Goal: Task Accomplishment & Management: Complete application form

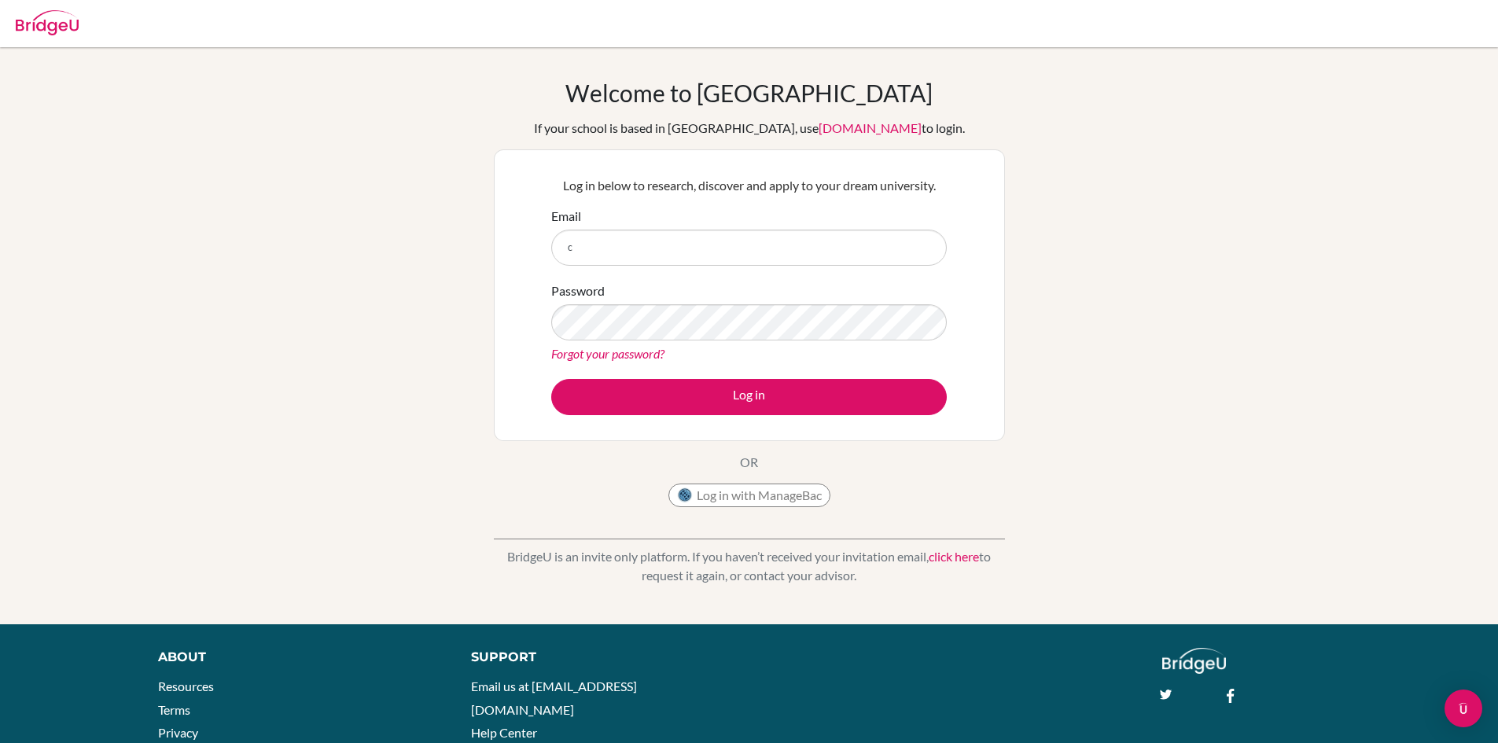
type input "[EMAIL_ADDRESS][DOMAIN_NAME]"
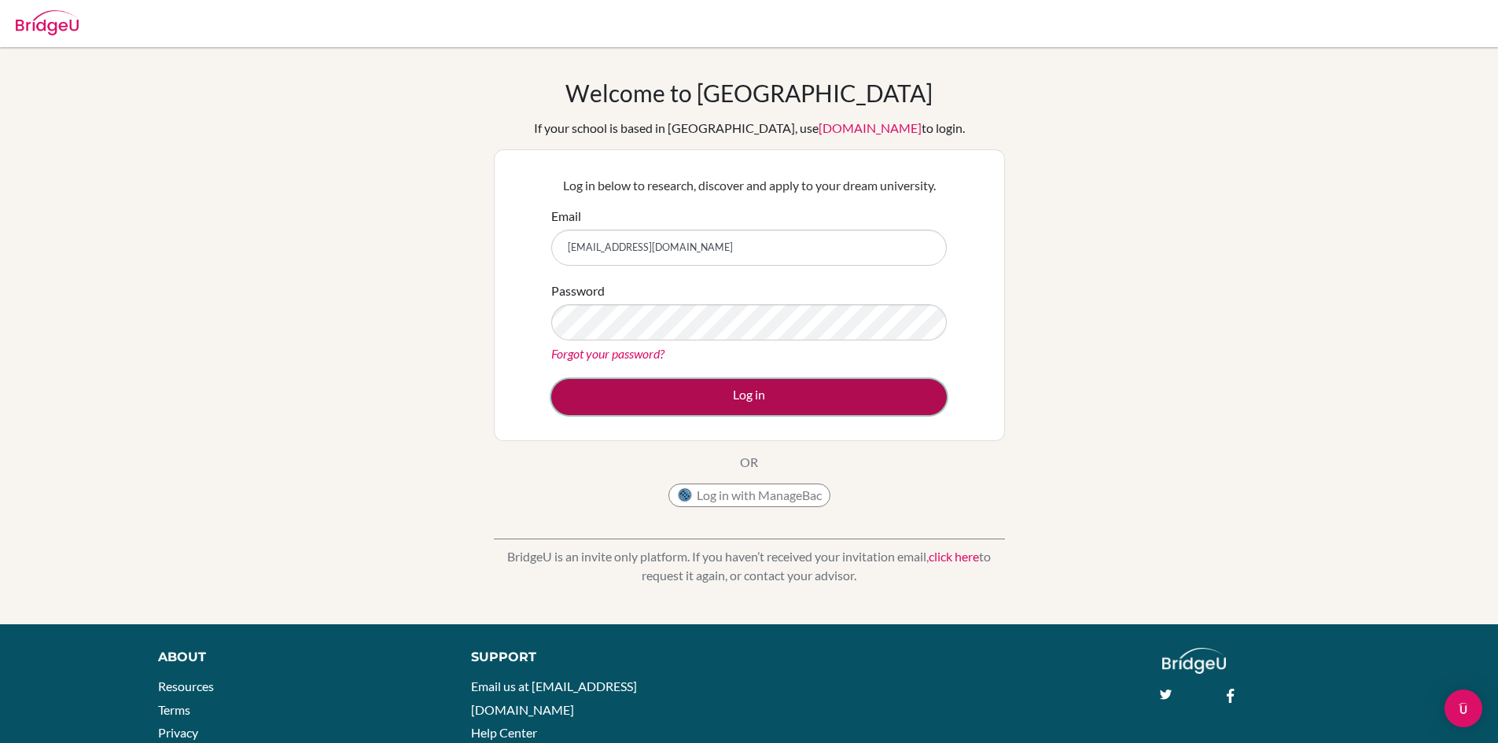
click at [792, 389] on button "Log in" at bounding box center [748, 397] width 395 height 36
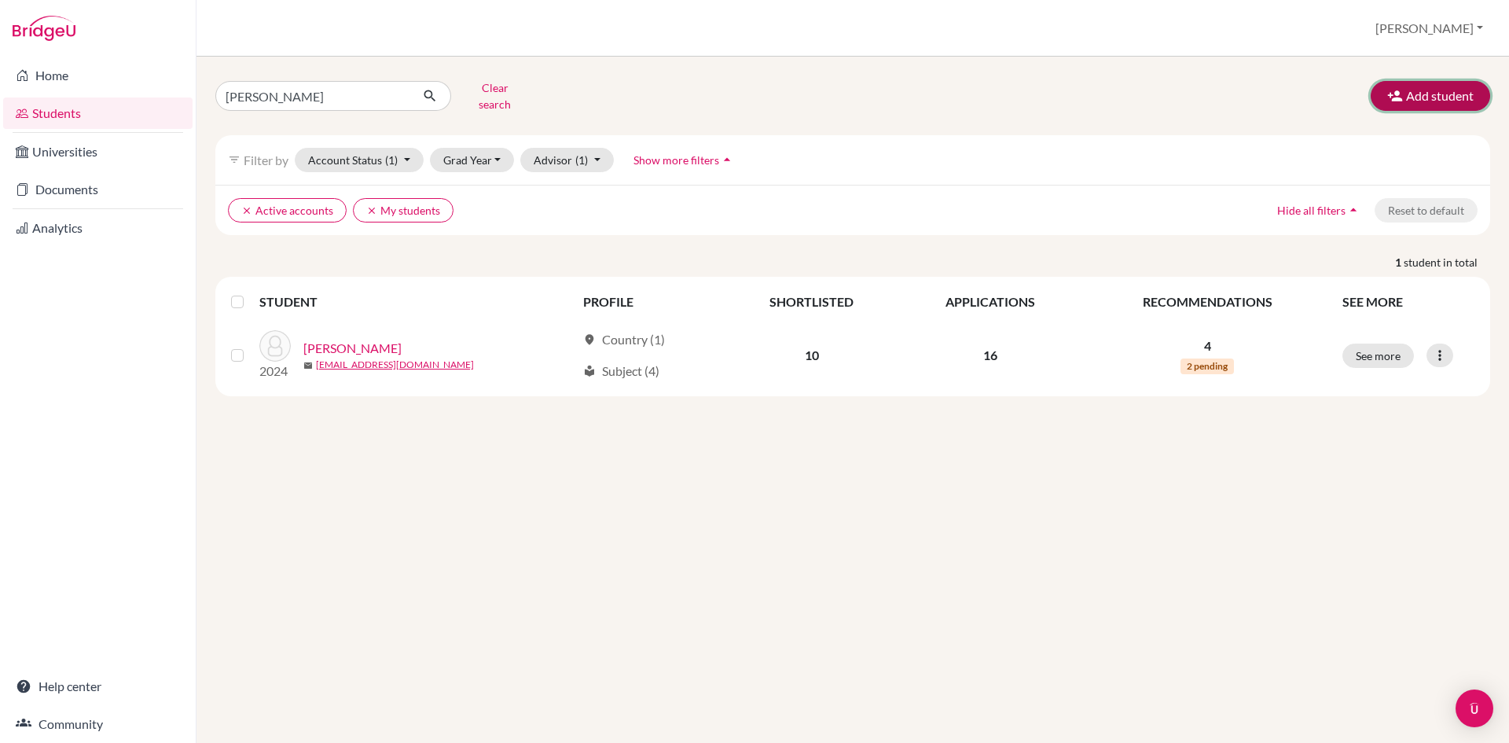
click at [1448, 85] on button "Add student" at bounding box center [1430, 96] width 119 height 30
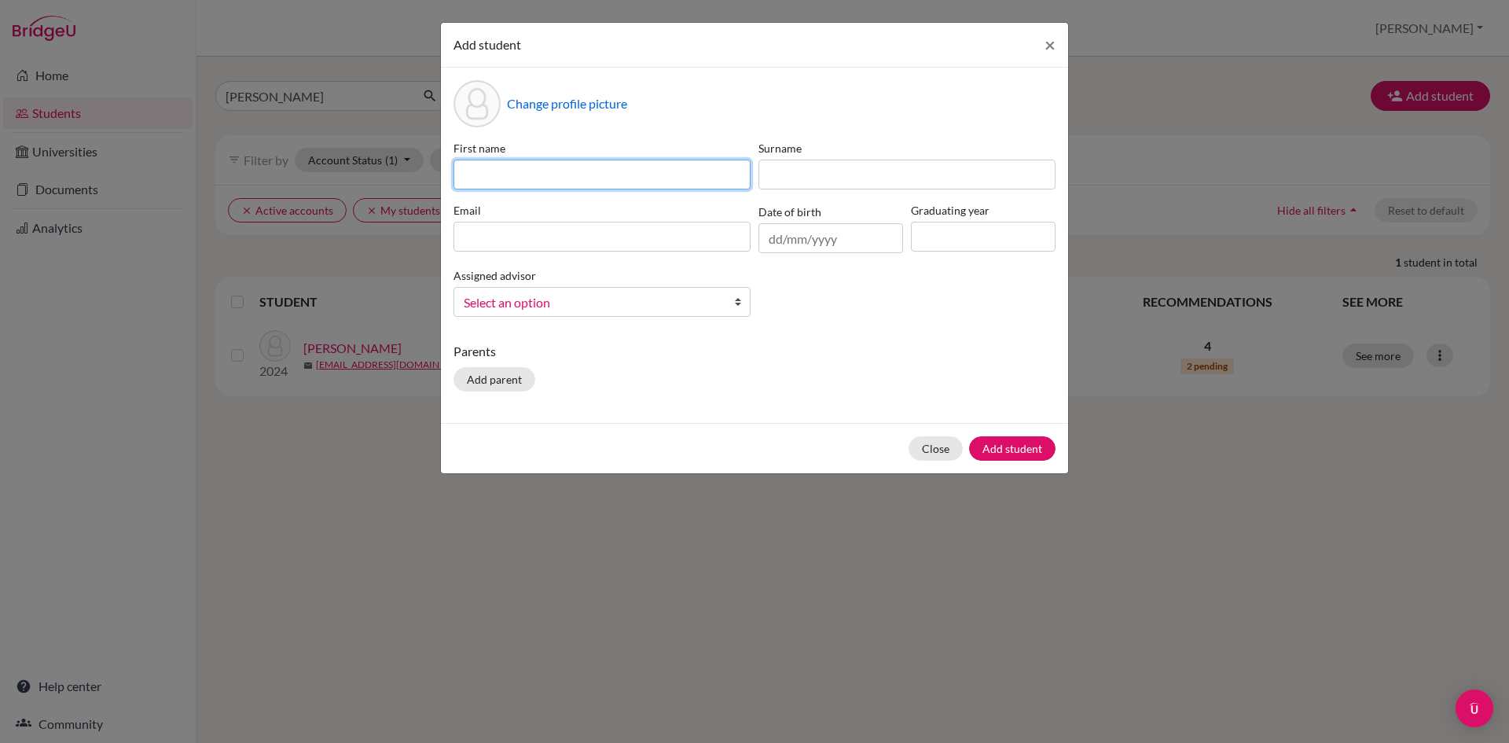
click at [616, 179] on input at bounding box center [602, 175] width 297 height 30
type input "[PERSON_NAME]"
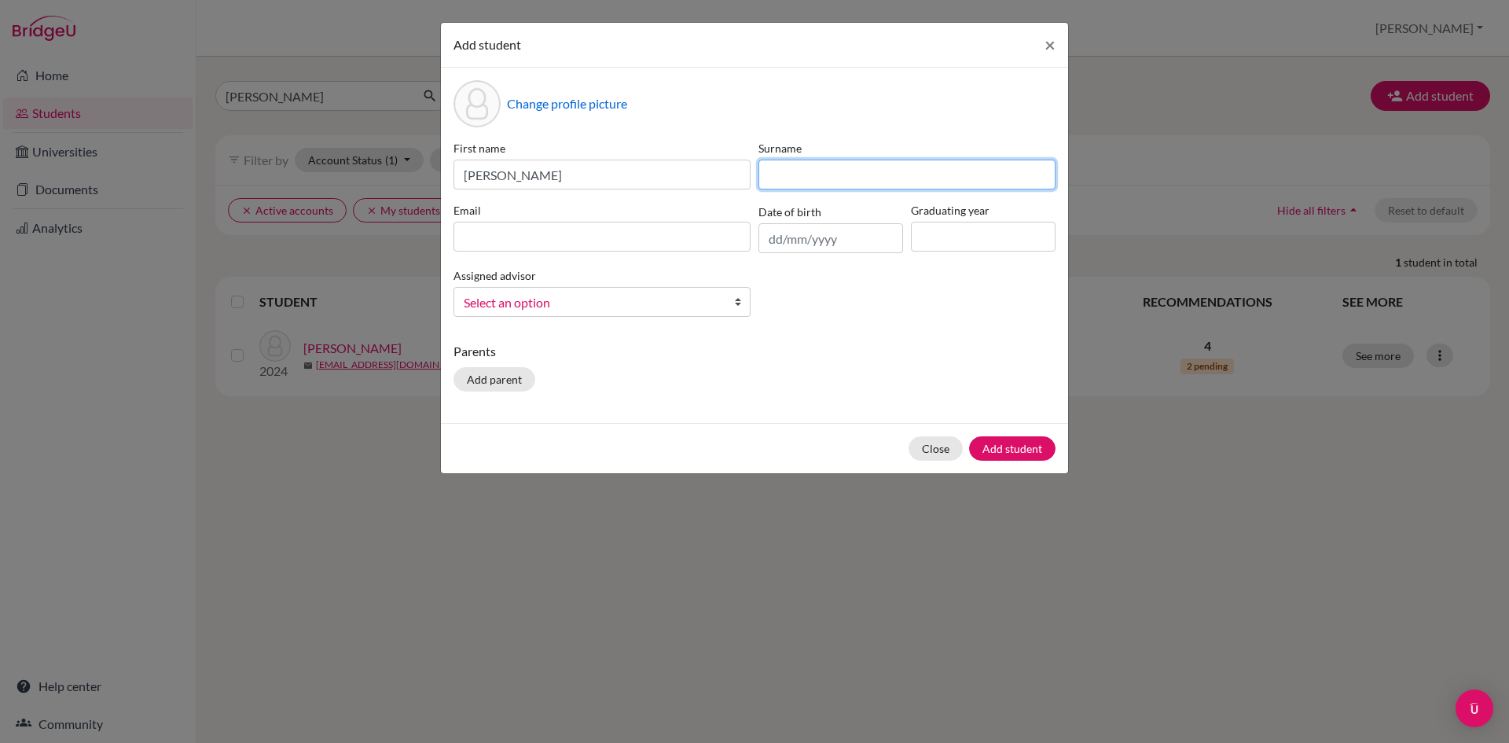
click at [925, 184] on input at bounding box center [907, 175] width 297 height 30
type input "Sanjel"
click at [681, 228] on input at bounding box center [602, 237] width 297 height 30
paste input "[EMAIL_ADDRESS][DOMAIN_NAME]"
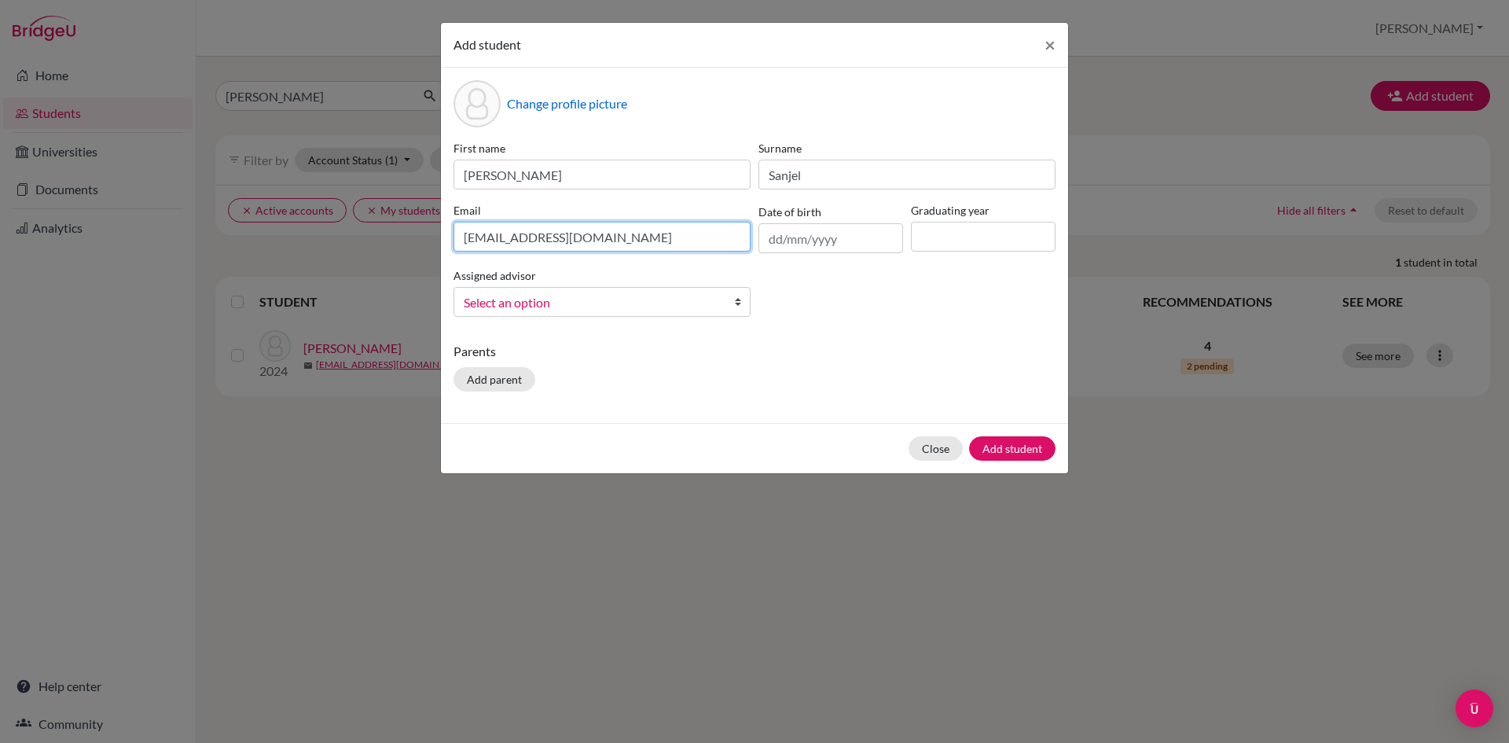
type input "[EMAIL_ADDRESS][DOMAIN_NAME]"
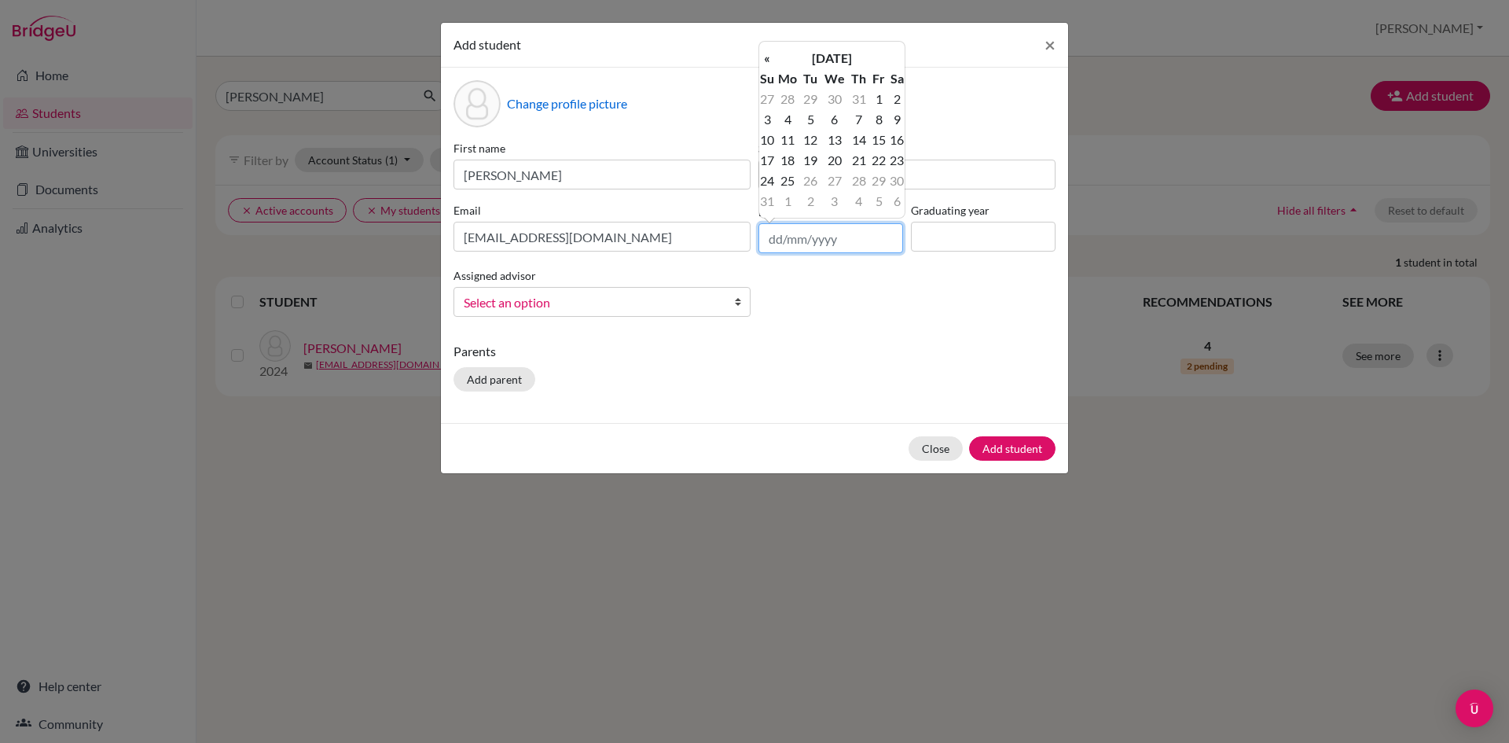
click at [777, 245] on input "text" at bounding box center [831, 238] width 145 height 30
type input "[DATE]"
click at [998, 242] on input at bounding box center [983, 237] width 145 height 30
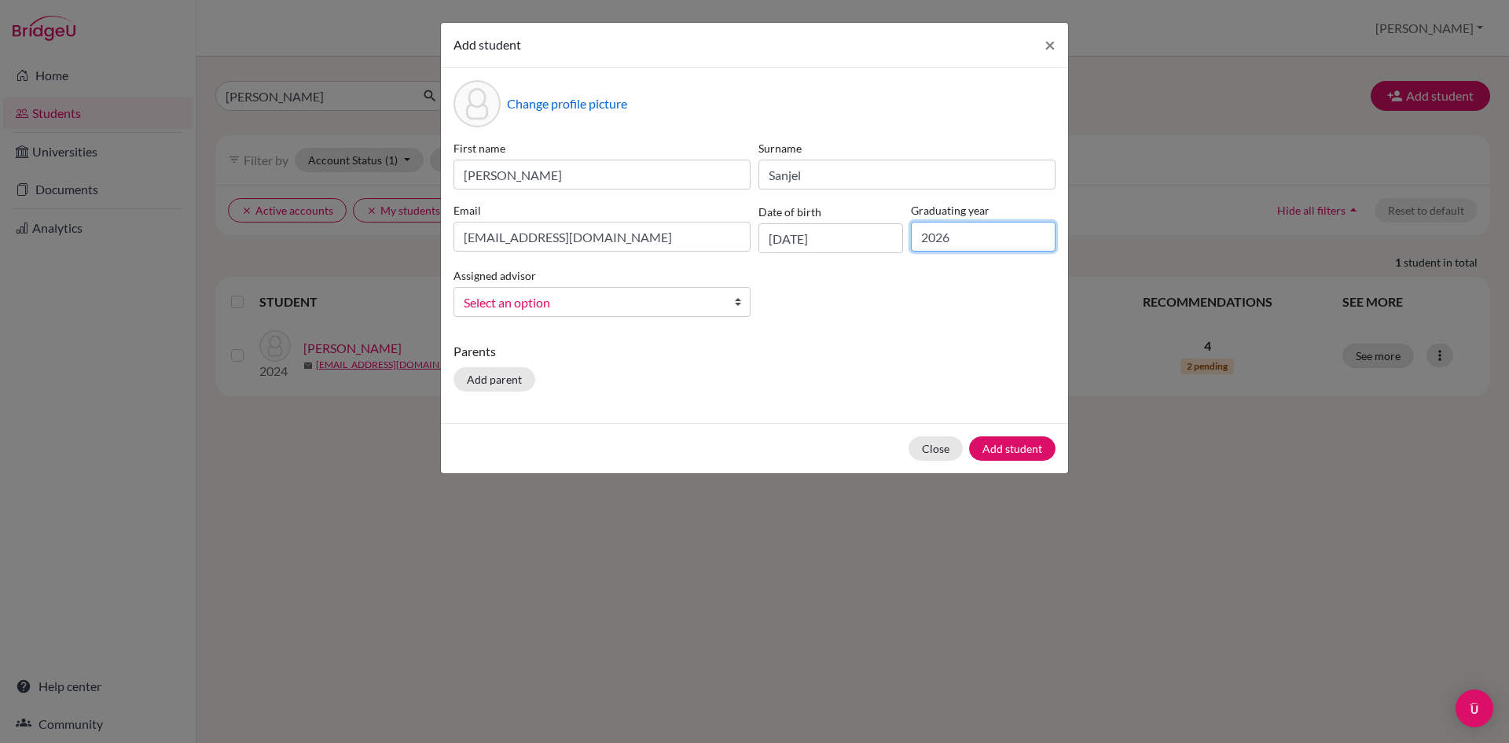
type input "2026"
click at [740, 299] on b at bounding box center [742, 302] width 16 height 28
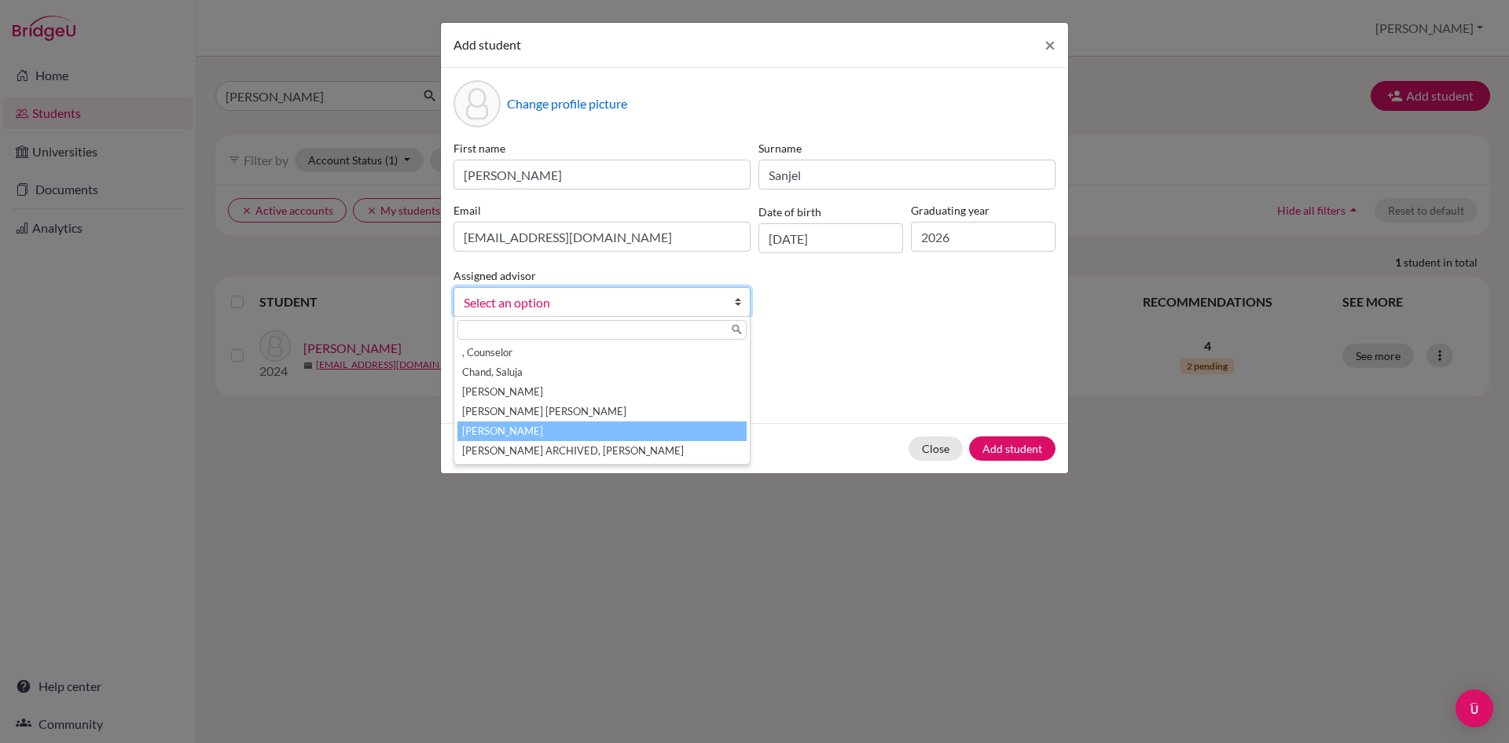
click at [505, 429] on li "[PERSON_NAME]" at bounding box center [602, 431] width 289 height 20
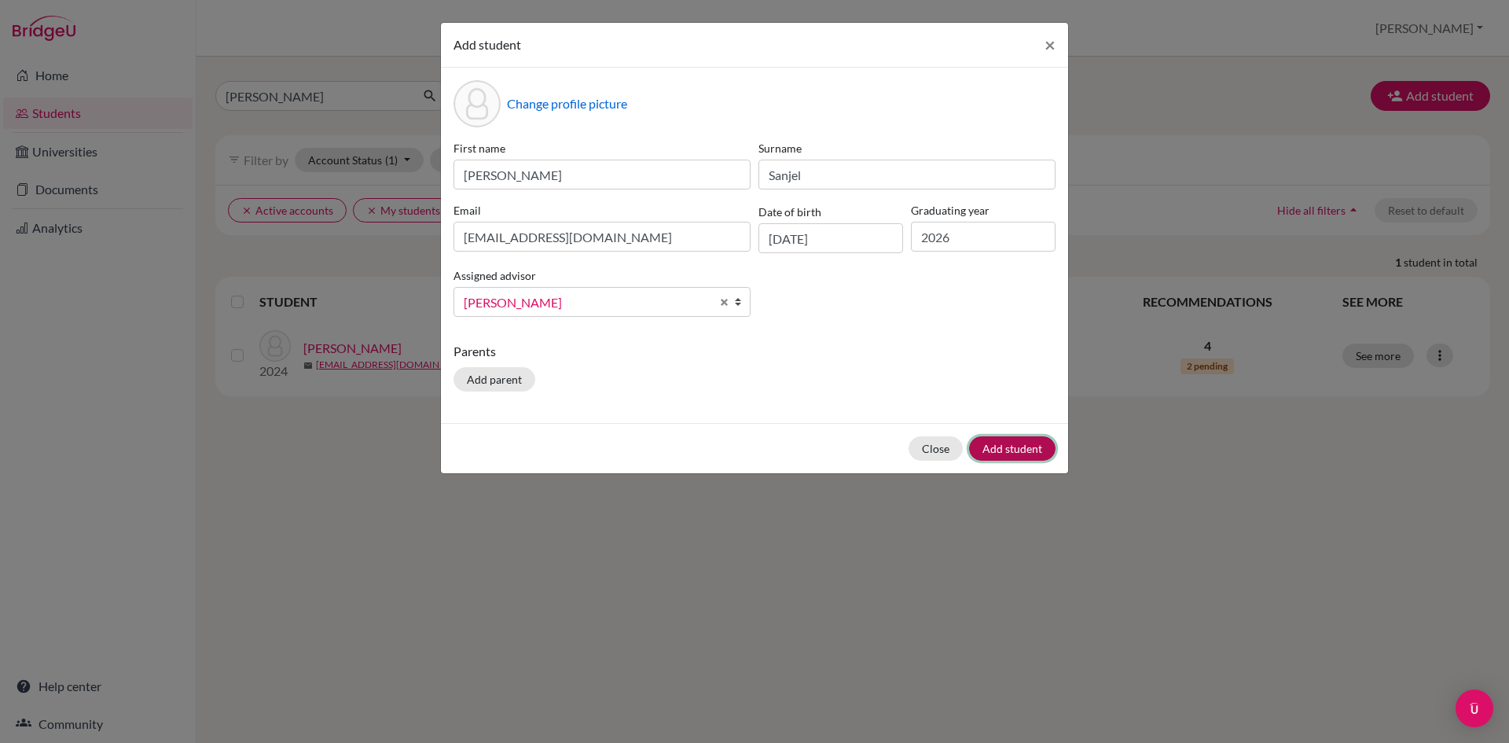
click at [1009, 448] on button "Add student" at bounding box center [1012, 448] width 86 height 24
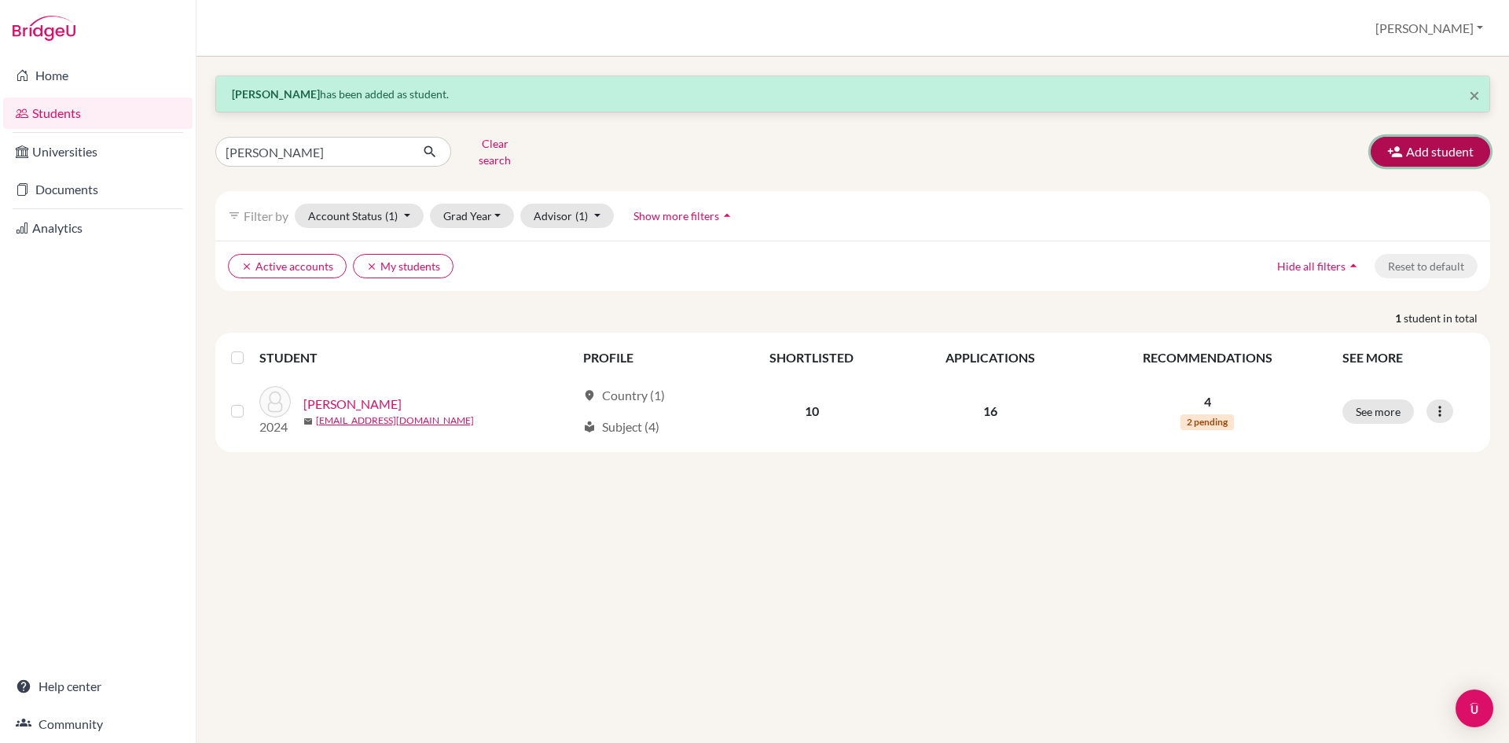
click at [1442, 149] on button "Add student" at bounding box center [1430, 152] width 119 height 30
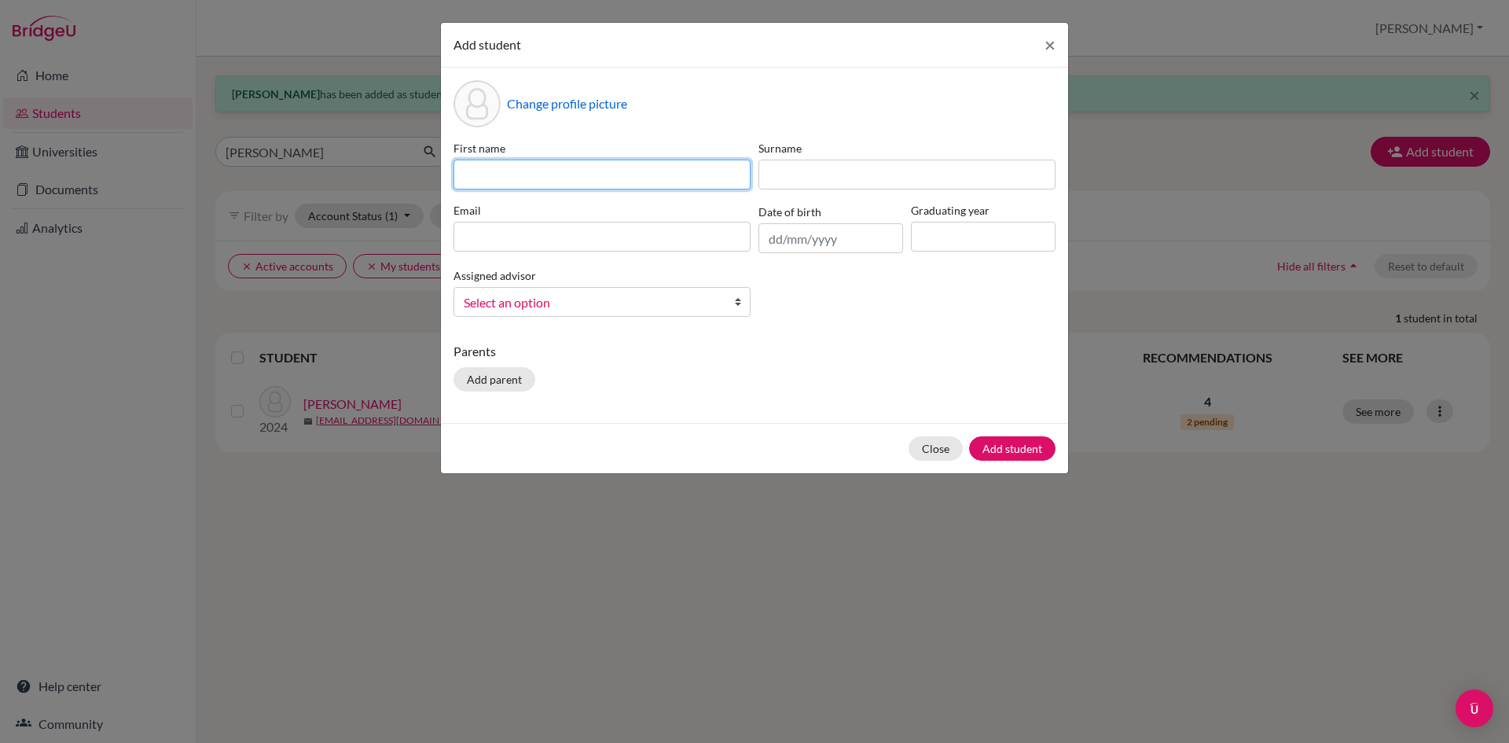
click at [671, 178] on input at bounding box center [602, 175] width 297 height 30
type input "[PERSON_NAME]"
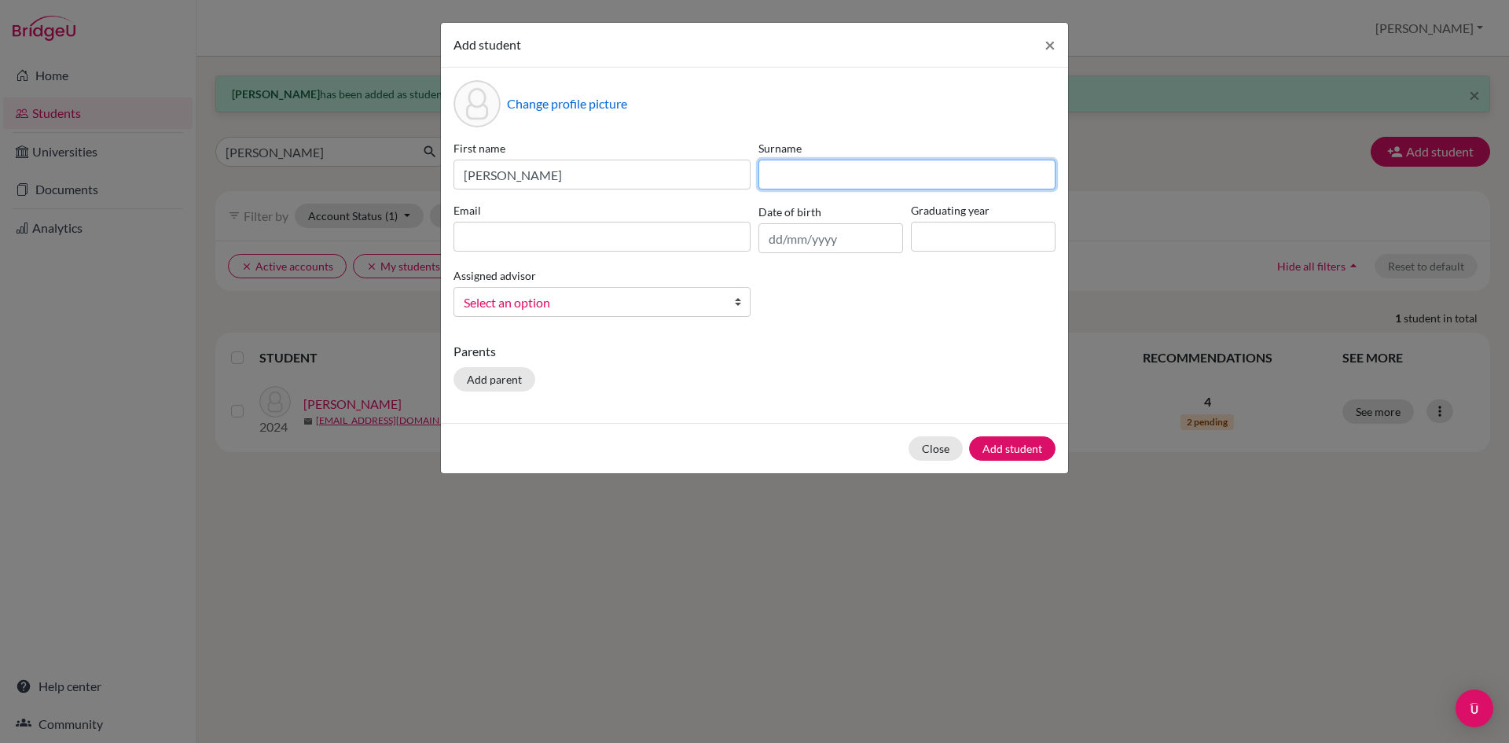
click at [892, 176] on input at bounding box center [907, 175] width 297 height 30
type input "Shahi"
drag, startPoint x: 735, startPoint y: 234, endPoint x: 805, endPoint y: 251, distance: 71.9
click at [735, 234] on input at bounding box center [602, 237] width 297 height 30
paste input "[EMAIL_ADDRESS][DOMAIN_NAME]"
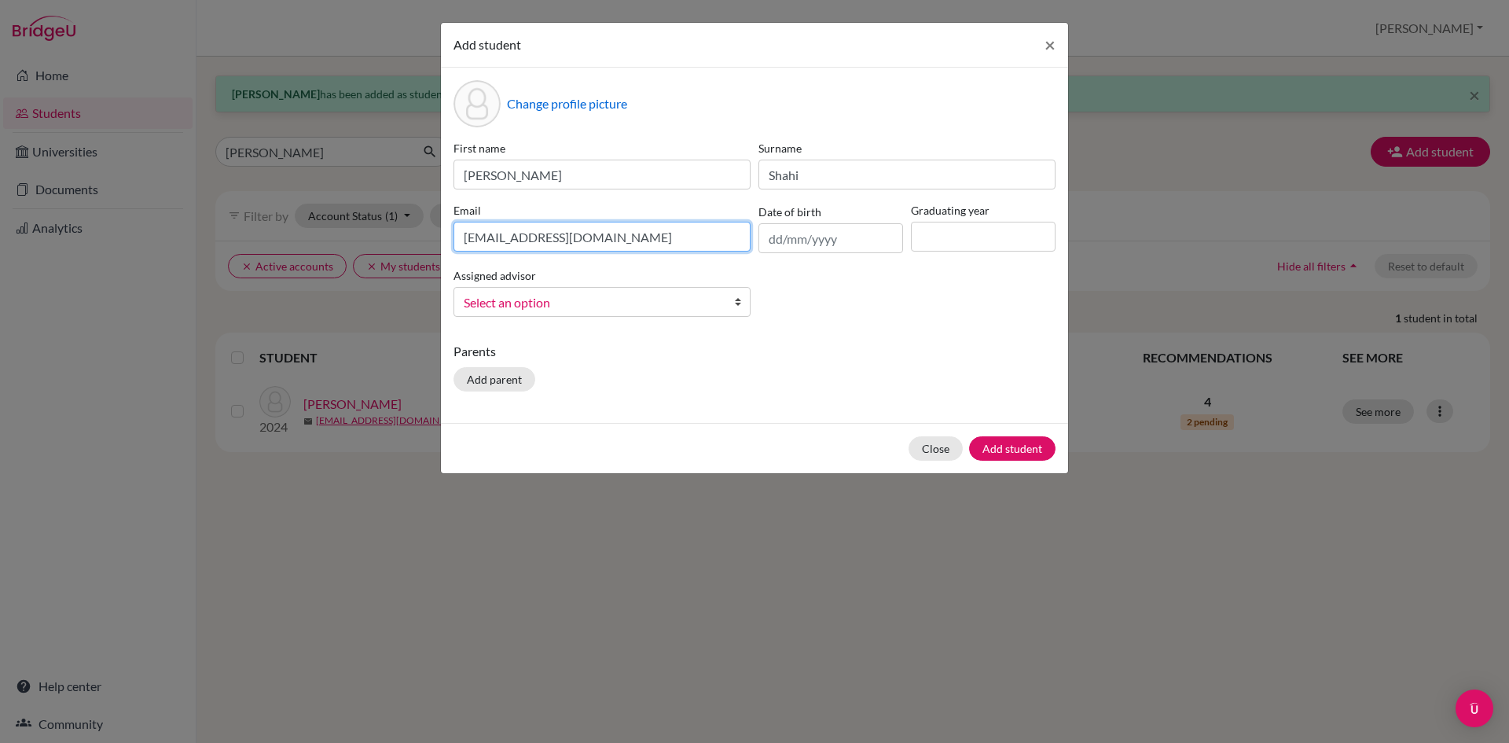
type input "[EMAIL_ADDRESS][DOMAIN_NAME]"
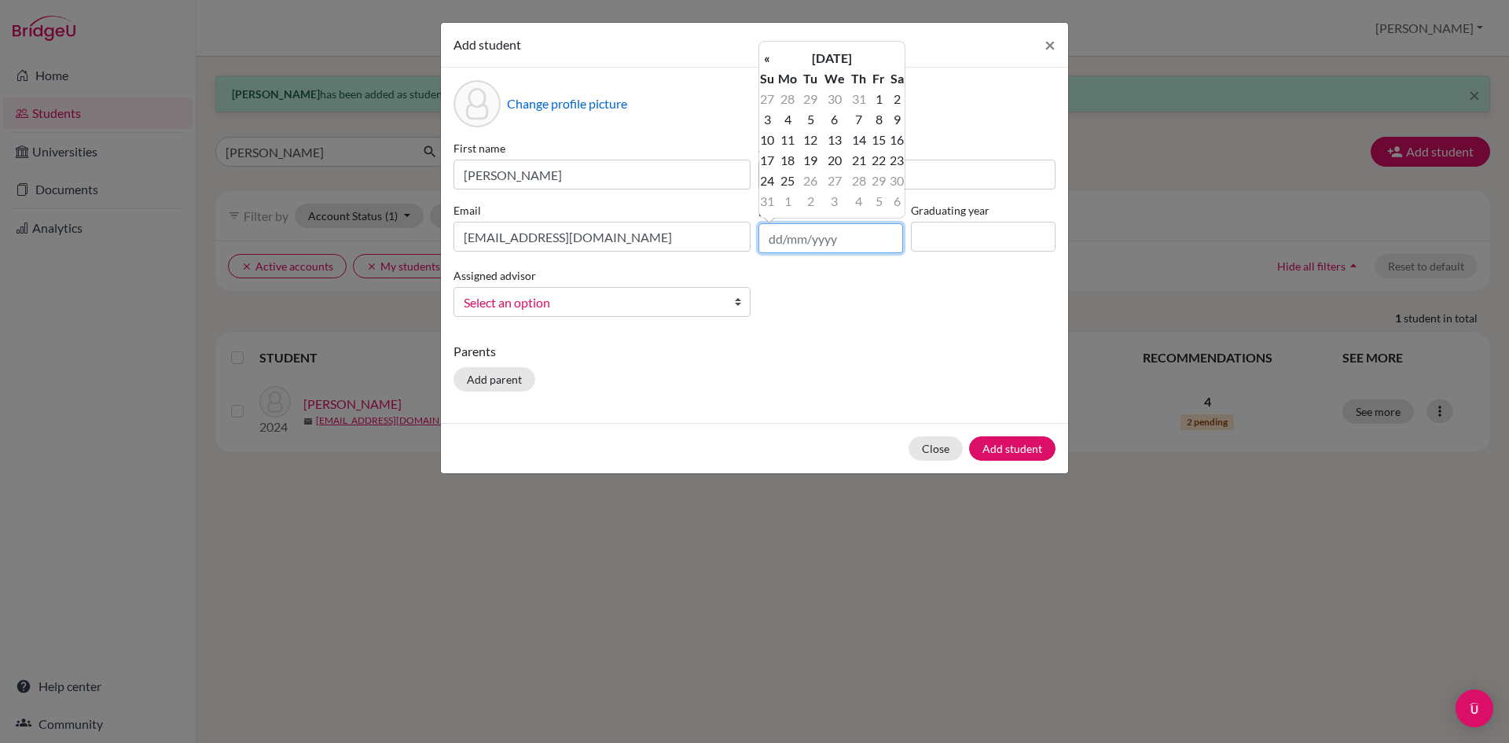
drag, startPoint x: 780, startPoint y: 244, endPoint x: 803, endPoint y: 255, distance: 25.3
click at [780, 244] on input "text" at bounding box center [831, 238] width 145 height 30
type input "[DATE]"
click at [950, 233] on input at bounding box center [983, 237] width 145 height 30
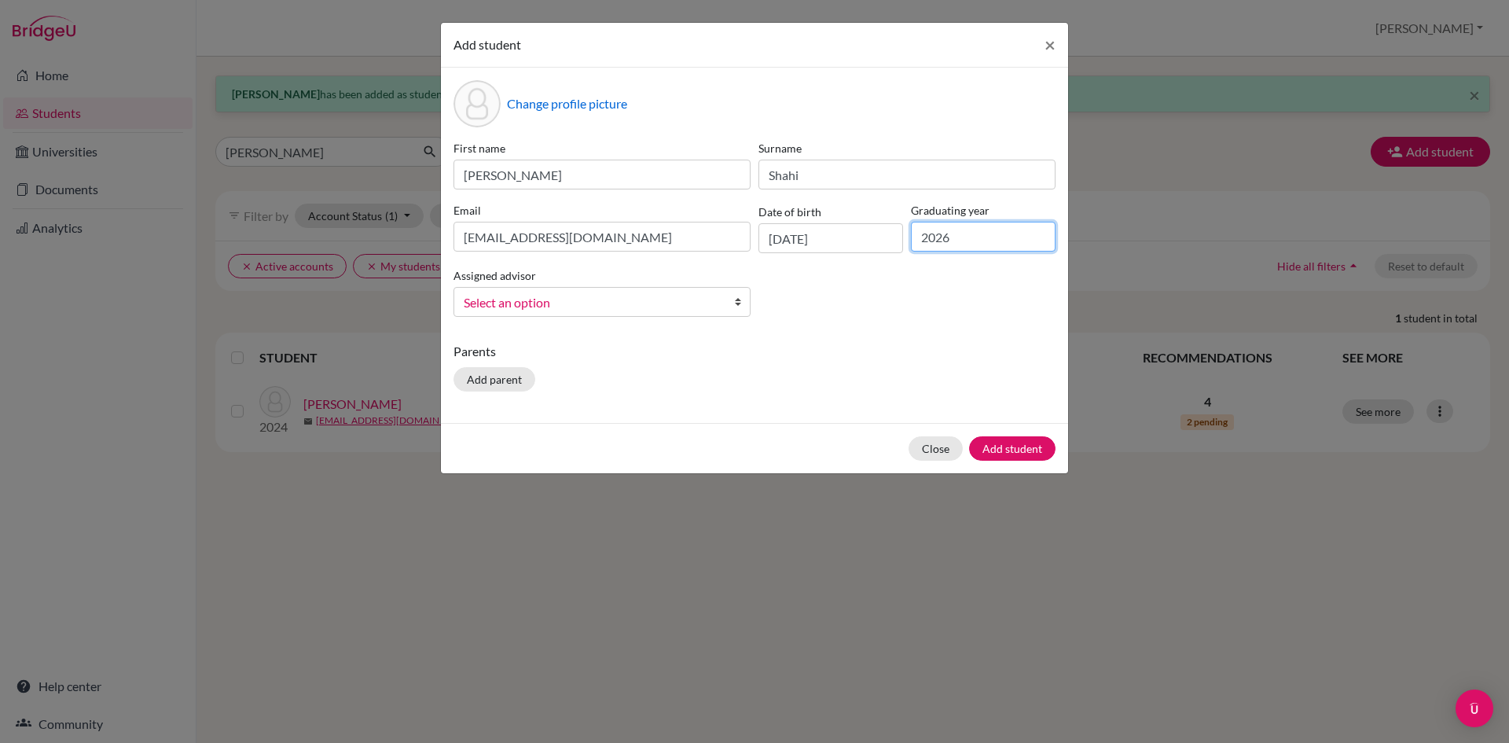
type input "2026"
click at [734, 301] on b at bounding box center [742, 302] width 16 height 28
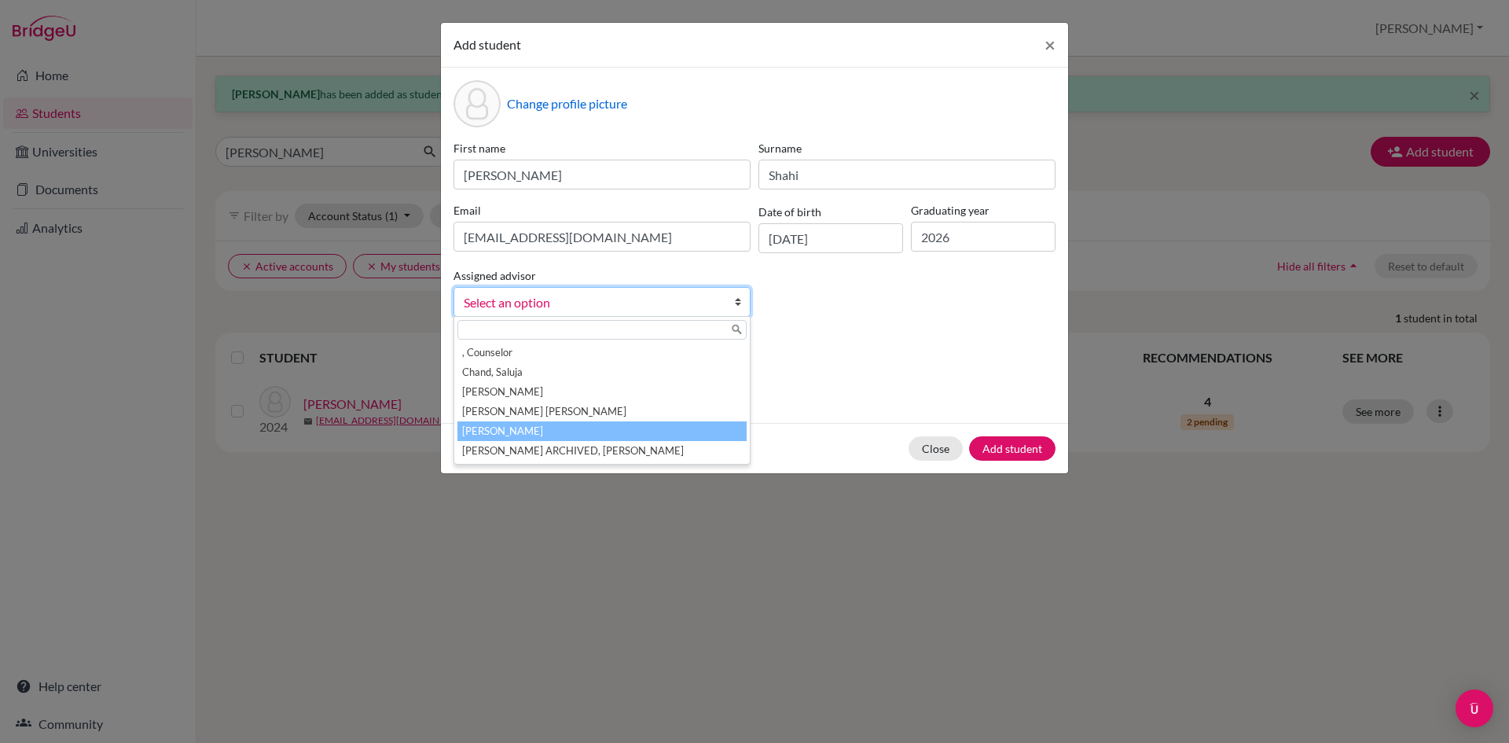
click at [509, 428] on li "[PERSON_NAME]" at bounding box center [602, 431] width 289 height 20
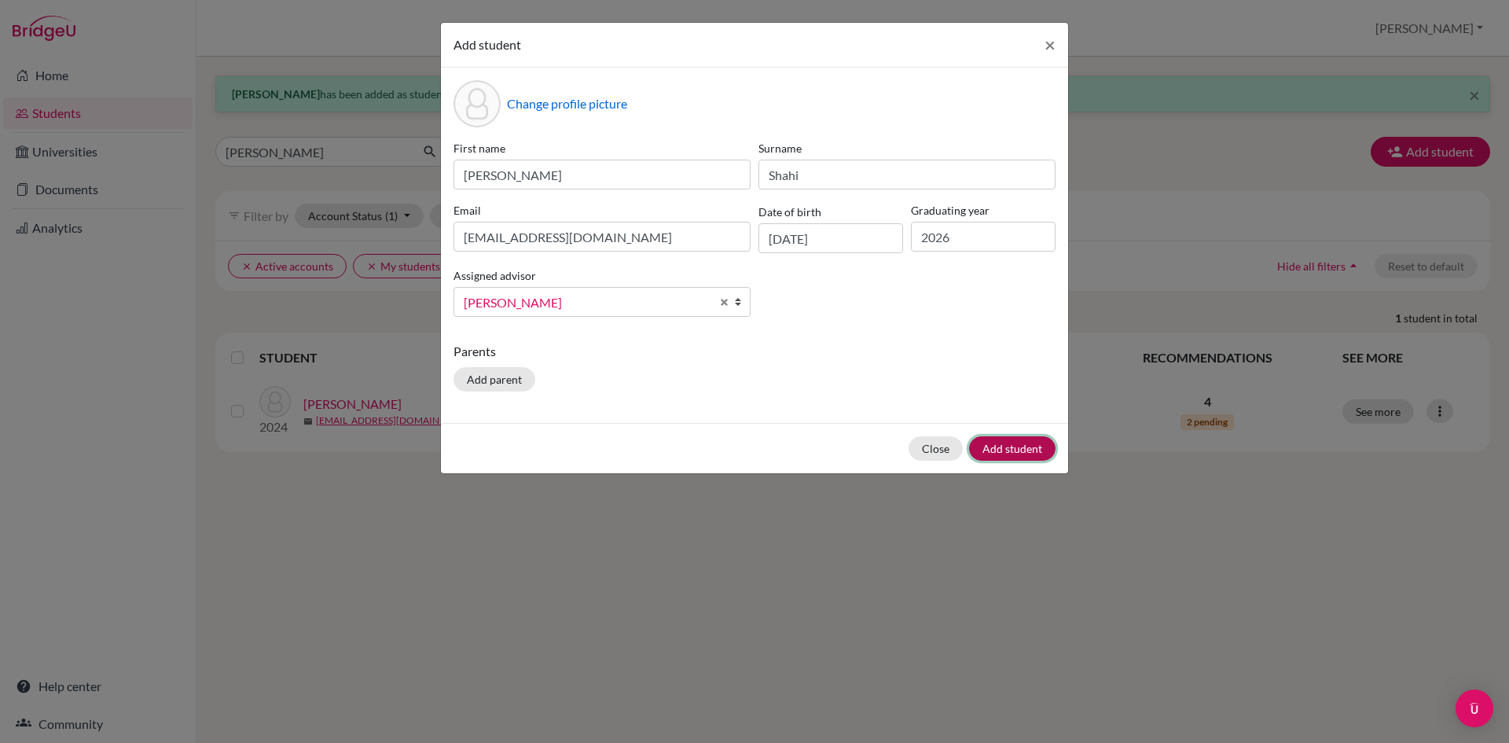
click at [1006, 443] on button "Add student" at bounding box center [1012, 448] width 86 height 24
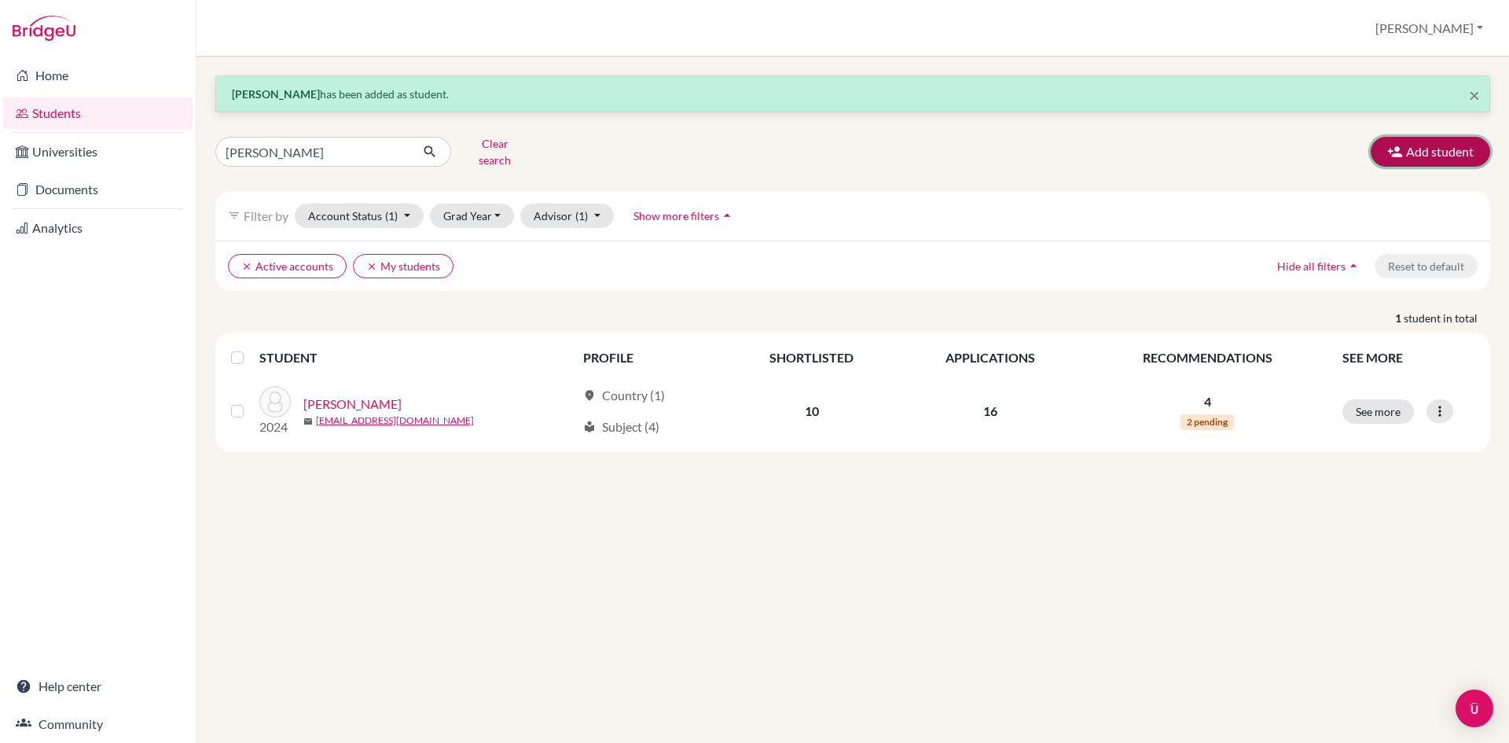
click at [1430, 142] on button "Add student" at bounding box center [1430, 152] width 119 height 30
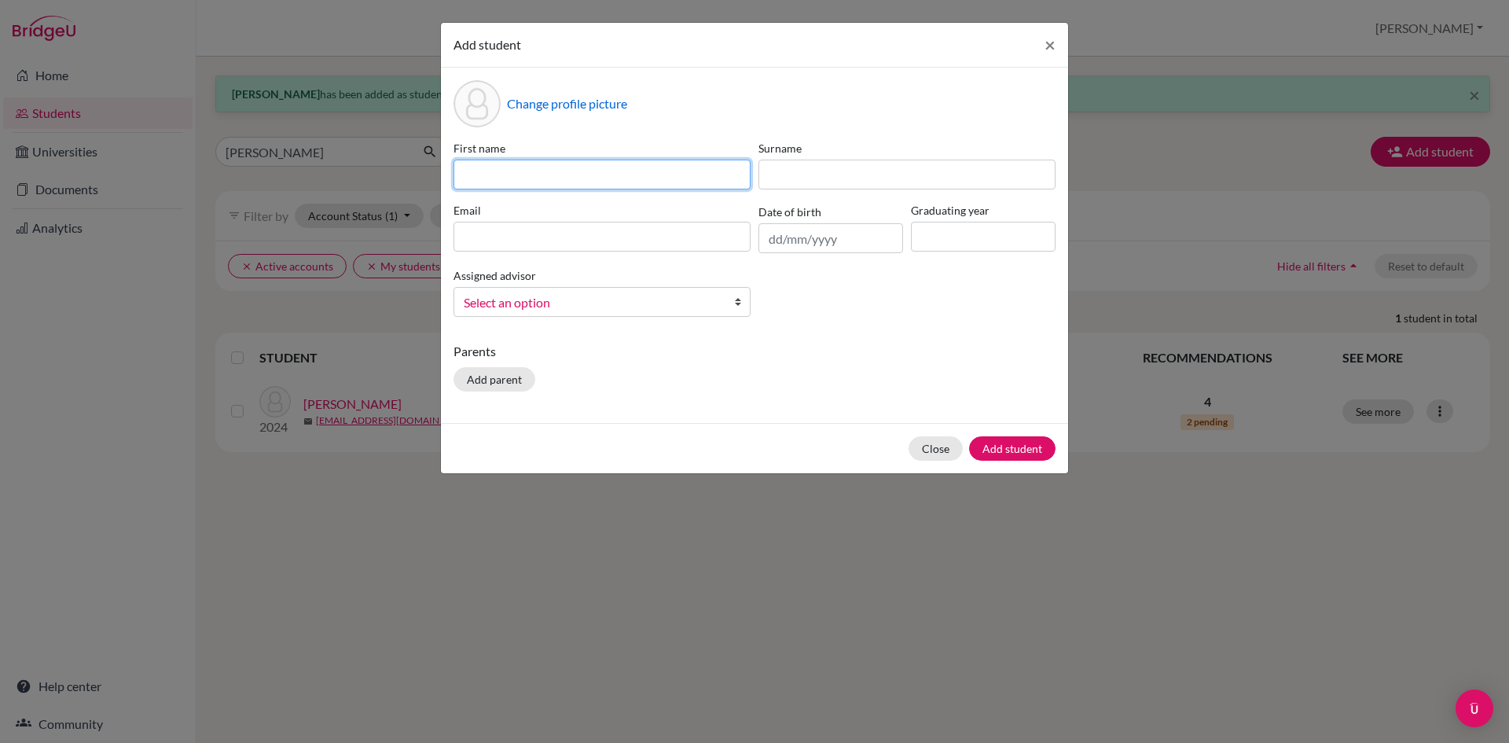
click at [668, 178] on input at bounding box center [602, 175] width 297 height 30
type input "Shreejal"
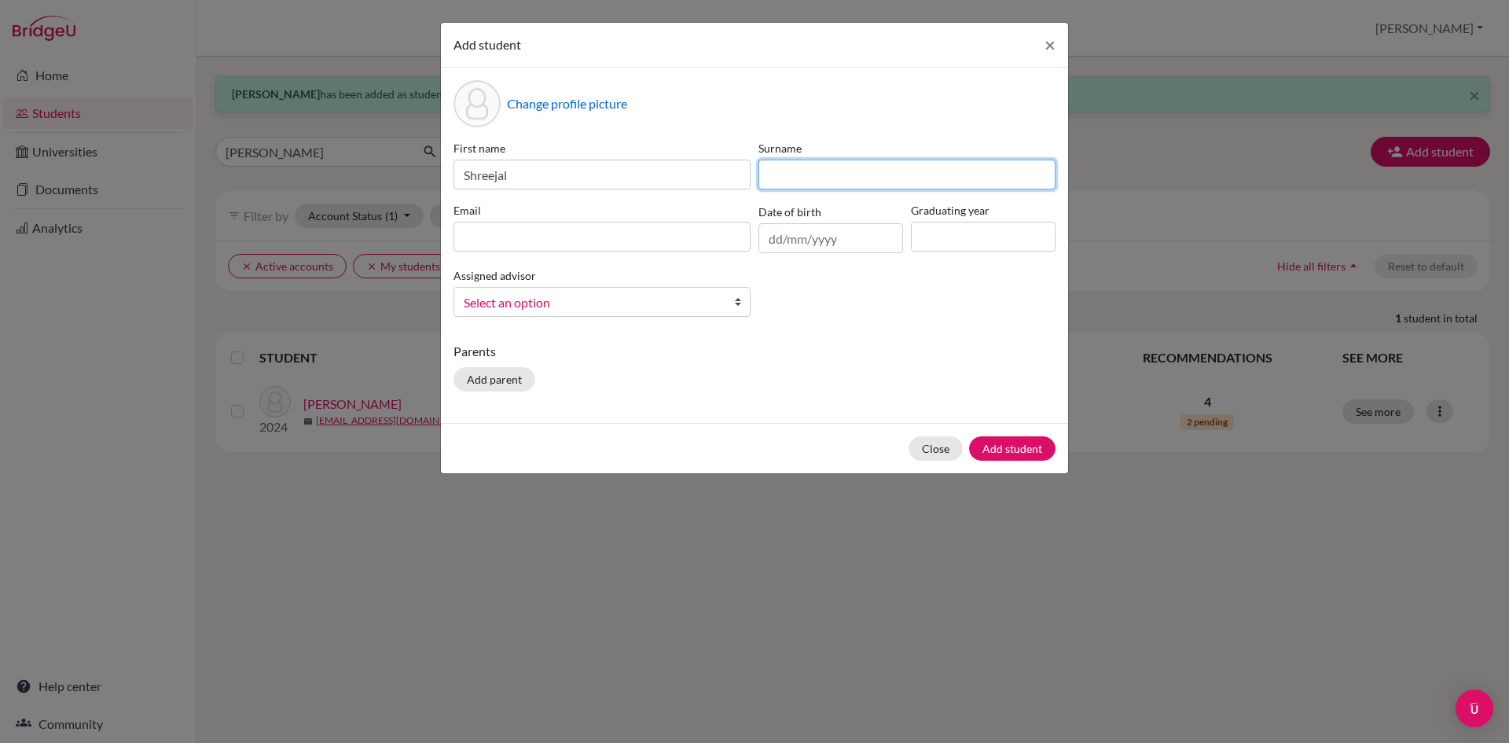
click at [860, 168] on input at bounding box center [907, 175] width 297 height 30
type input "[PERSON_NAME]"
paste input "[EMAIL_ADDRESS][DOMAIN_NAME]"
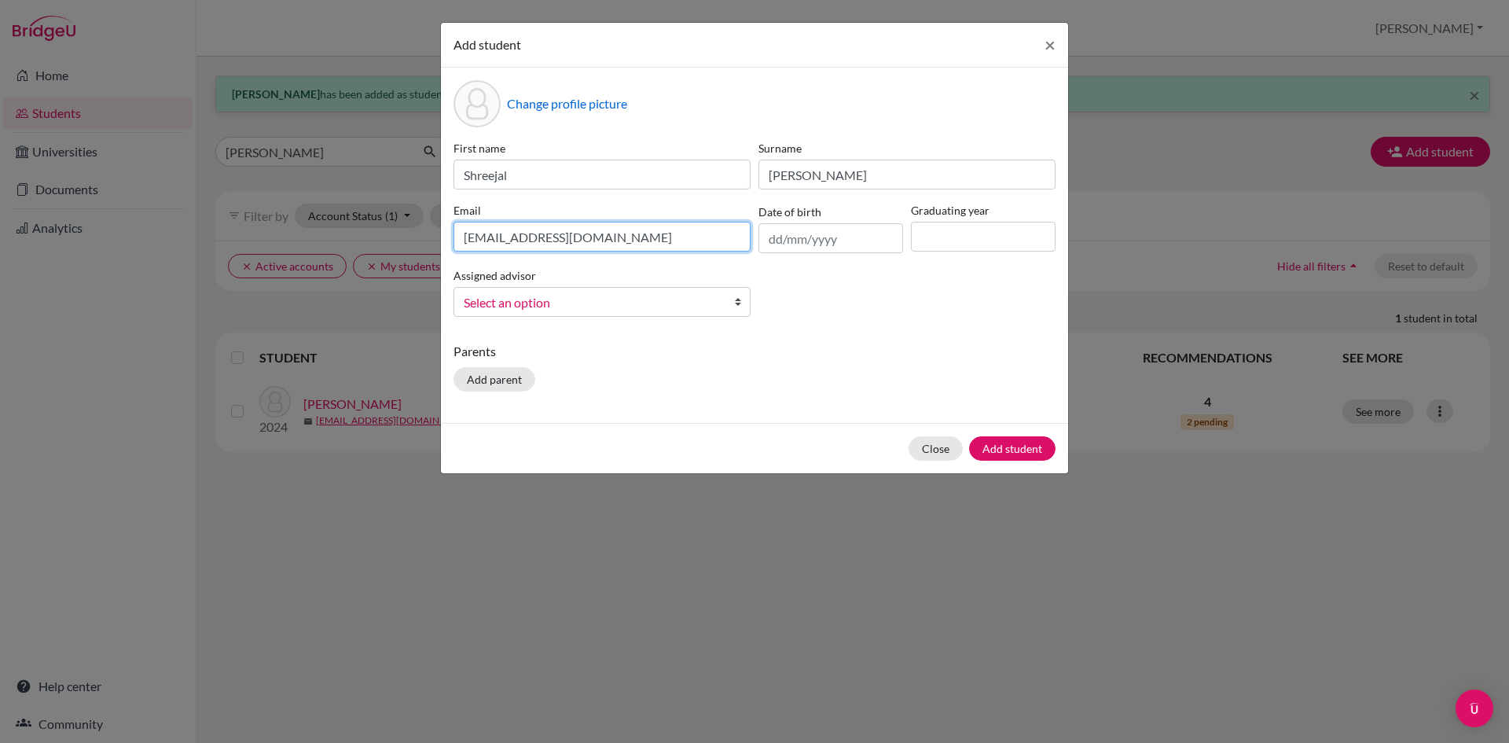
type input "[EMAIL_ADDRESS][DOMAIN_NAME]"
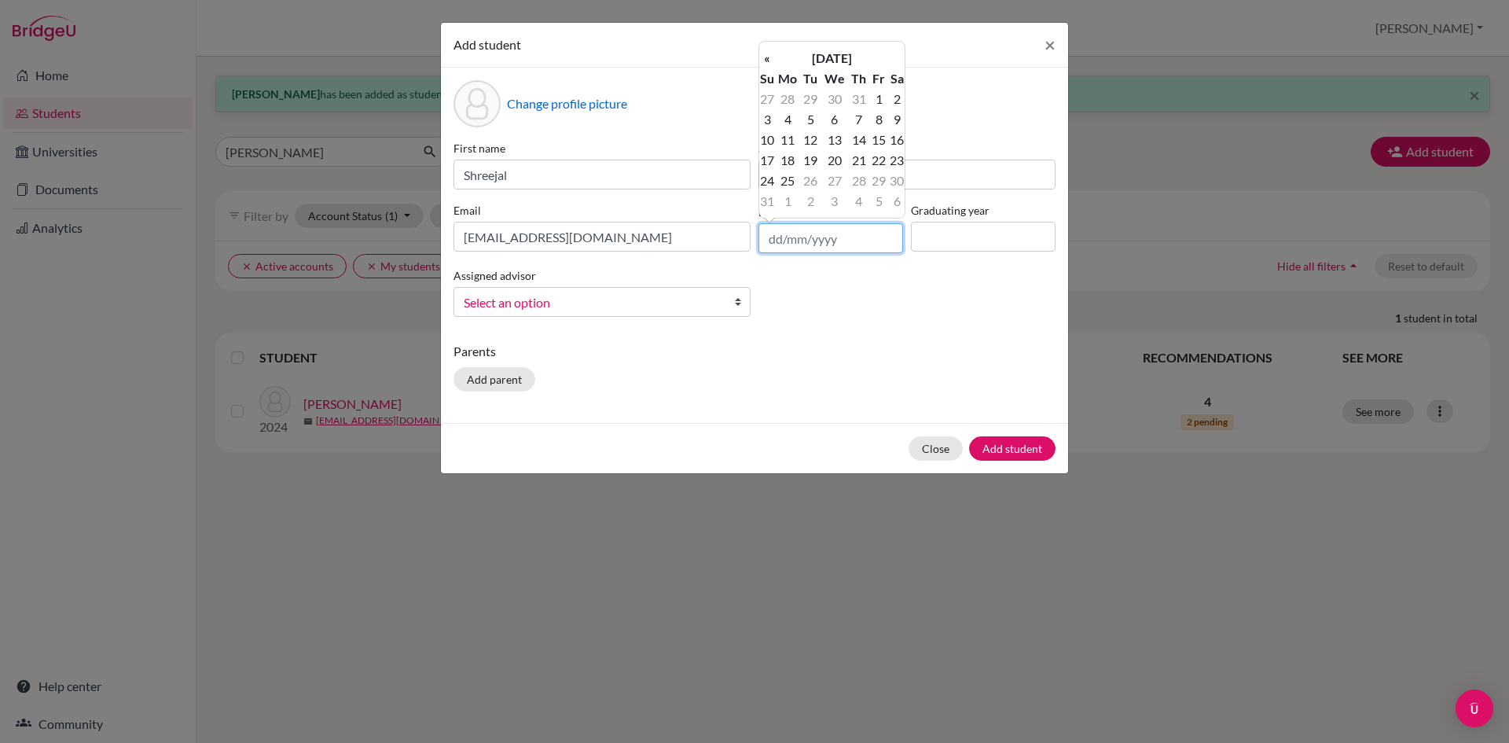
click at [778, 252] on input "text" at bounding box center [831, 238] width 145 height 30
type input "[DATE]"
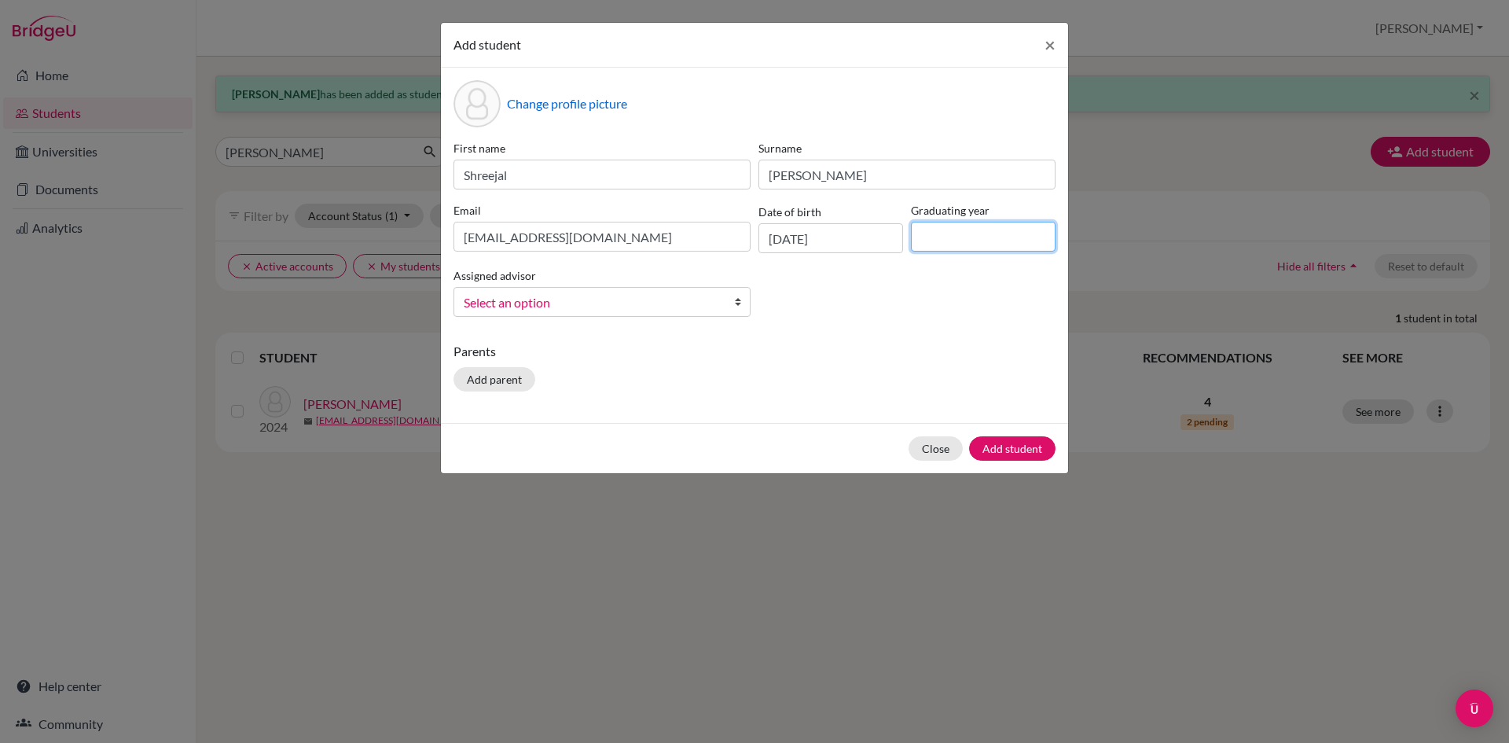
click at [977, 239] on input at bounding box center [983, 237] width 145 height 30
type input "2026"
click at [613, 303] on span "Select an option" at bounding box center [592, 302] width 256 height 20
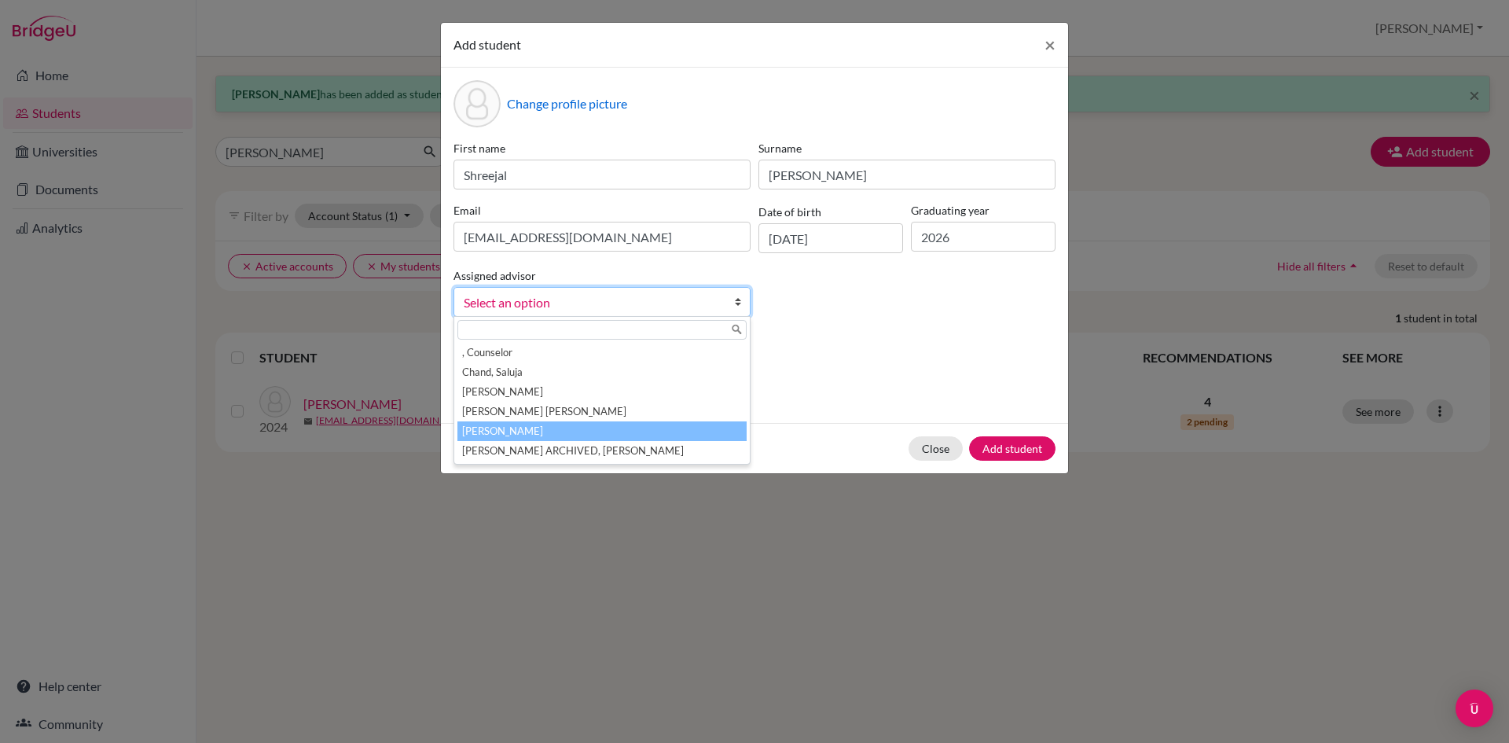
click at [542, 432] on li "[PERSON_NAME]" at bounding box center [602, 431] width 289 height 20
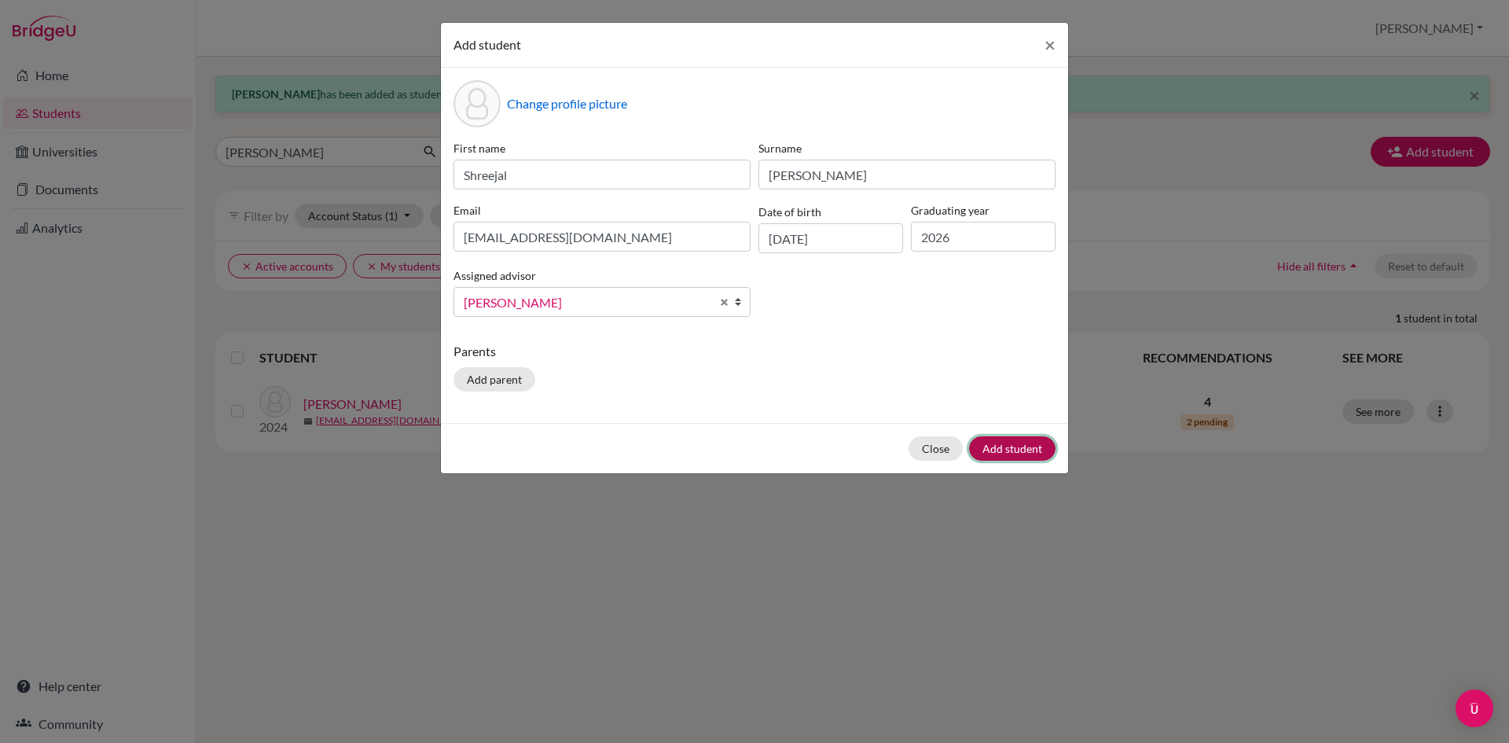
click at [1013, 442] on button "Add student" at bounding box center [1012, 448] width 86 height 24
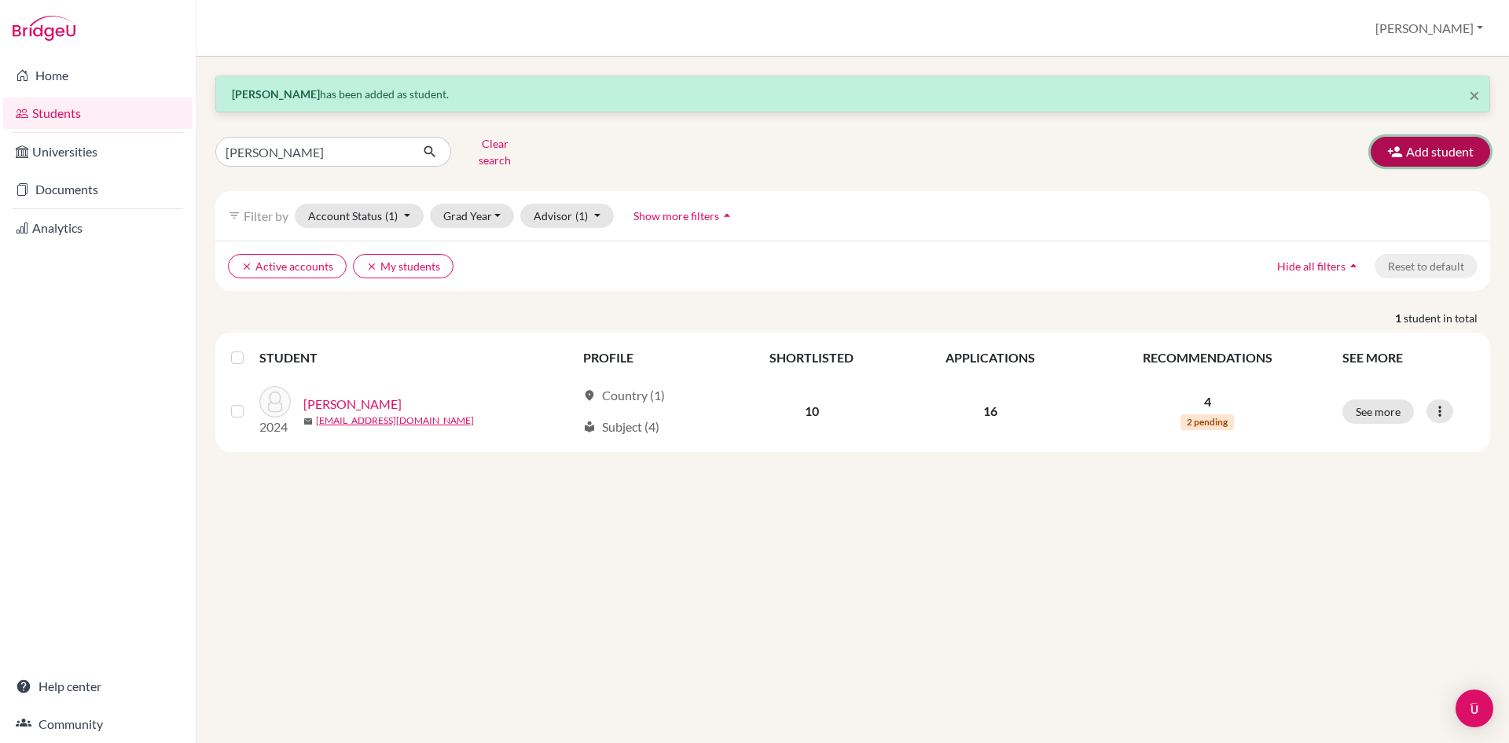
click at [1439, 141] on button "Add student" at bounding box center [1430, 152] width 119 height 30
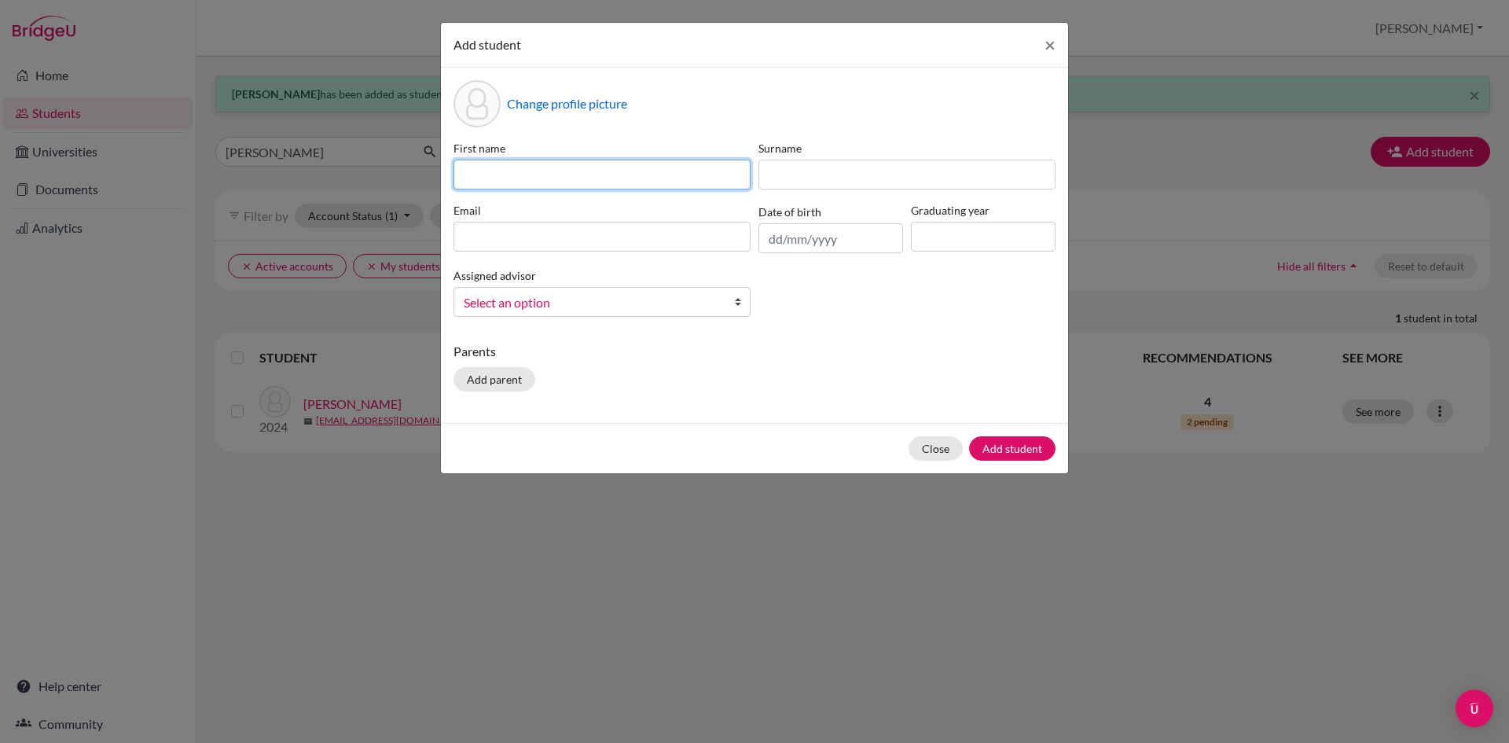
click at [679, 174] on input at bounding box center [602, 175] width 297 height 30
type input "[PERSON_NAME]"
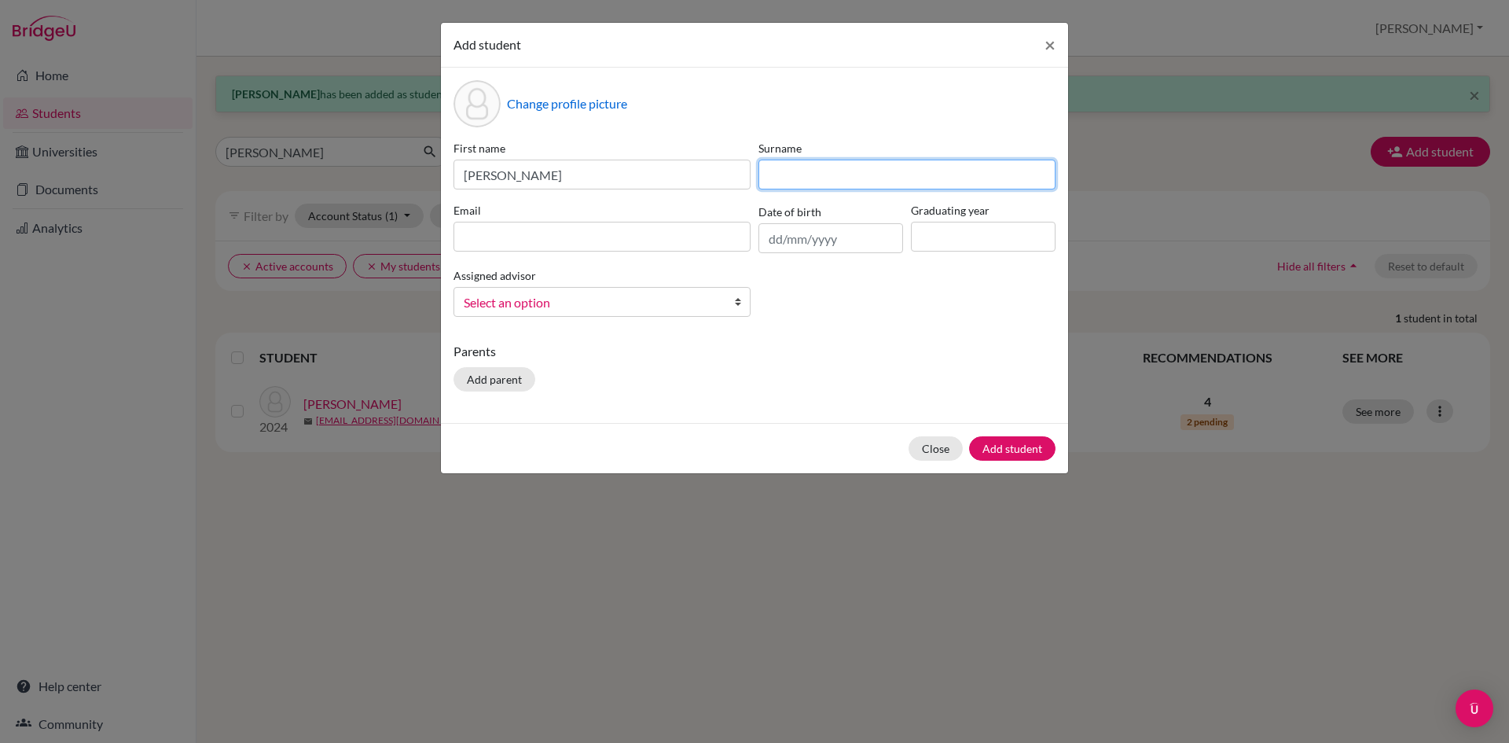
click at [796, 175] on input at bounding box center [907, 175] width 297 height 30
type input "[PERSON_NAME]"
paste input "[EMAIL_ADDRESS][DOMAIN_NAME]"
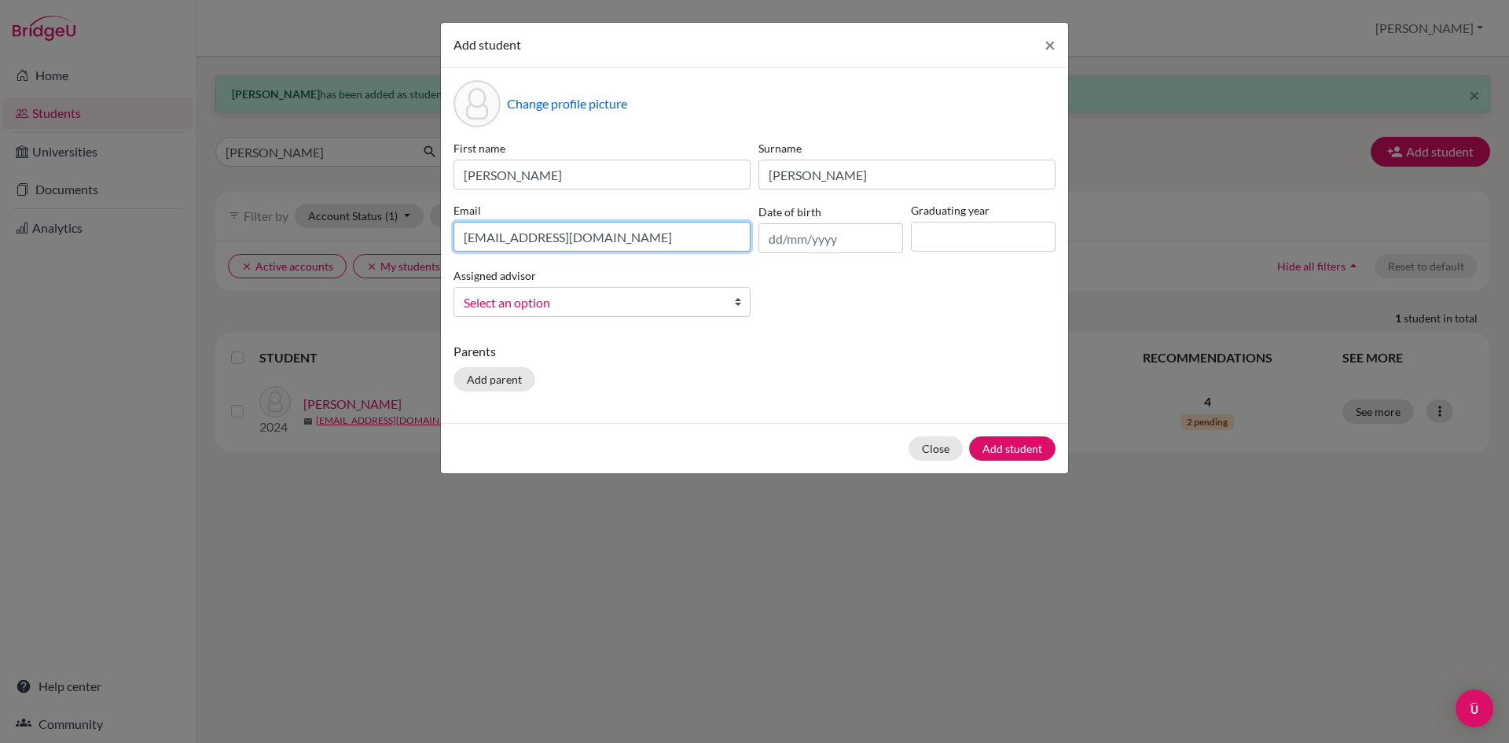
type input "[EMAIL_ADDRESS][DOMAIN_NAME]"
click at [825, 237] on input "text" at bounding box center [831, 238] width 145 height 30
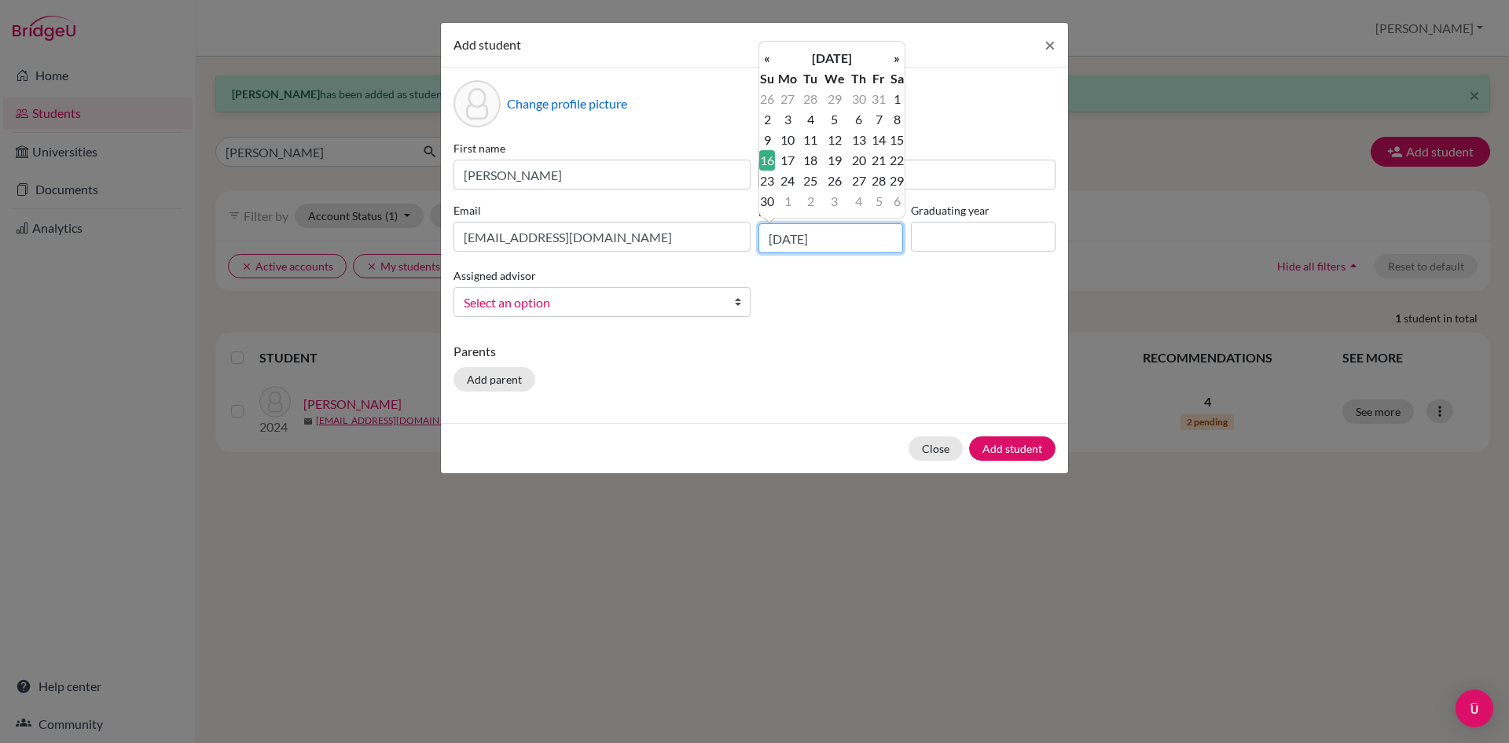
type input "[DATE]"
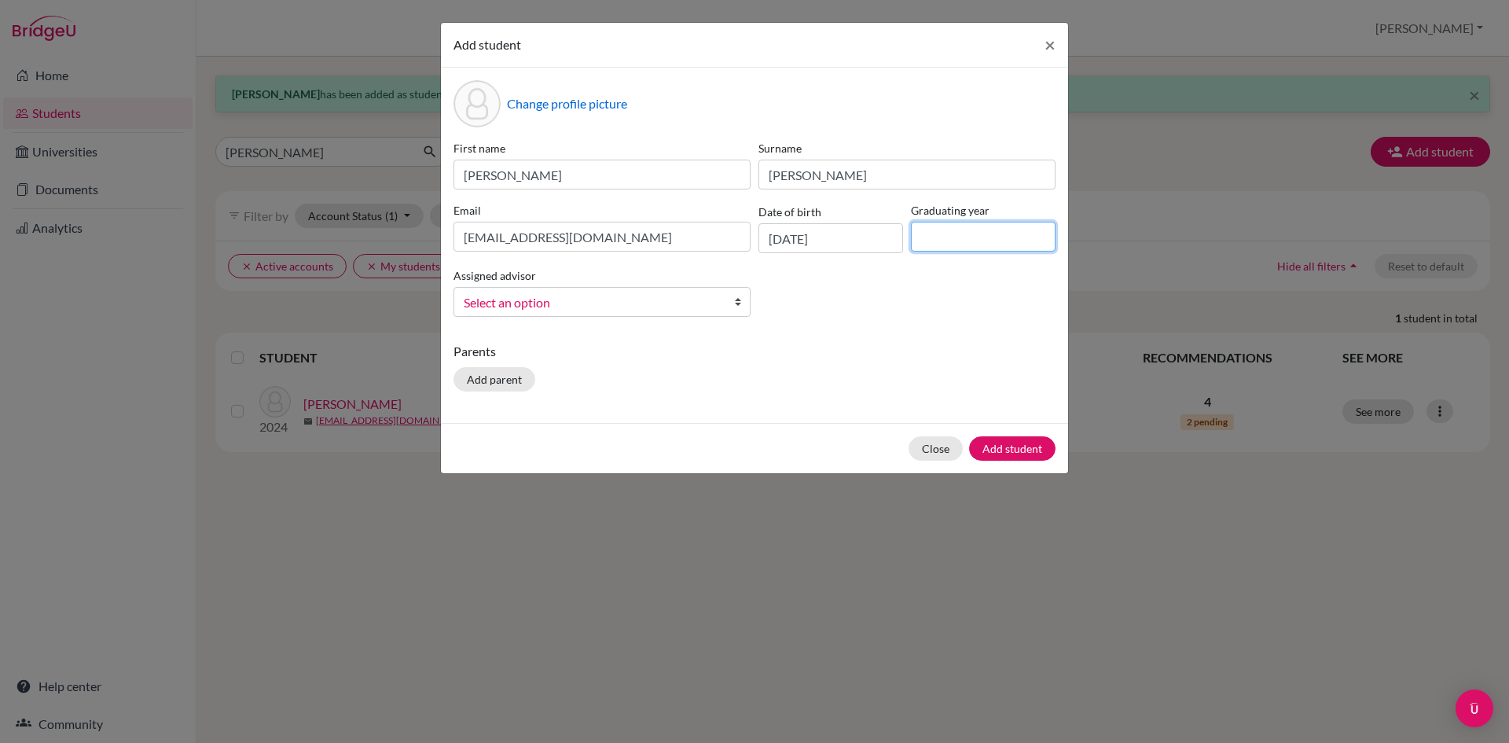
click at [1008, 233] on input at bounding box center [983, 237] width 145 height 30
type input "2026"
click at [586, 303] on span "Select an option" at bounding box center [592, 302] width 256 height 20
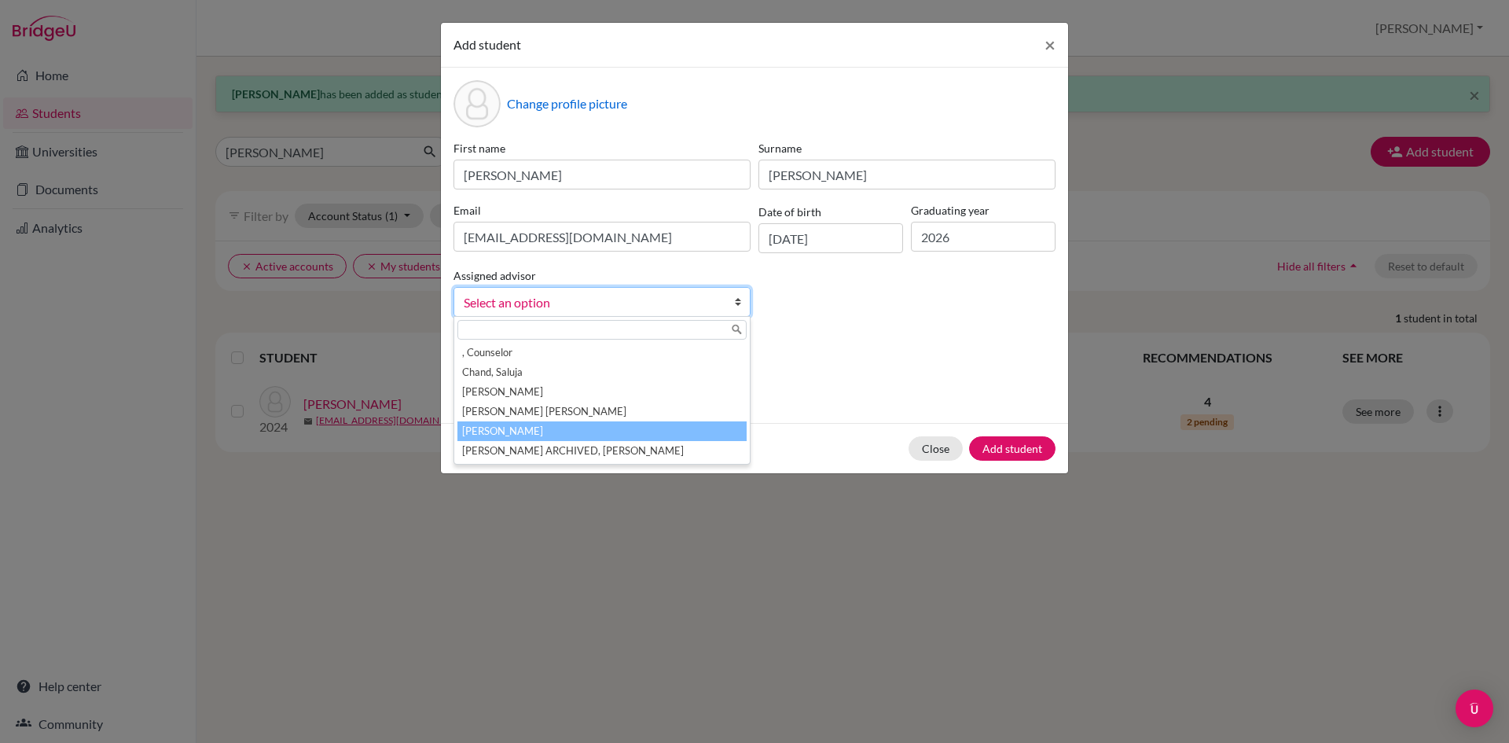
click at [530, 430] on li "[PERSON_NAME]" at bounding box center [602, 431] width 289 height 20
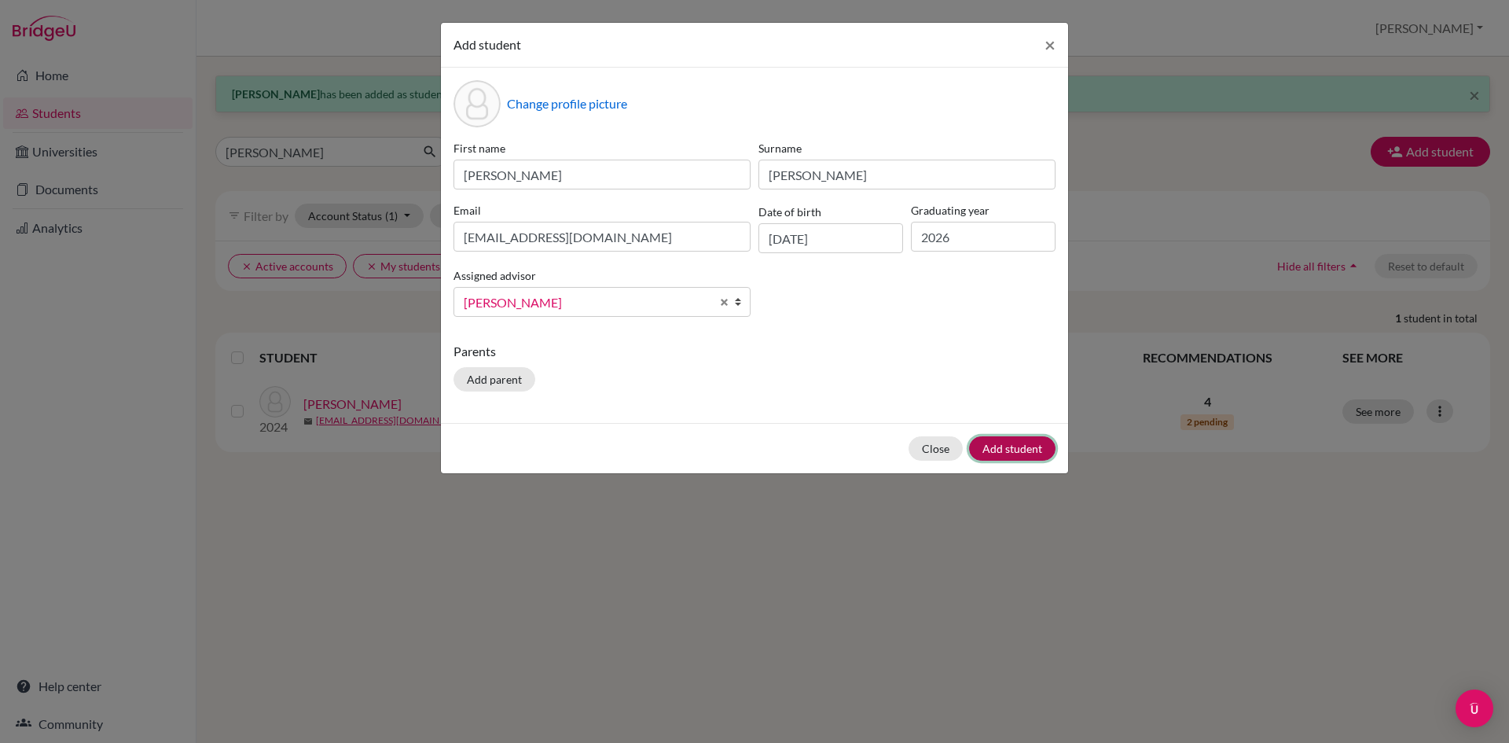
click at [1015, 449] on button "Add student" at bounding box center [1012, 448] width 86 height 24
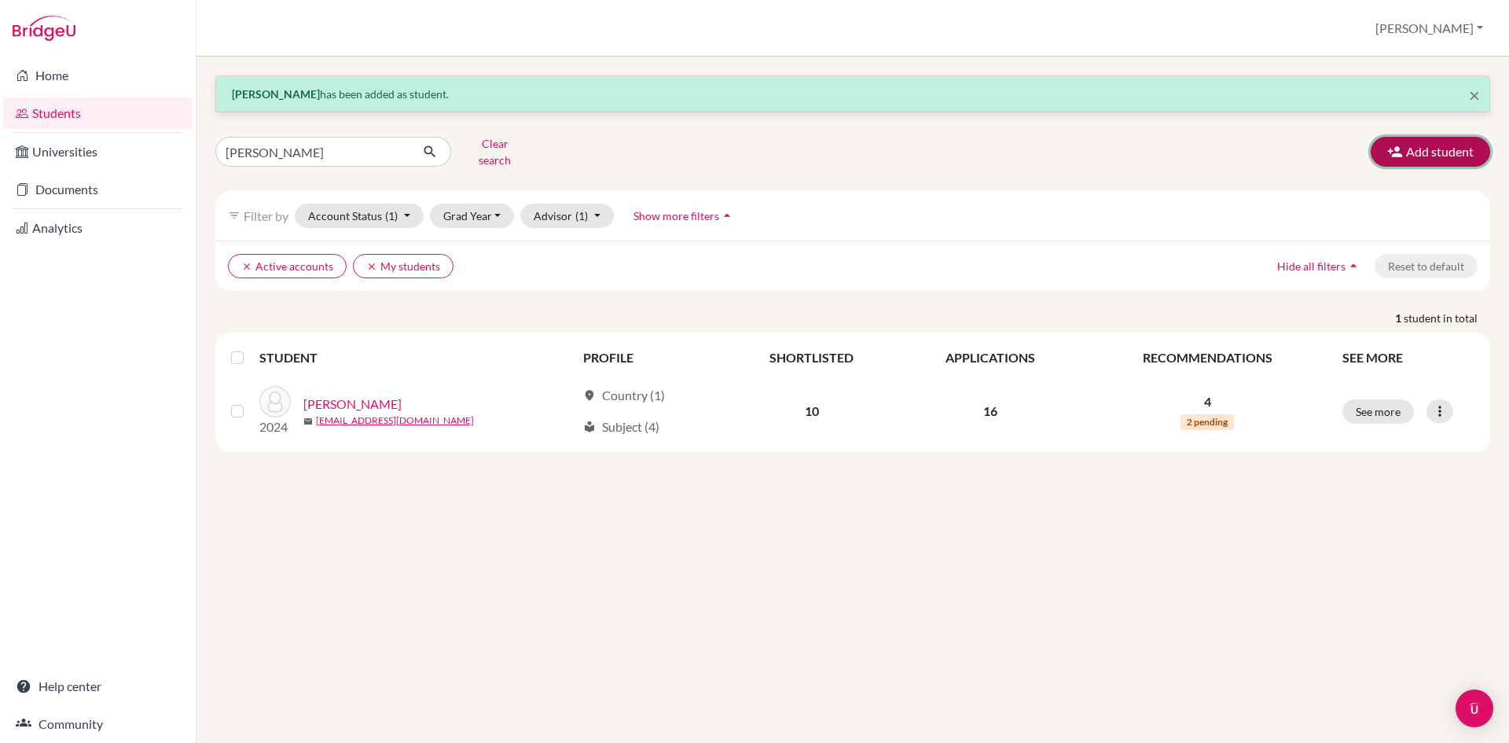
click at [1438, 144] on button "Add student" at bounding box center [1430, 152] width 119 height 30
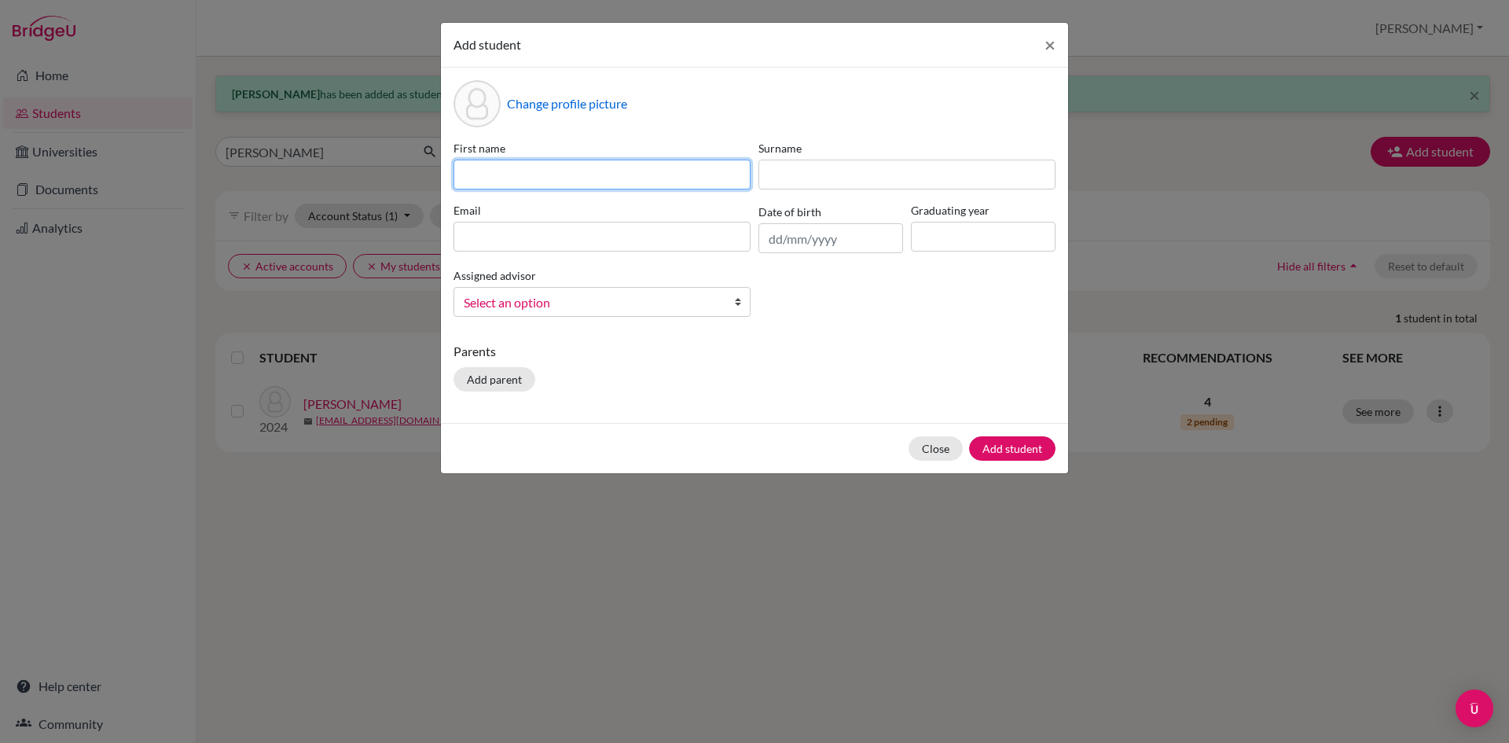
click at [523, 175] on input at bounding box center [602, 175] width 297 height 30
type input "[PERSON_NAME]"
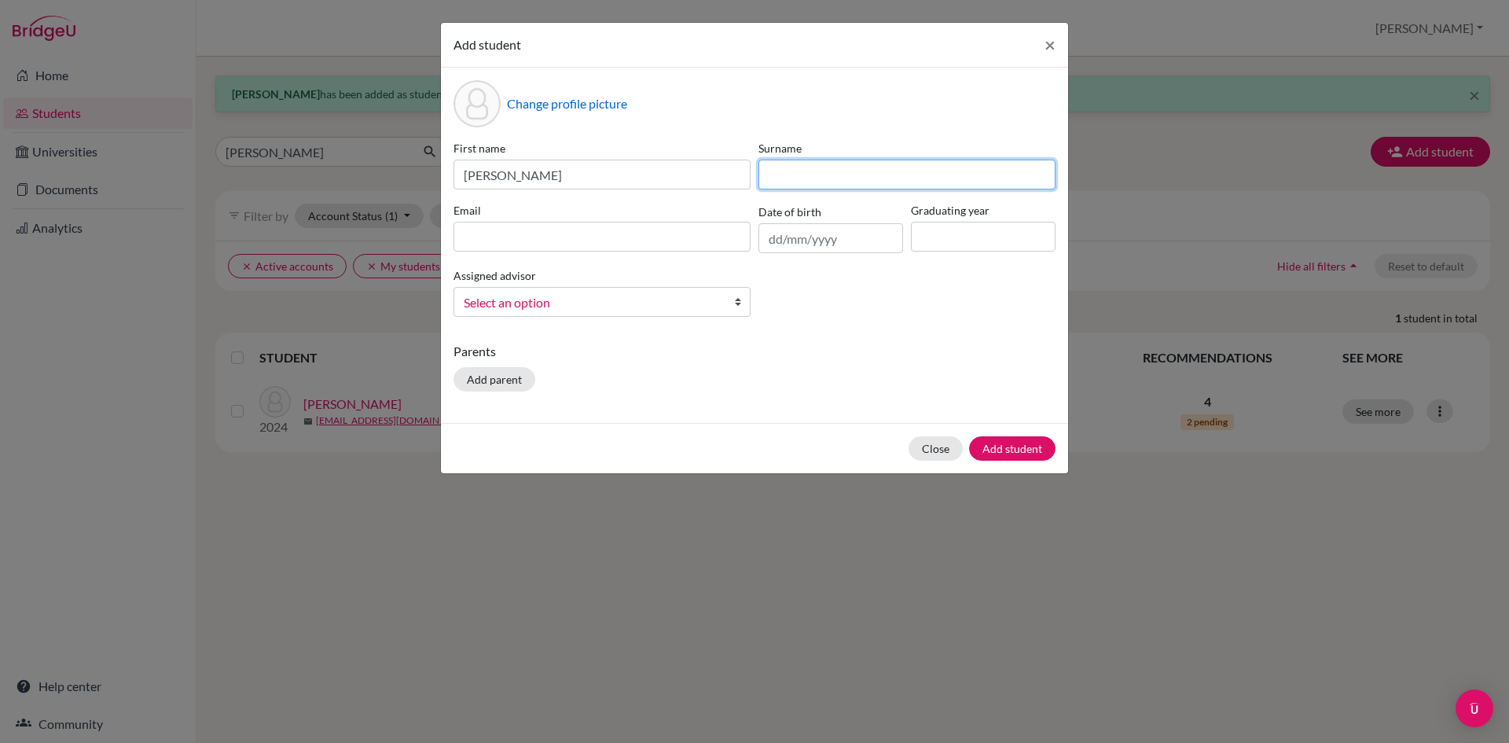
click at [800, 184] on input at bounding box center [907, 175] width 297 height 30
type input "[PERSON_NAME]"
click at [649, 229] on input at bounding box center [602, 237] width 297 height 30
paste input "[EMAIL_ADDRESS][DOMAIN_NAME]"
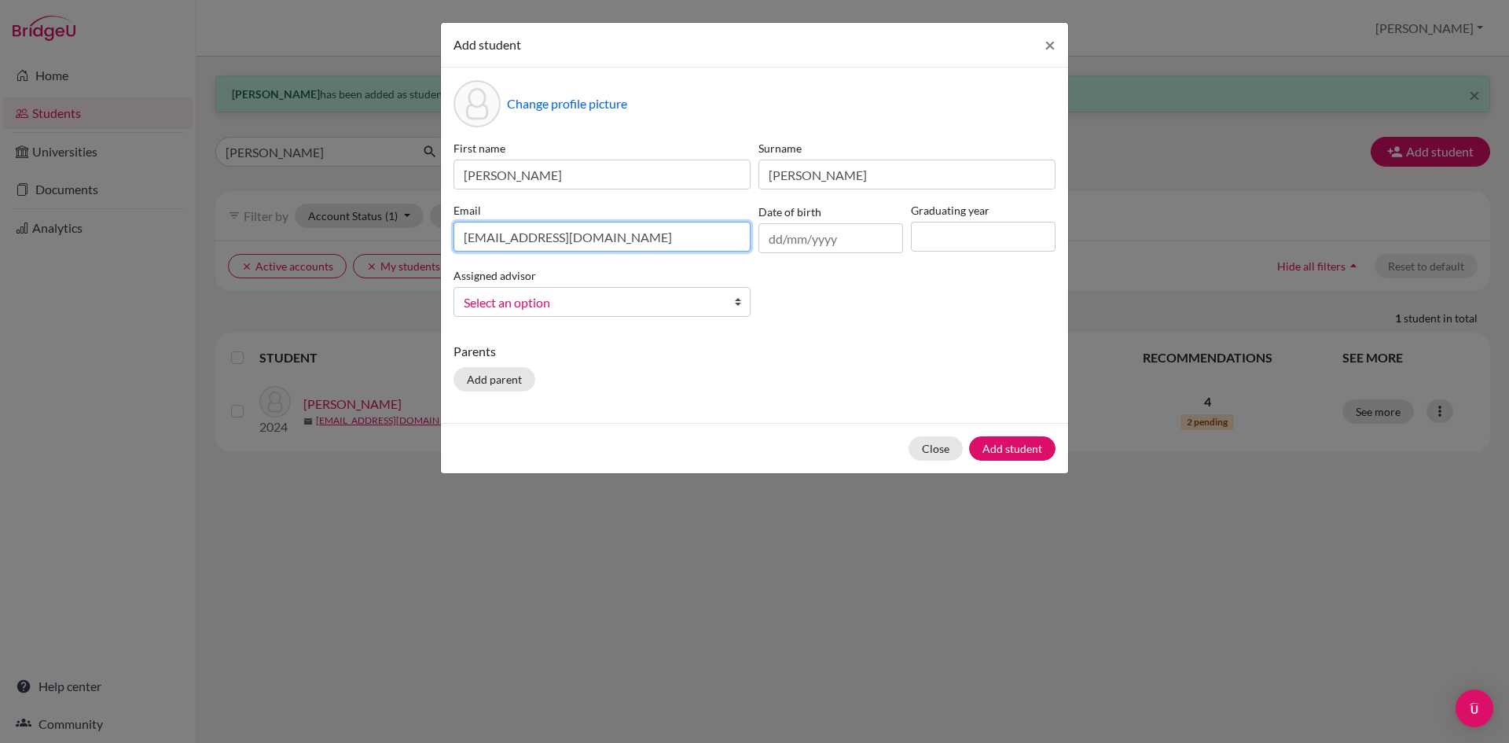
type input "[EMAIL_ADDRESS][DOMAIN_NAME]"
click at [783, 244] on input "text" at bounding box center [831, 238] width 145 height 30
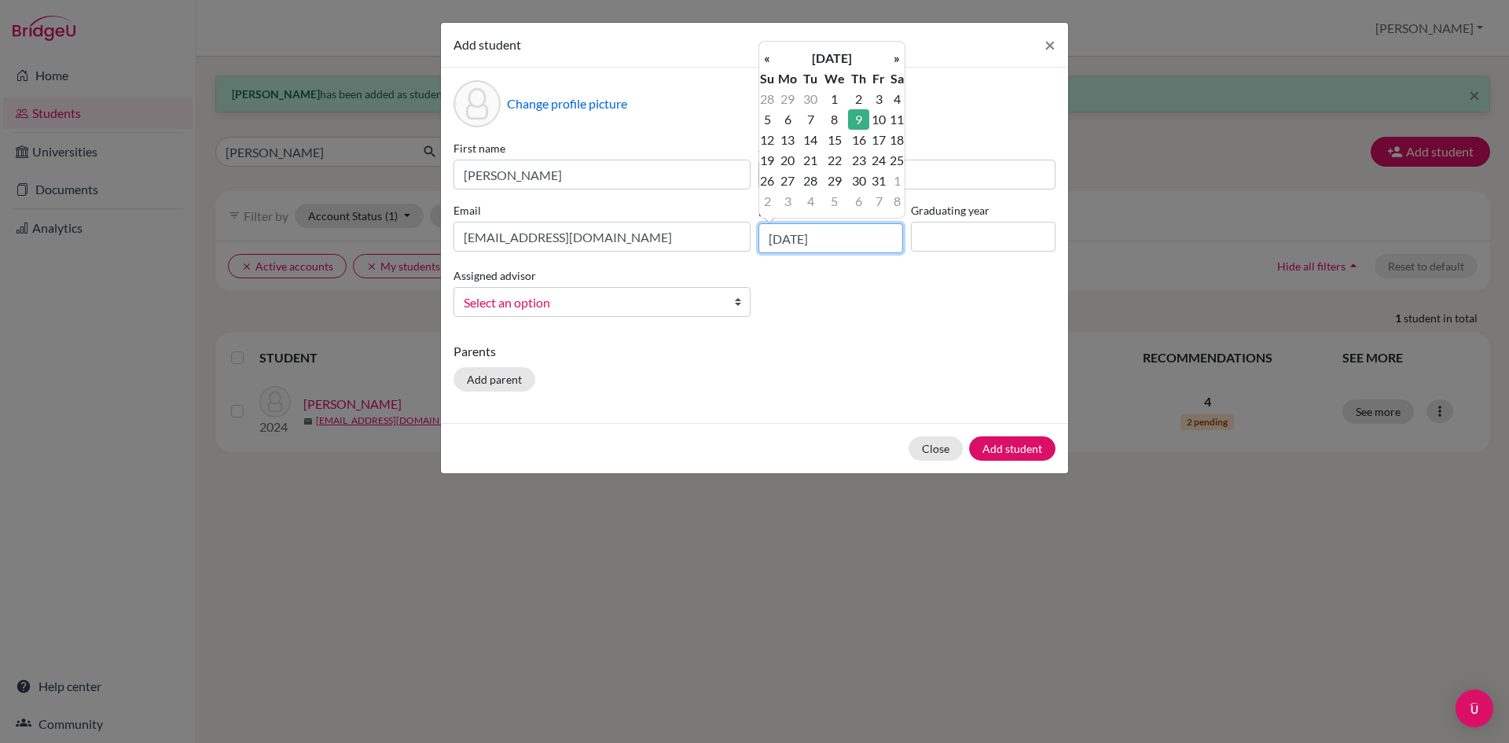
type input "[DATE]"
click at [972, 242] on input at bounding box center [983, 237] width 145 height 30
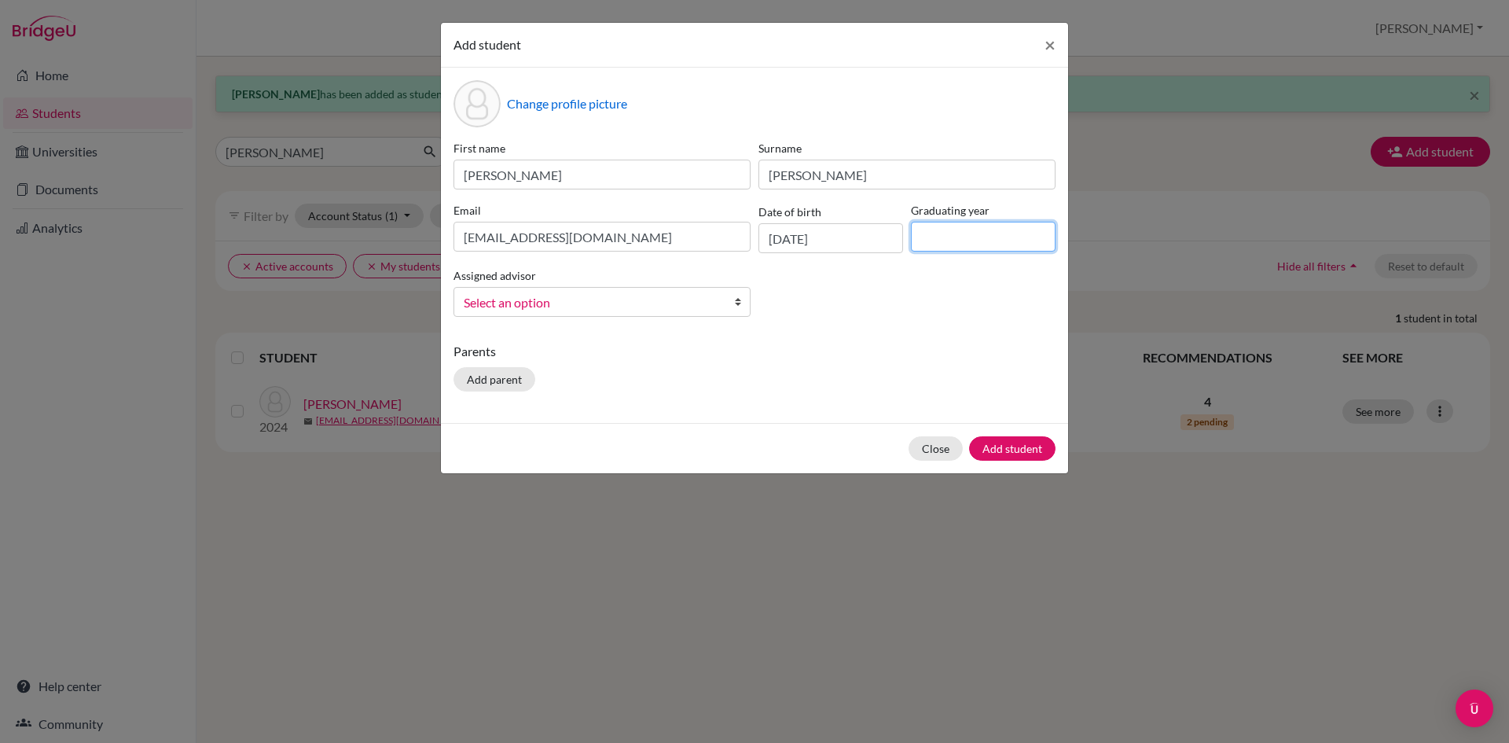
type input "2026"
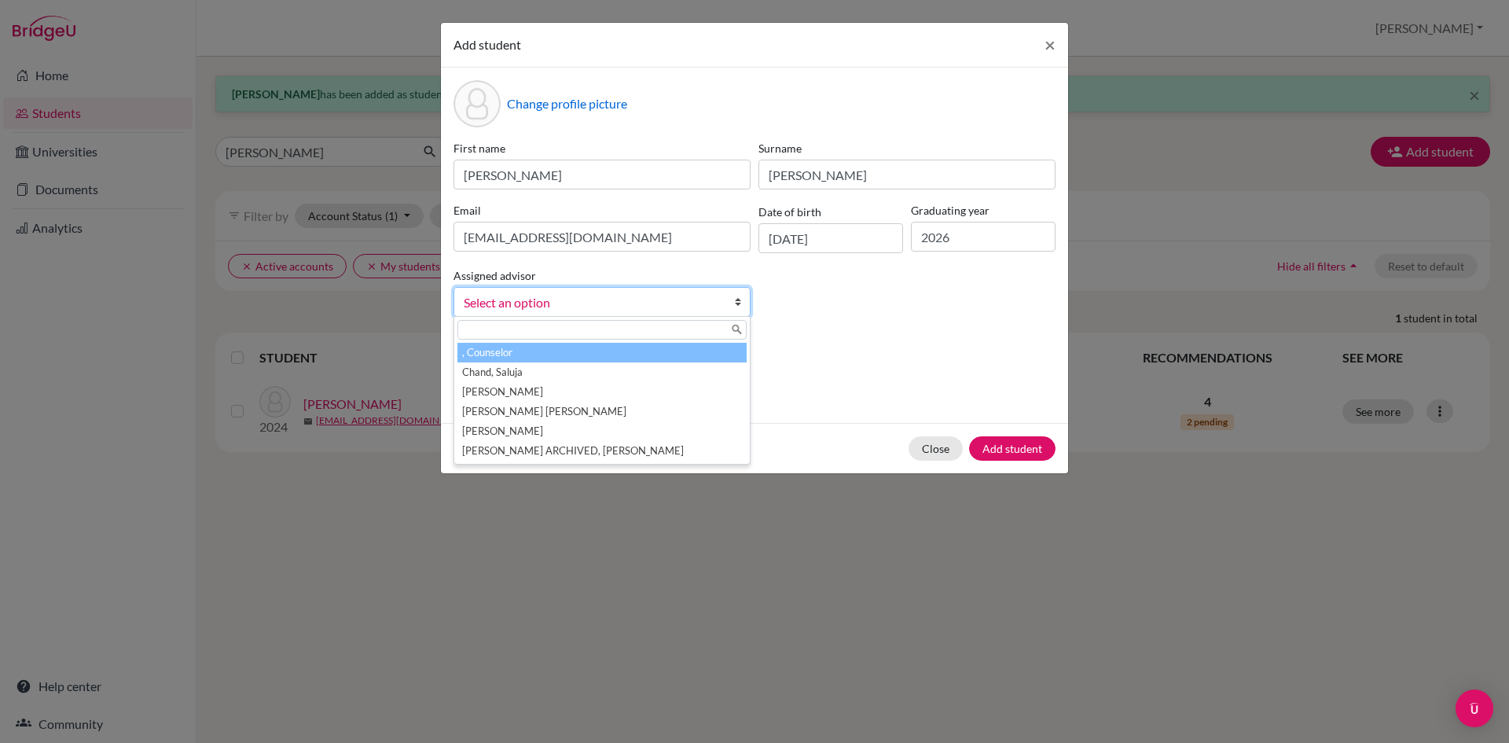
click at [583, 304] on span "Select an option" at bounding box center [592, 302] width 256 height 20
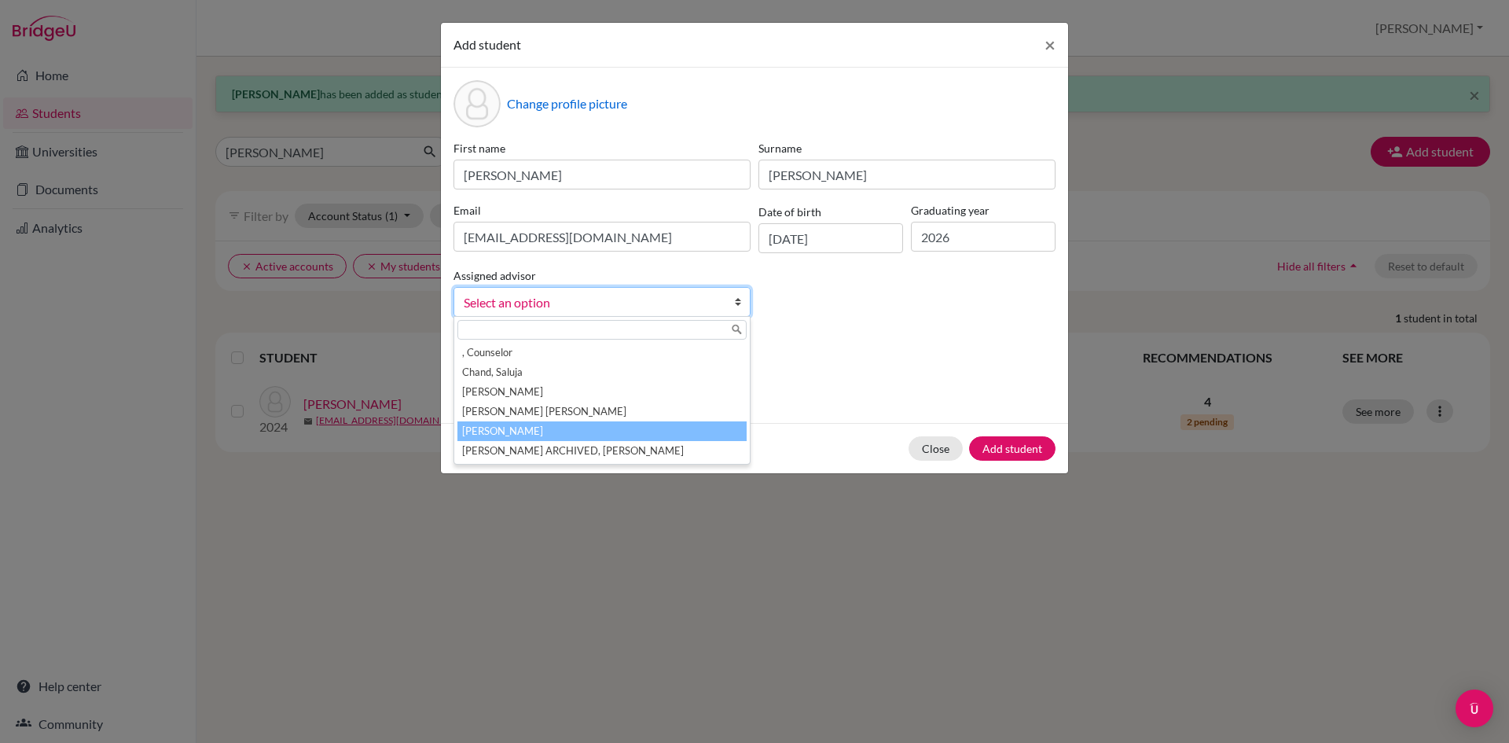
click at [528, 425] on li "[PERSON_NAME]" at bounding box center [602, 431] width 289 height 20
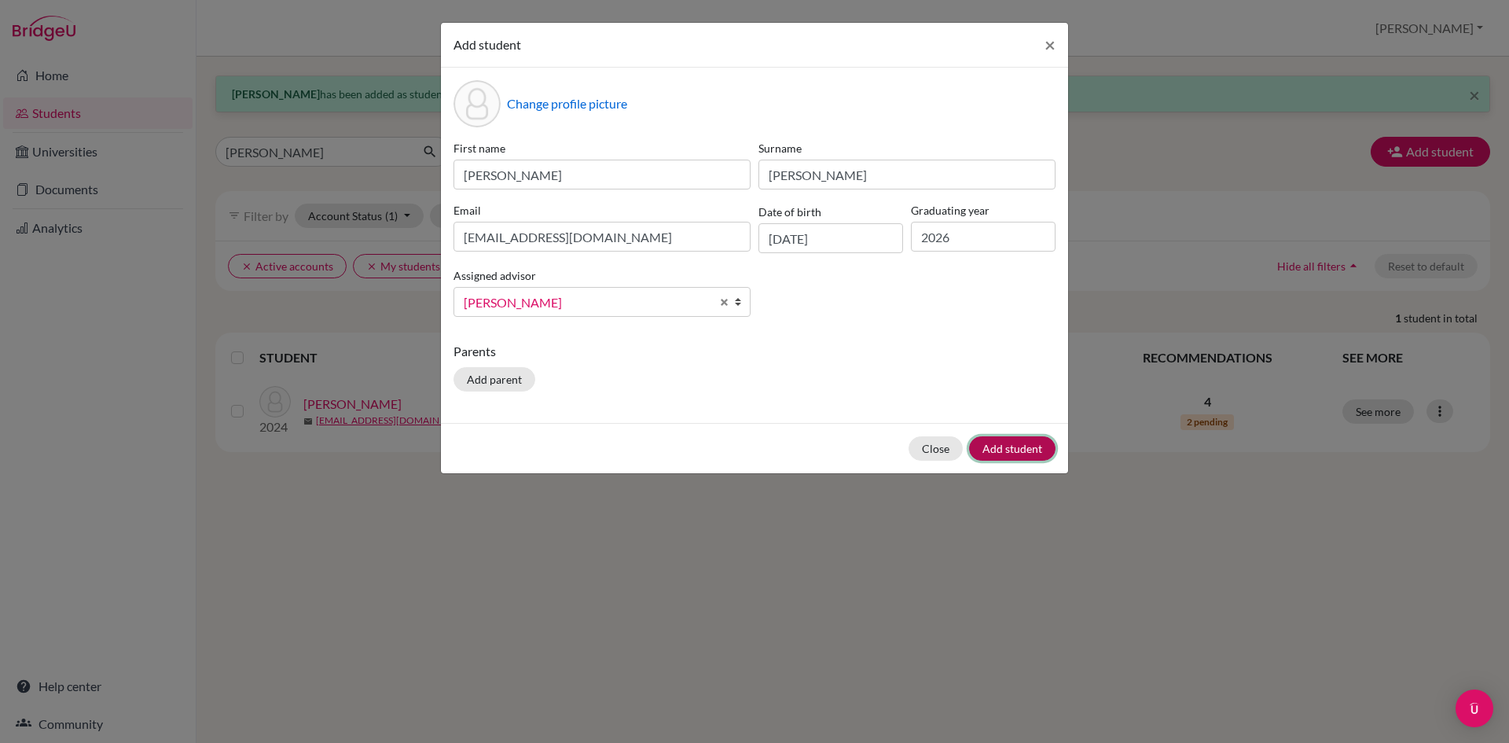
click at [1009, 450] on button "Add student" at bounding box center [1012, 448] width 86 height 24
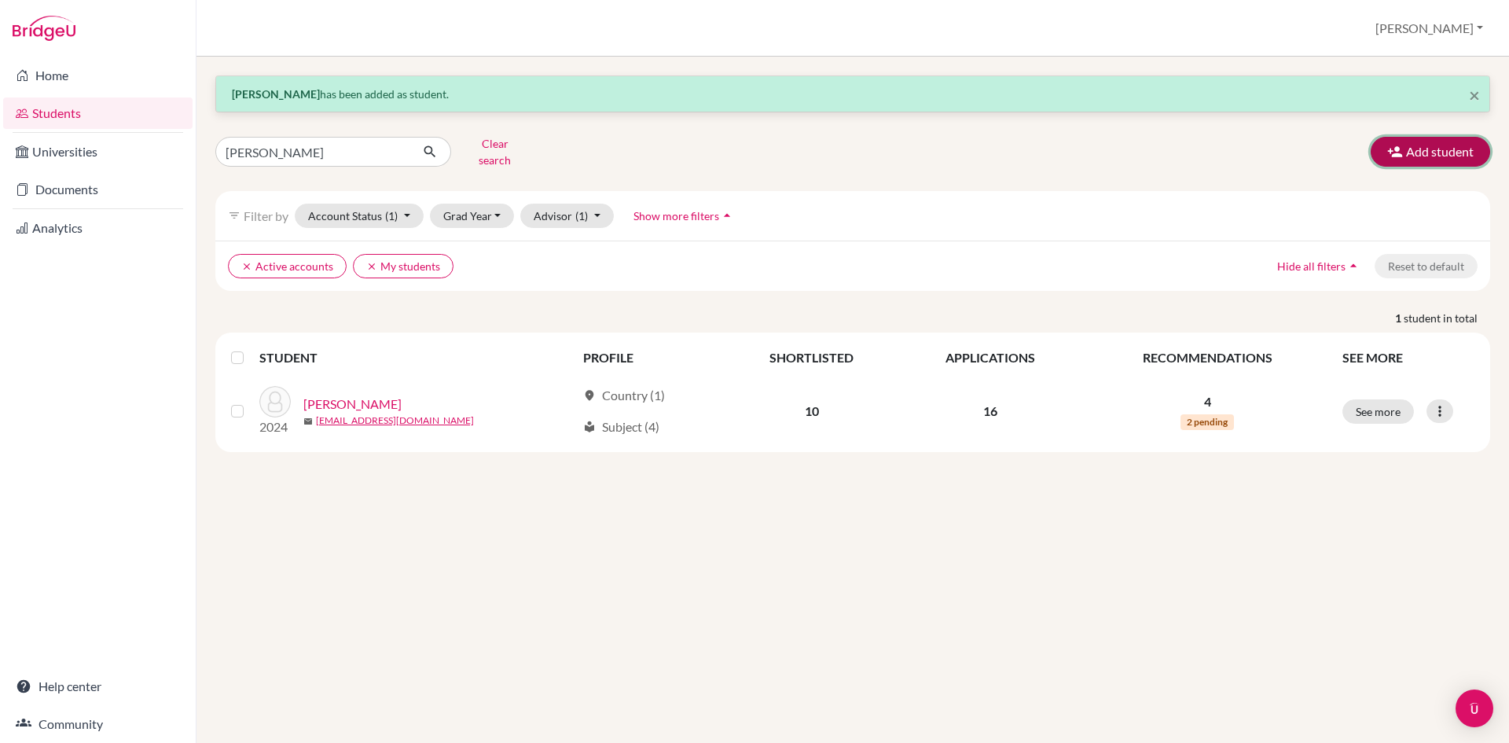
click at [1435, 149] on button "Add student" at bounding box center [1430, 152] width 119 height 30
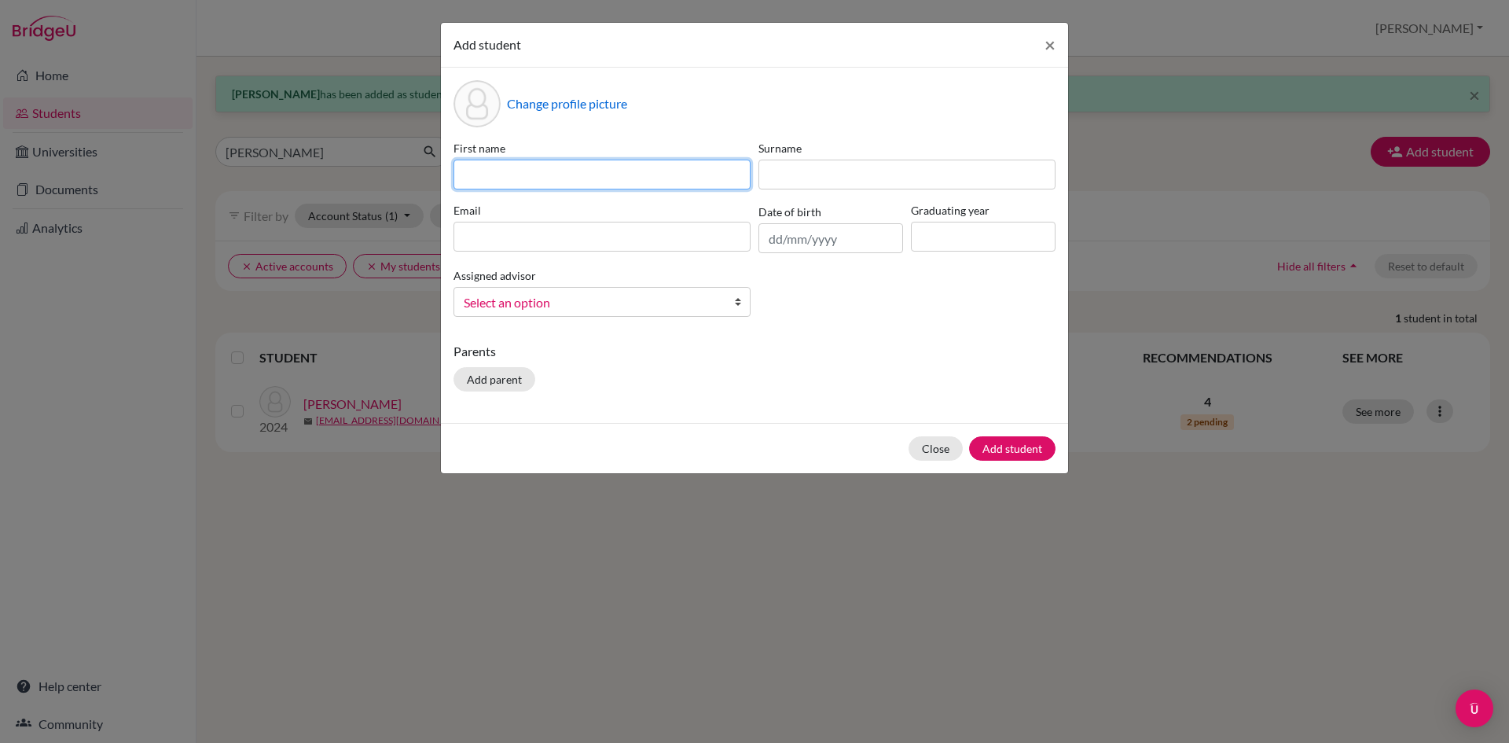
click at [622, 175] on input at bounding box center [602, 175] width 297 height 30
type input "[PERSON_NAME]"
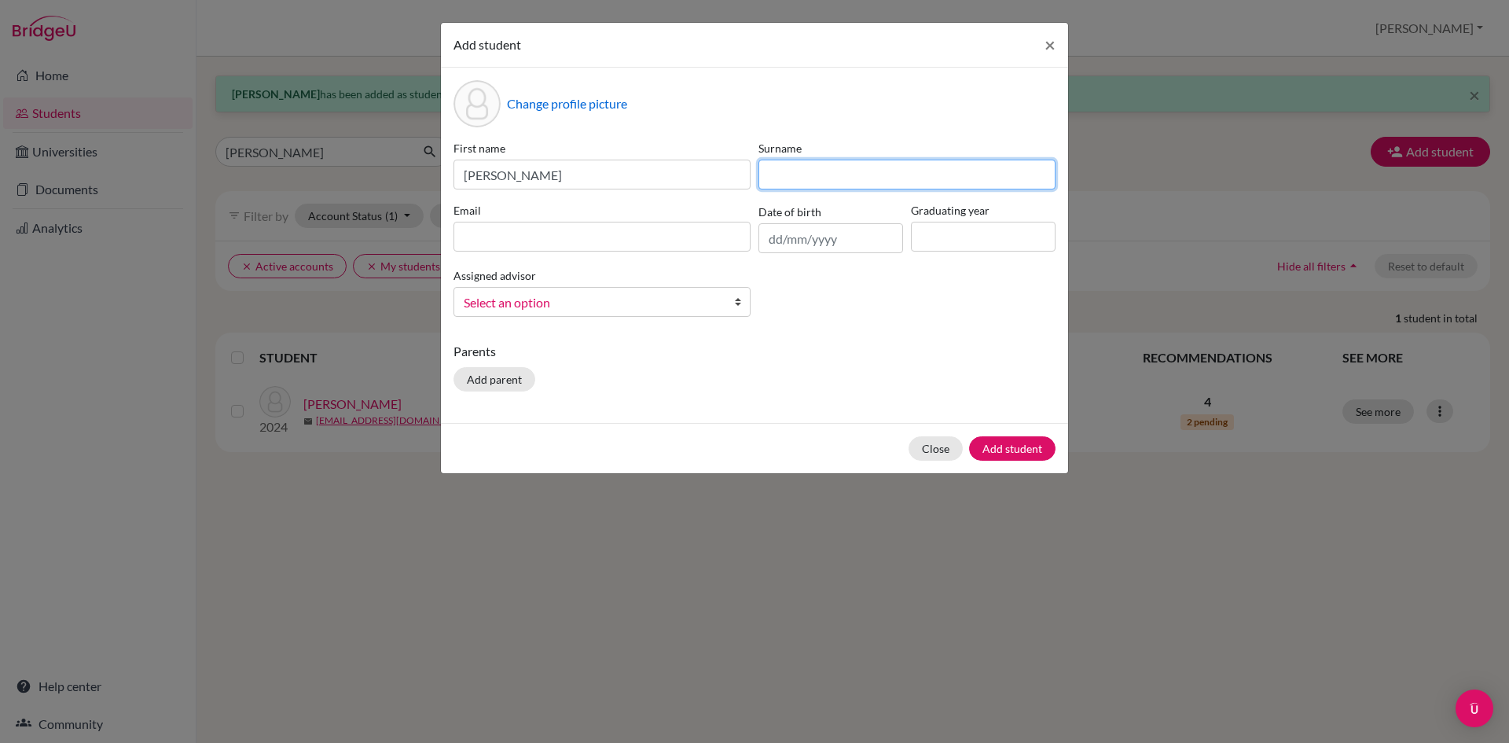
click at [962, 183] on input at bounding box center [907, 175] width 297 height 30
type input "Pandey"
paste input "[EMAIL_ADDRESS][DOMAIN_NAME]"
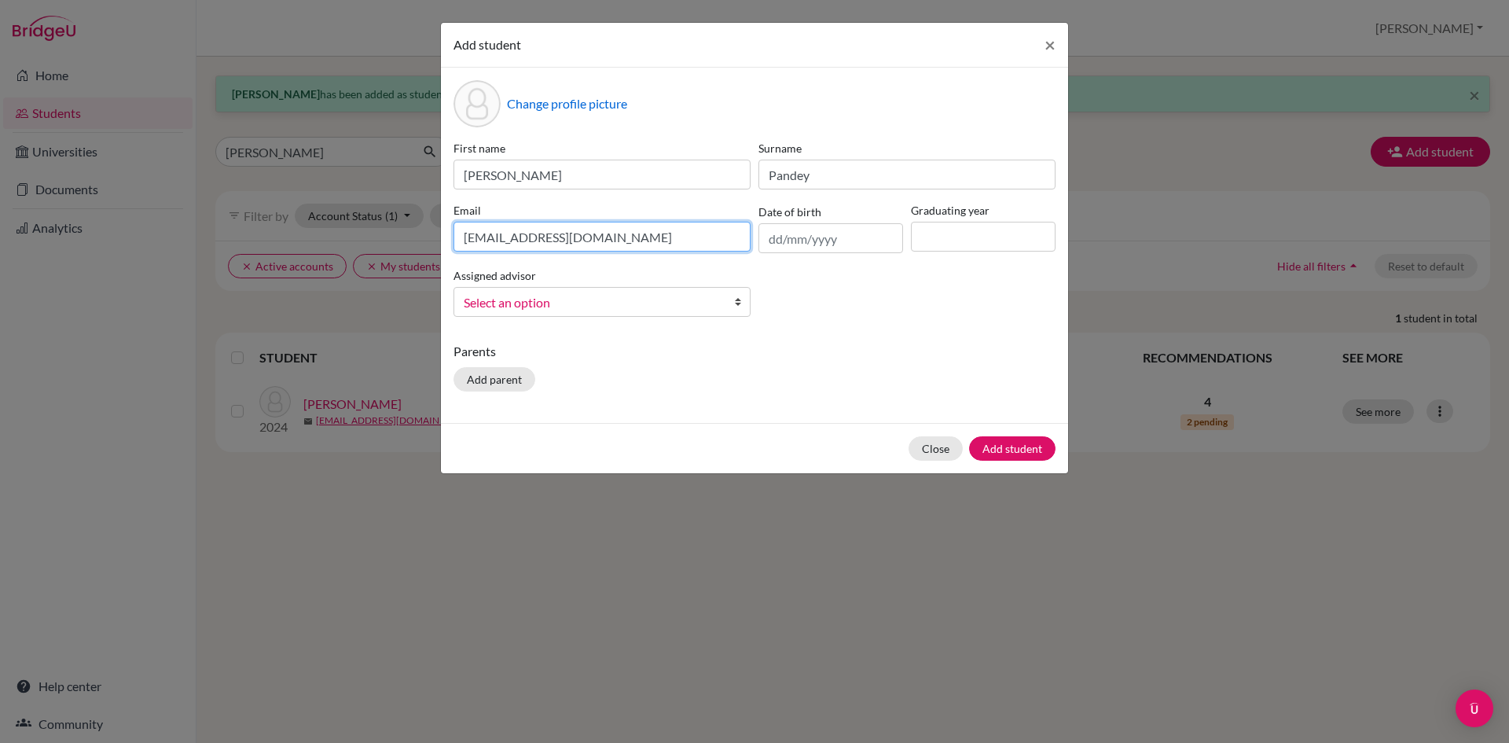
type input "[EMAIL_ADDRESS][DOMAIN_NAME]"
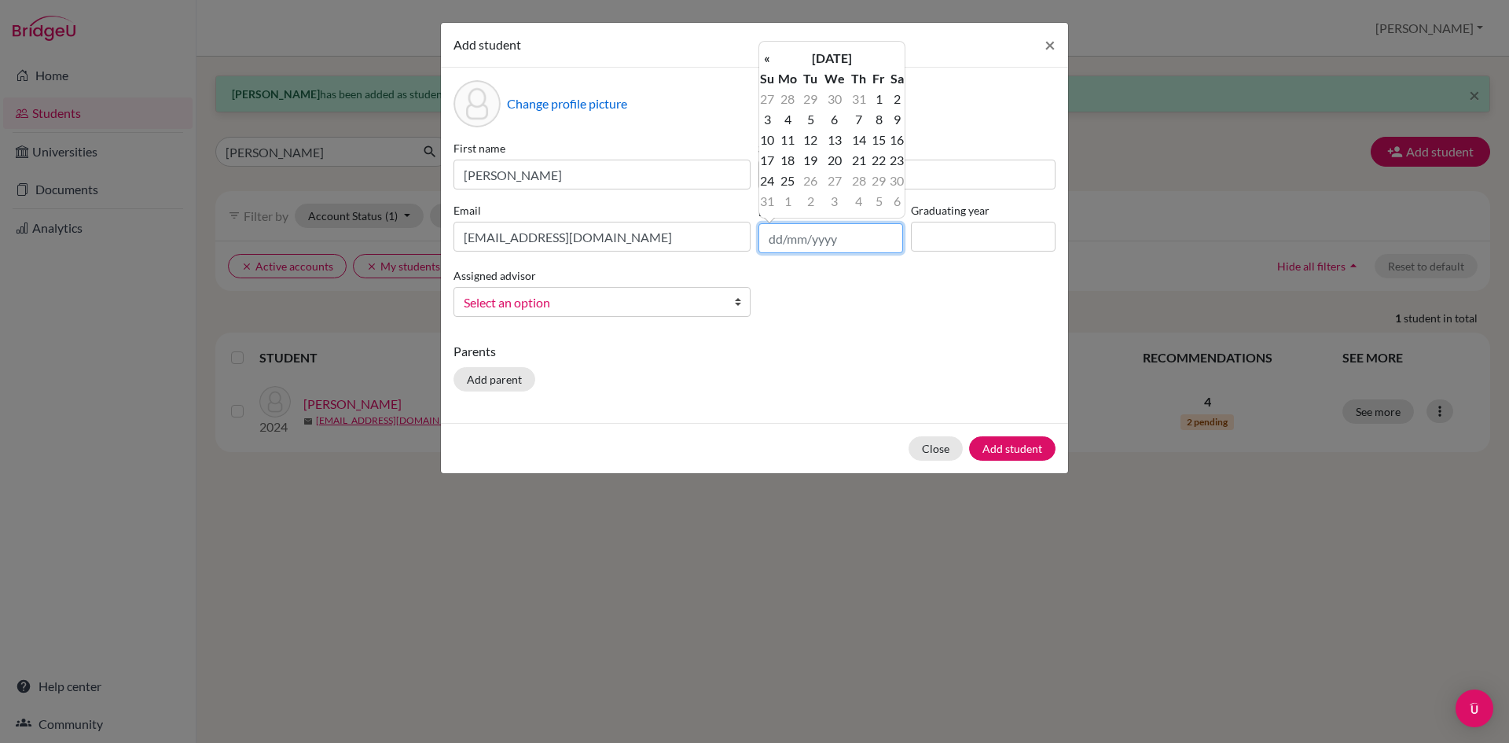
click at [772, 247] on input "text" at bounding box center [831, 238] width 145 height 30
type input "[DATE]"
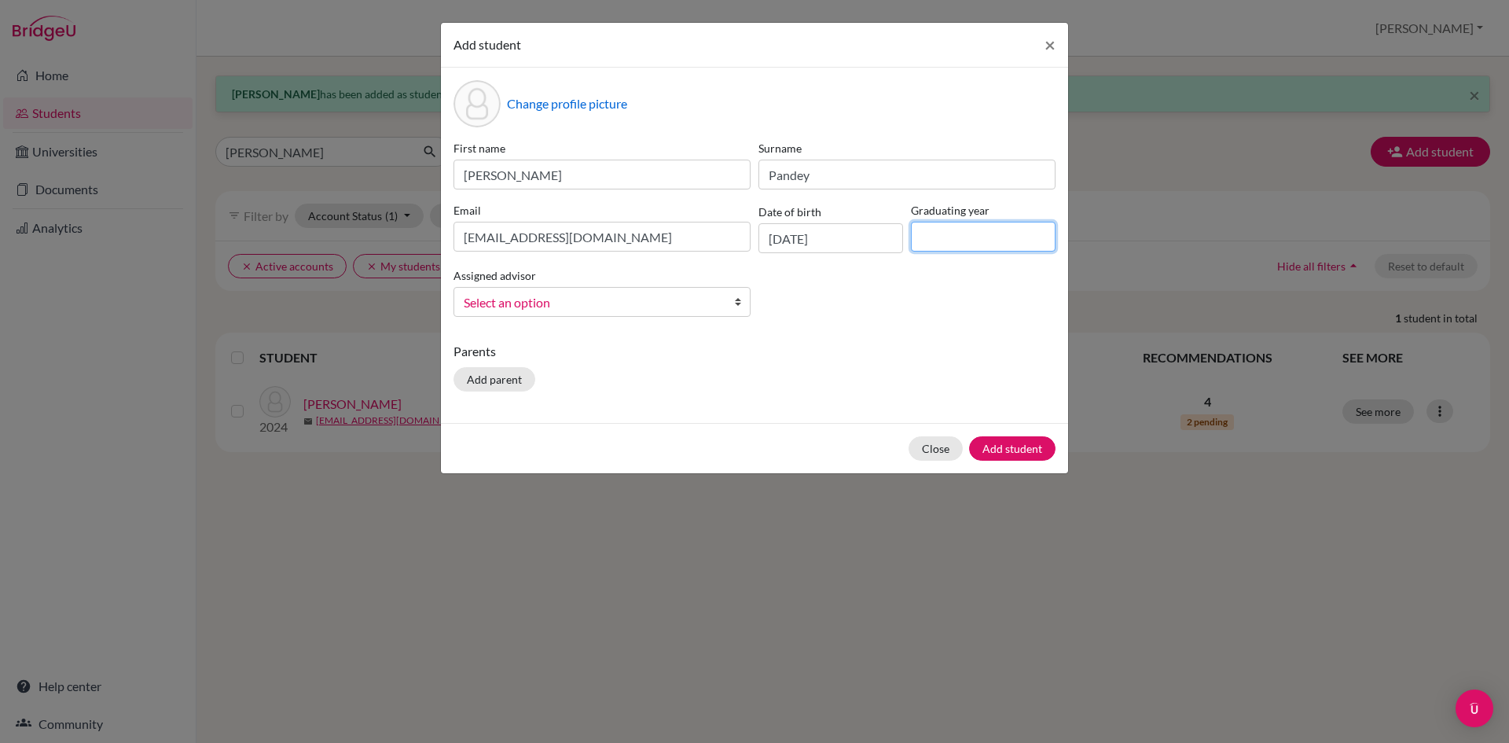
click at [988, 235] on input at bounding box center [983, 237] width 145 height 30
type input "2026"
click at [557, 298] on span "Select an option" at bounding box center [592, 302] width 256 height 20
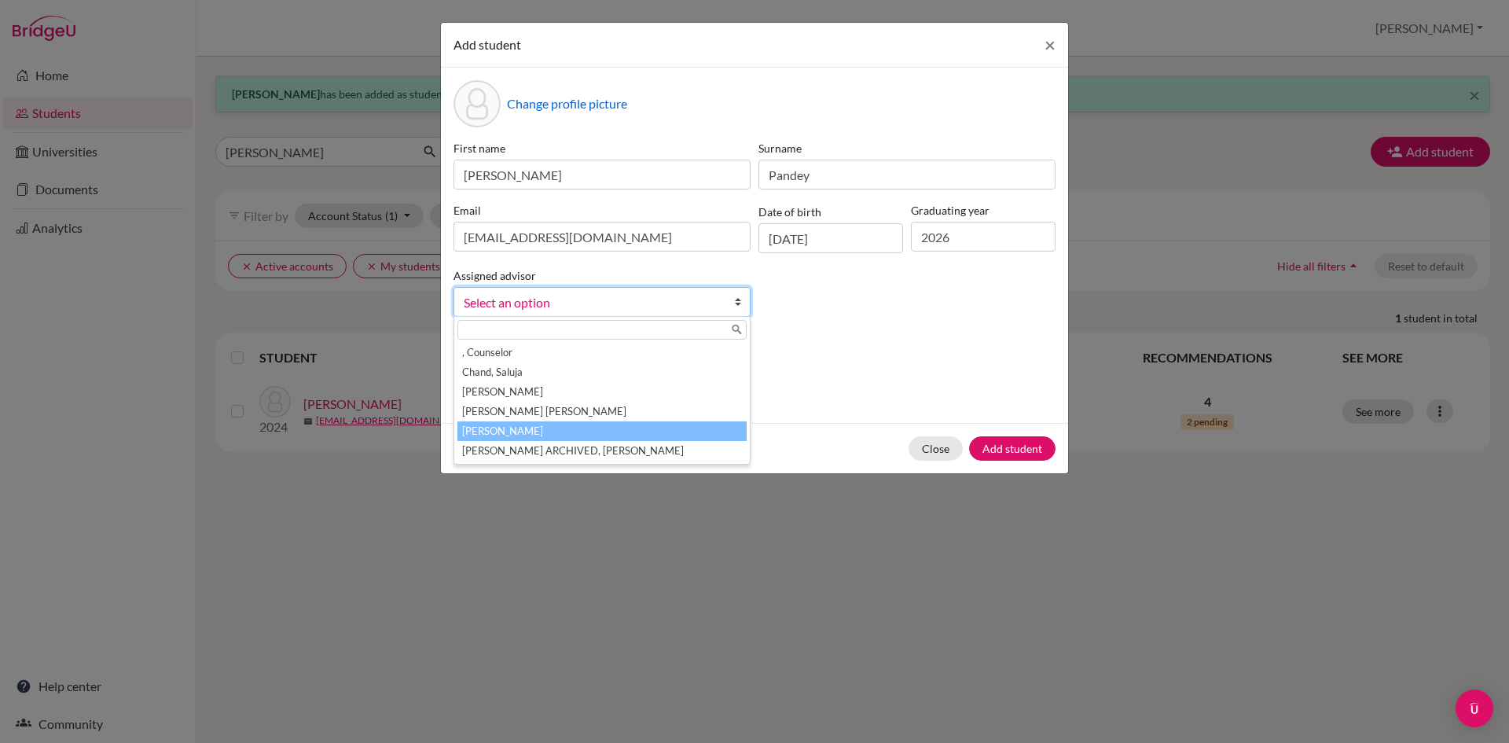
click at [524, 434] on li "[PERSON_NAME]" at bounding box center [602, 431] width 289 height 20
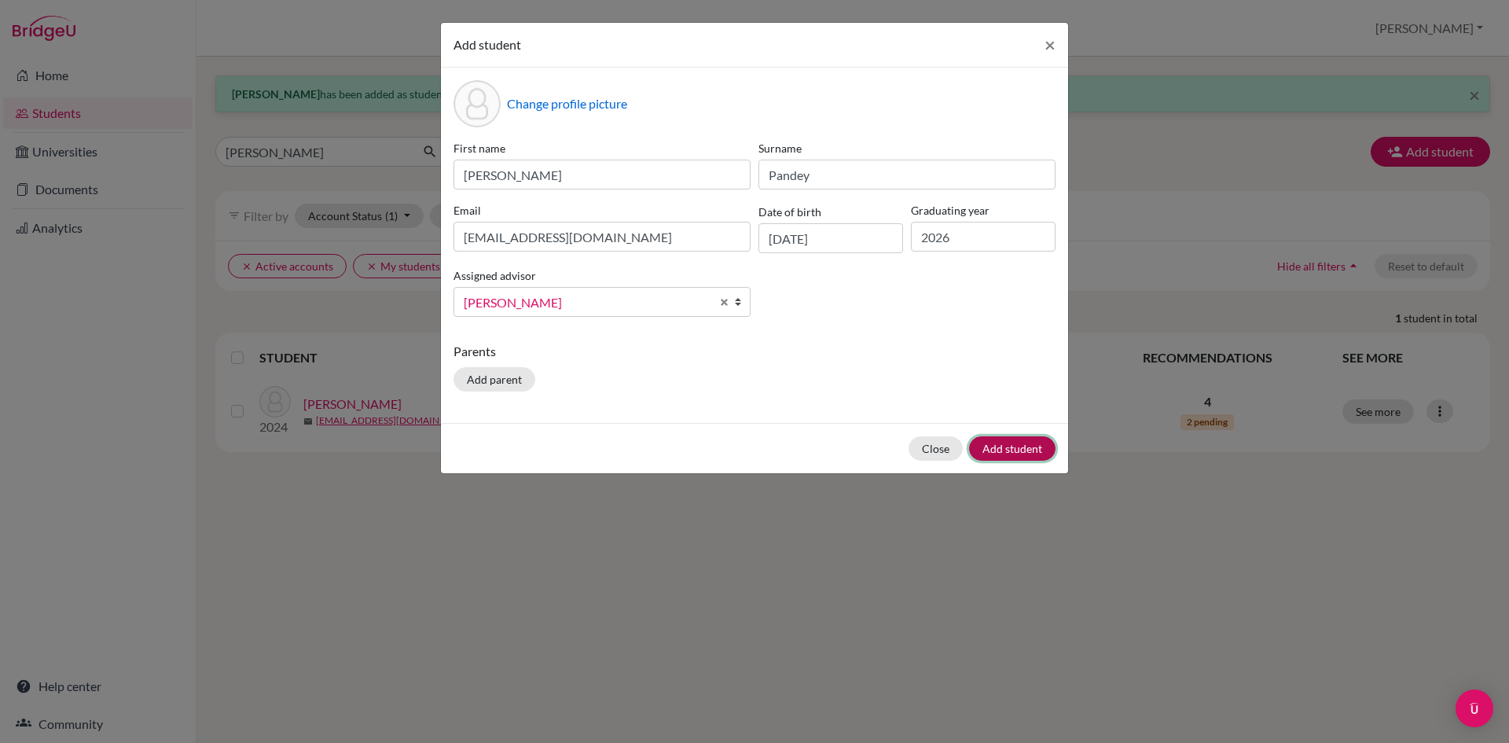
click at [1007, 449] on button "Add student" at bounding box center [1012, 448] width 86 height 24
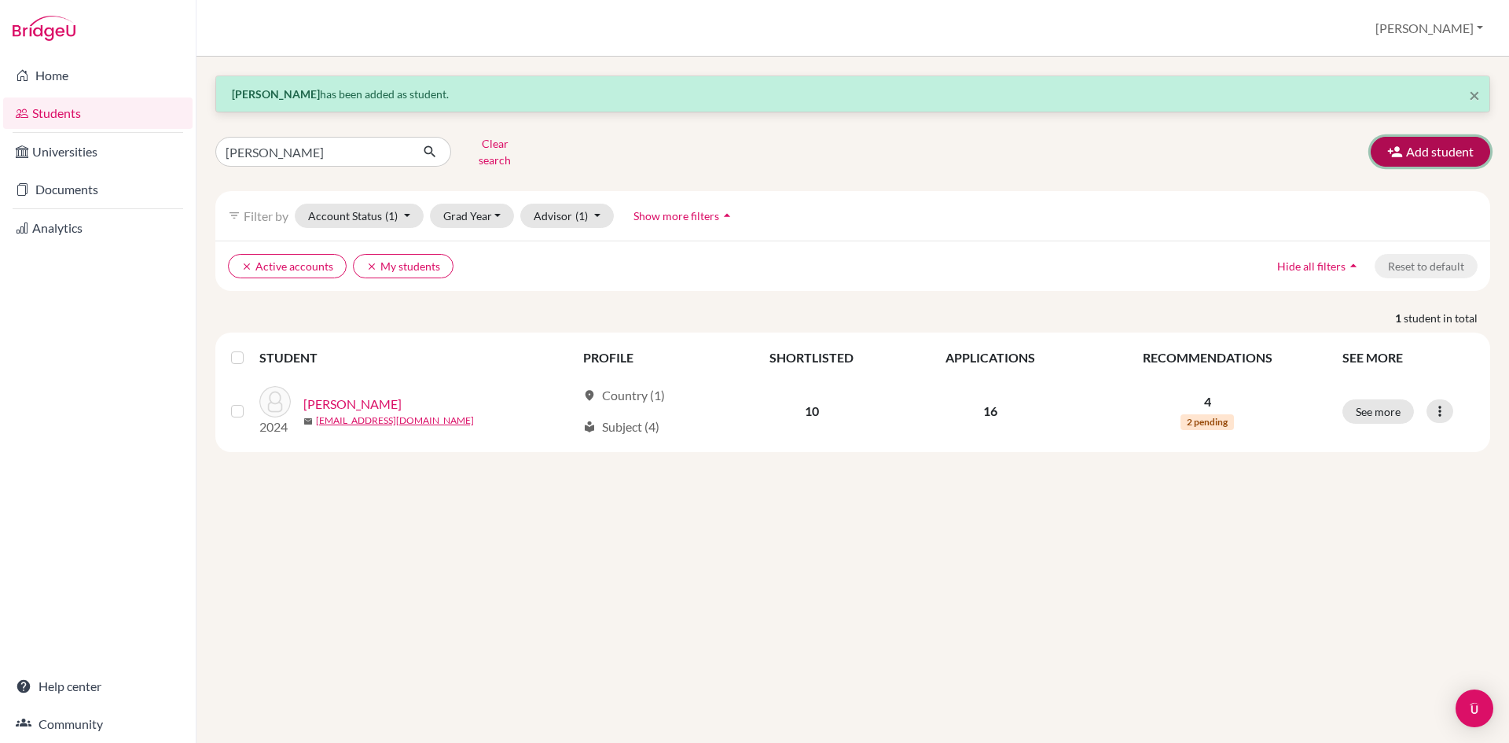
click at [1444, 146] on button "Add student" at bounding box center [1430, 152] width 119 height 30
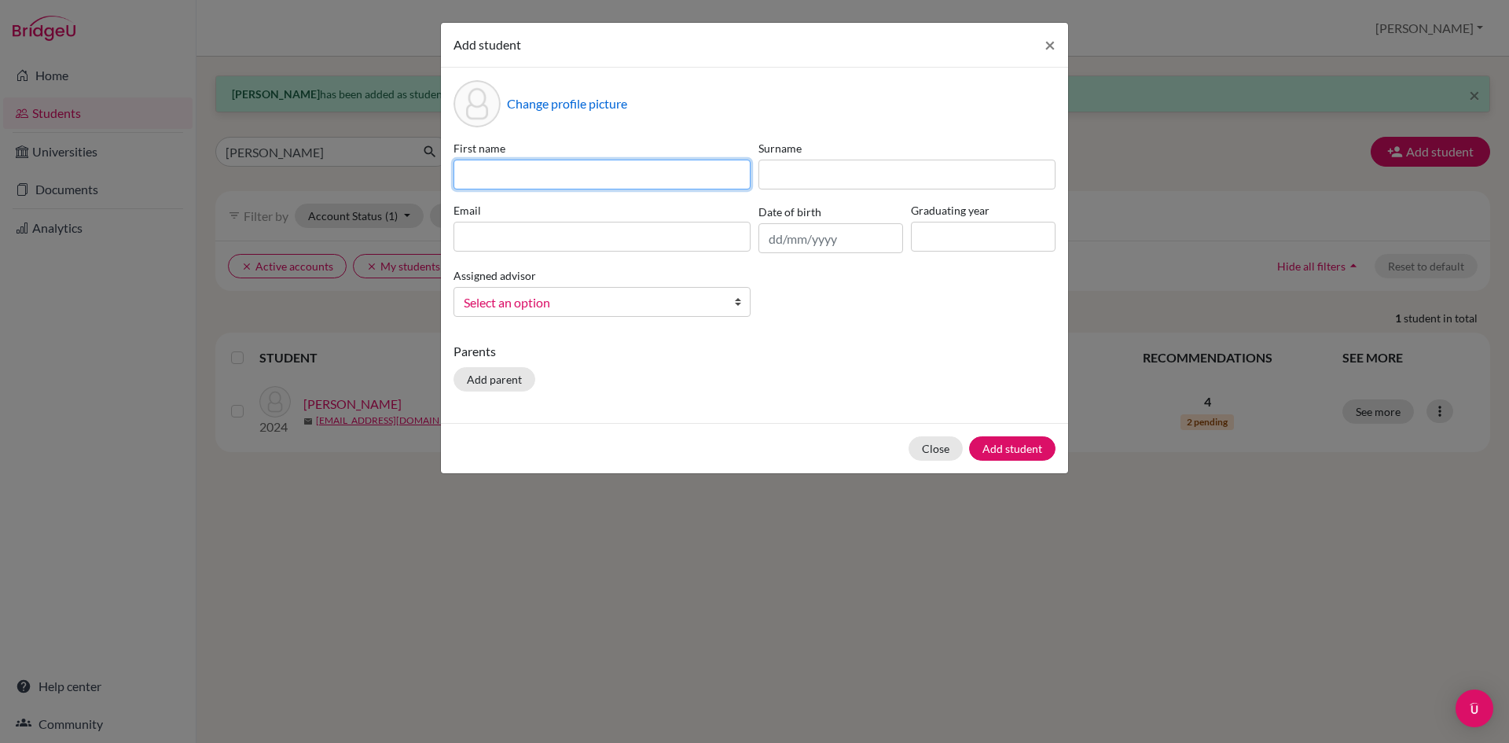
click at [678, 183] on input at bounding box center [602, 175] width 297 height 30
type input "Anit"
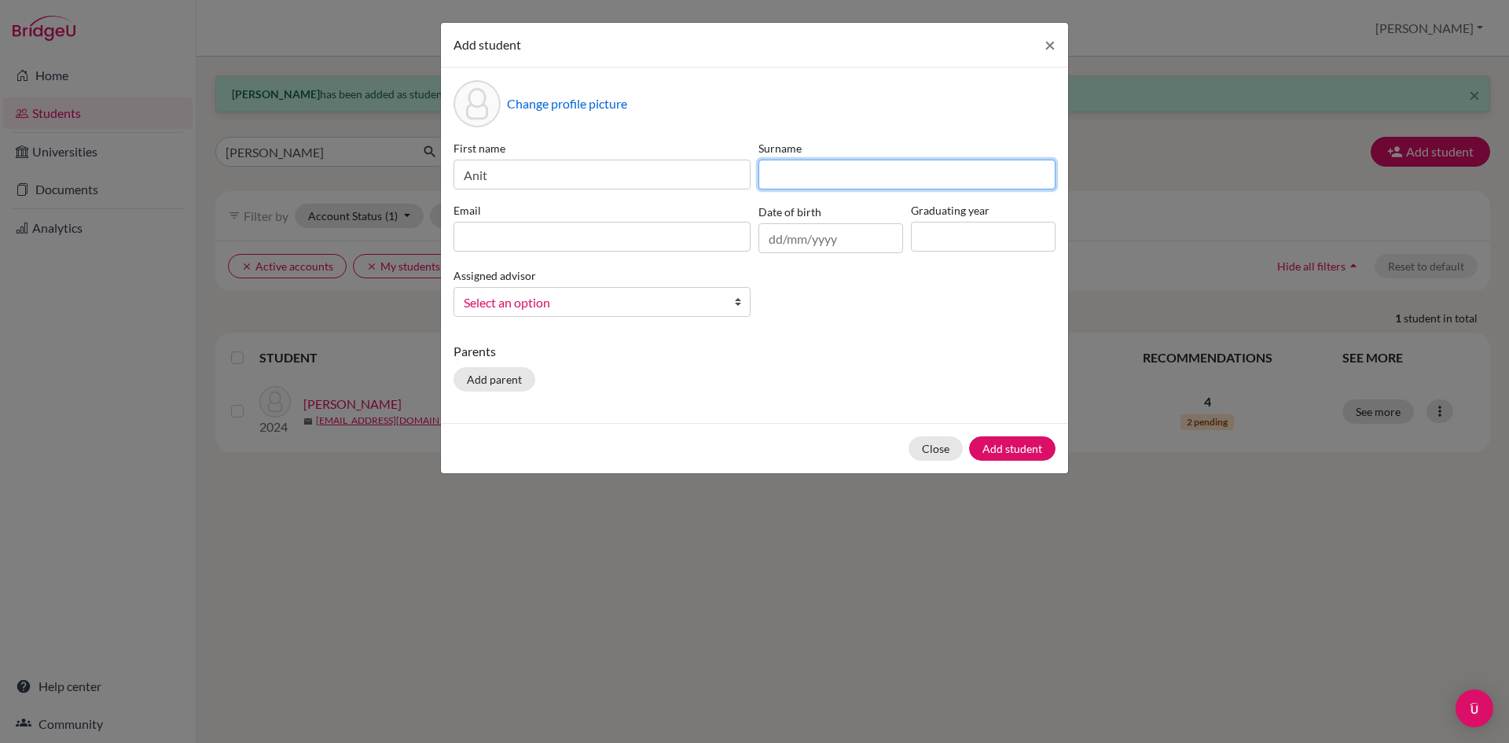
click at [793, 171] on input at bounding box center [907, 175] width 297 height 30
type input "[PERSON_NAME]"
click at [527, 238] on input at bounding box center [602, 237] width 297 height 30
paste input "[EMAIL_ADDRESS][DOMAIN_NAME]"
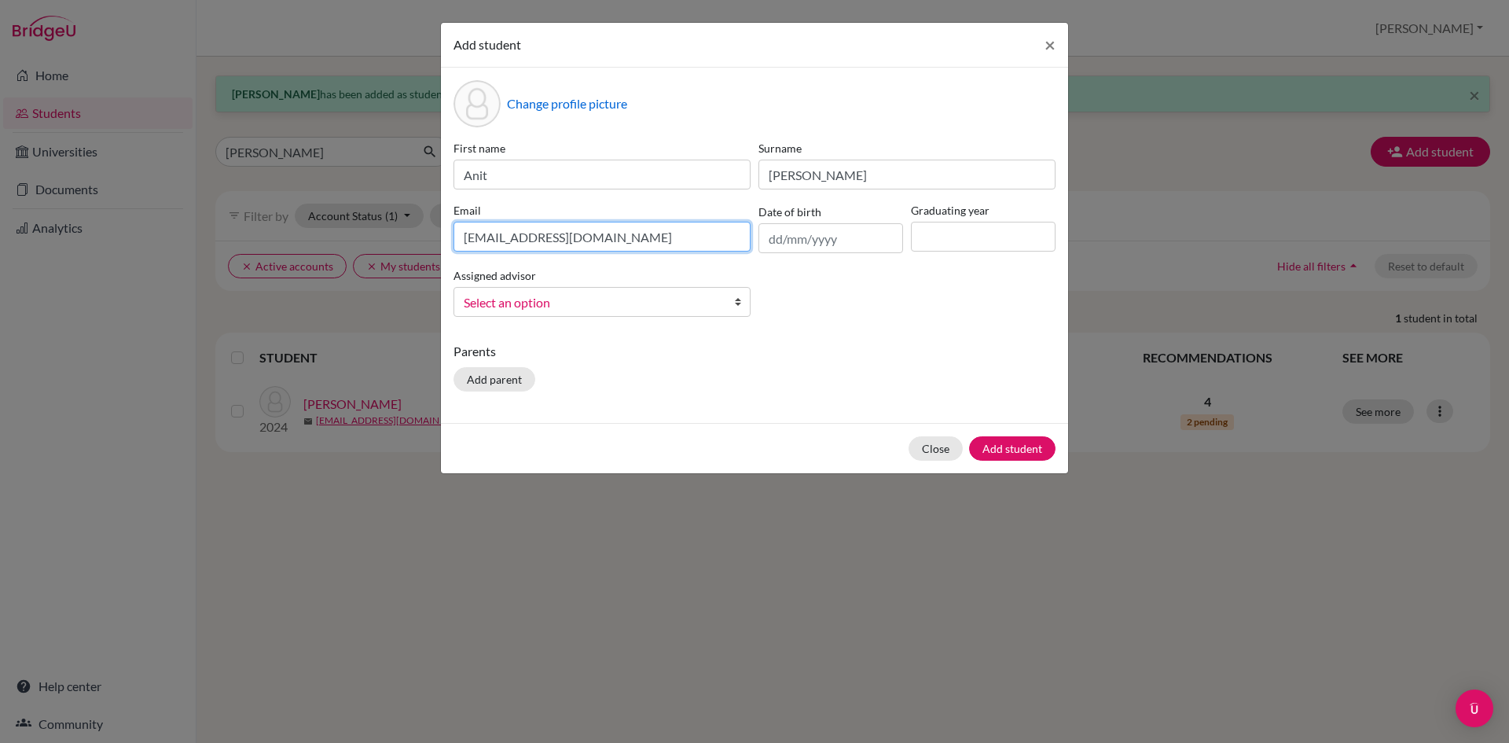
type input "[EMAIL_ADDRESS][DOMAIN_NAME]"
drag, startPoint x: 770, startPoint y: 237, endPoint x: 818, endPoint y: 250, distance: 48.8
click at [770, 237] on input "text" at bounding box center [831, 238] width 145 height 30
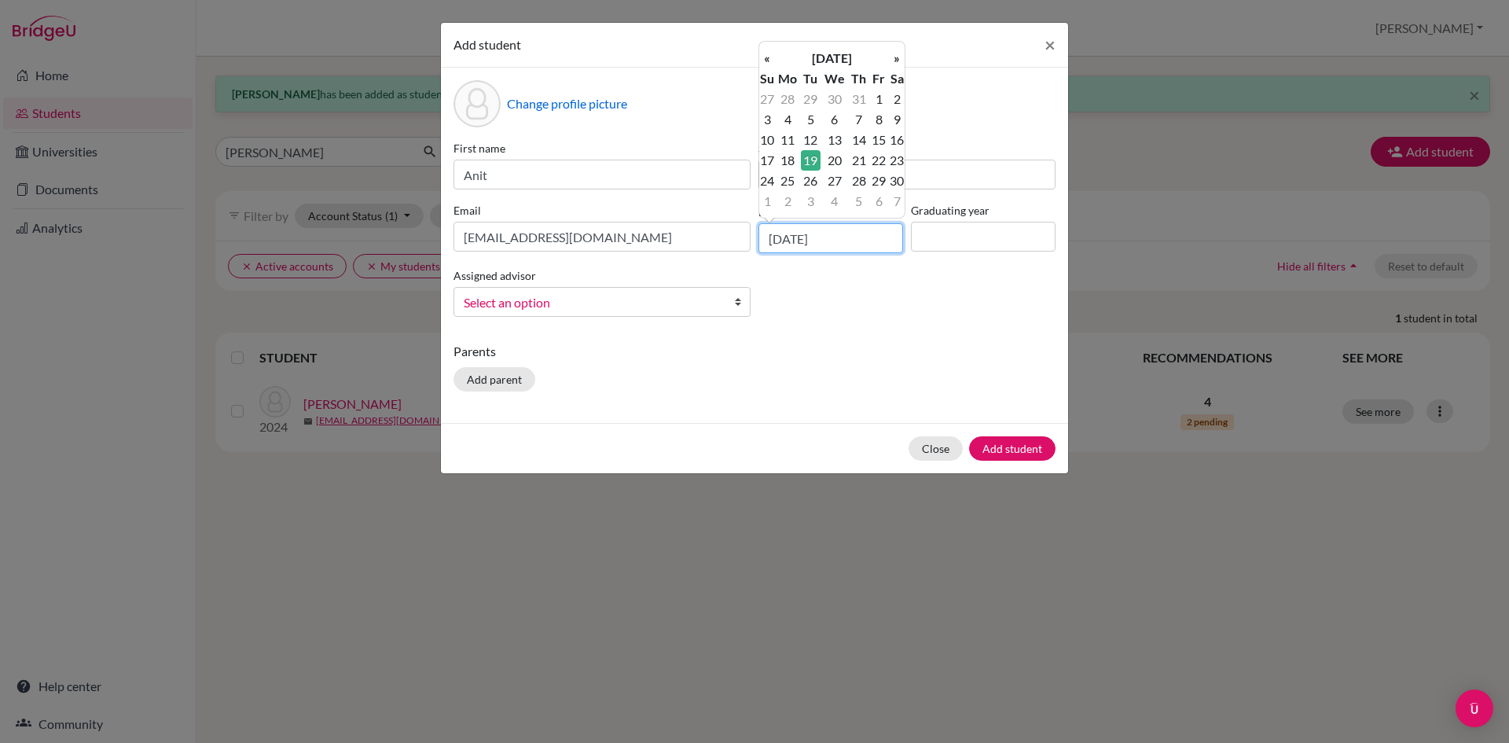
type input "[DATE]"
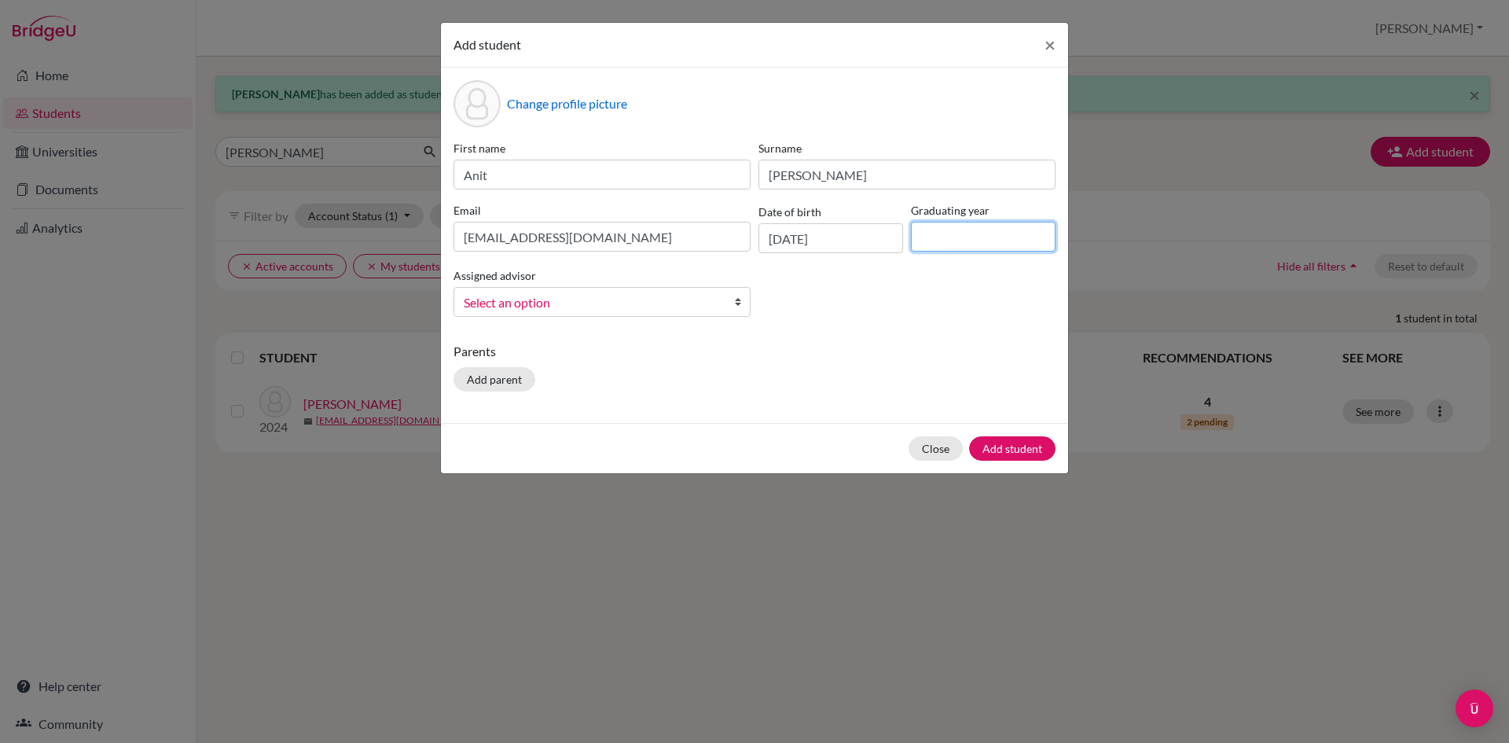
click at [951, 233] on input at bounding box center [983, 237] width 145 height 30
type input "2026"
click at [590, 303] on span "Select an option" at bounding box center [592, 302] width 256 height 20
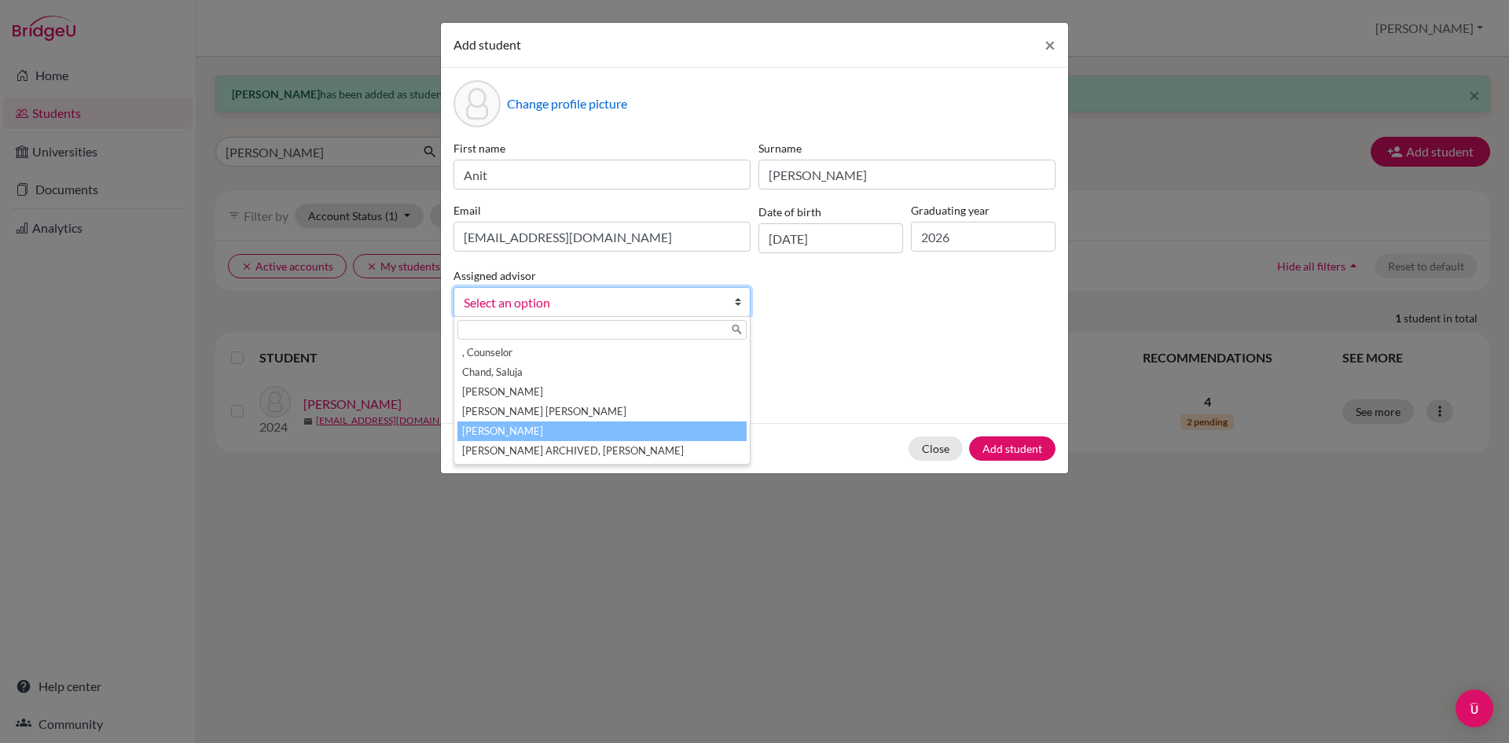
click at [524, 424] on li "[PERSON_NAME]" at bounding box center [602, 431] width 289 height 20
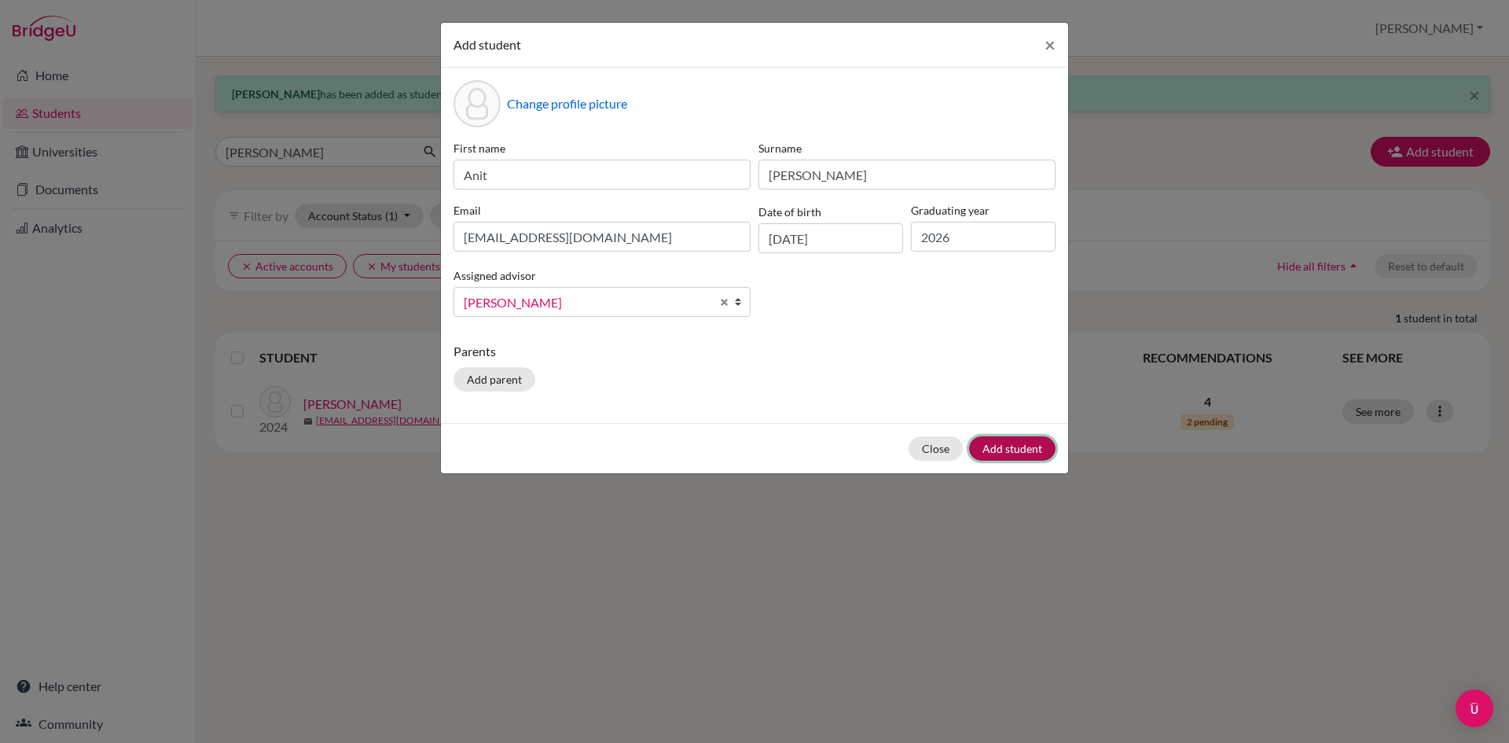
click at [1000, 447] on button "Add student" at bounding box center [1012, 448] width 86 height 24
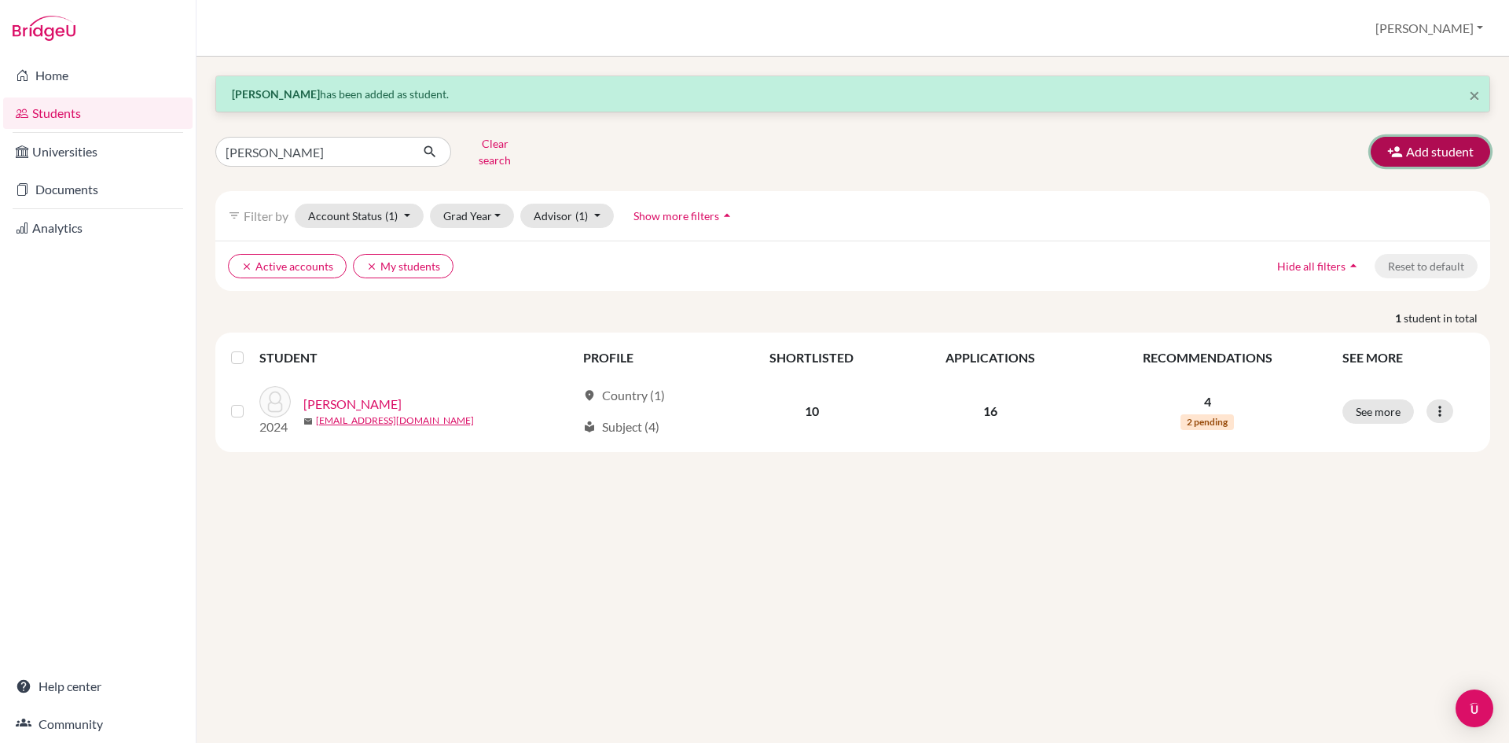
click at [1416, 151] on button "Add student" at bounding box center [1430, 152] width 119 height 30
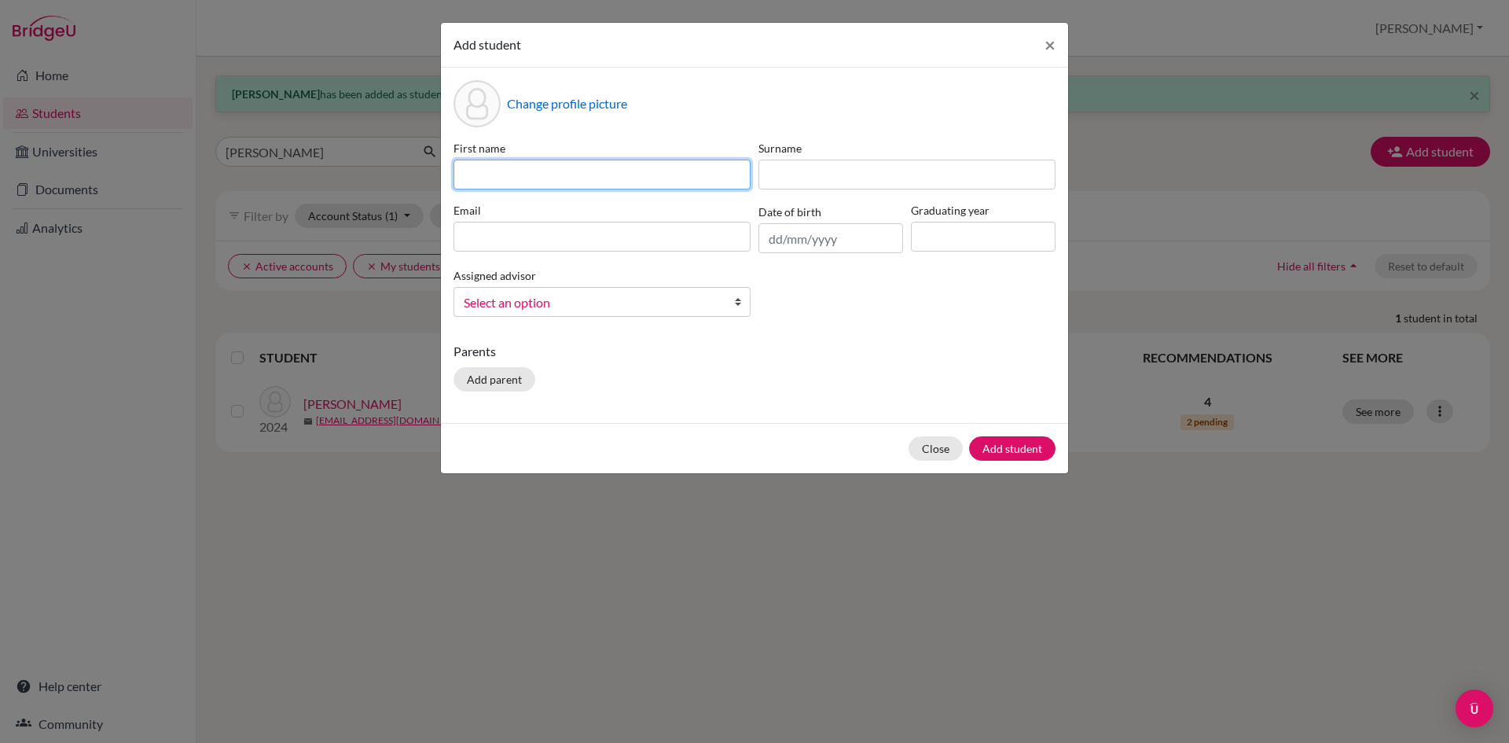
click at [519, 167] on input at bounding box center [602, 175] width 297 height 30
type input "[PERSON_NAME]"
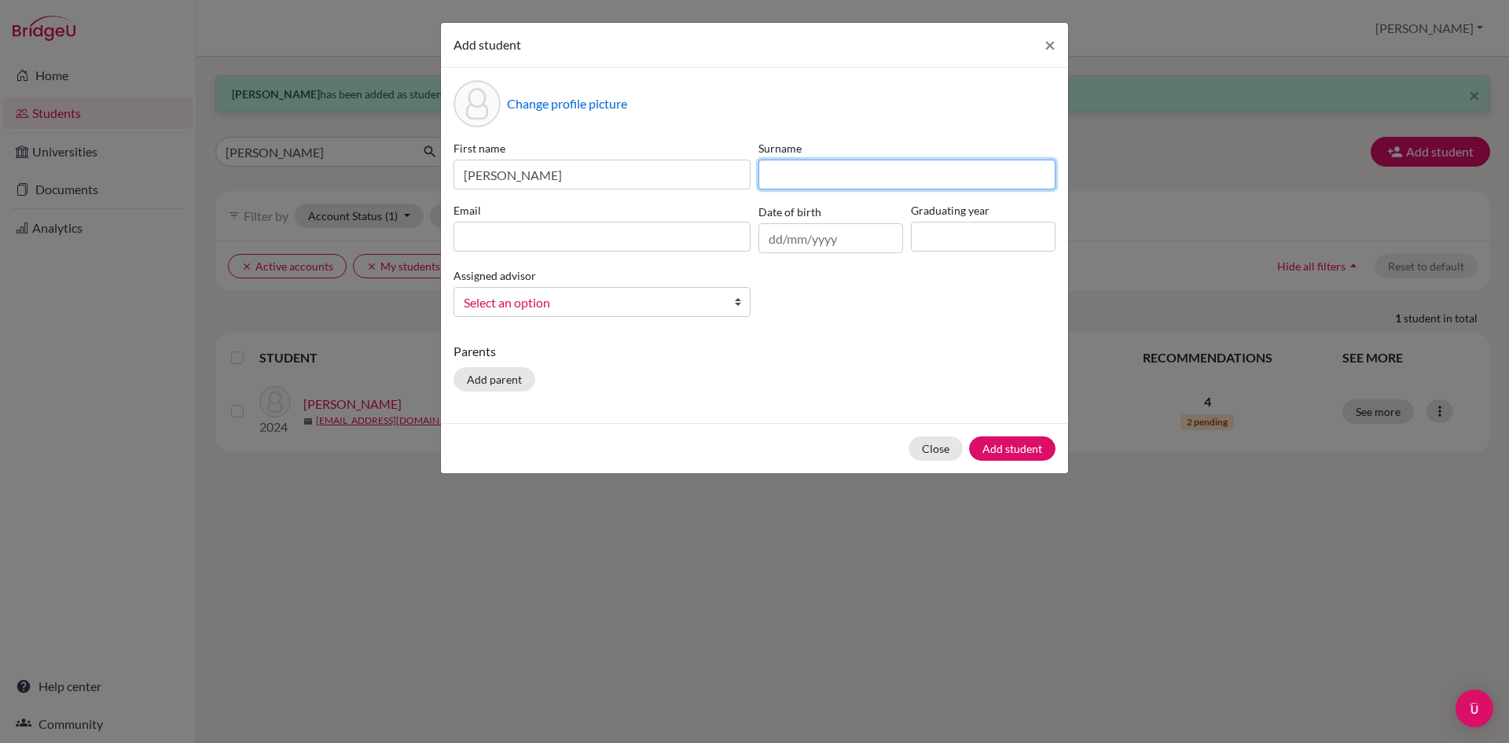
click at [789, 184] on input at bounding box center [907, 175] width 297 height 30
type input "[PERSON_NAME]"
paste input "[EMAIL_ADDRESS][DOMAIN_NAME]"
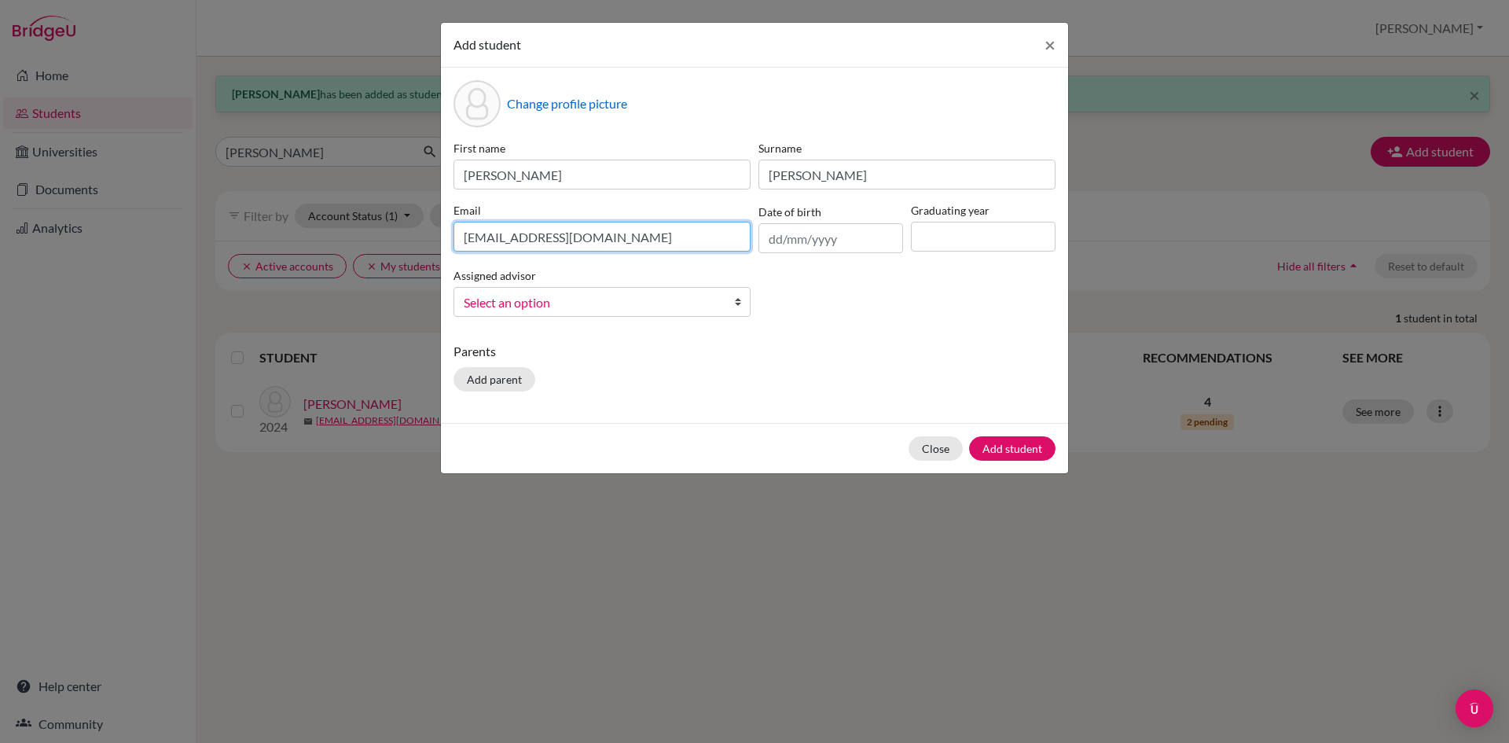
type input "[EMAIL_ADDRESS][DOMAIN_NAME]"
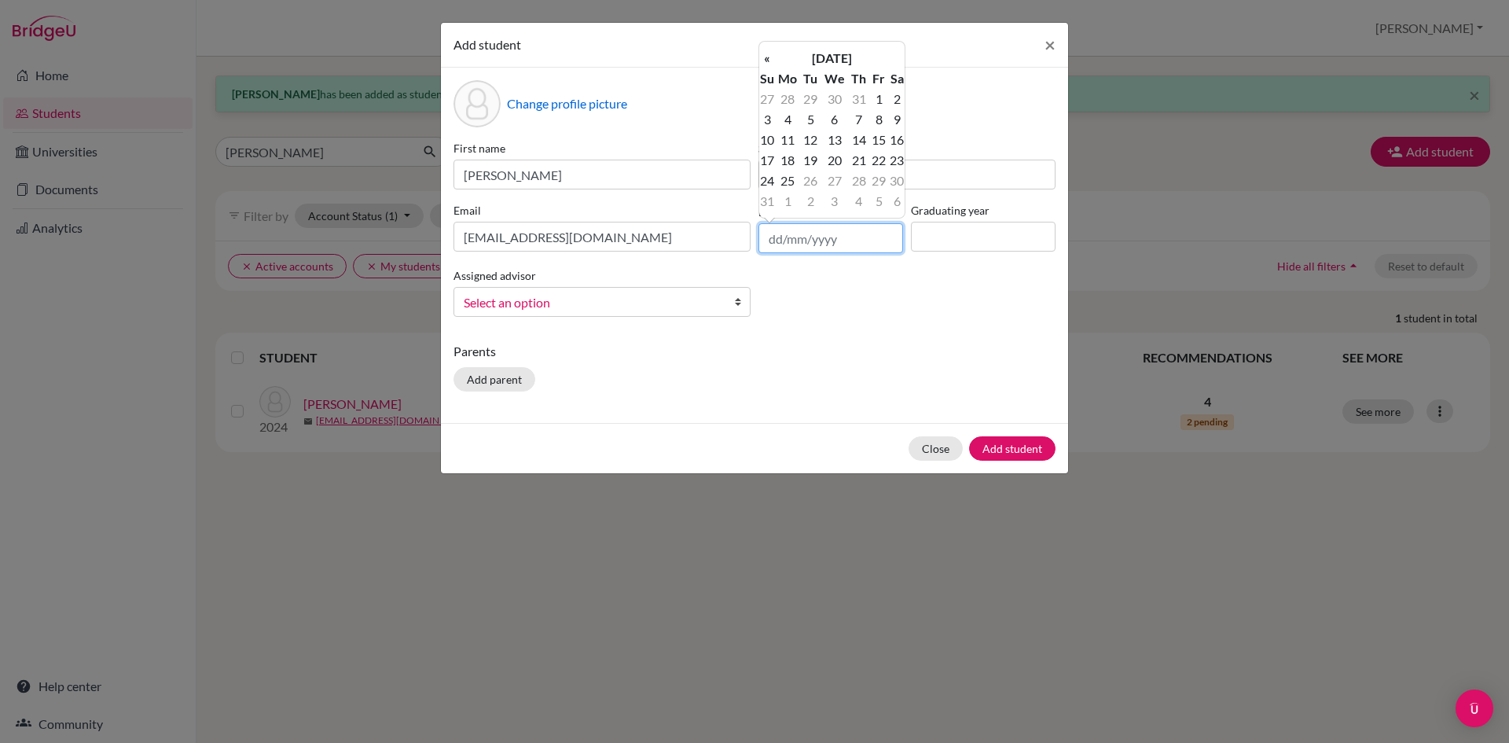
click at [785, 240] on input "text" at bounding box center [831, 238] width 145 height 30
type input "[DATE]"
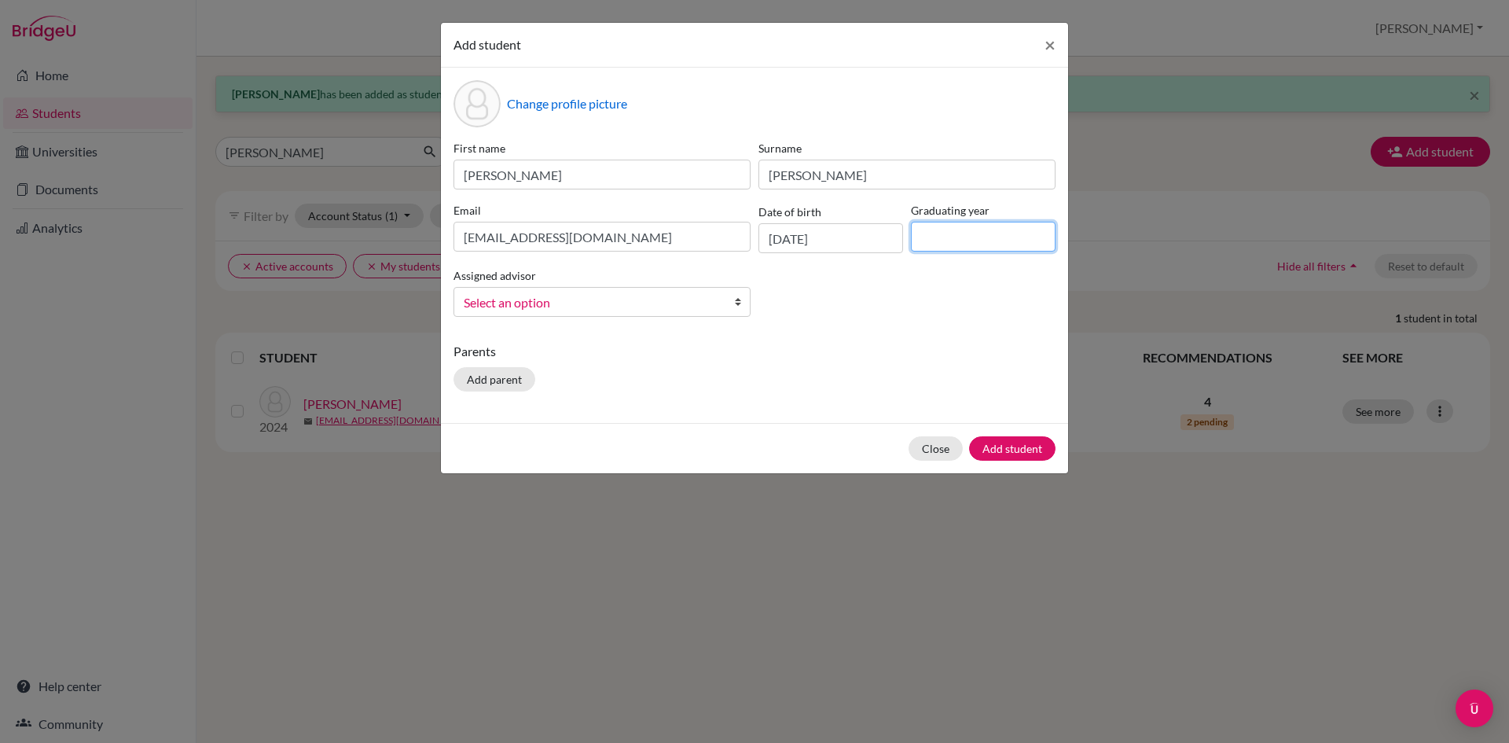
click at [1006, 230] on input at bounding box center [983, 237] width 145 height 30
type input "2026"
click at [569, 297] on span "Select an option" at bounding box center [592, 302] width 256 height 20
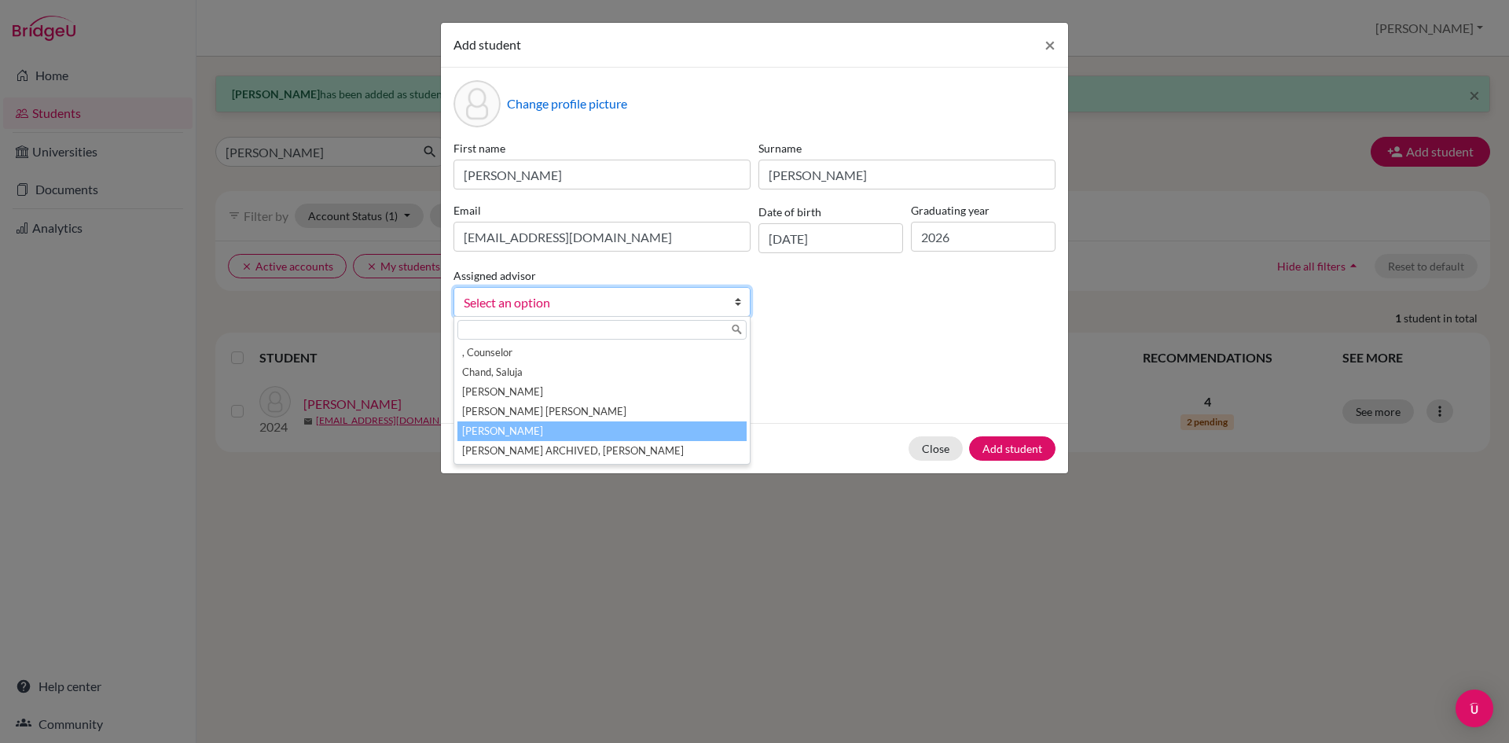
click at [543, 429] on li "[PERSON_NAME]" at bounding box center [602, 431] width 289 height 20
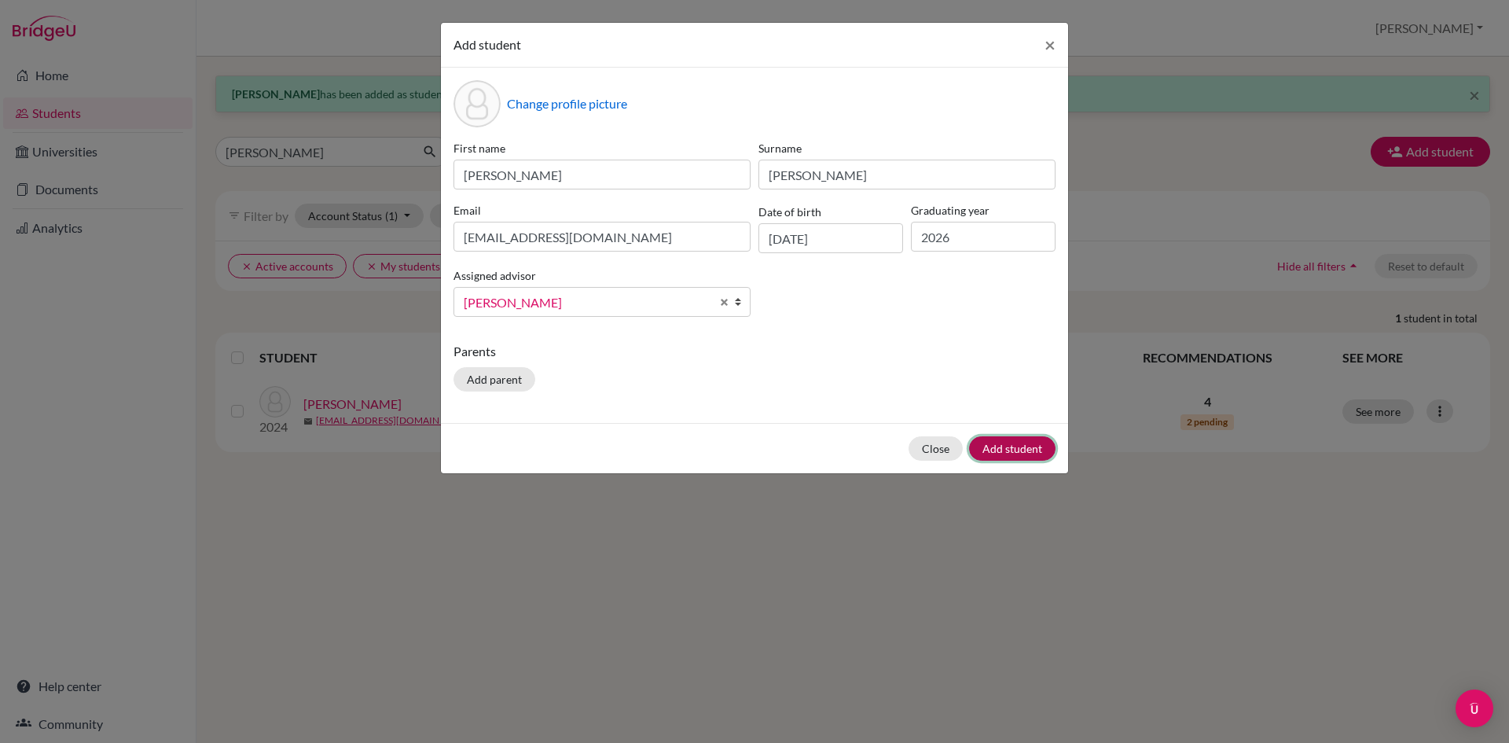
click at [1001, 446] on button "Add student" at bounding box center [1012, 448] width 86 height 24
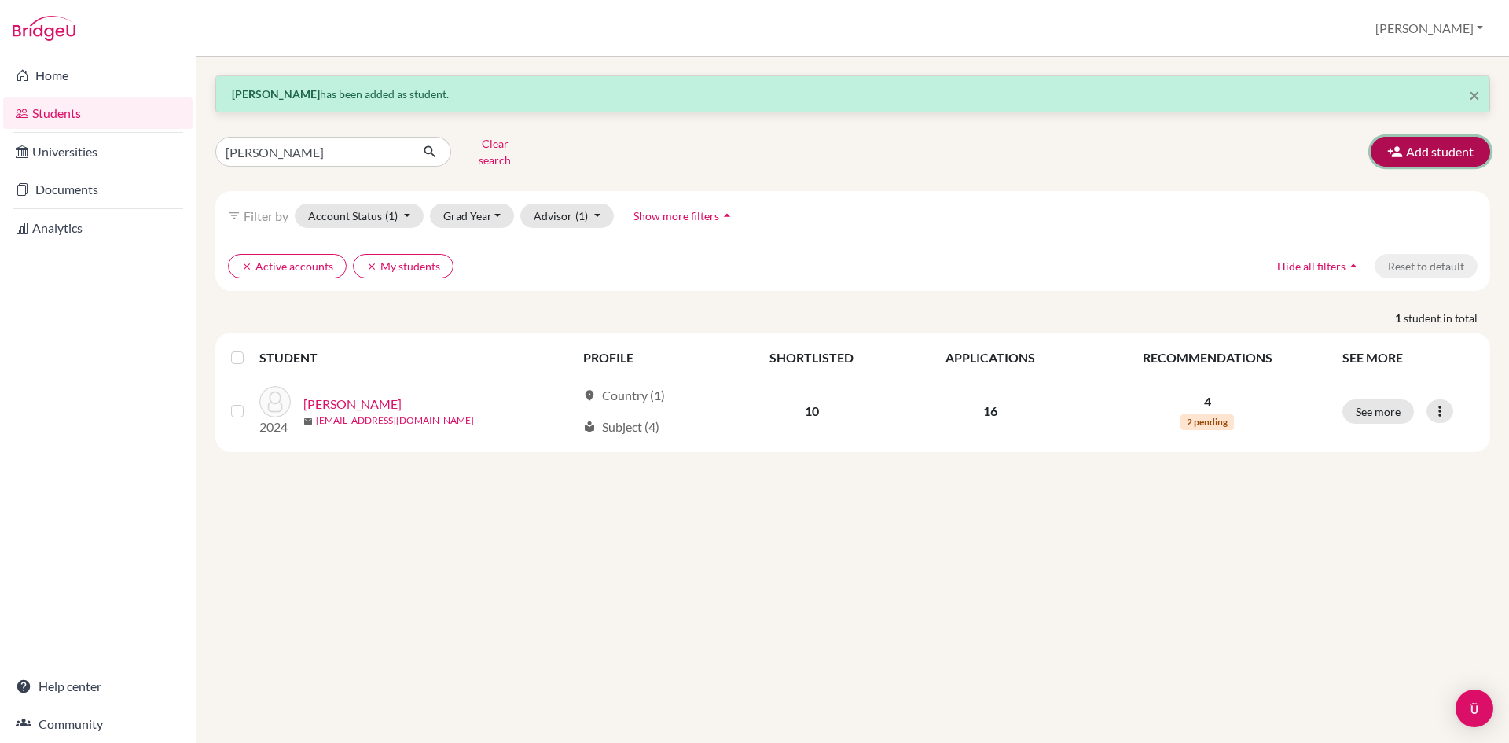
click at [1428, 153] on button "Add student" at bounding box center [1430, 152] width 119 height 30
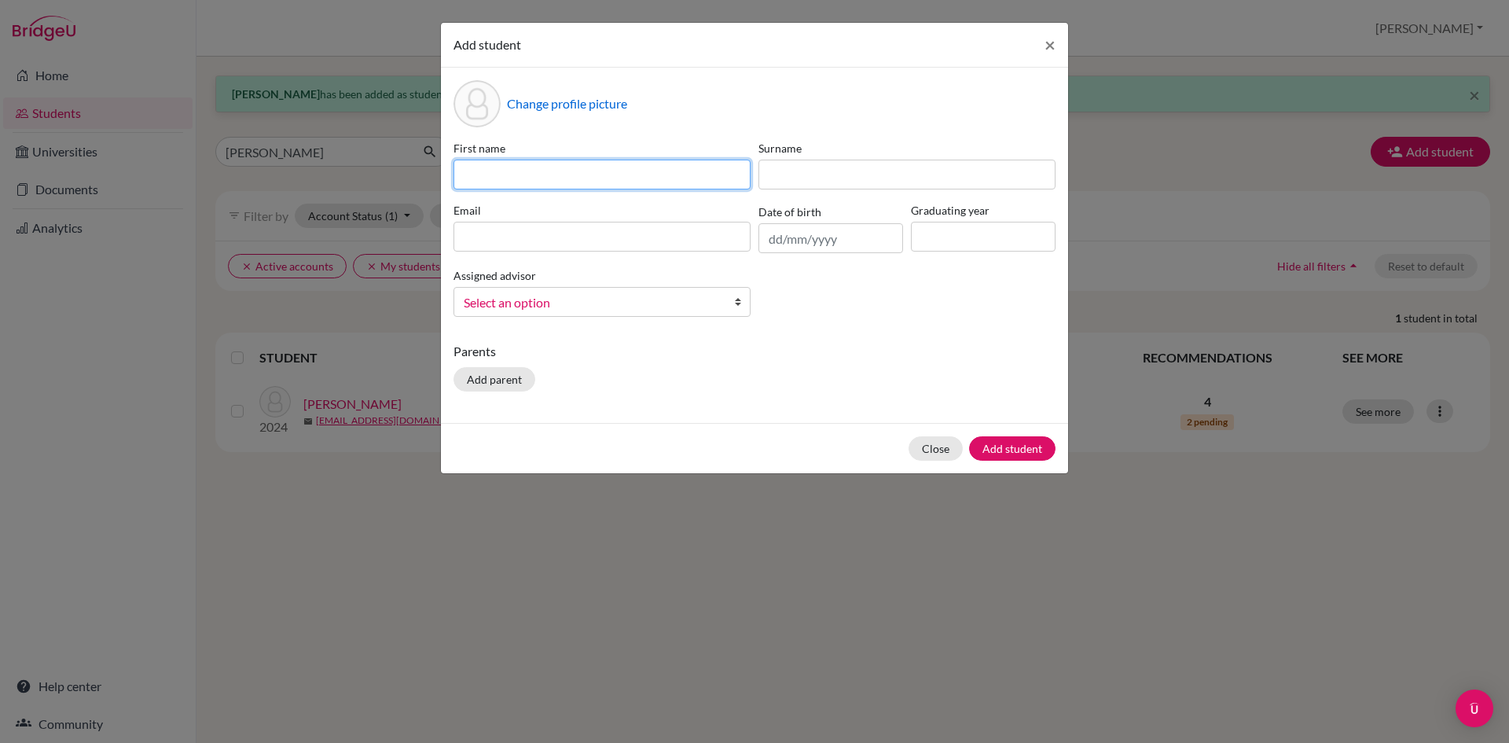
click at [494, 173] on input at bounding box center [602, 175] width 297 height 30
type input "[PERSON_NAME]"
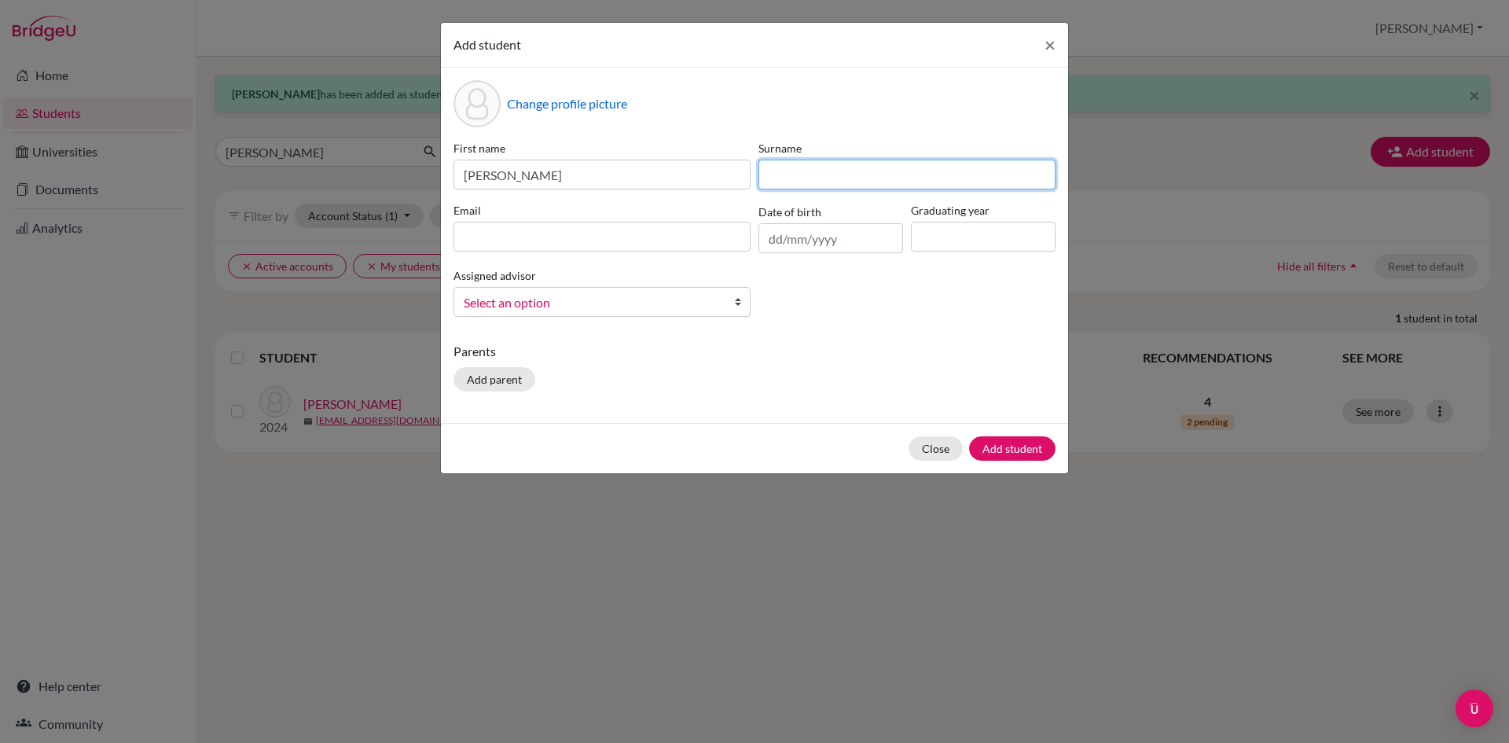
click at [923, 171] on input at bounding box center [907, 175] width 297 height 30
type input "Sah"
paste input "[EMAIL_ADDRESS][DOMAIN_NAME]"
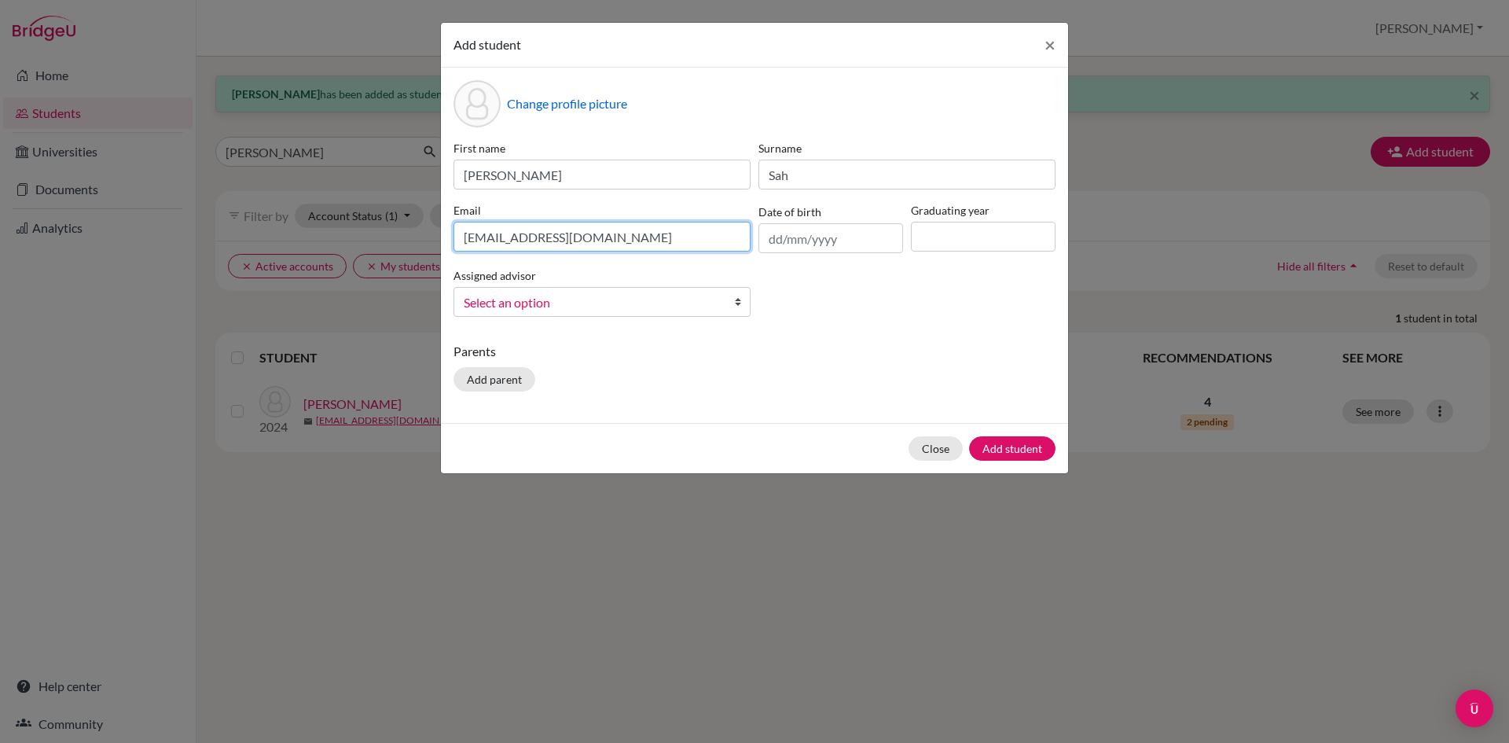
type input "[EMAIL_ADDRESS][DOMAIN_NAME]"
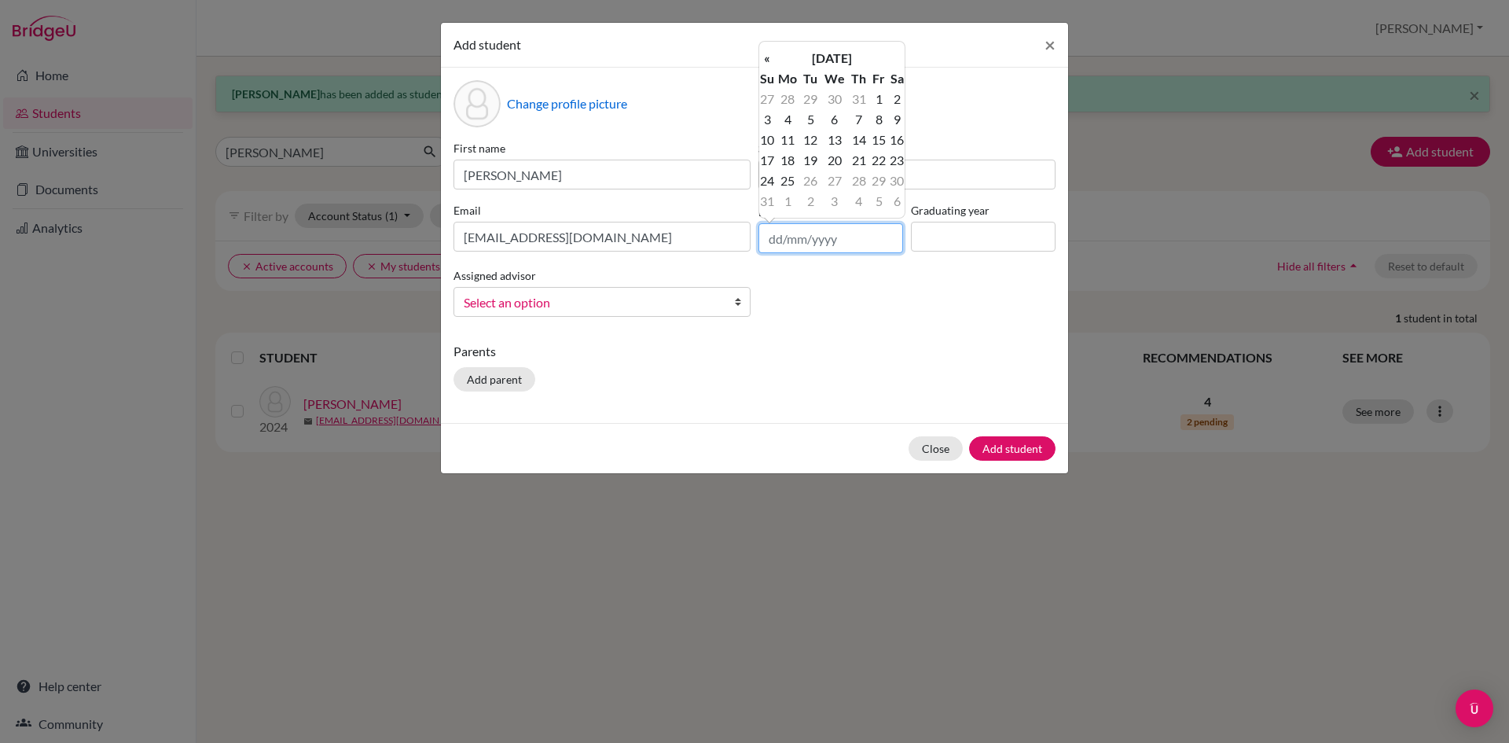
click at [765, 250] on input "text" at bounding box center [831, 238] width 145 height 30
type input "[DATE]"
click at [1021, 239] on input at bounding box center [983, 237] width 145 height 30
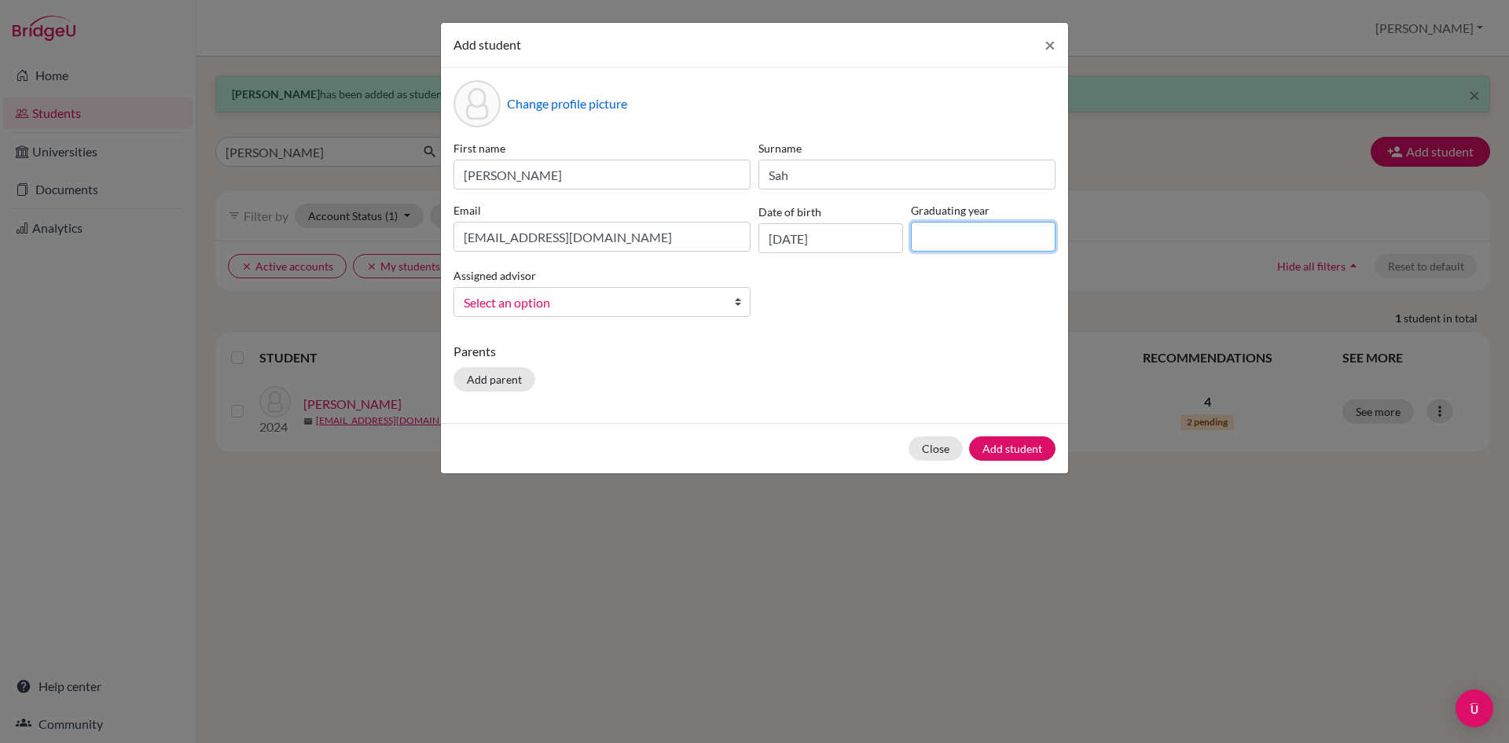
type input "2026"
click at [603, 308] on span "Select an option" at bounding box center [592, 302] width 256 height 20
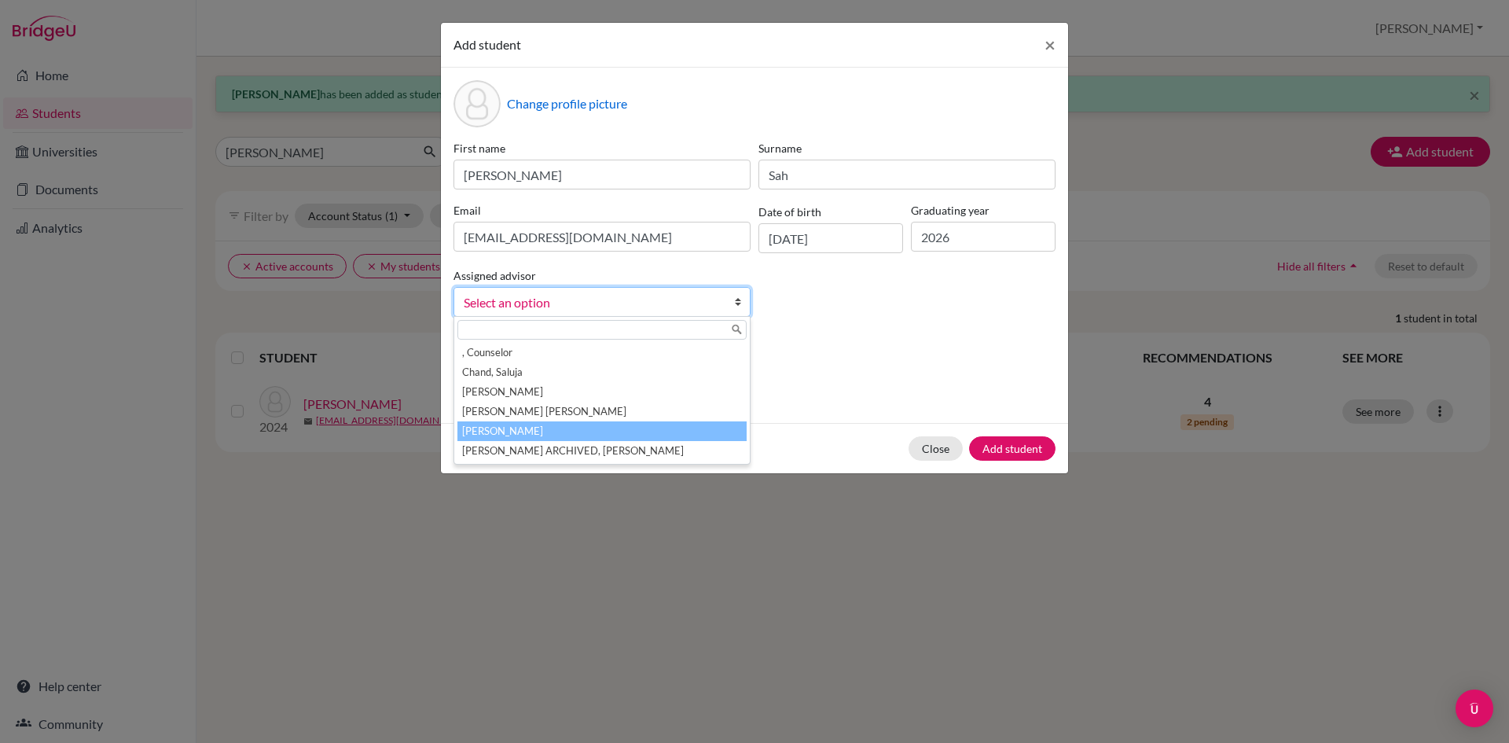
click at [531, 431] on li "[PERSON_NAME]" at bounding box center [602, 431] width 289 height 20
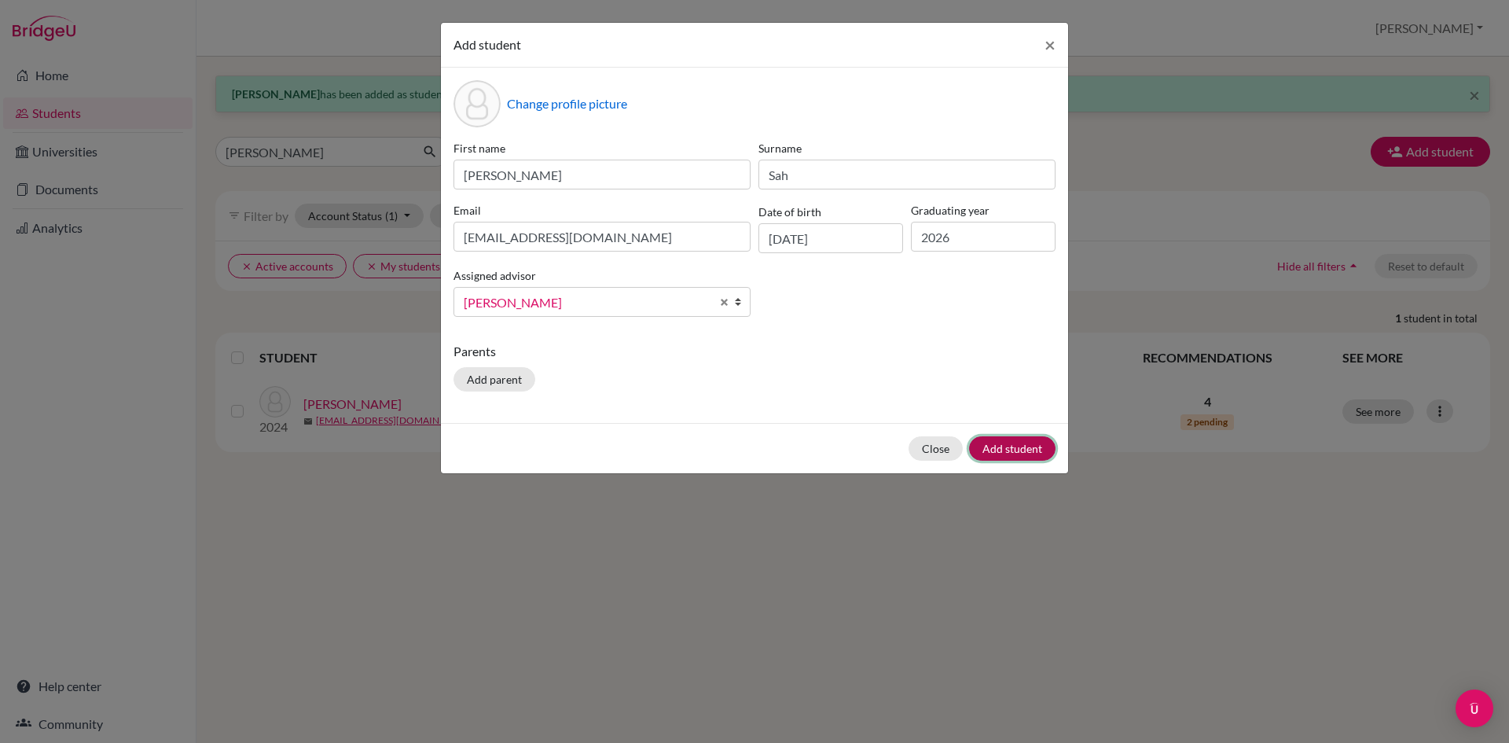
click at [1035, 451] on button "Add student" at bounding box center [1012, 448] width 86 height 24
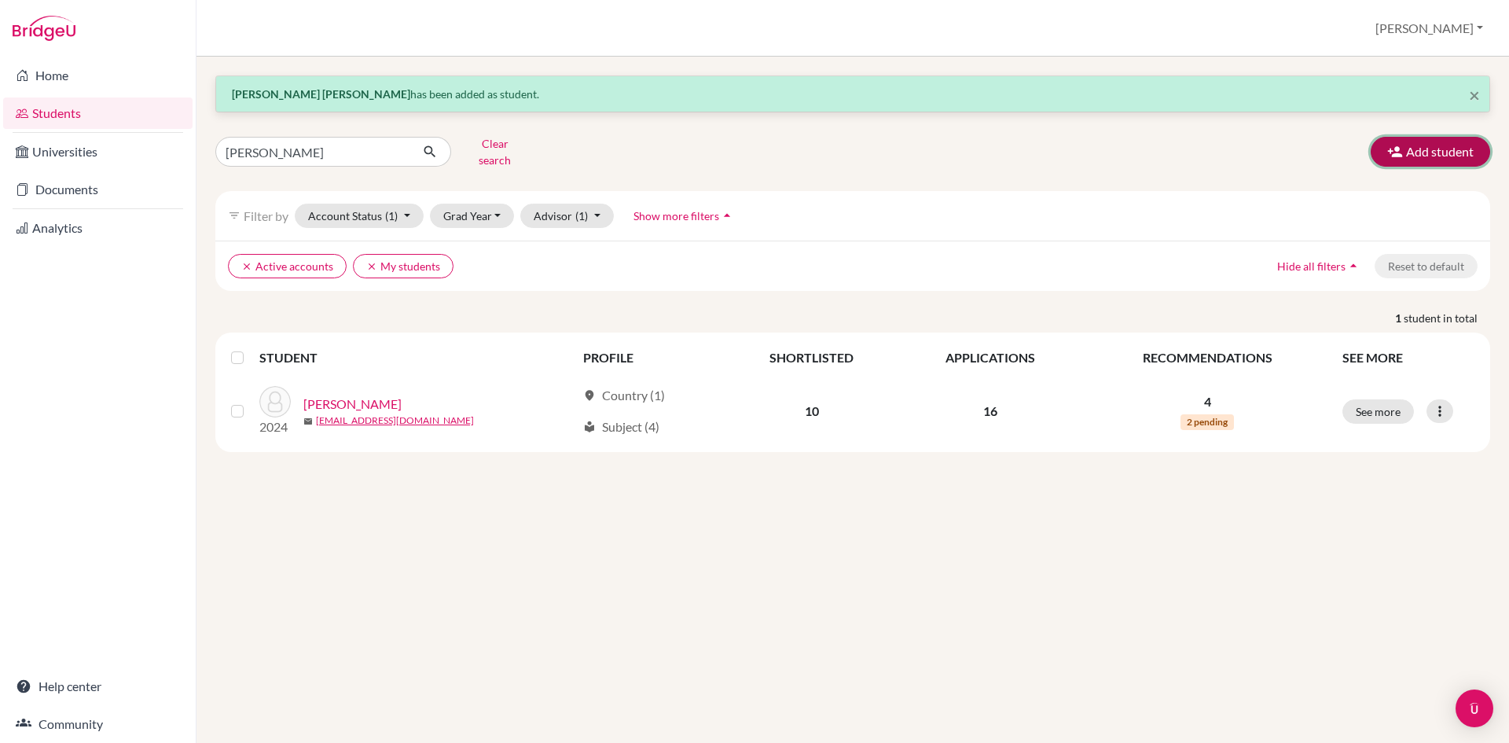
click at [1442, 145] on button "Add student" at bounding box center [1430, 152] width 119 height 30
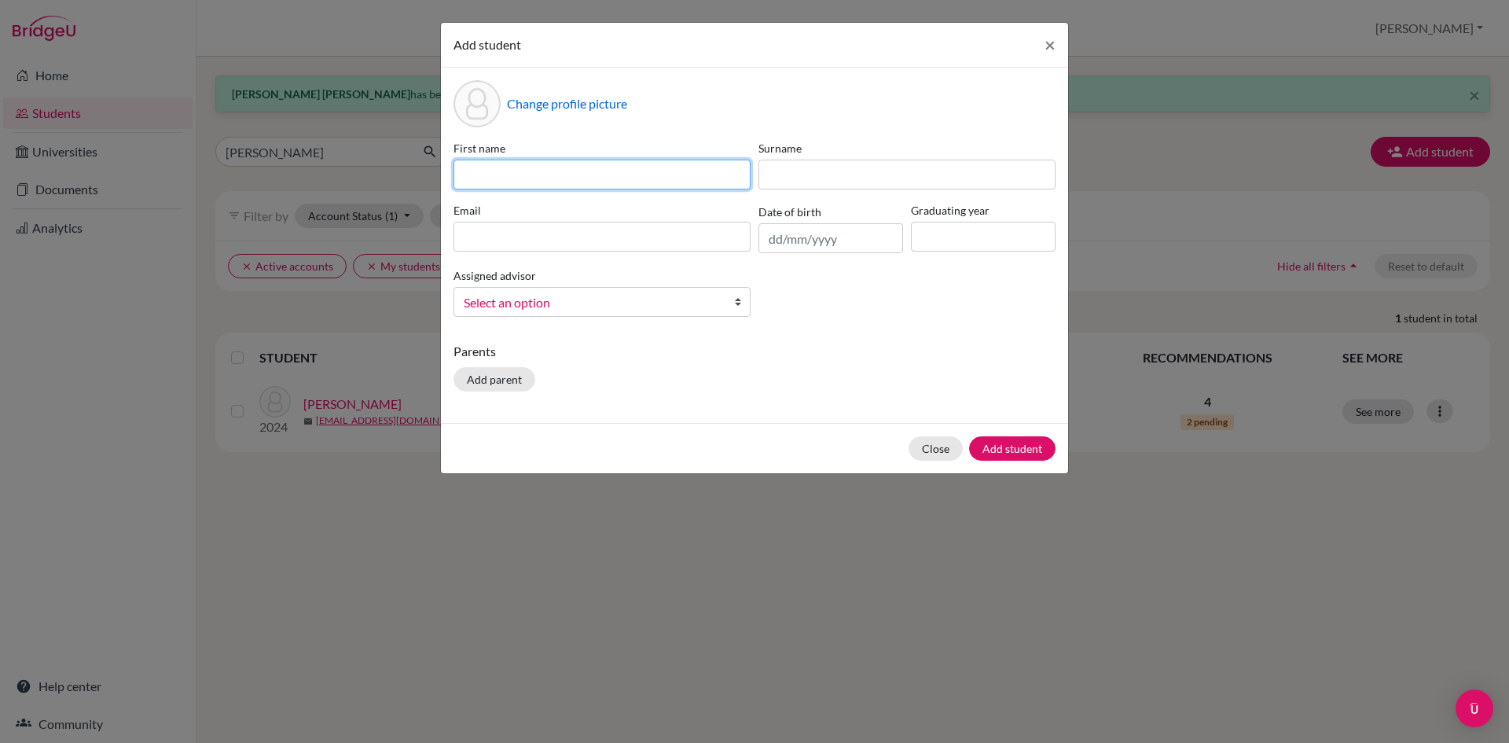
click at [556, 176] on input at bounding box center [602, 175] width 297 height 30
type input "[PERSON_NAME]"
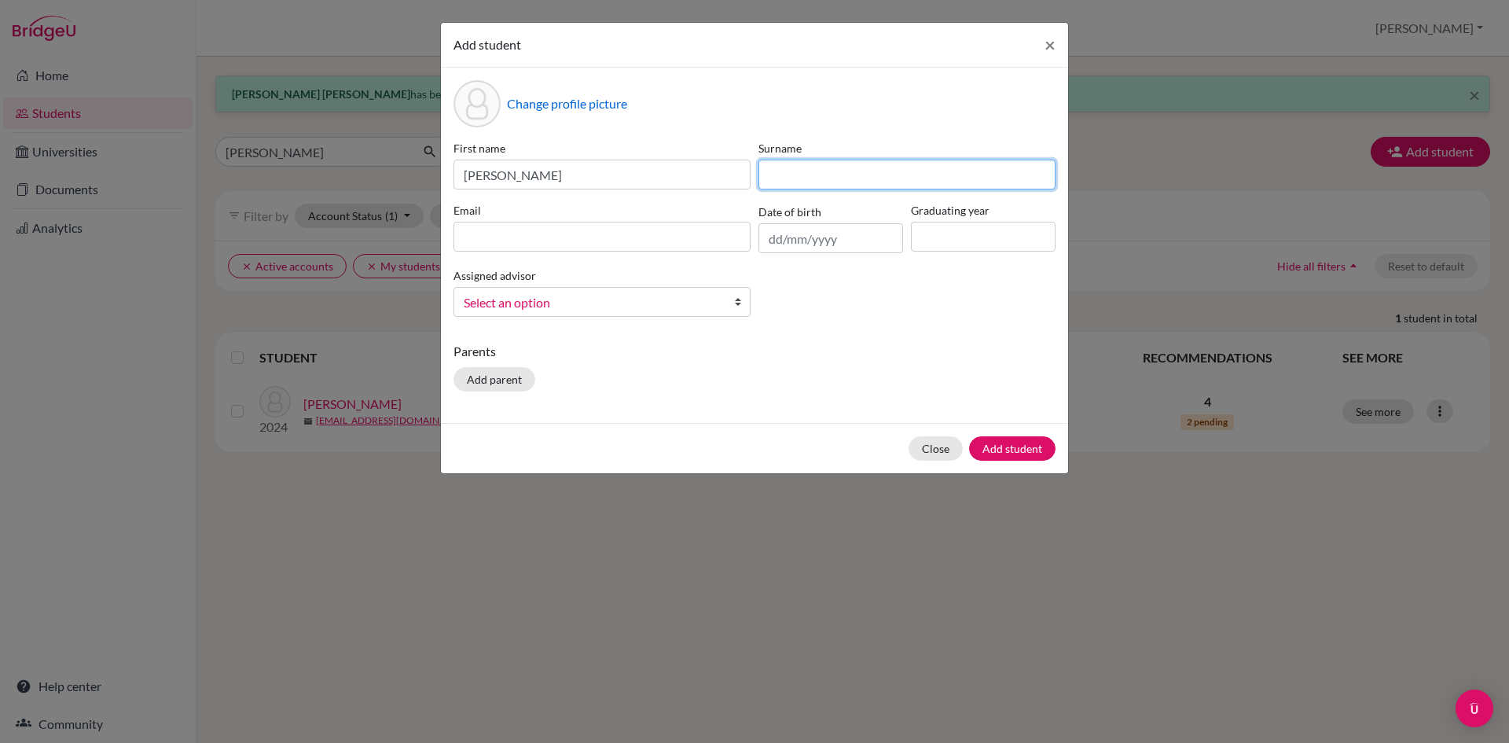
click at [805, 180] on input at bounding box center [907, 175] width 297 height 30
type input "[PERSON_NAME]"
click at [562, 227] on input at bounding box center [602, 237] width 297 height 30
paste input "[EMAIL_ADDRESS][DOMAIN_NAME]"
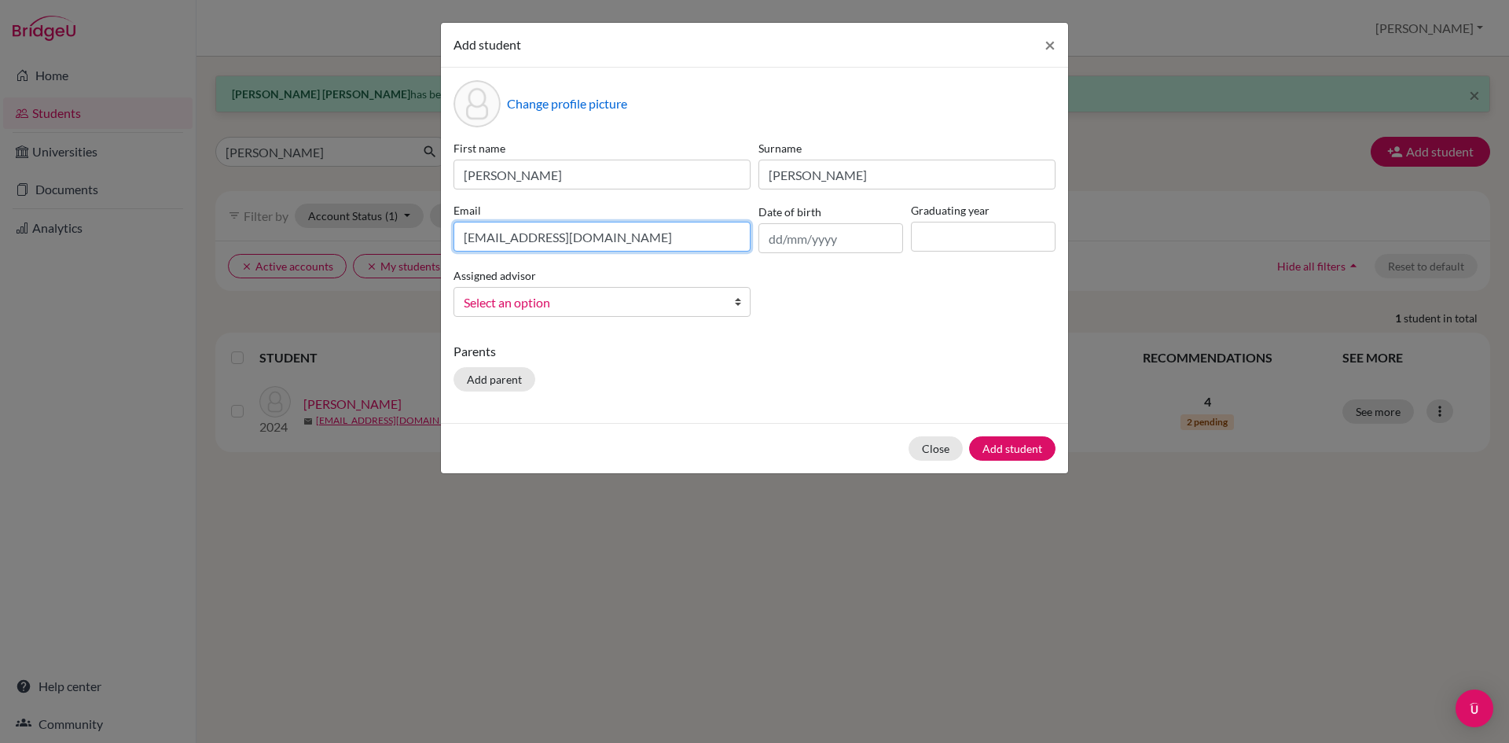
type input "[EMAIL_ADDRESS][DOMAIN_NAME]"
click at [785, 240] on input "text" at bounding box center [831, 238] width 145 height 30
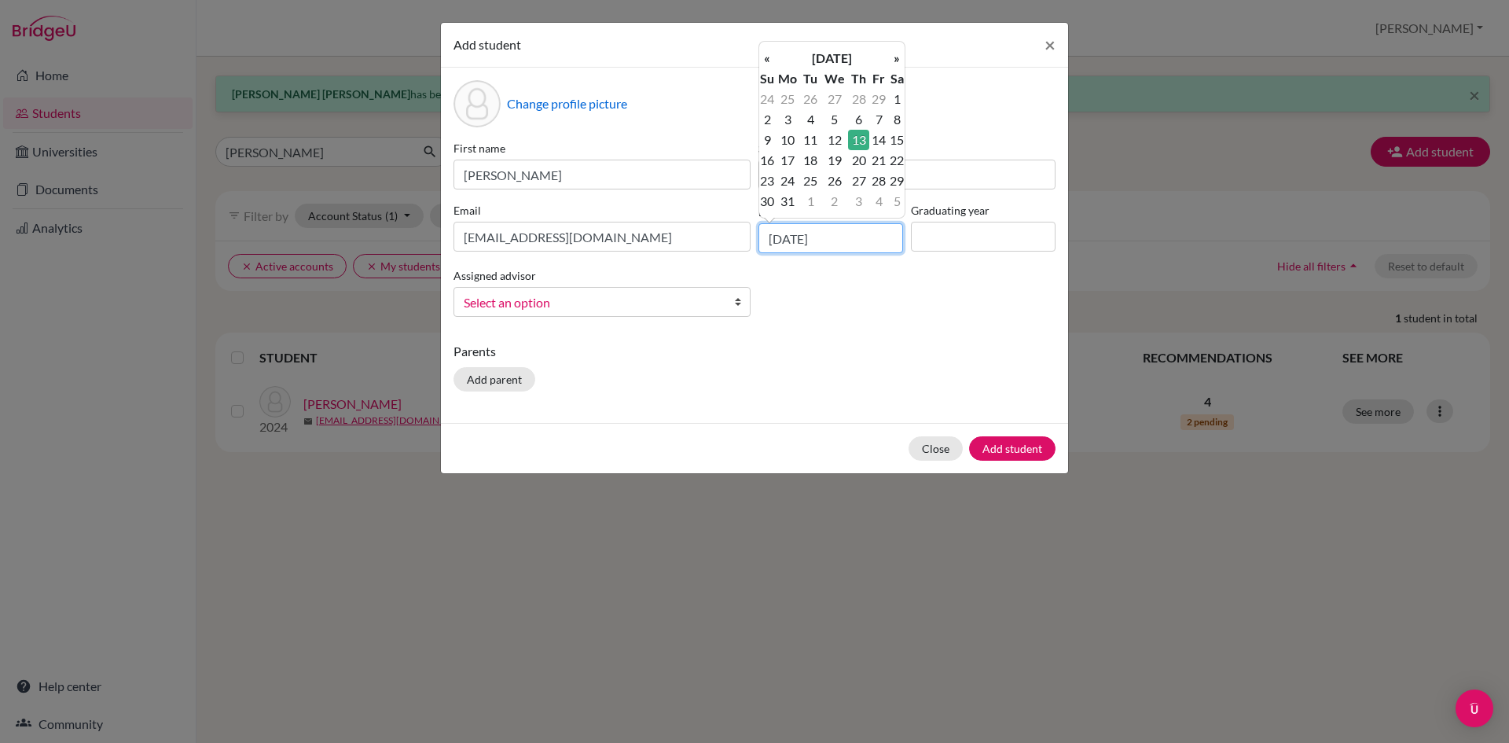
type input "[DATE]"
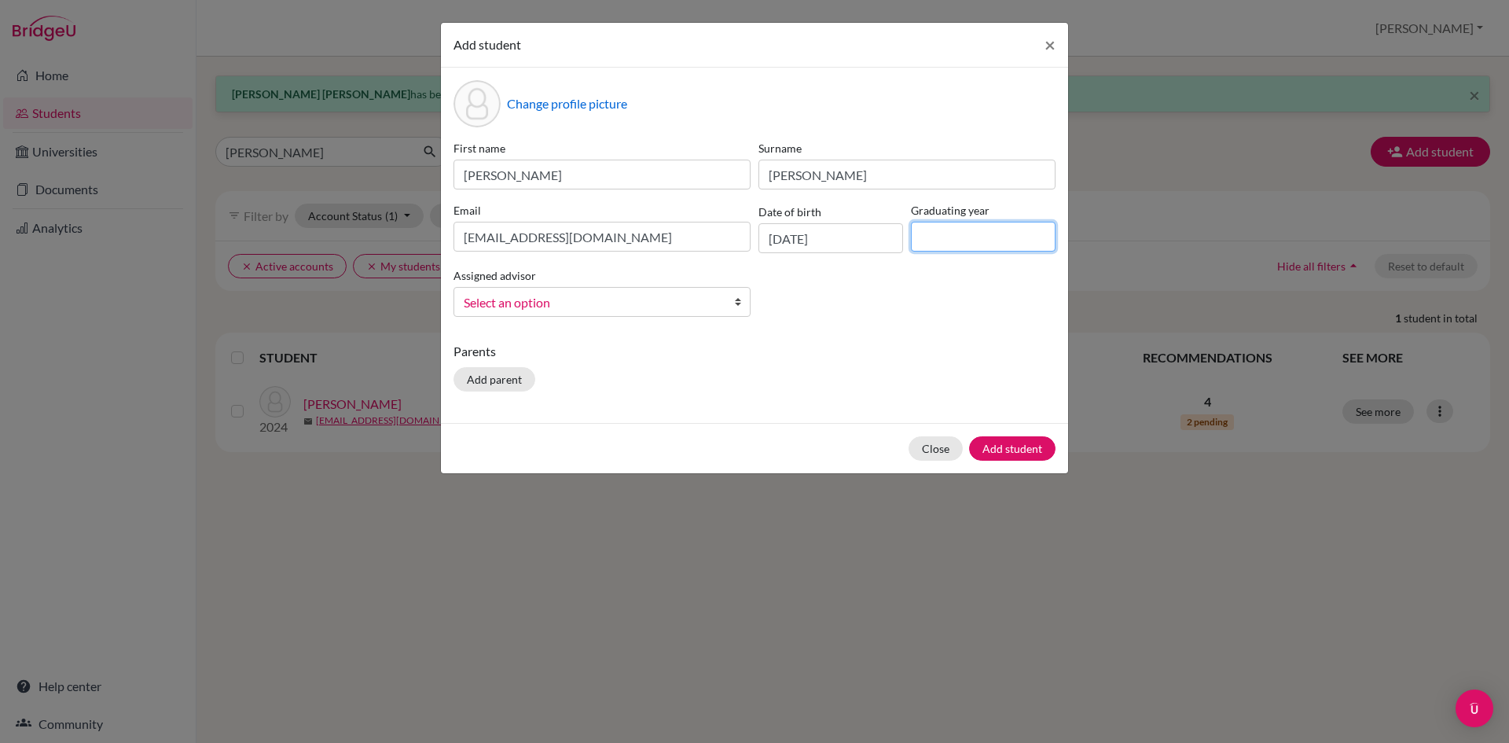
click at [961, 241] on input at bounding box center [983, 237] width 145 height 30
type input "2026"
click at [539, 296] on span "Select an option" at bounding box center [592, 302] width 256 height 20
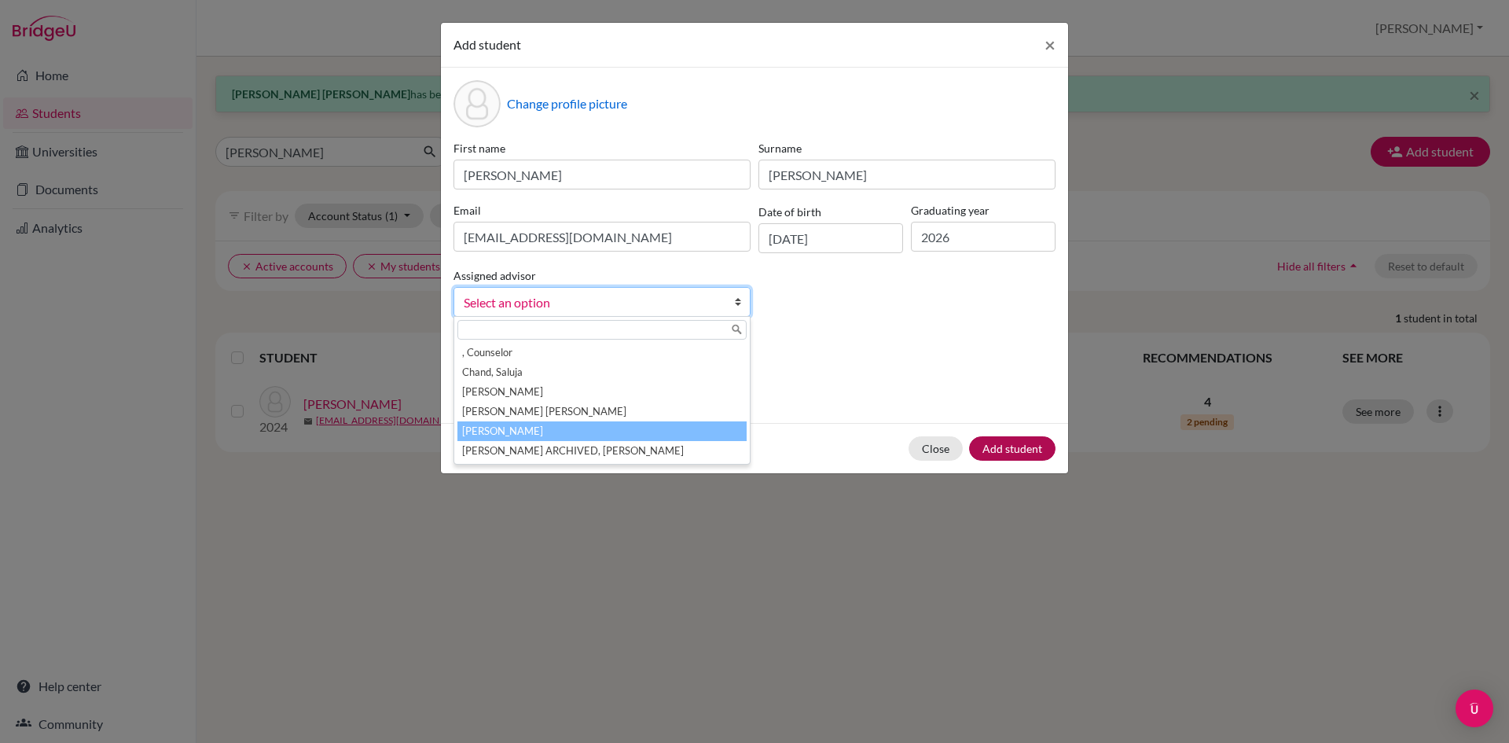
drag, startPoint x: 526, startPoint y: 434, endPoint x: 980, endPoint y: 450, distance: 453.9
click at [534, 434] on li "[PERSON_NAME]" at bounding box center [602, 431] width 289 height 20
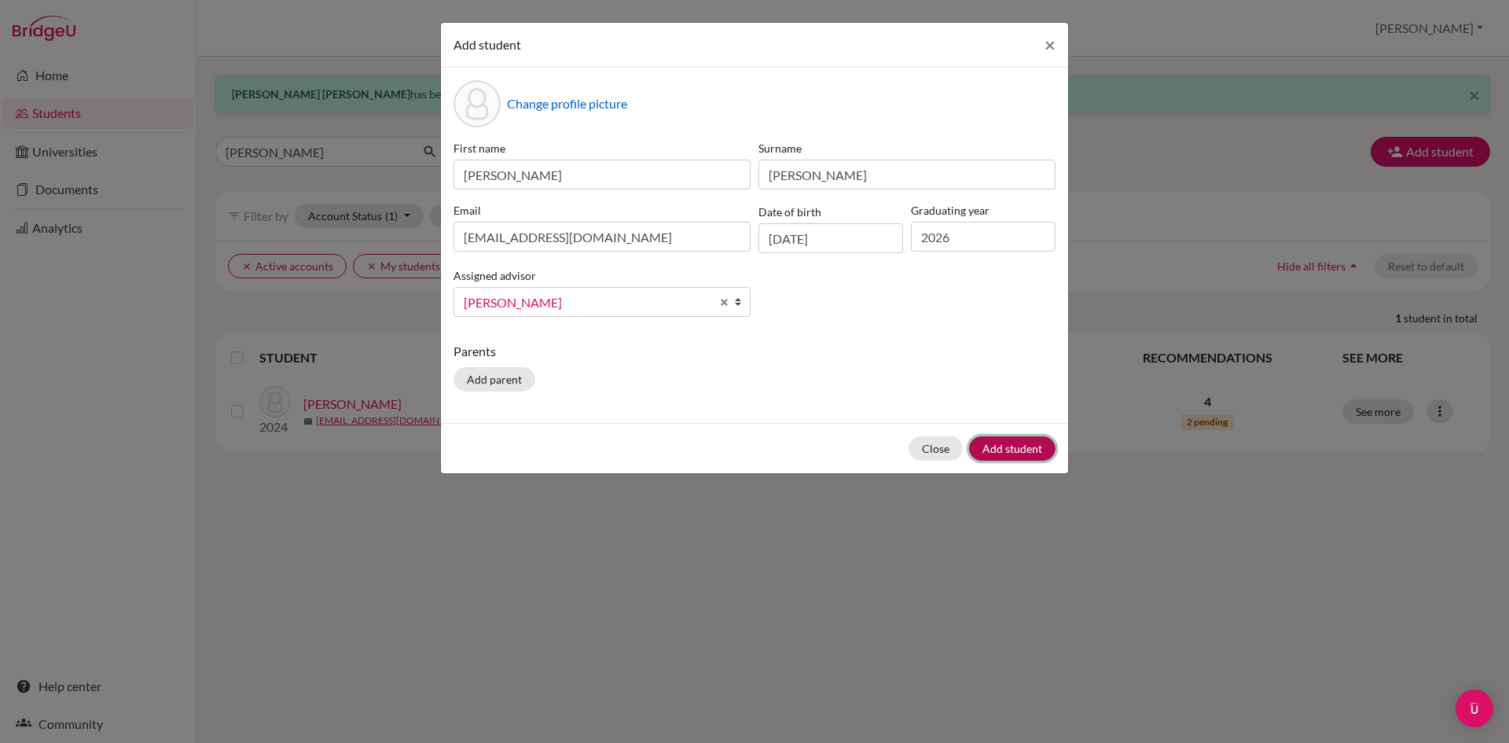
click at [1018, 446] on button "Add student" at bounding box center [1012, 448] width 86 height 24
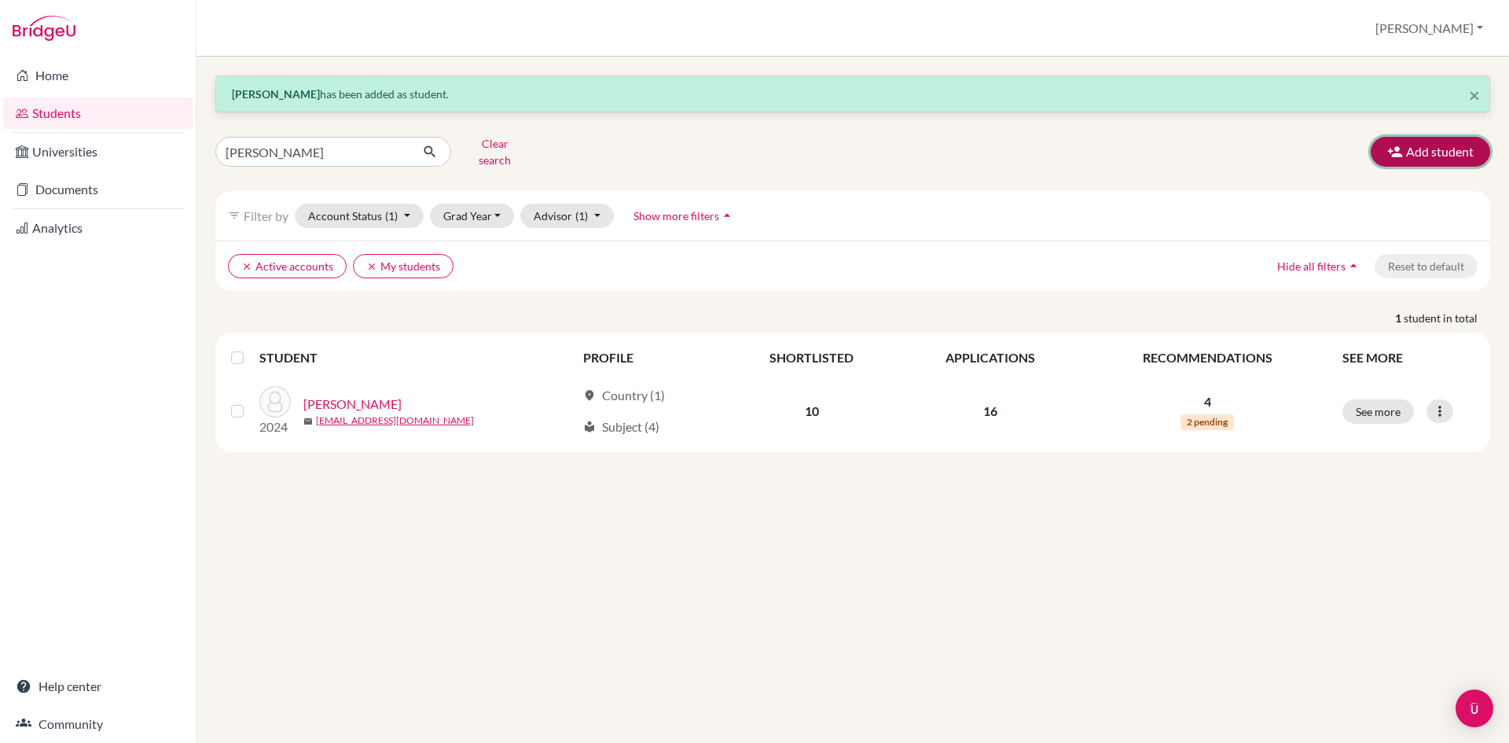
click at [1457, 145] on button "Add student" at bounding box center [1430, 152] width 119 height 30
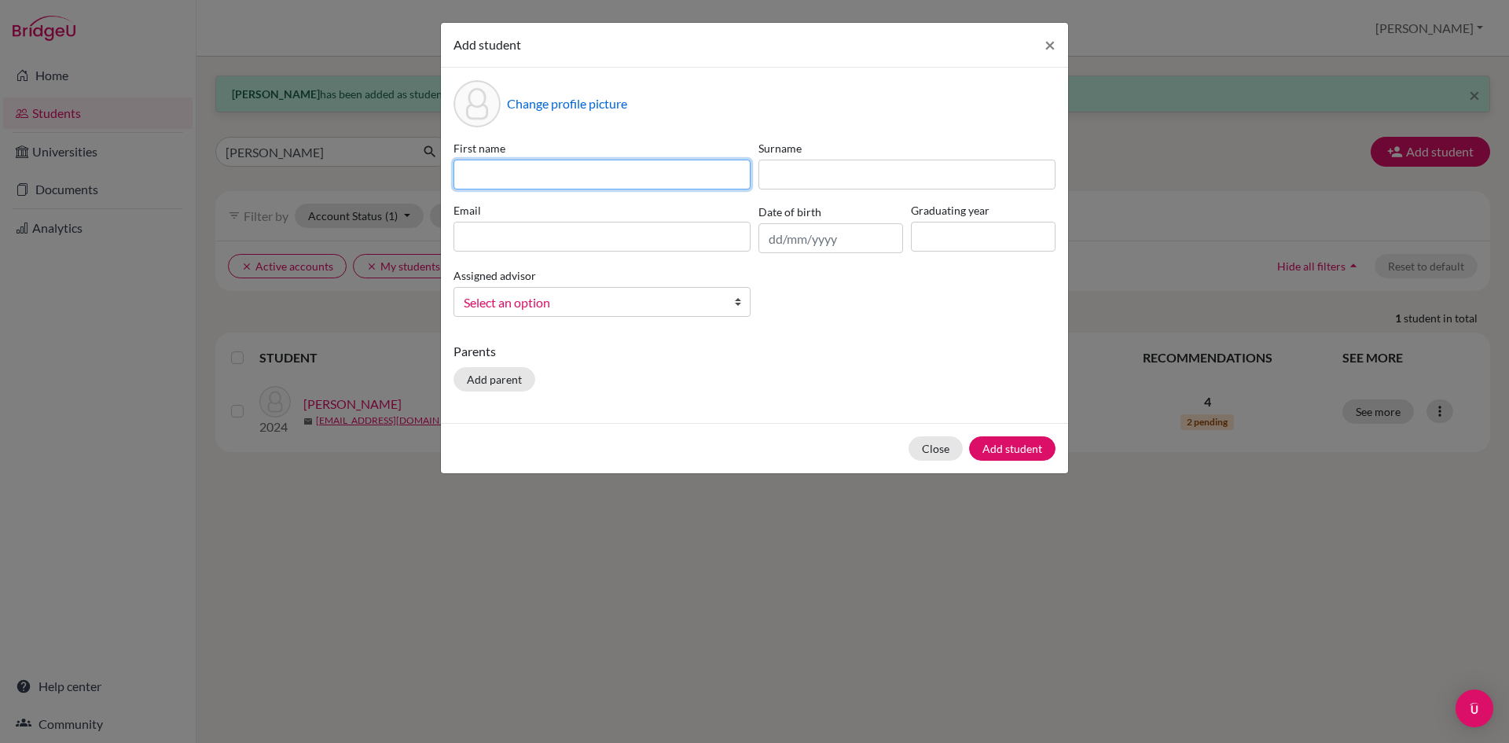
click at [519, 171] on input at bounding box center [602, 175] width 297 height 30
paste input "[PERSON_NAME]"
drag, startPoint x: 605, startPoint y: 176, endPoint x: 517, endPoint y: 172, distance: 87.4
click at [517, 172] on input "[PERSON_NAME]" at bounding box center [602, 175] width 297 height 30
type input "Samragyi"
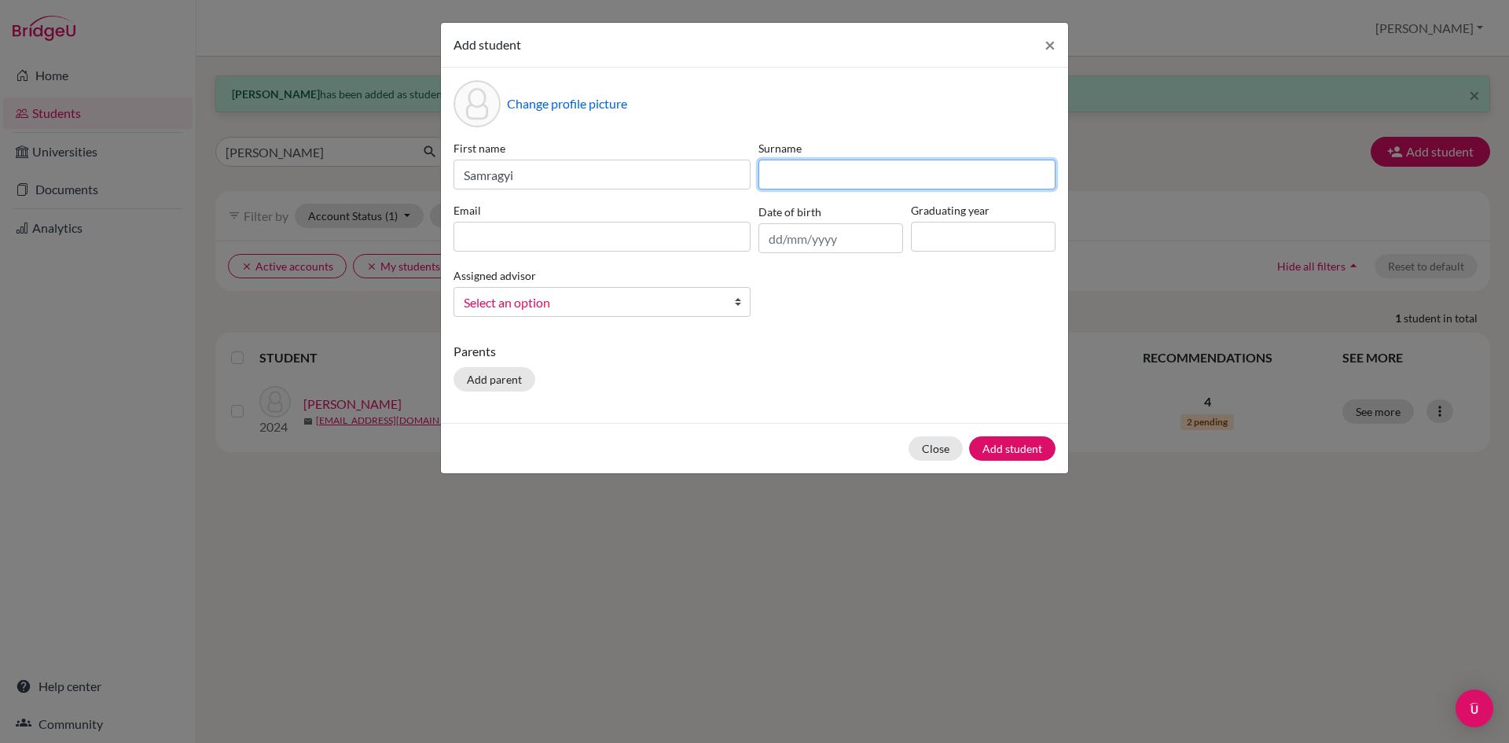
click at [807, 167] on input at bounding box center [907, 175] width 297 height 30
paste input "[PERSON_NAME]"
type input "[PERSON_NAME]"
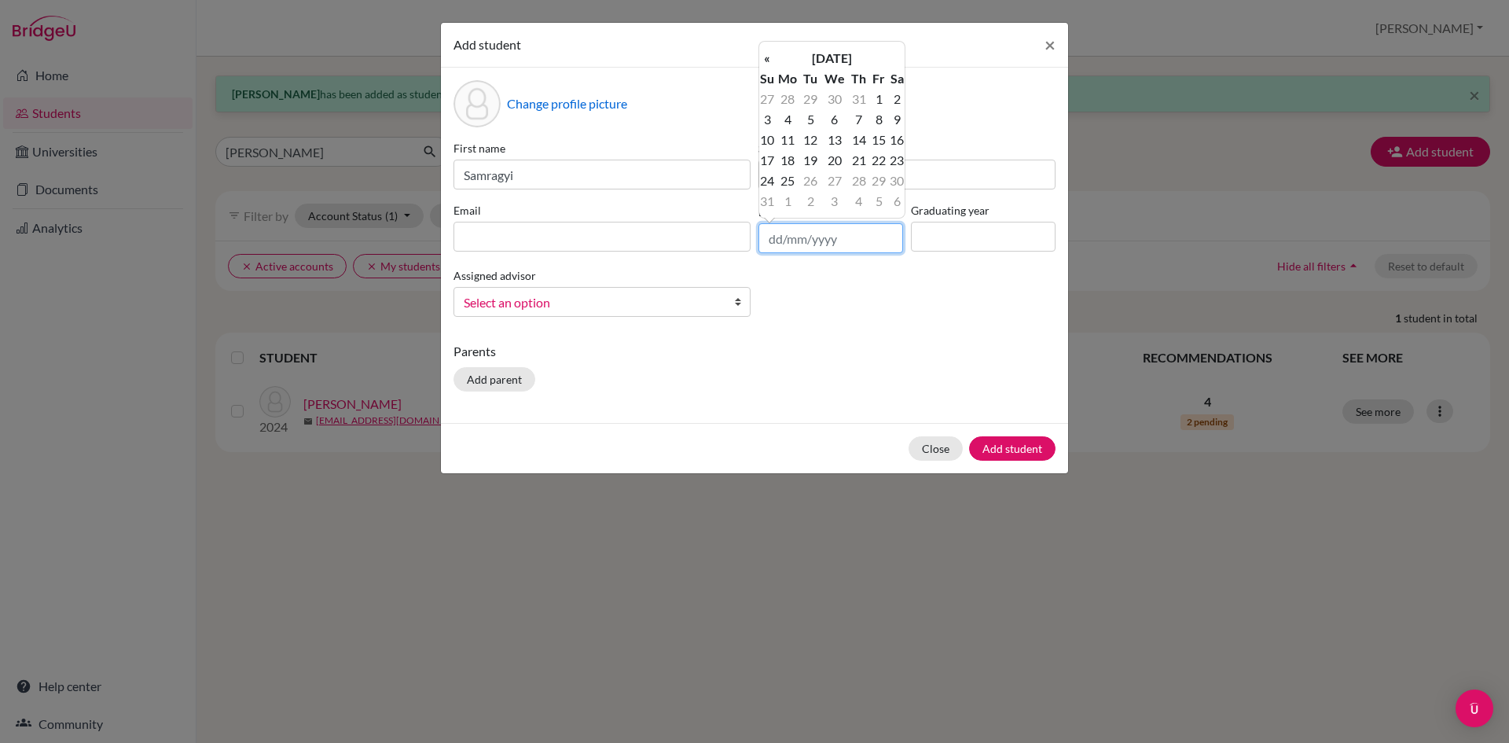
click at [781, 240] on input "text" at bounding box center [831, 238] width 145 height 30
type input "[DATE]"
click at [954, 231] on input at bounding box center [983, 237] width 145 height 30
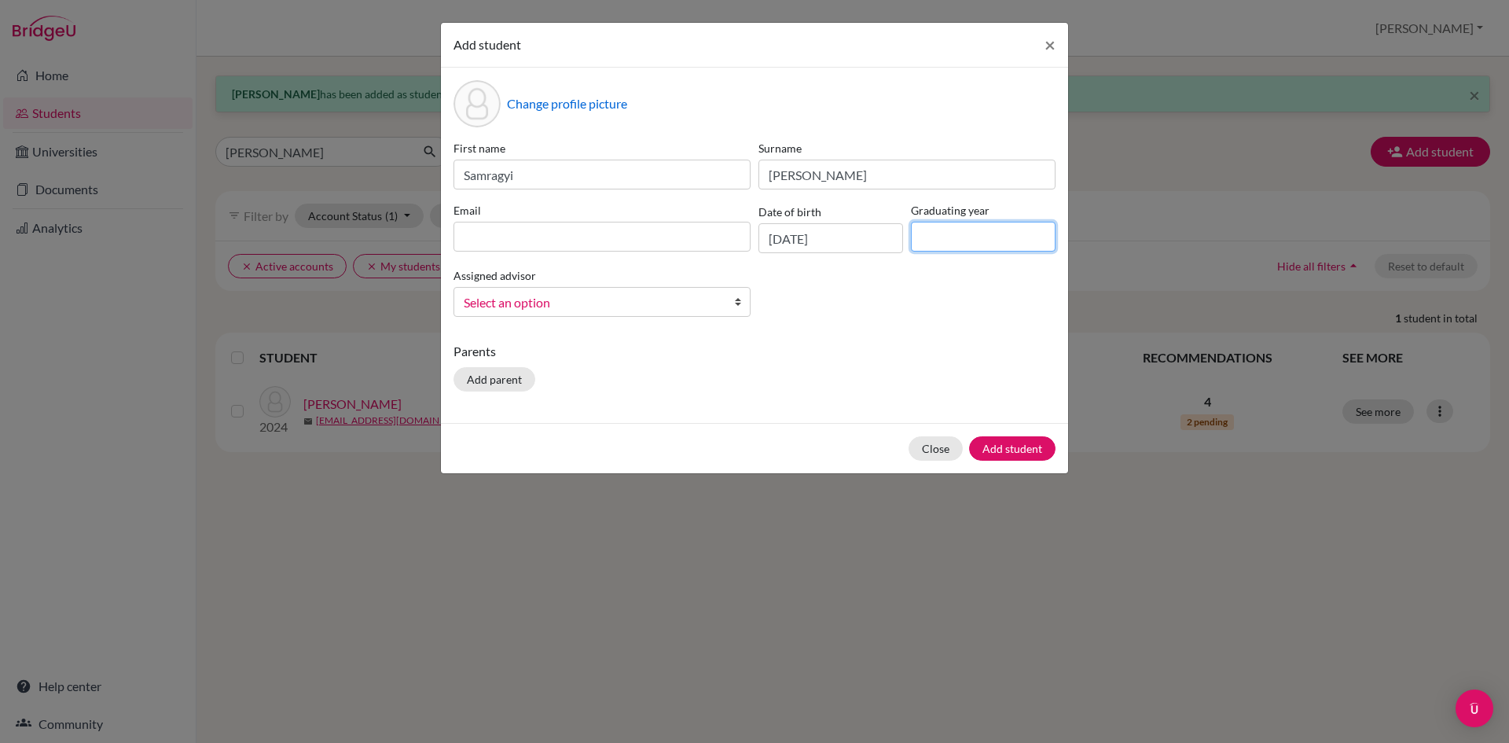
type input "2026"
click at [671, 297] on span "Select an option" at bounding box center [592, 302] width 256 height 20
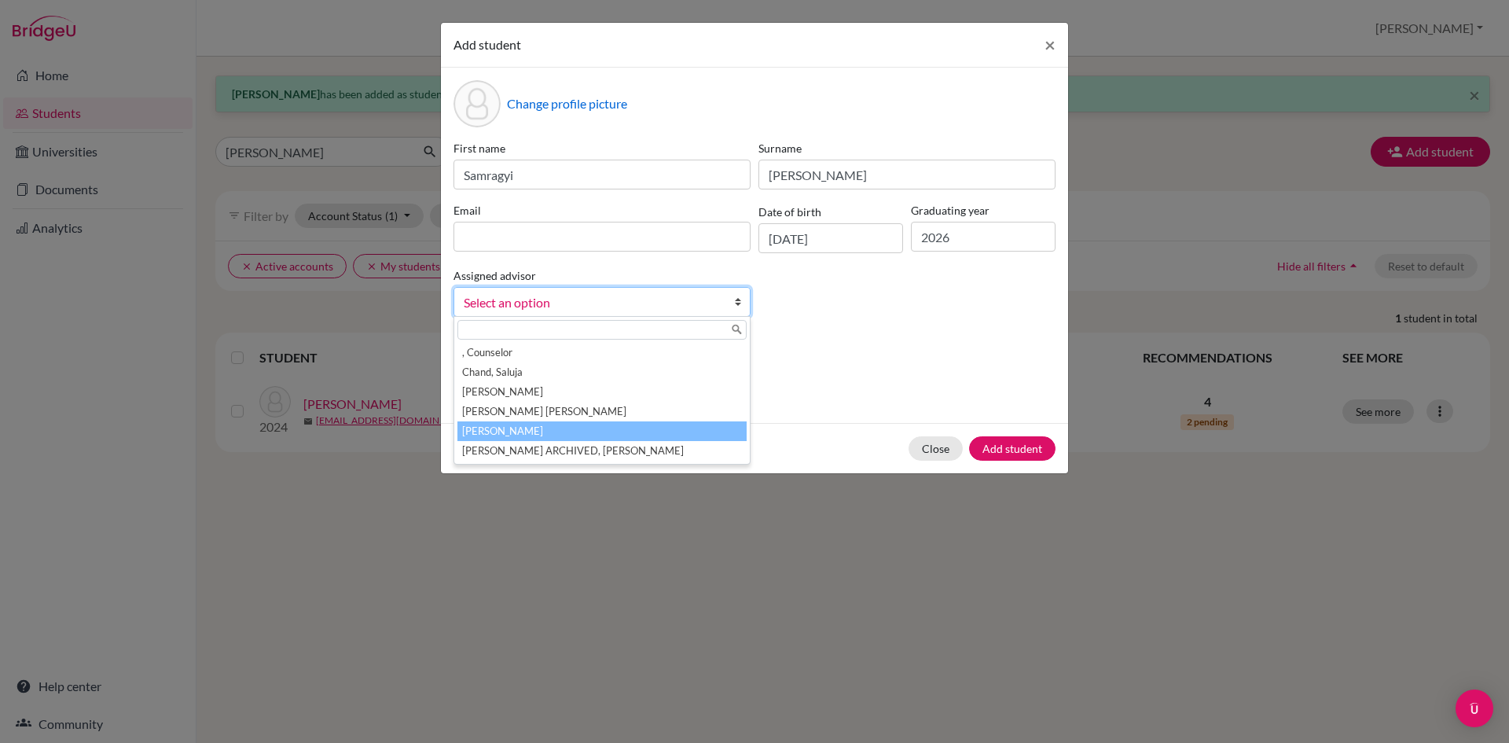
click at [541, 428] on li "[PERSON_NAME]" at bounding box center [602, 431] width 289 height 20
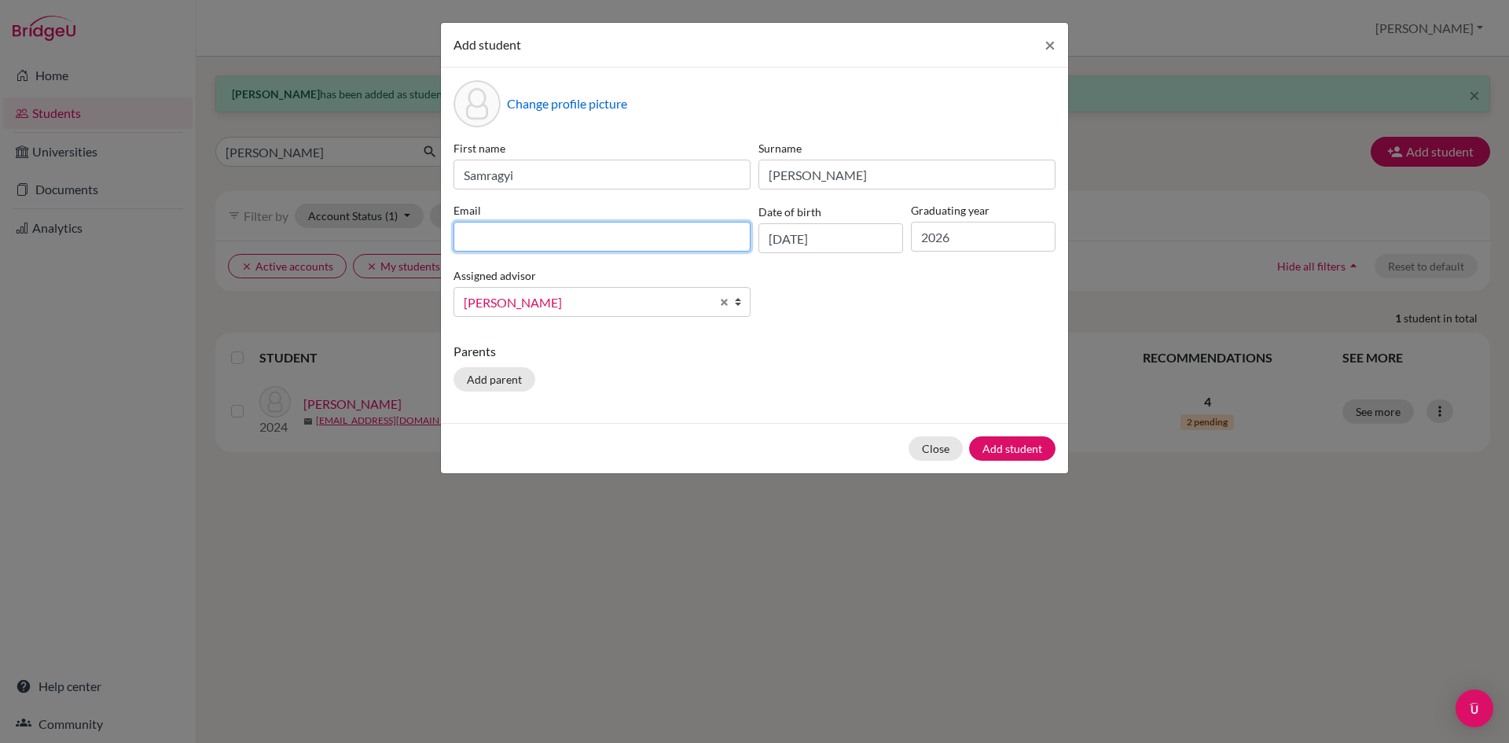
paste input "[EMAIL_ADDRESS][DOMAIN_NAME]"
type input "[EMAIL_ADDRESS][DOMAIN_NAME]"
click at [1009, 451] on button "Add student" at bounding box center [1012, 448] width 86 height 24
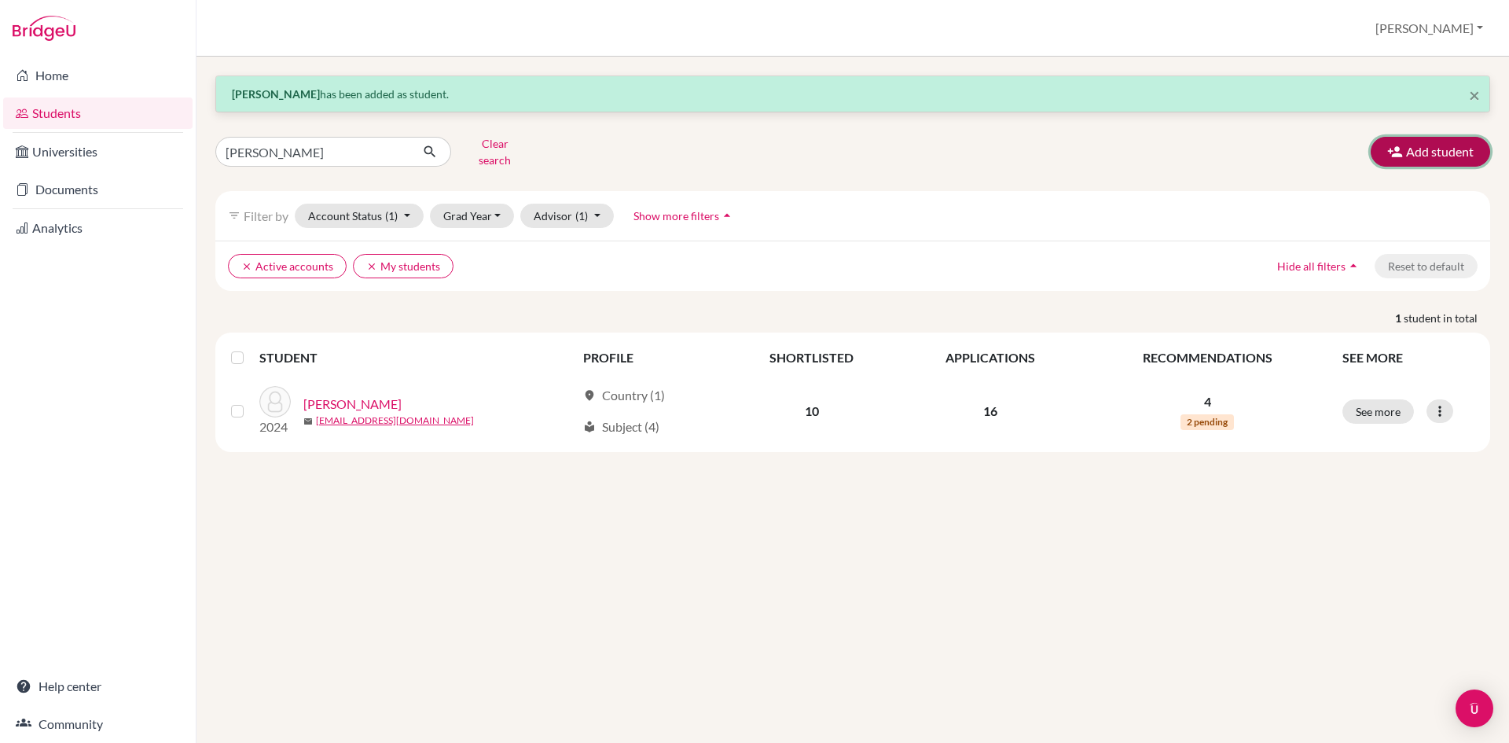
click at [1402, 144] on icon "button" at bounding box center [1396, 152] width 16 height 16
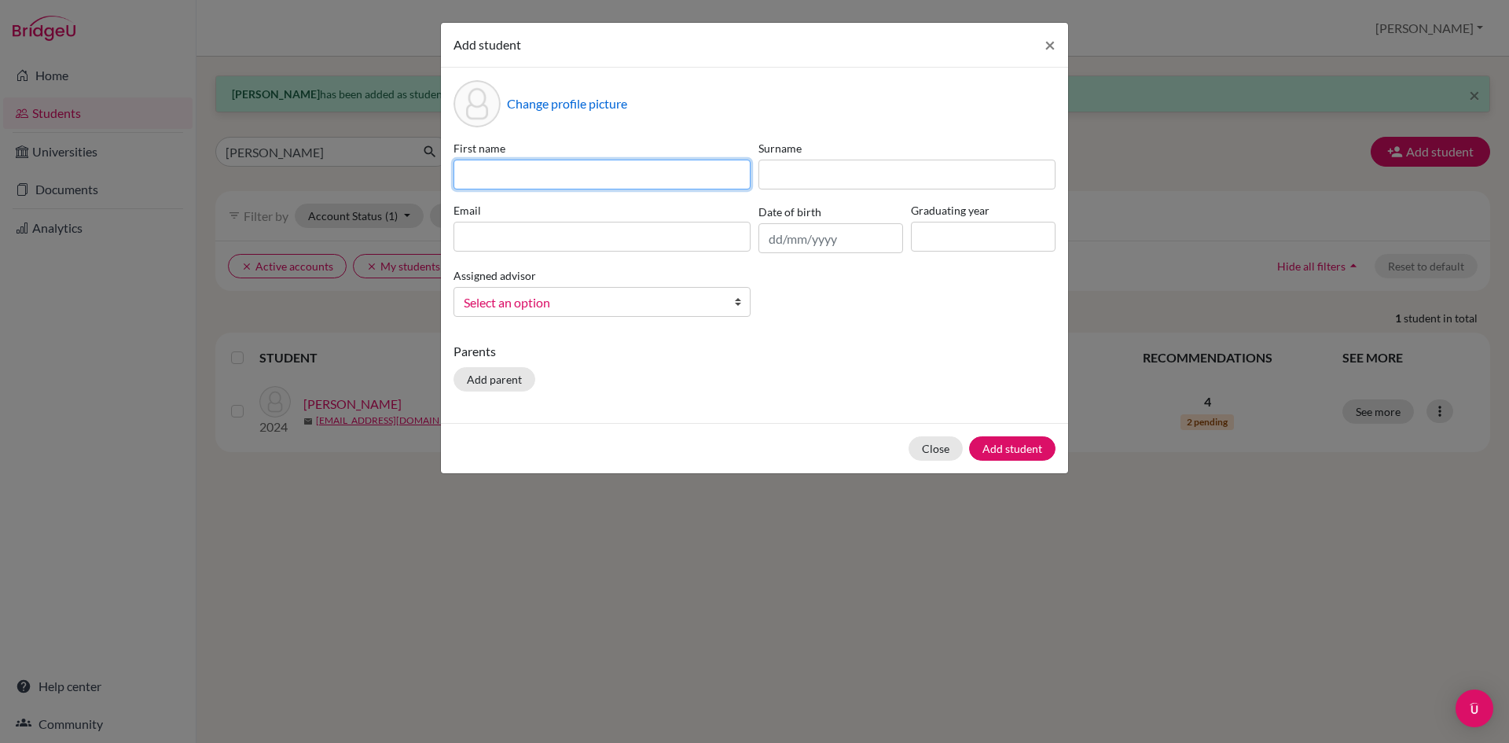
drag, startPoint x: 583, startPoint y: 175, endPoint x: 651, endPoint y: 170, distance: 68.6
click at [583, 175] on input at bounding box center [602, 175] width 297 height 30
type input "Rajiv"
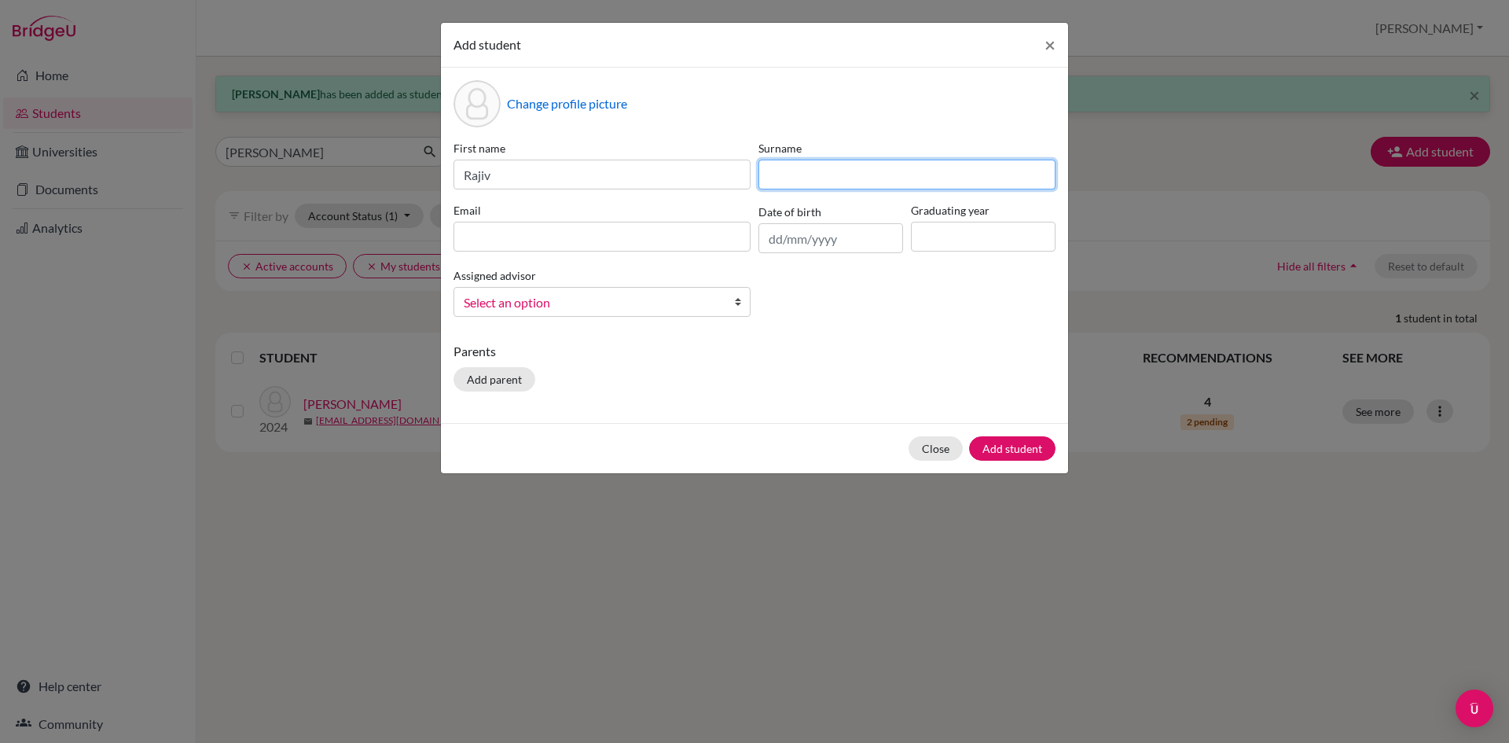
click at [816, 171] on input at bounding box center [907, 175] width 297 height 30
type input "Thapa"
click at [769, 244] on input "text" at bounding box center [831, 238] width 145 height 30
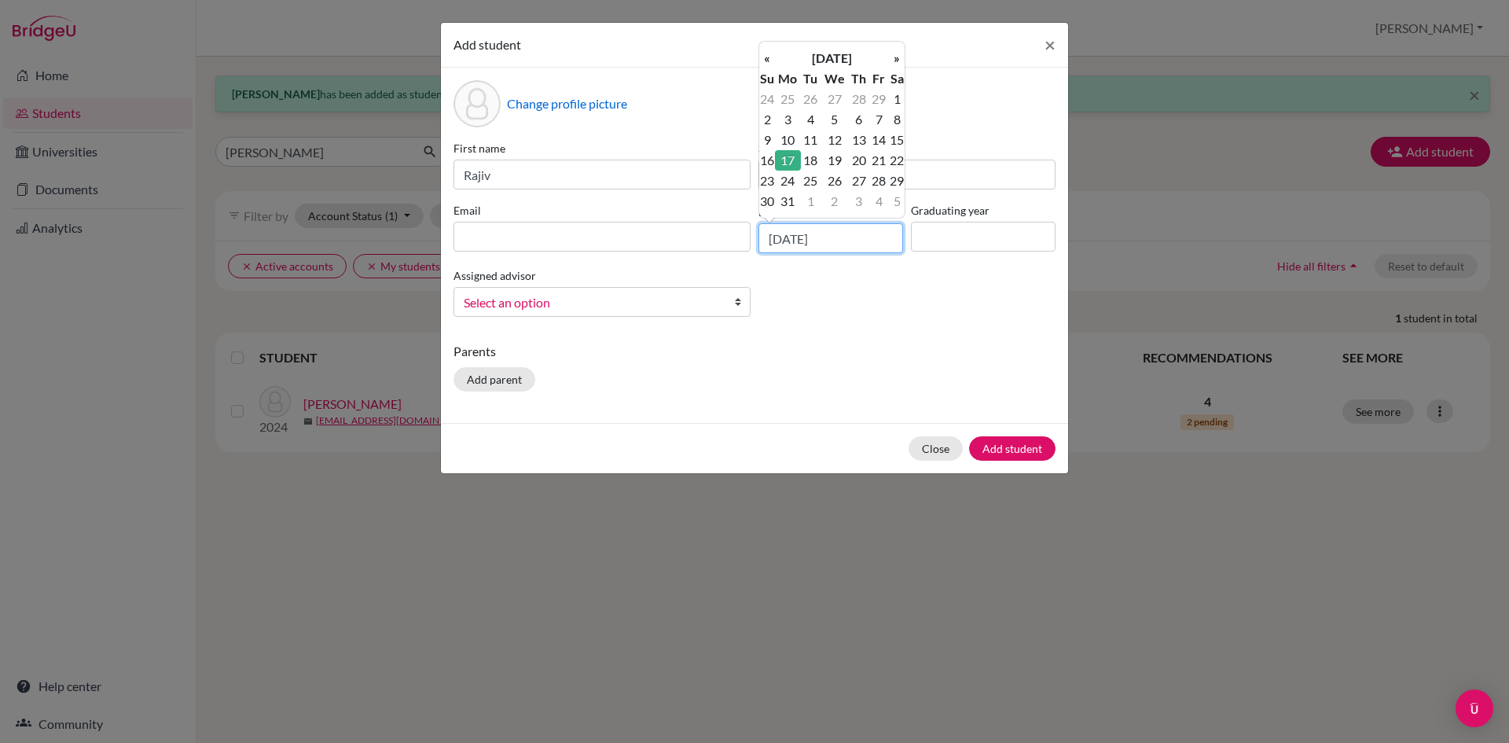
type input "[DATE]"
click at [517, 236] on input at bounding box center [602, 237] width 297 height 30
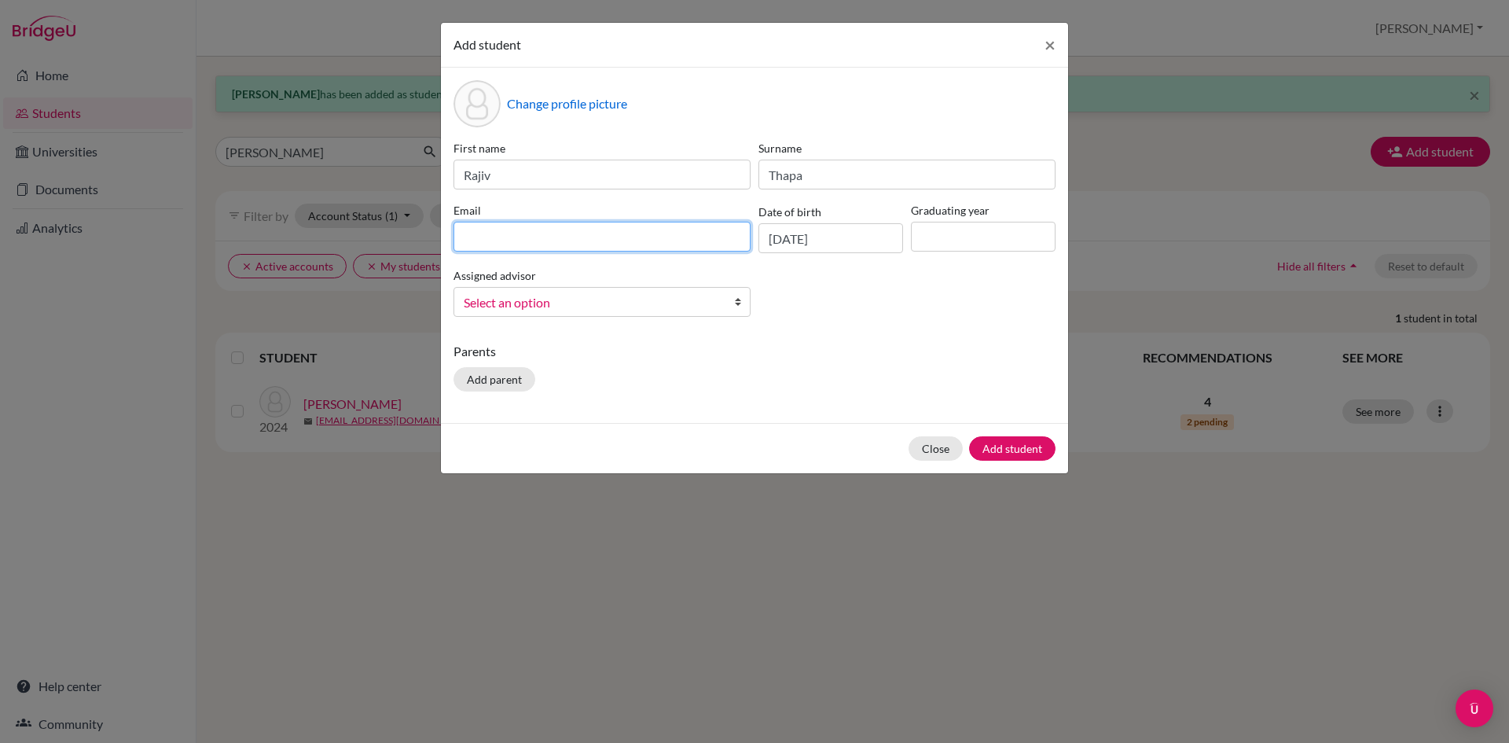
paste input "[EMAIL_ADDRESS][DOMAIN_NAME]"
type input "[EMAIL_ADDRESS][DOMAIN_NAME]"
click at [1008, 236] on input at bounding box center [983, 237] width 145 height 30
type input "2026"
click at [589, 293] on span "Select an option" at bounding box center [592, 302] width 256 height 20
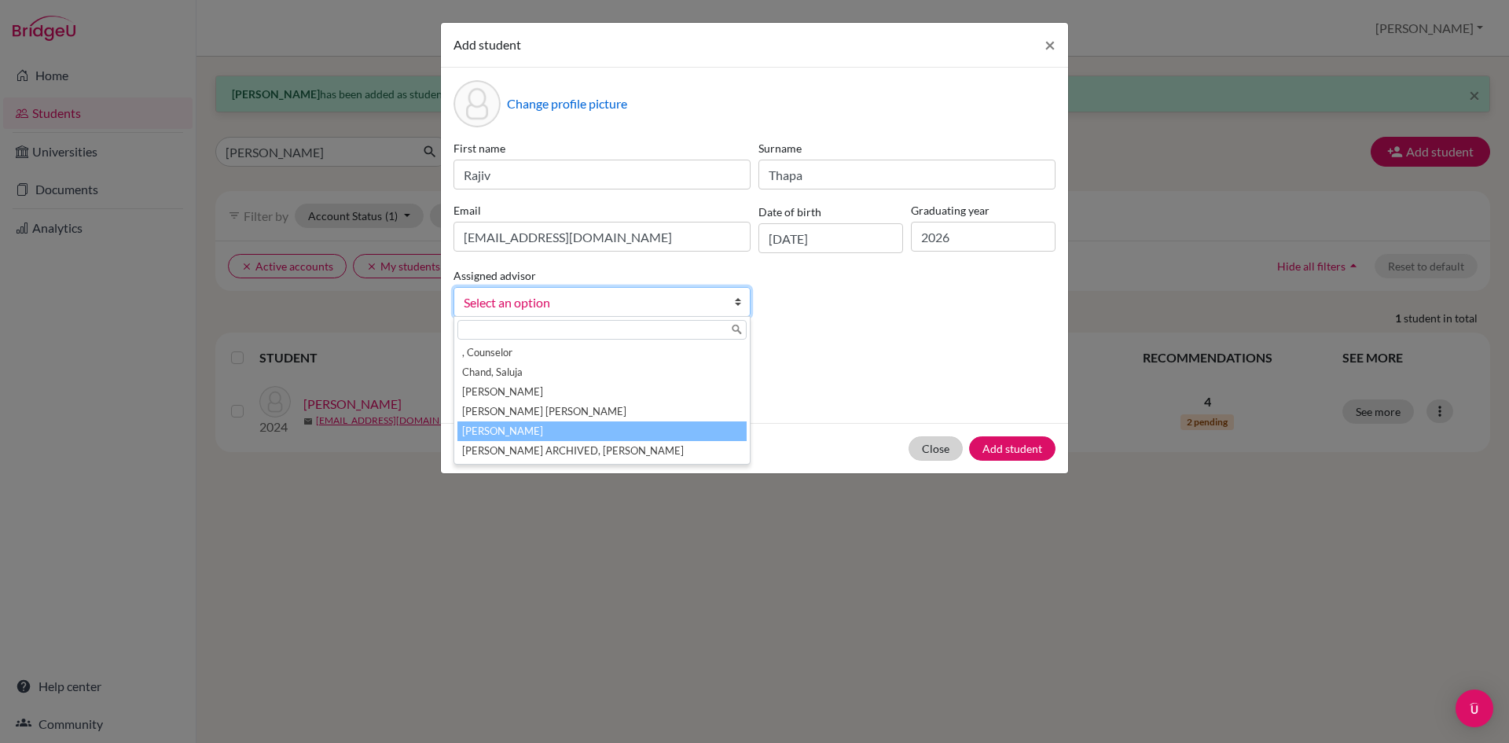
drag, startPoint x: 543, startPoint y: 427, endPoint x: 956, endPoint y: 439, distance: 412.9
click at [550, 427] on li "[PERSON_NAME]" at bounding box center [602, 431] width 289 height 20
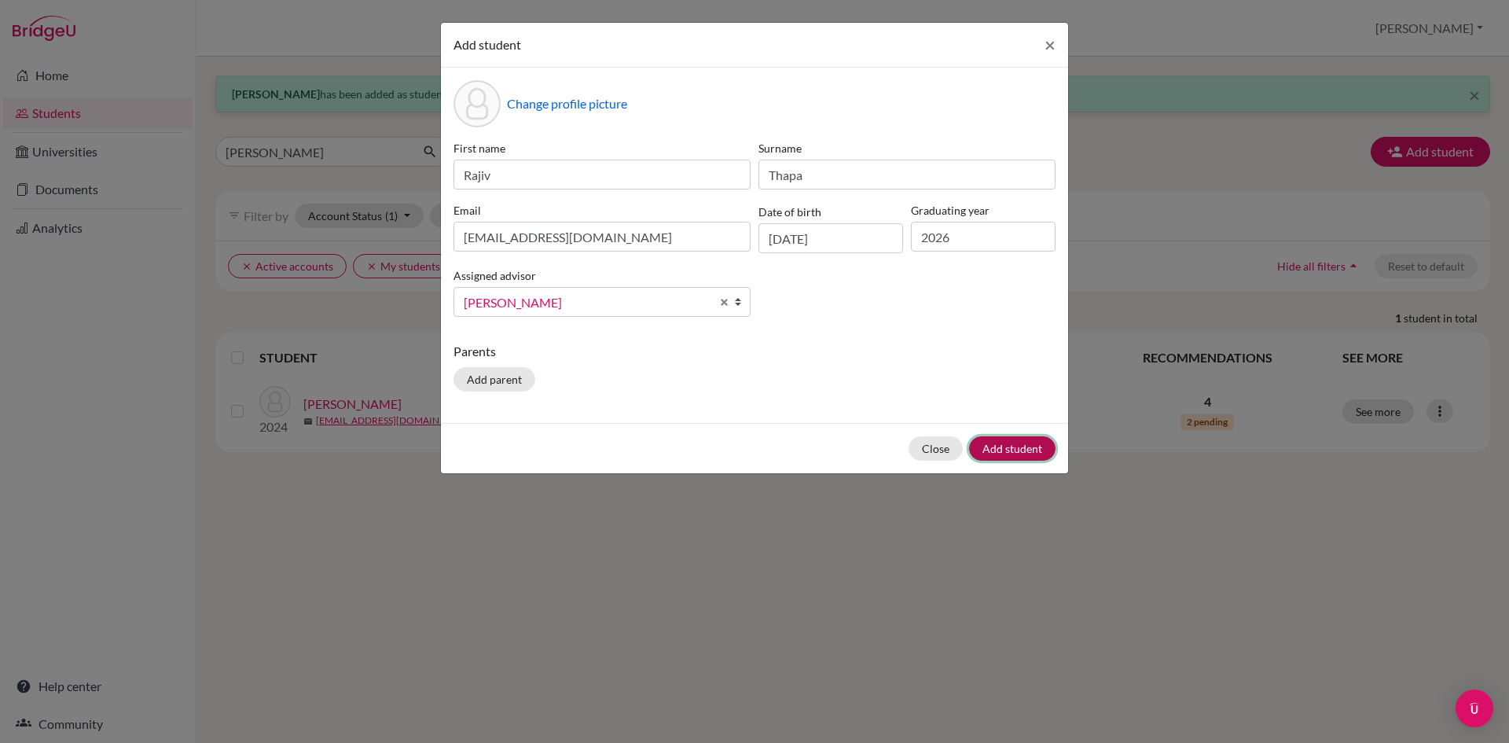
click at [1003, 451] on button "Add student" at bounding box center [1012, 448] width 86 height 24
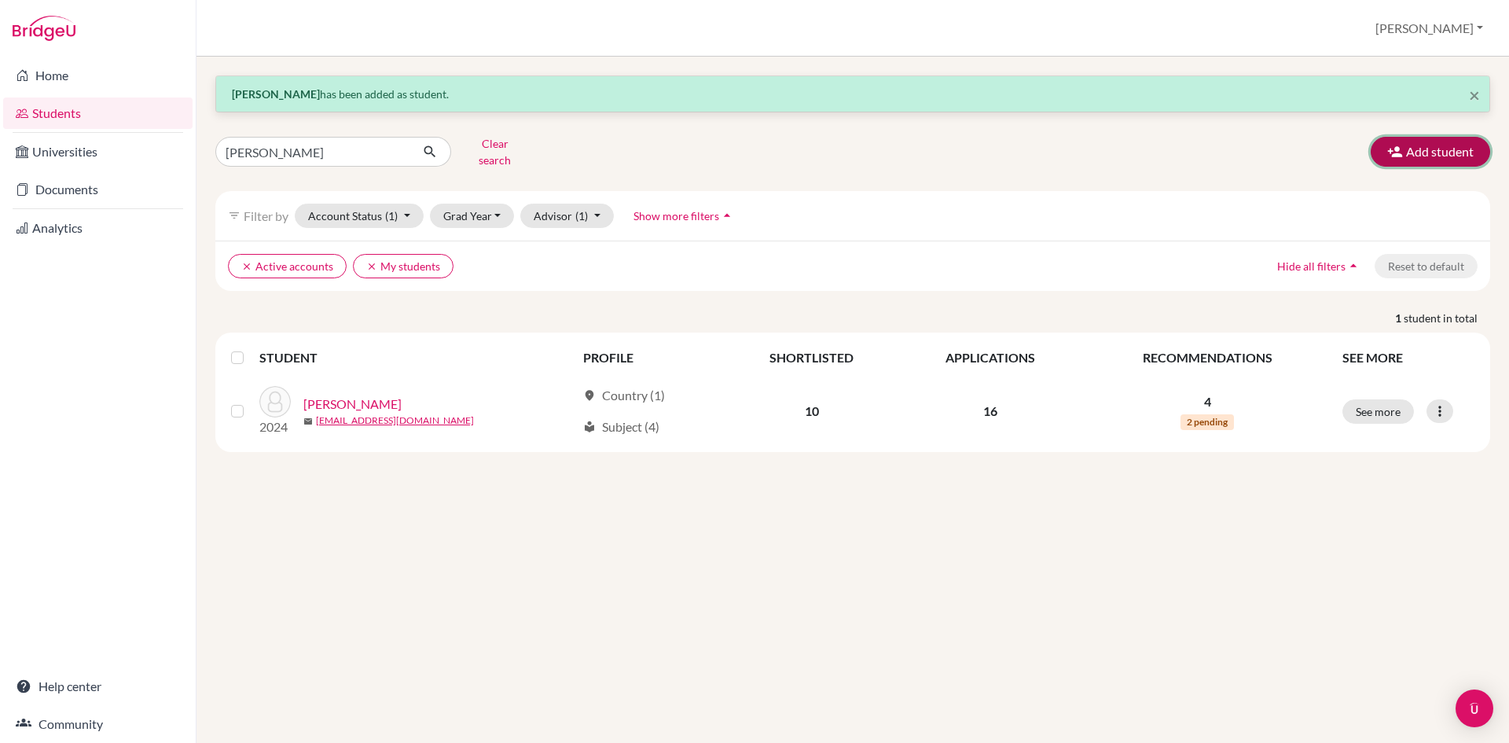
click at [1430, 147] on button "Add student" at bounding box center [1430, 152] width 119 height 30
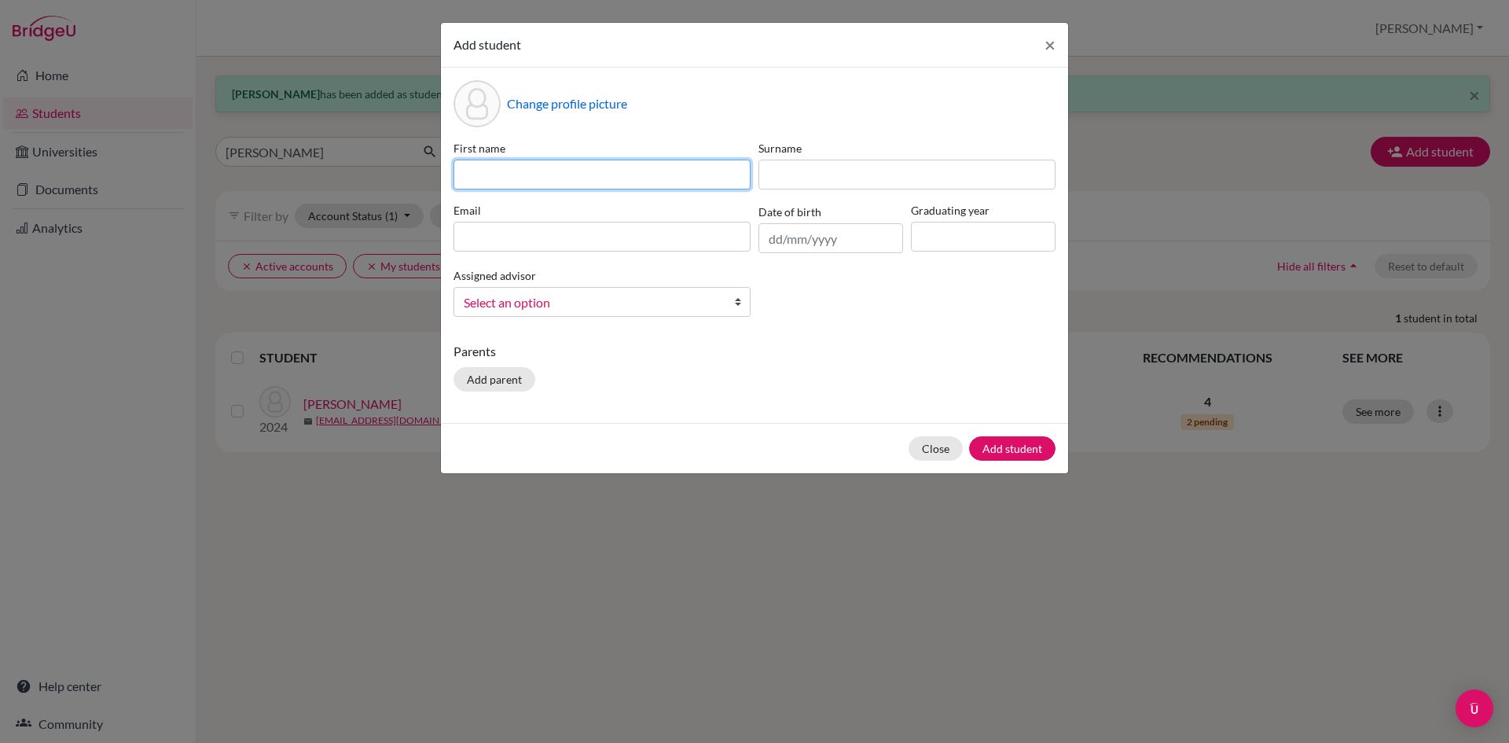
paste input "Sakchyam [PERSON_NAME]"
click at [533, 173] on input "Sakchyam [PERSON_NAME]" at bounding box center [602, 175] width 297 height 30
drag, startPoint x: 594, startPoint y: 172, endPoint x: 523, endPoint y: 176, distance: 71.6
click at [523, 176] on input "Sakchyam [PERSON_NAME]" at bounding box center [602, 175] width 297 height 30
type input "Sakchyam"
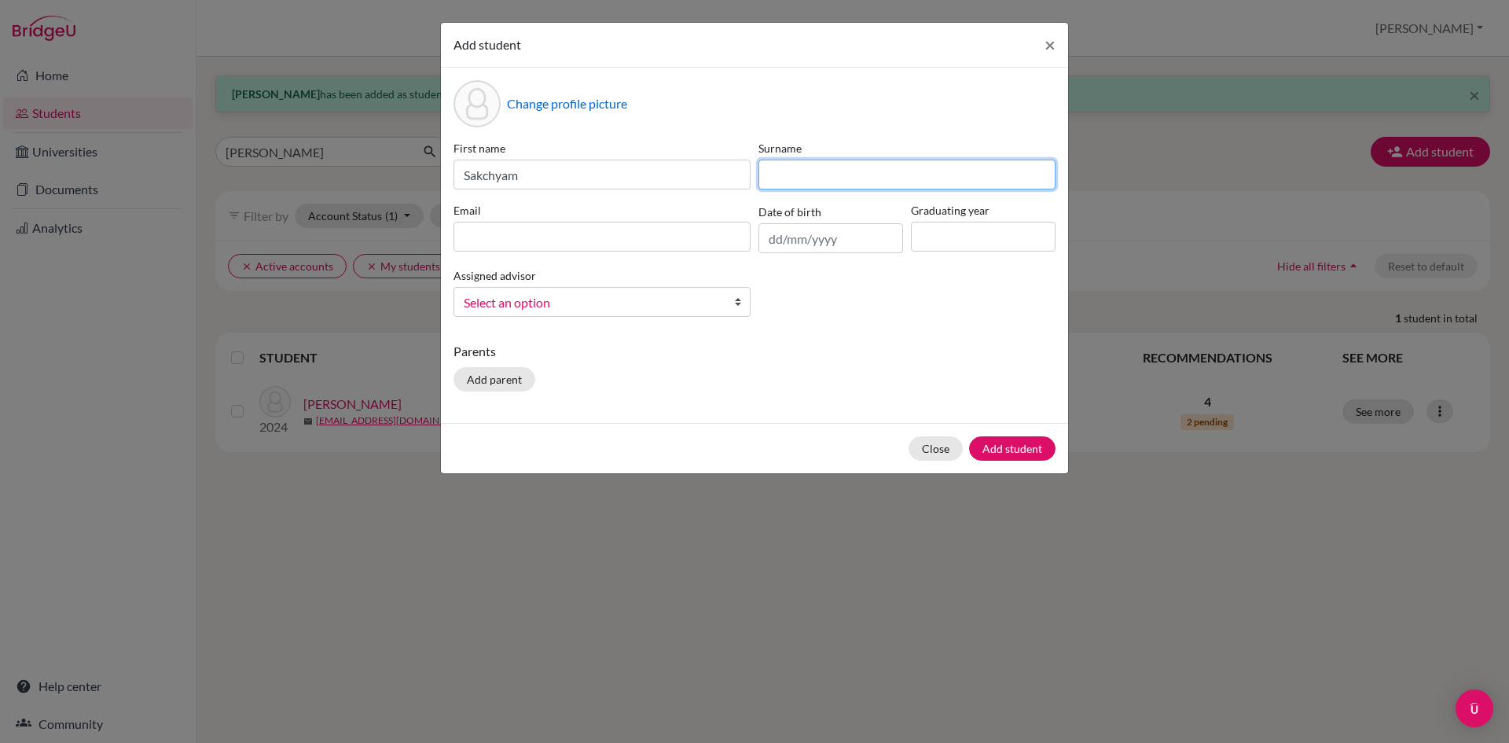
click at [796, 176] on input at bounding box center [907, 175] width 297 height 30
paste input "[PERSON_NAME]"
type input "[PERSON_NAME]"
click at [777, 242] on input "text" at bounding box center [831, 238] width 145 height 30
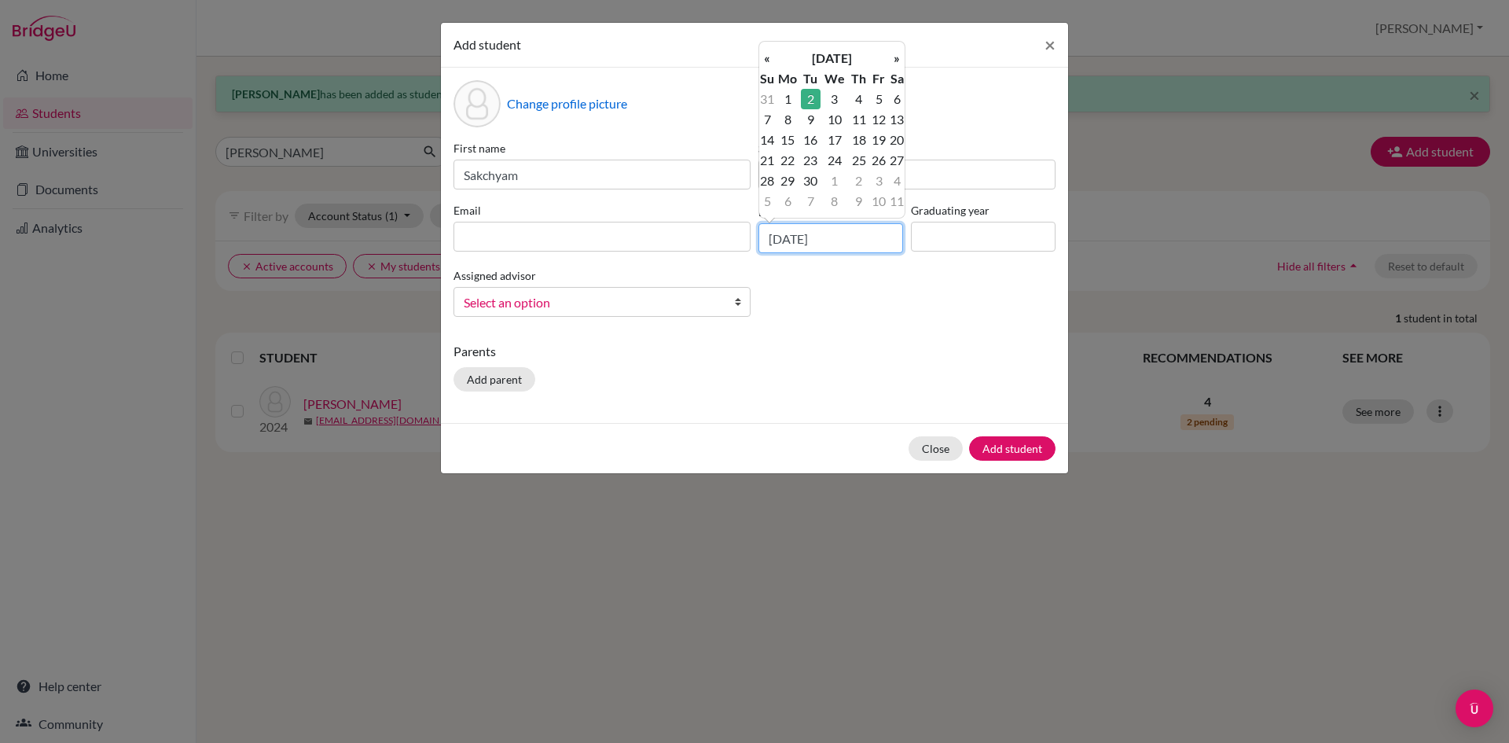
type input "[DATE]"
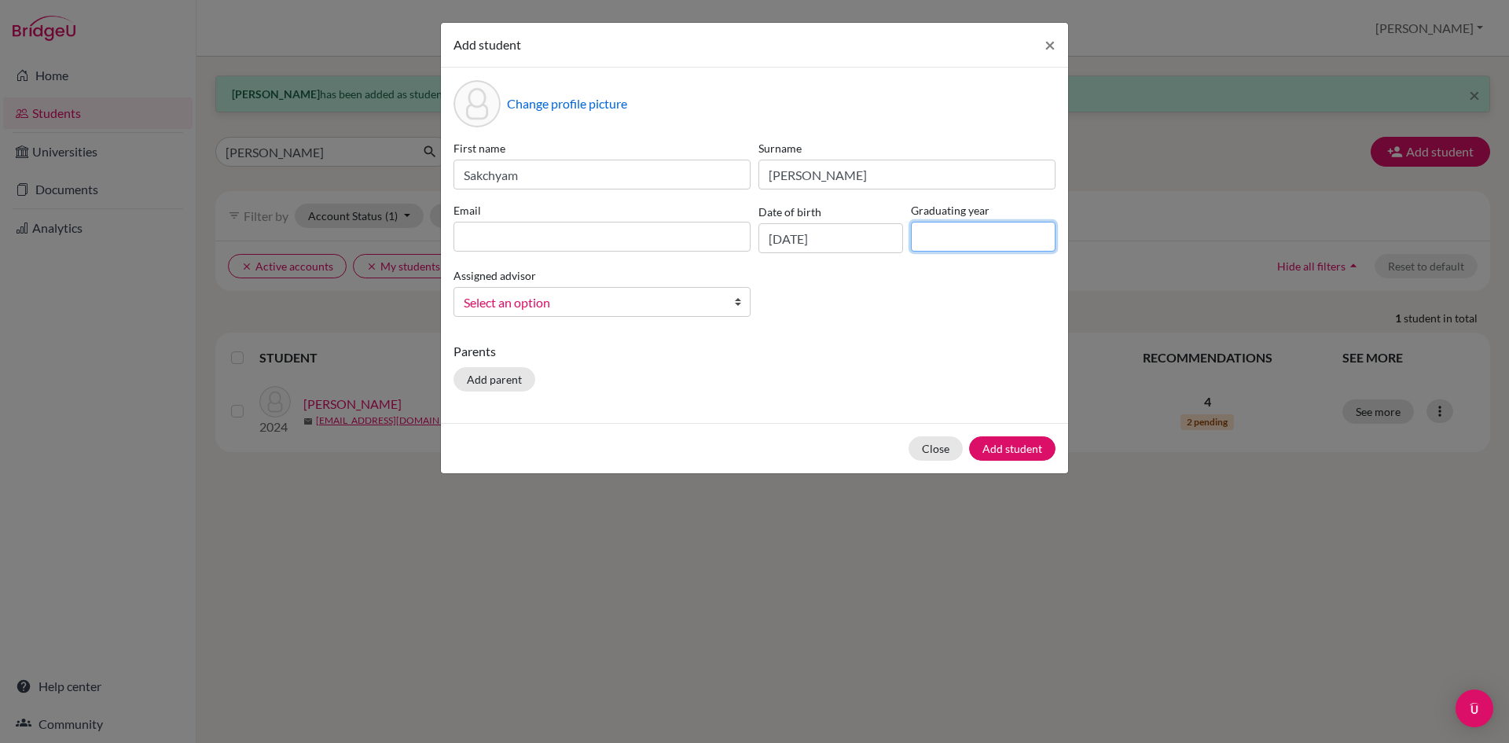
drag, startPoint x: 967, startPoint y: 240, endPoint x: 968, endPoint y: 248, distance: 8.7
click at [967, 240] on input at bounding box center [983, 237] width 145 height 30
type input "2026"
click at [600, 302] on span "Select an option" at bounding box center [592, 302] width 256 height 20
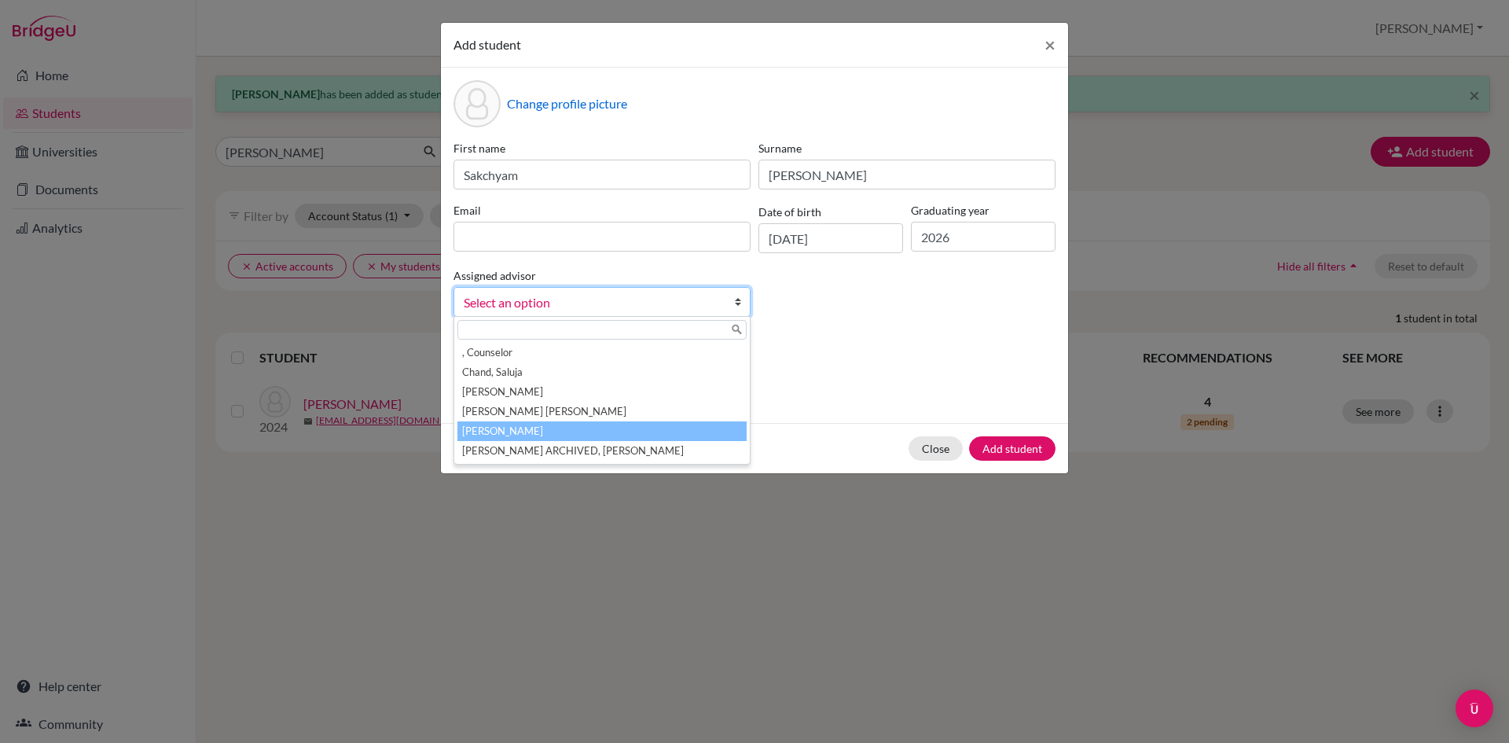
click at [535, 430] on li "[PERSON_NAME]" at bounding box center [602, 431] width 289 height 20
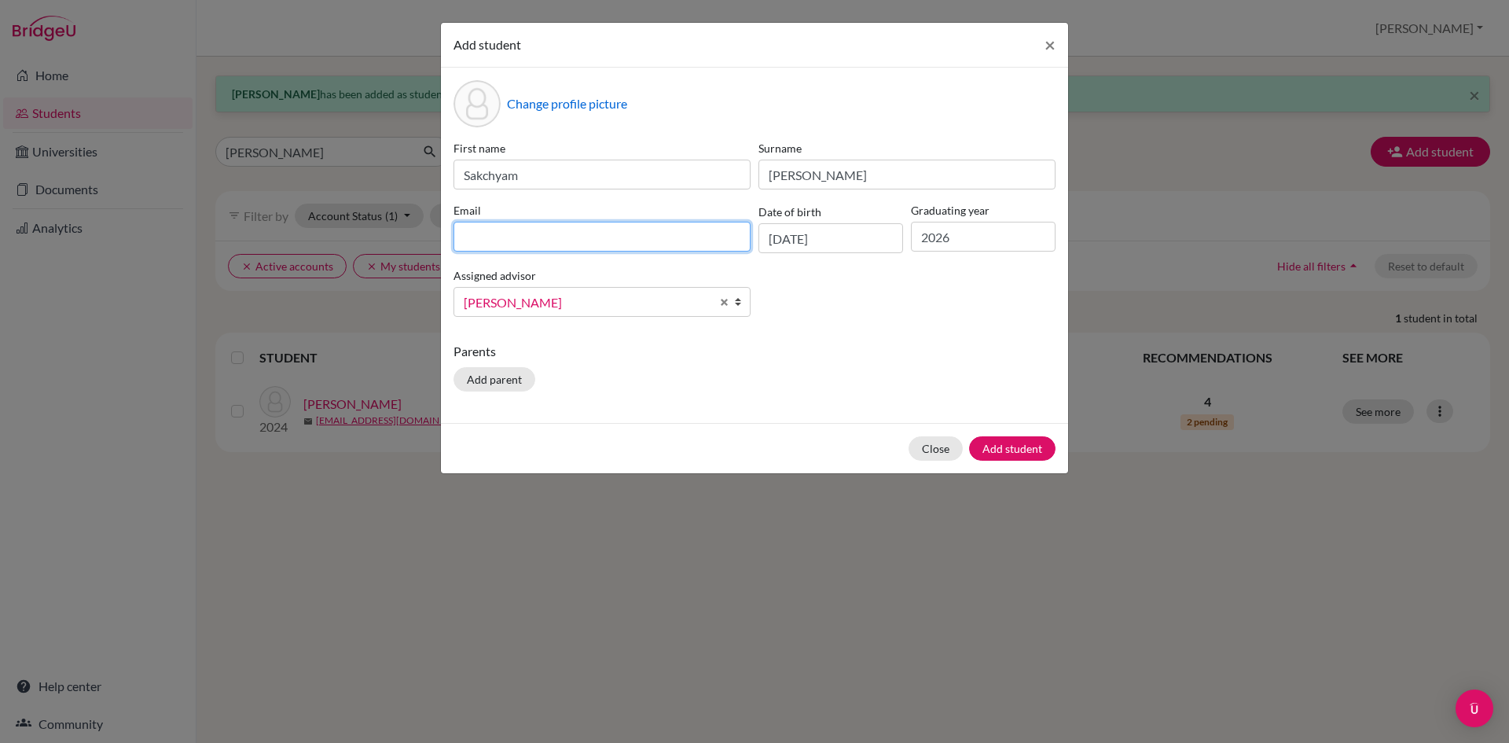
click at [524, 233] on input at bounding box center [602, 237] width 297 height 30
paste input "[EMAIL_ADDRESS][DOMAIN_NAME]"
type input "[EMAIL_ADDRESS][DOMAIN_NAME]"
click at [998, 442] on button "Add student" at bounding box center [1012, 448] width 86 height 24
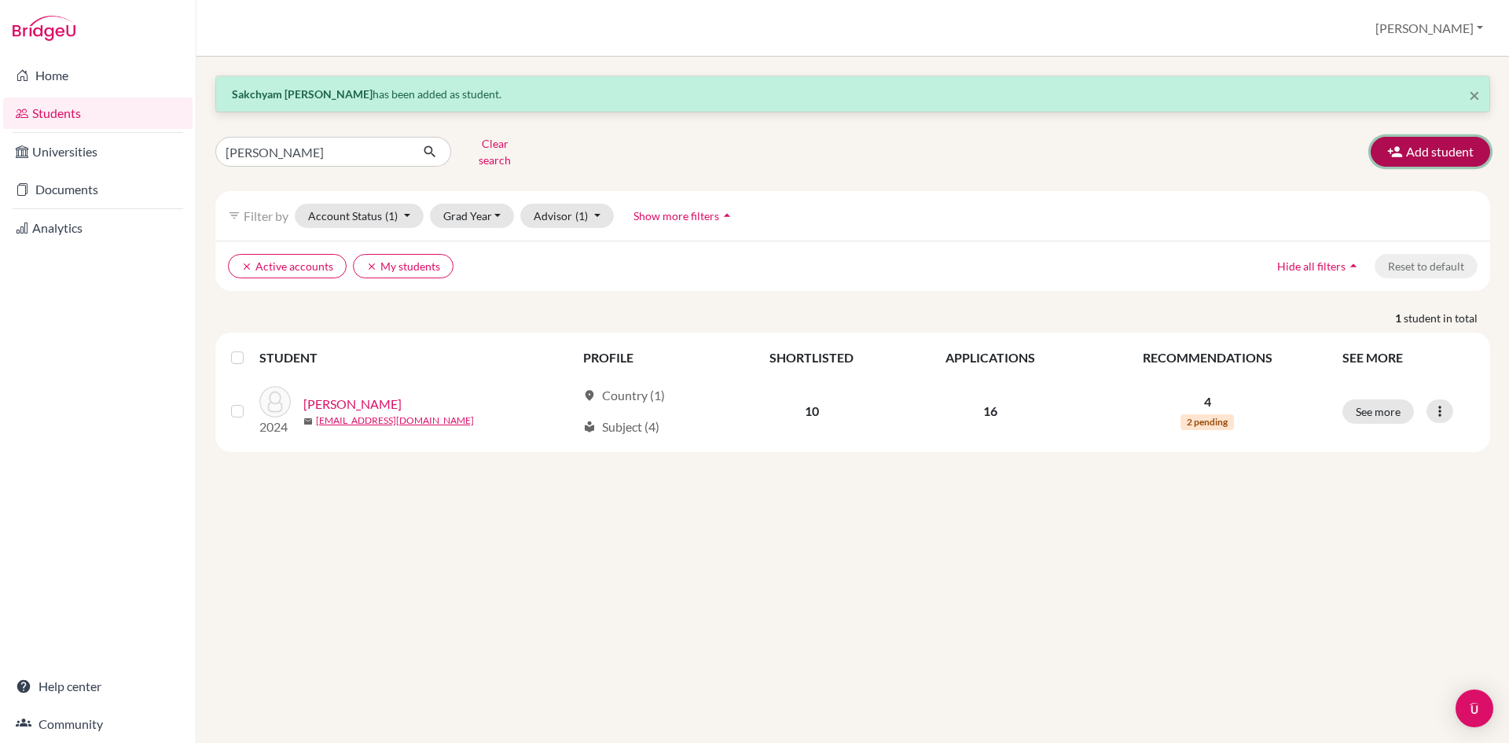
click at [1443, 150] on button "Add student" at bounding box center [1430, 152] width 119 height 30
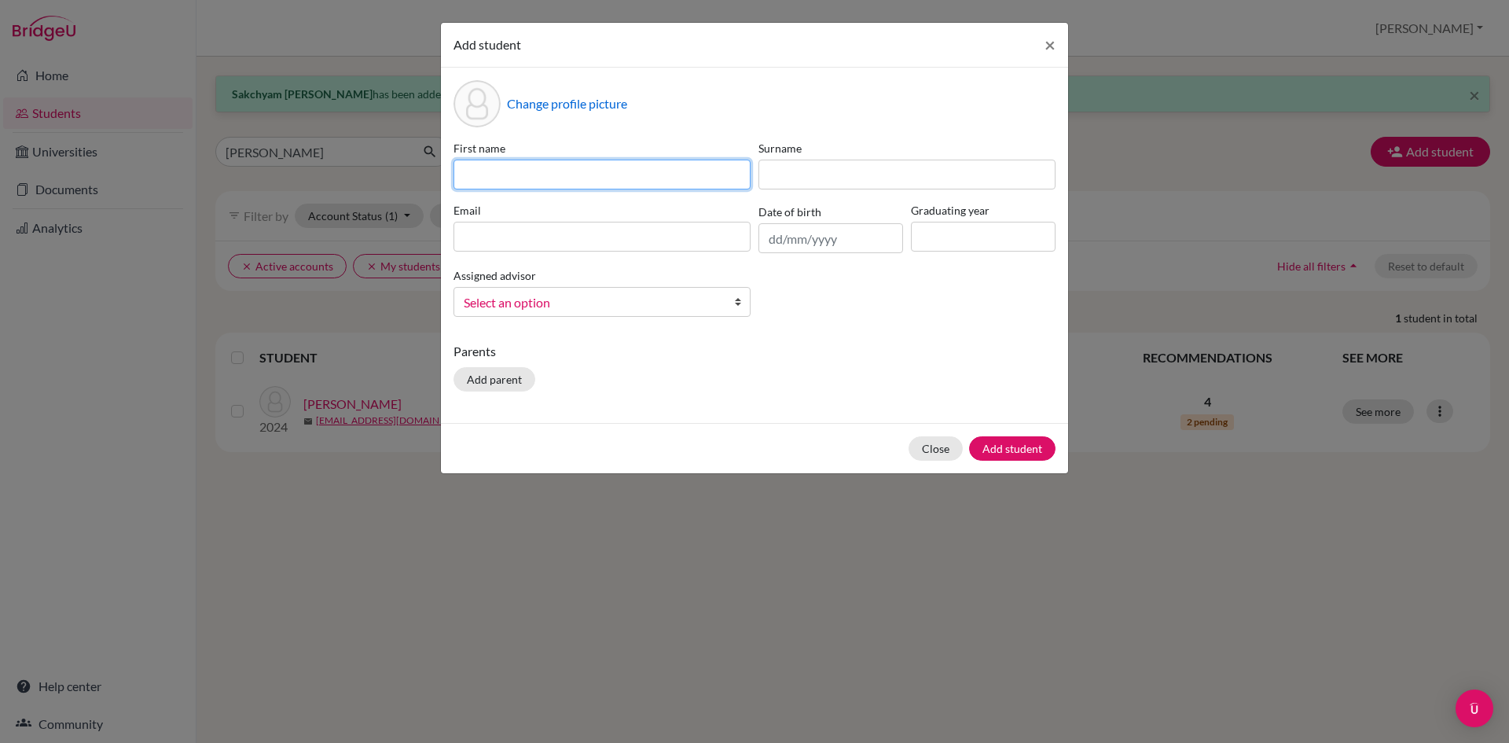
click at [576, 169] on input at bounding box center [602, 175] width 297 height 30
type input "[PERSON_NAME]"
click at [778, 247] on input "text" at bounding box center [831, 238] width 145 height 30
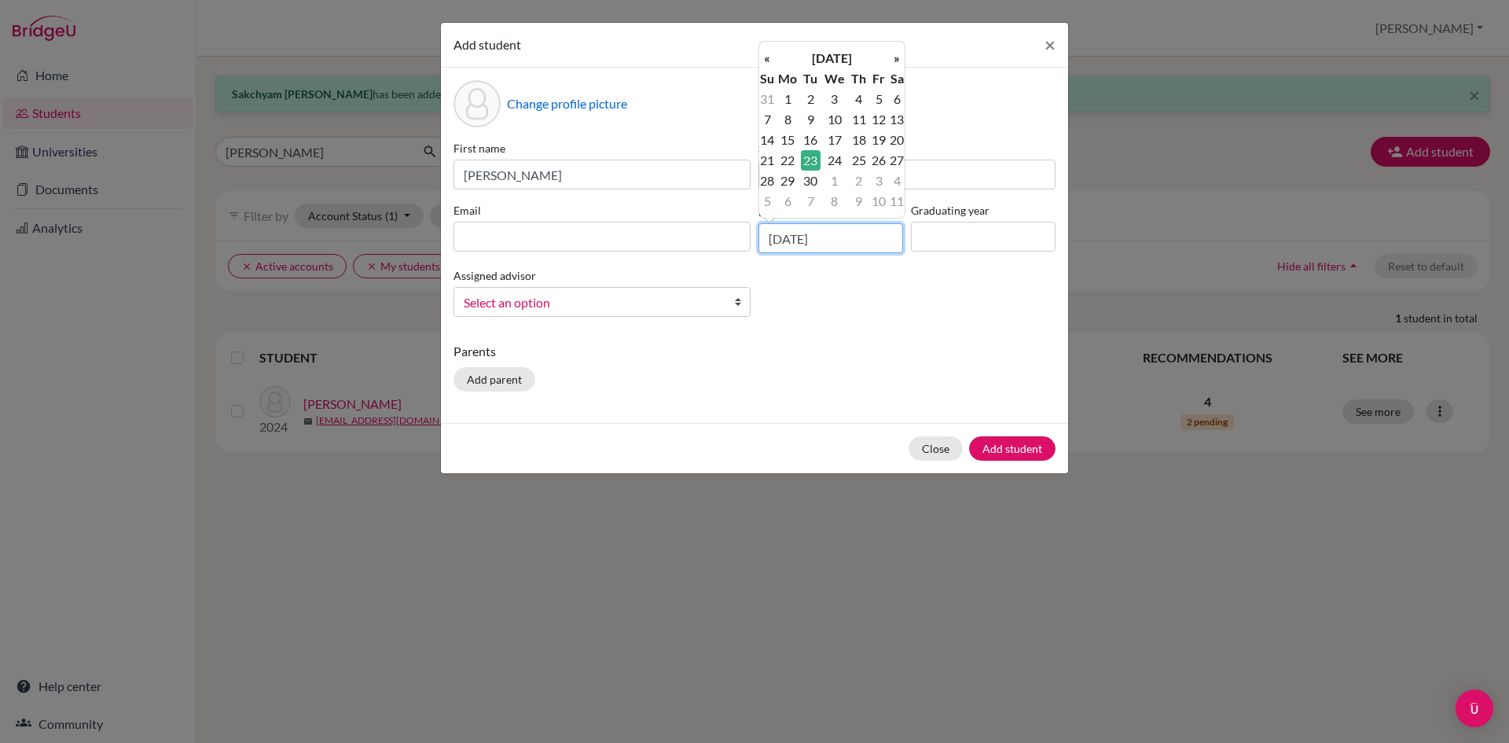
type input "[DATE]"
click at [608, 233] on input at bounding box center [602, 237] width 297 height 30
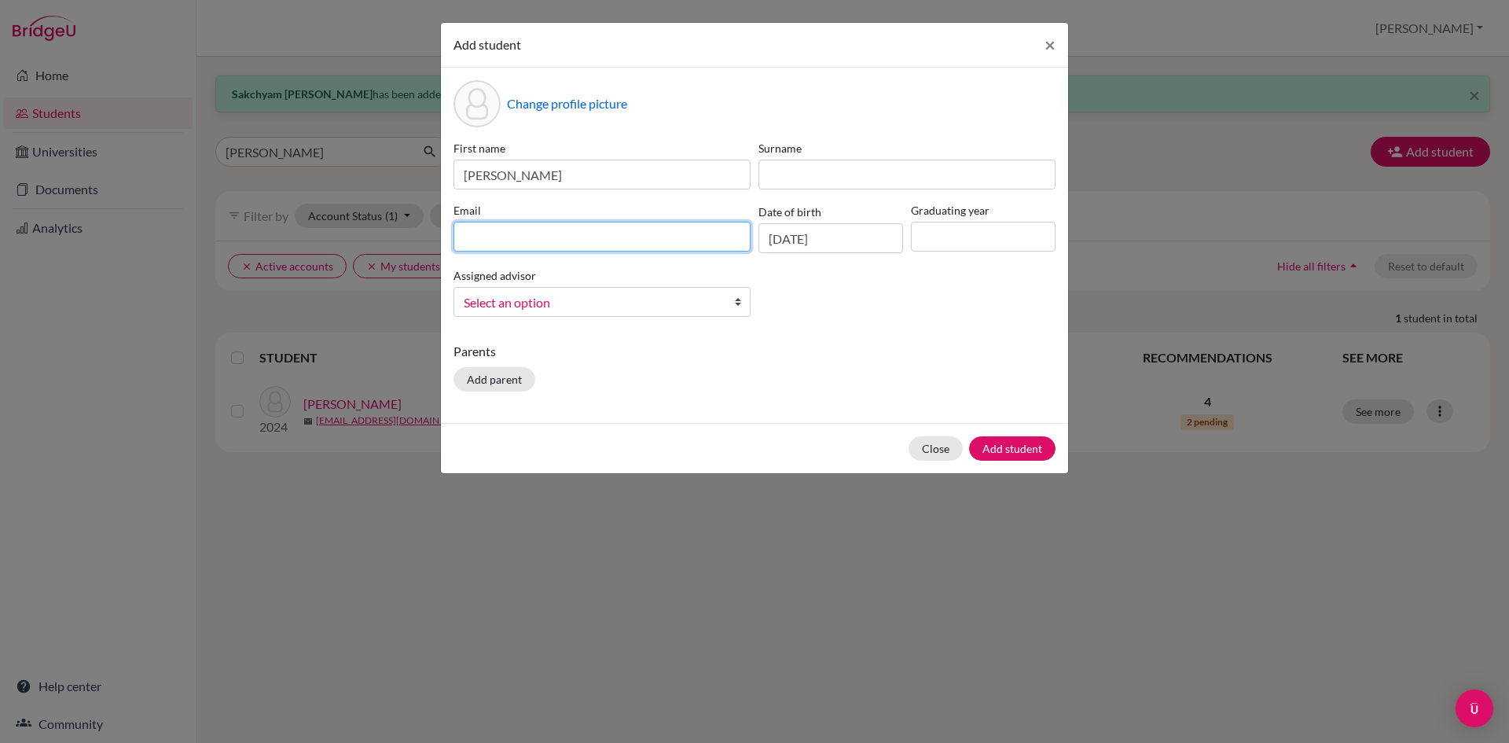
paste input "[EMAIL_ADDRESS][DOMAIN_NAME]"
type input "[EMAIL_ADDRESS][DOMAIN_NAME]"
click at [1031, 236] on input at bounding box center [983, 237] width 145 height 30
type input "2026"
click at [606, 303] on span "Select an option" at bounding box center [592, 302] width 256 height 20
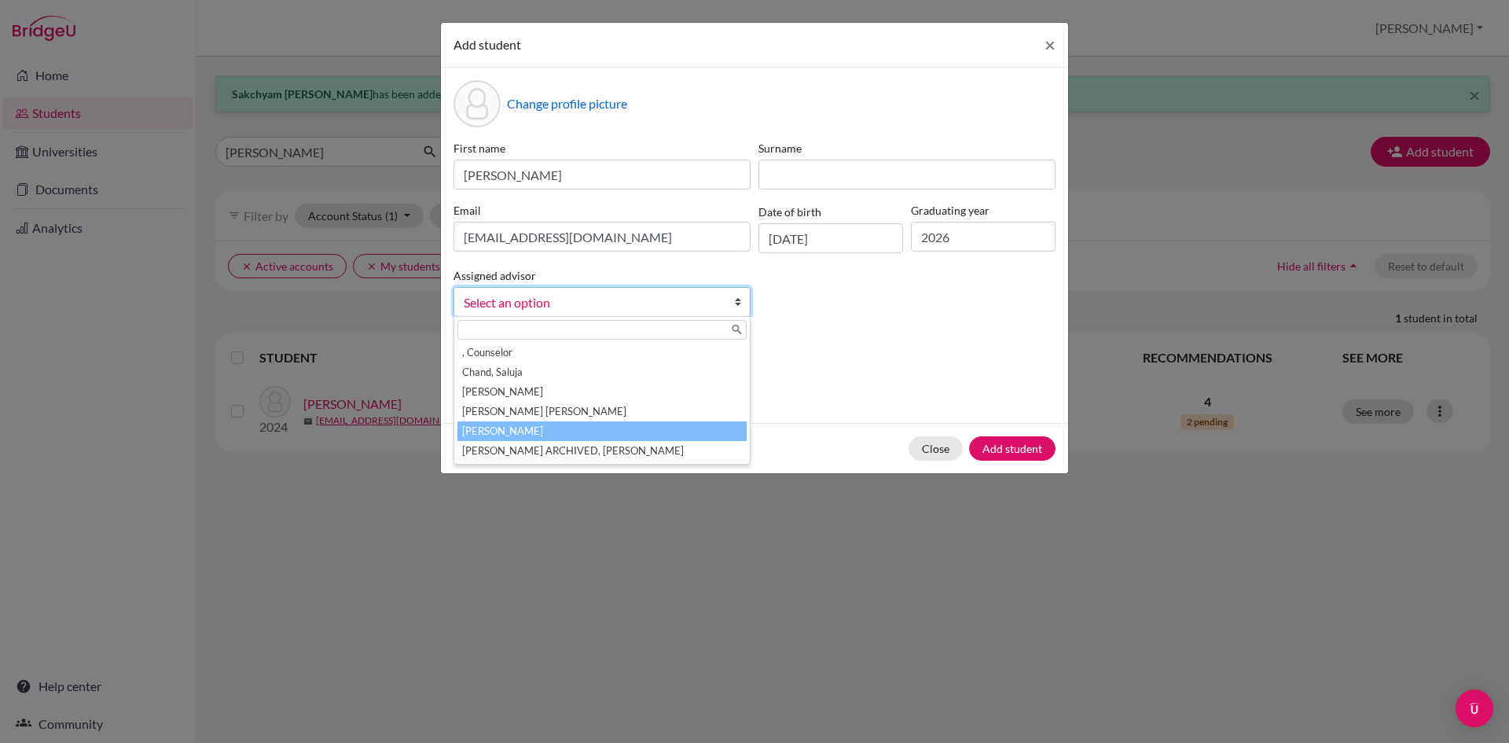
click at [550, 425] on li "[PERSON_NAME]" at bounding box center [602, 431] width 289 height 20
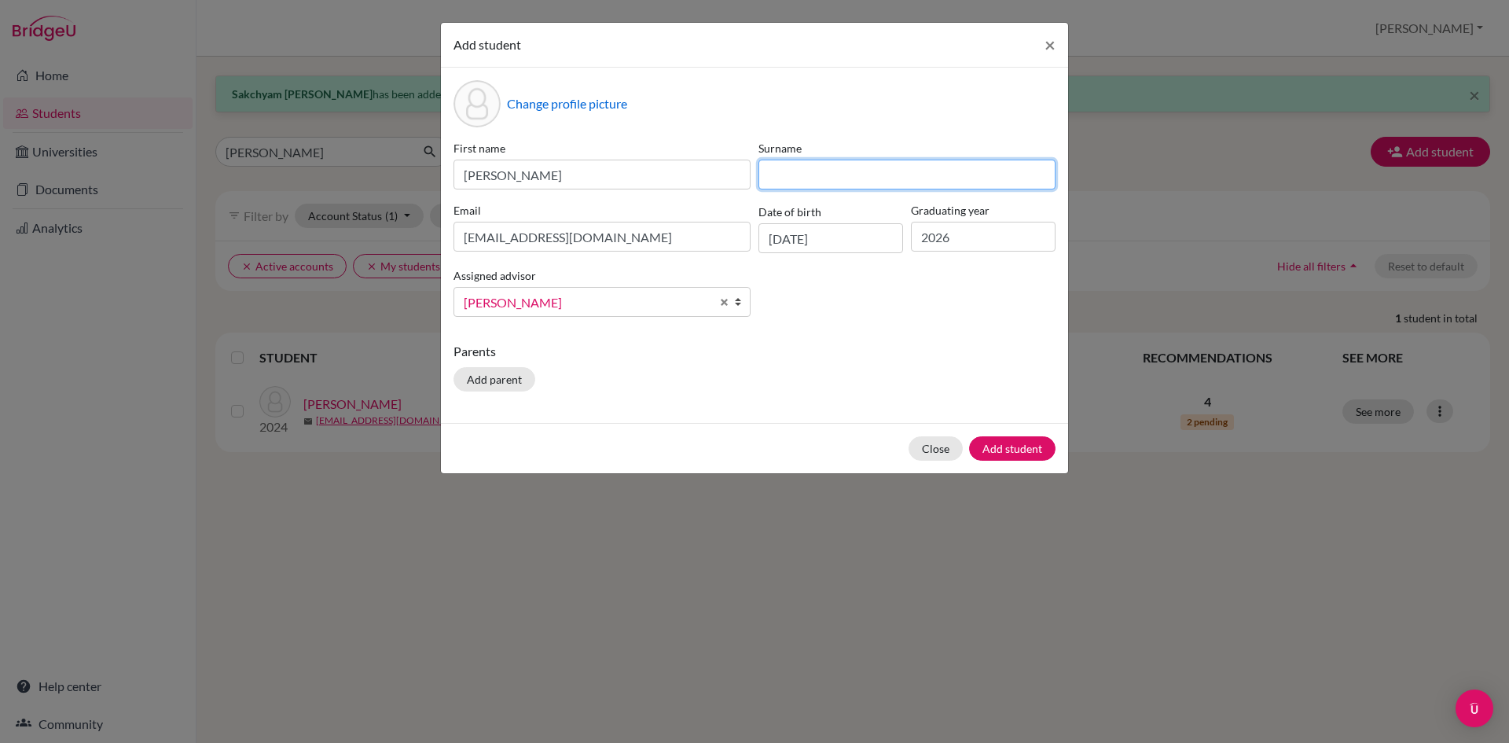
click at [877, 173] on input at bounding box center [907, 175] width 297 height 30
type input "[PERSON_NAME]"
click at [1013, 446] on button "Add student" at bounding box center [1012, 448] width 86 height 24
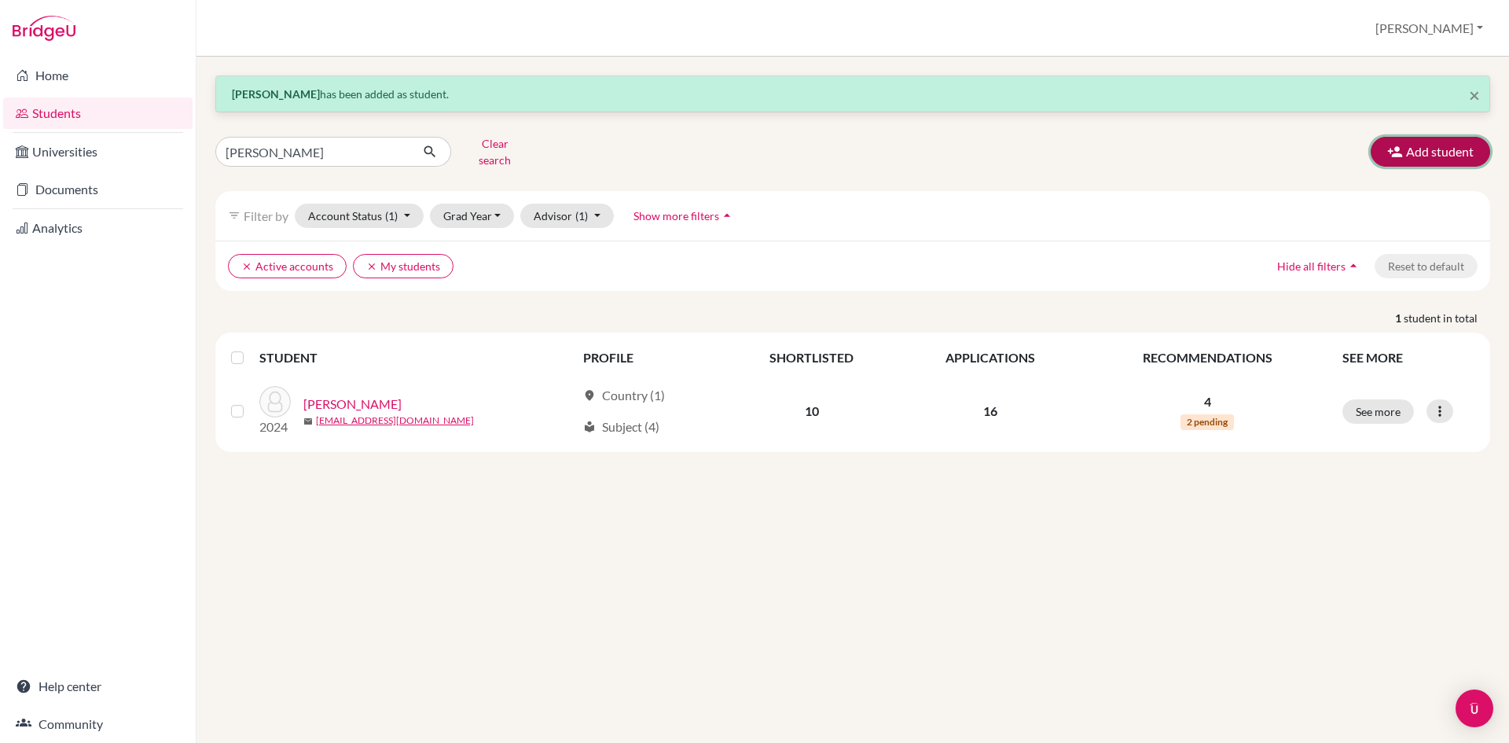
click at [1454, 147] on button "Add student" at bounding box center [1430, 152] width 119 height 30
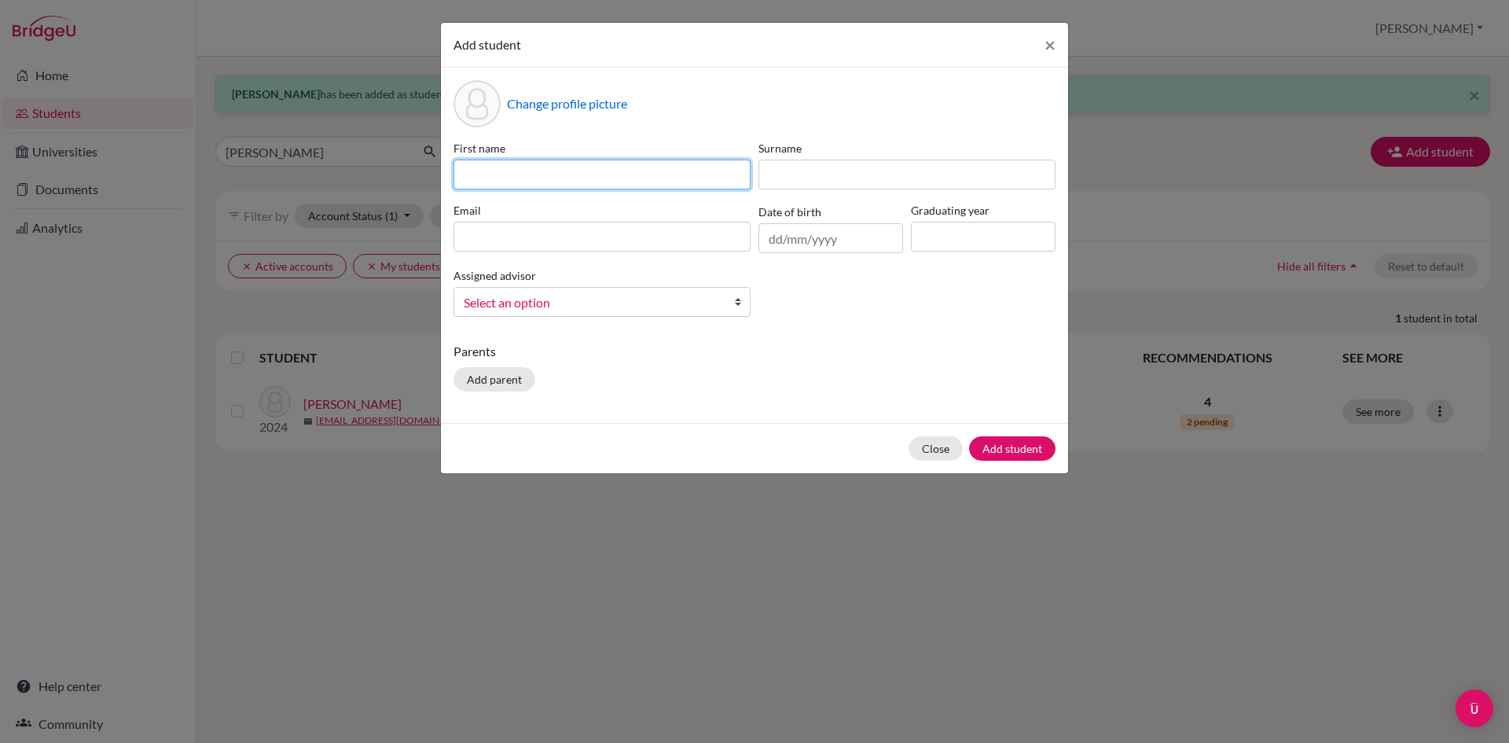
click at [611, 175] on input at bounding box center [602, 175] width 297 height 30
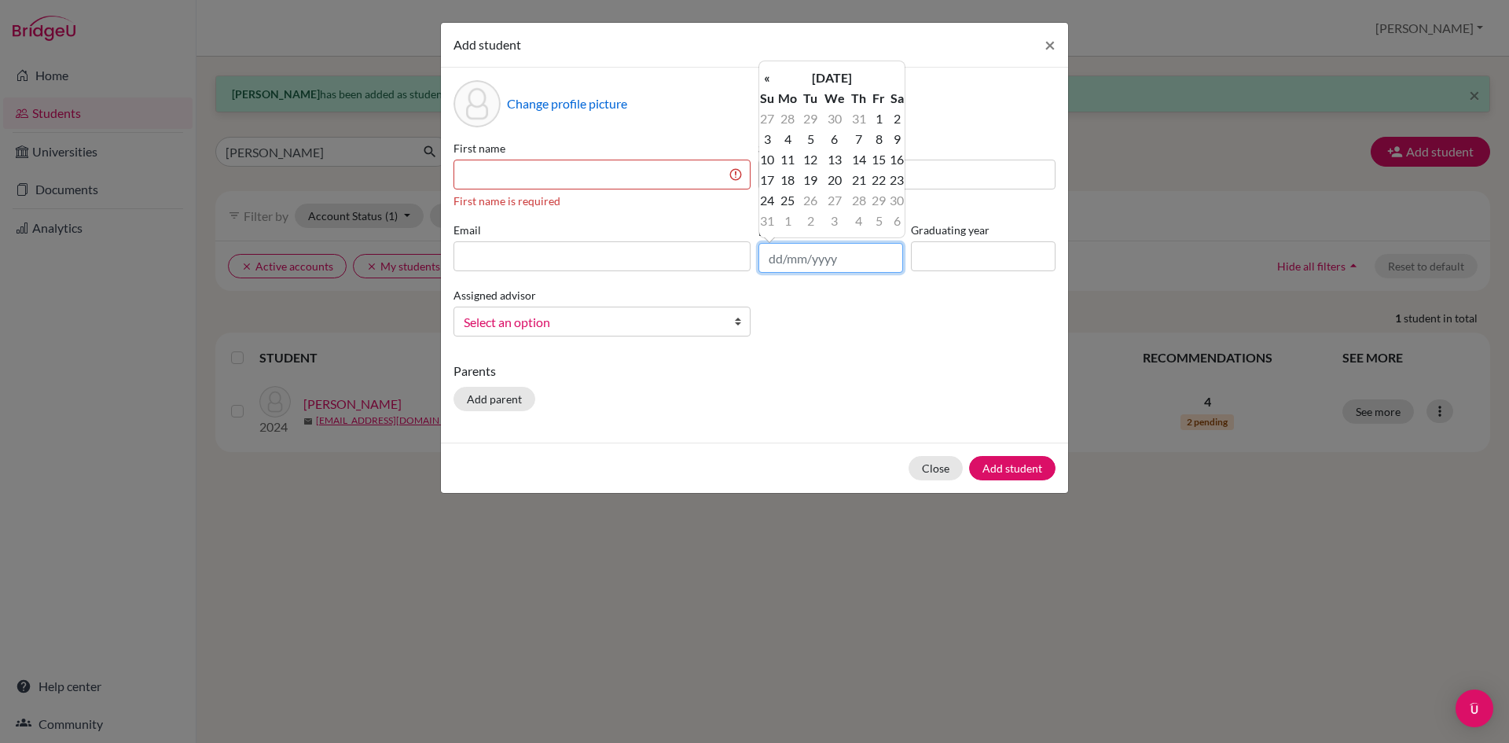
click at [819, 245] on input "text" at bounding box center [831, 258] width 145 height 30
type input "1"
type input "[DATE]"
click at [988, 246] on input at bounding box center [983, 256] width 145 height 30
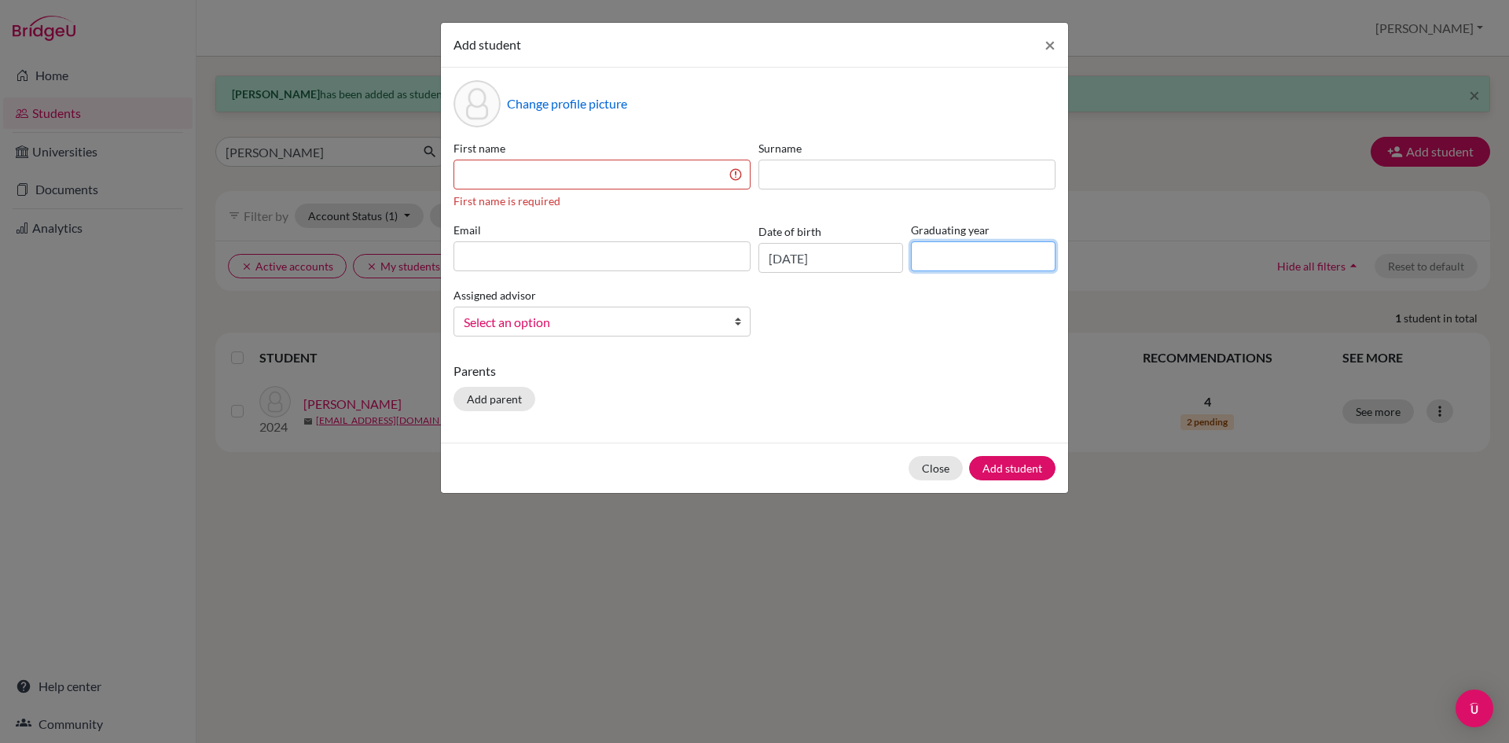
type input "2026"
click at [628, 270] on input at bounding box center [602, 256] width 297 height 30
paste input "[EMAIL_ADDRESS][DOMAIN_NAME]"
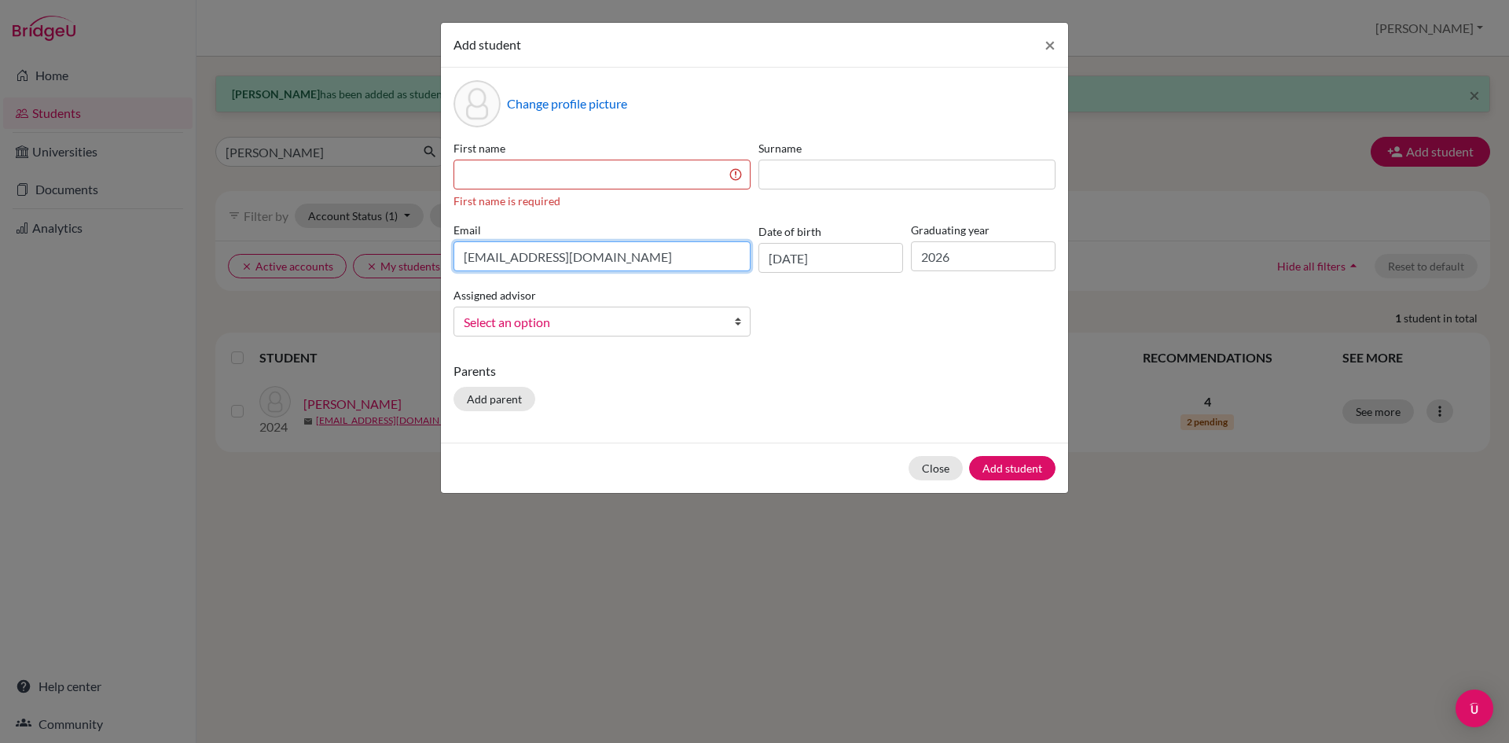
type input "[EMAIL_ADDRESS][DOMAIN_NAME]"
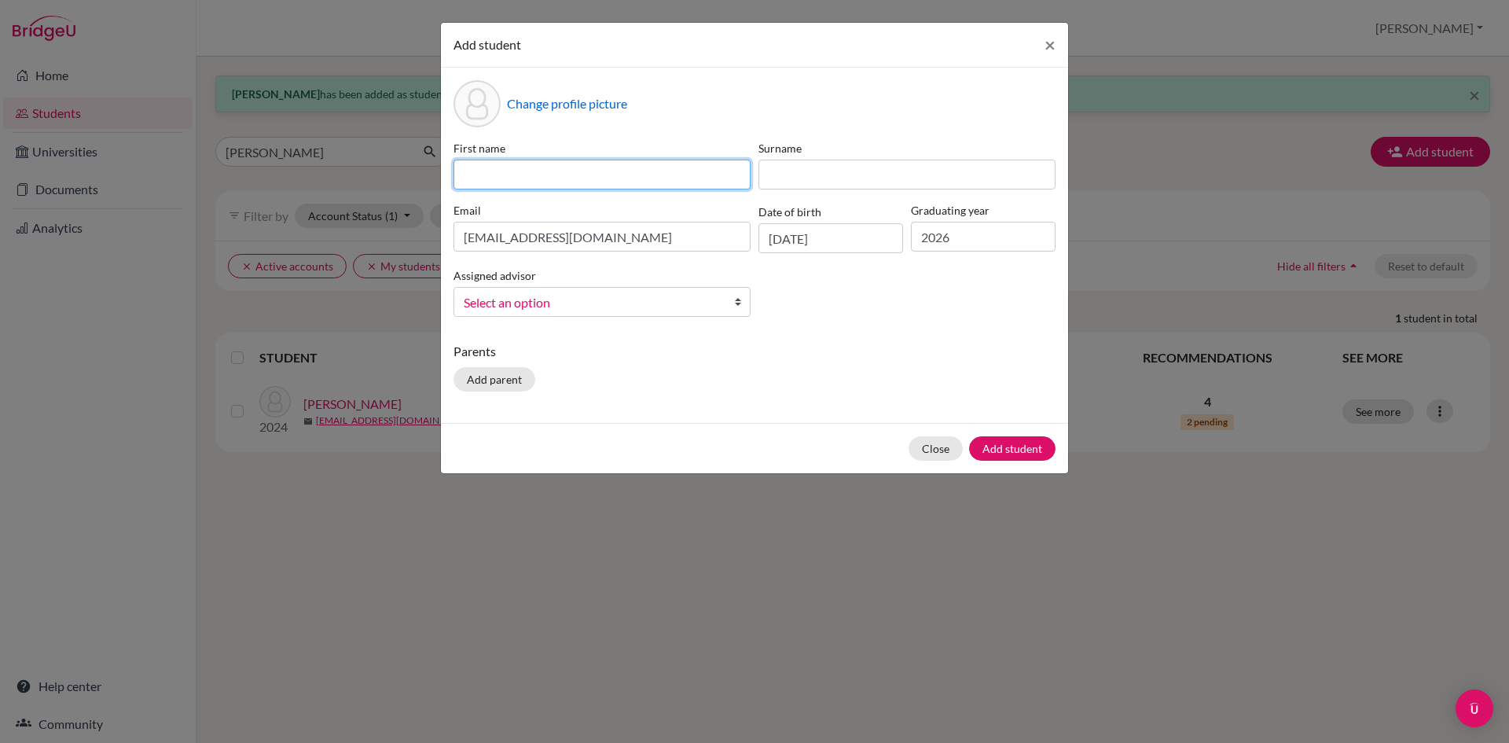
click at [581, 173] on input at bounding box center [602, 175] width 297 height 30
type input "Kritigya"
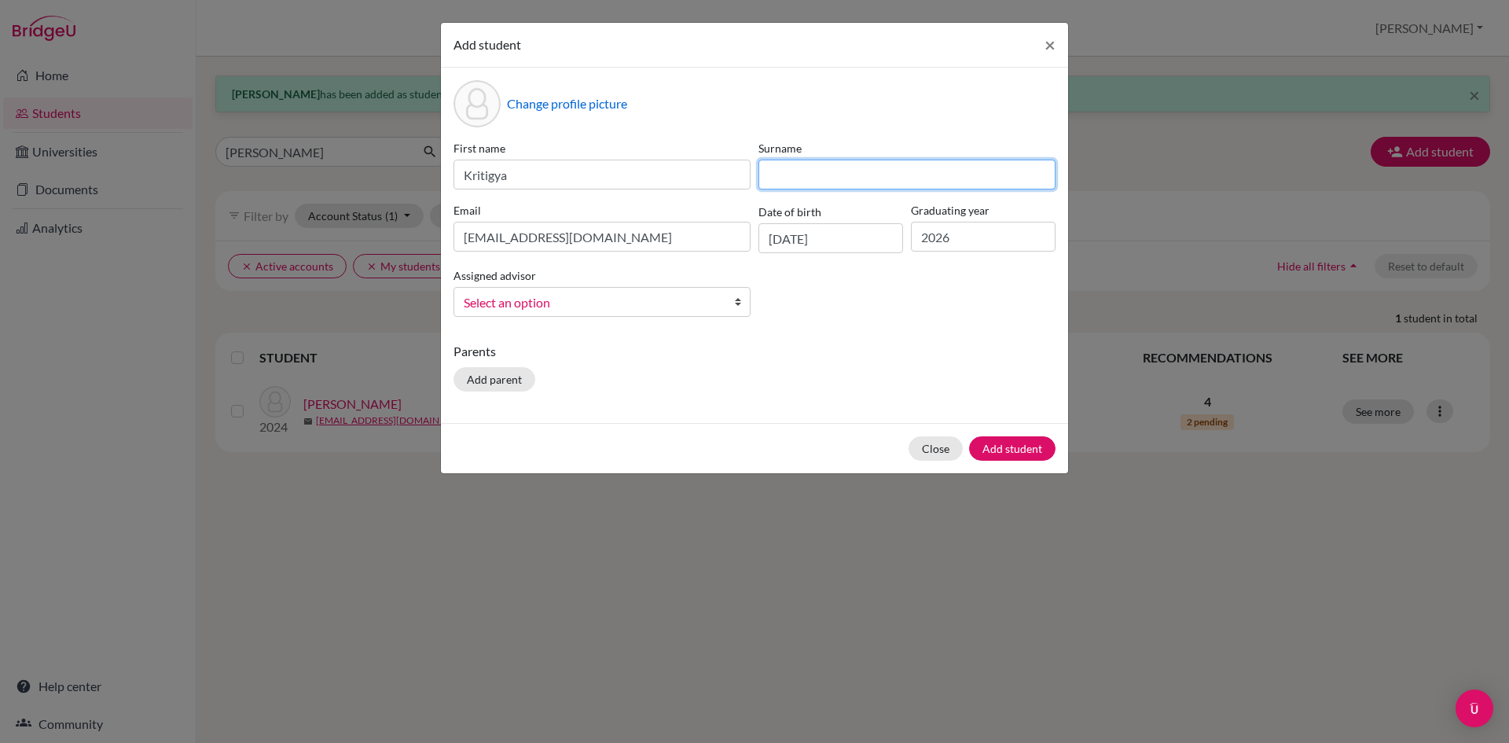
click at [814, 183] on input at bounding box center [907, 175] width 297 height 30
type input "[PERSON_NAME]"
click at [557, 304] on span "Select an option" at bounding box center [592, 302] width 256 height 20
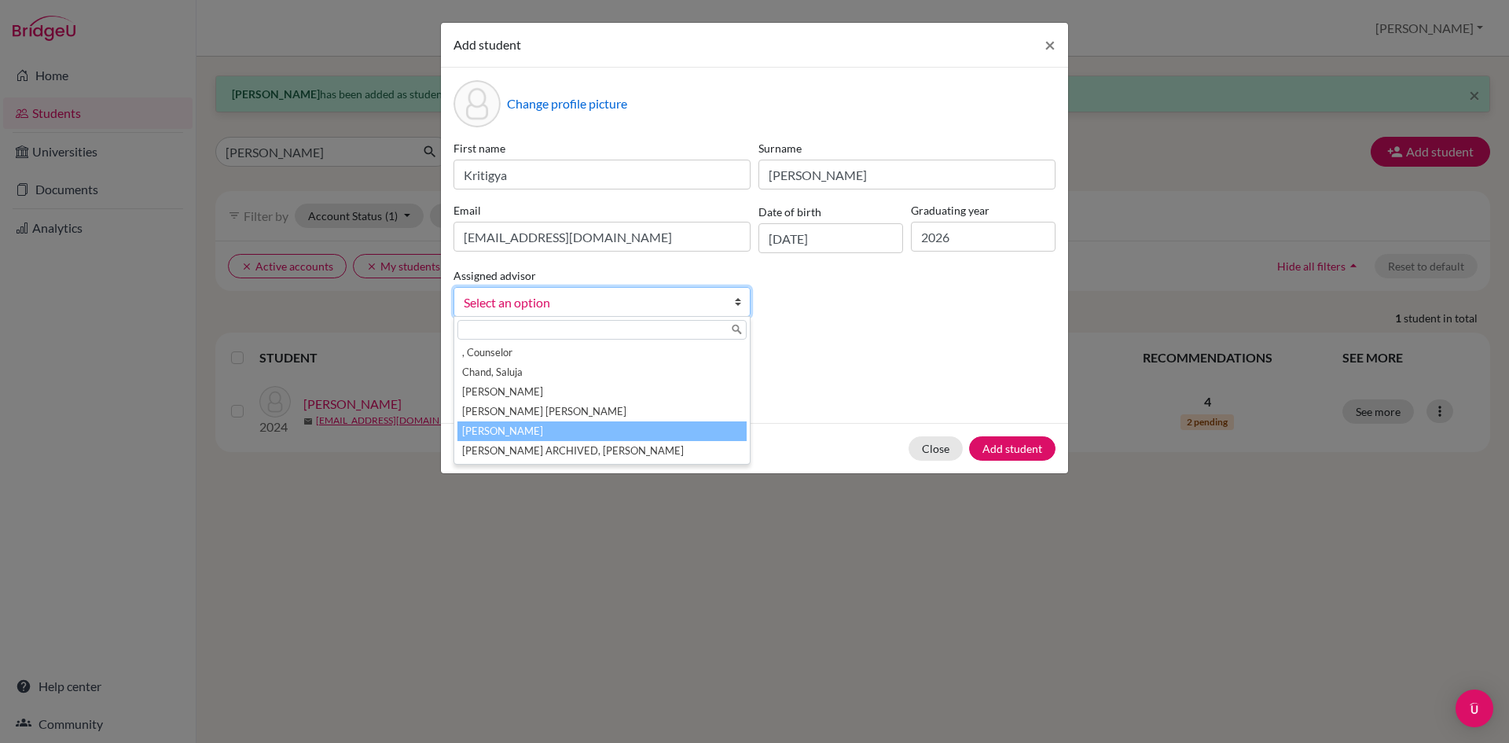
click at [543, 428] on li "[PERSON_NAME]" at bounding box center [602, 431] width 289 height 20
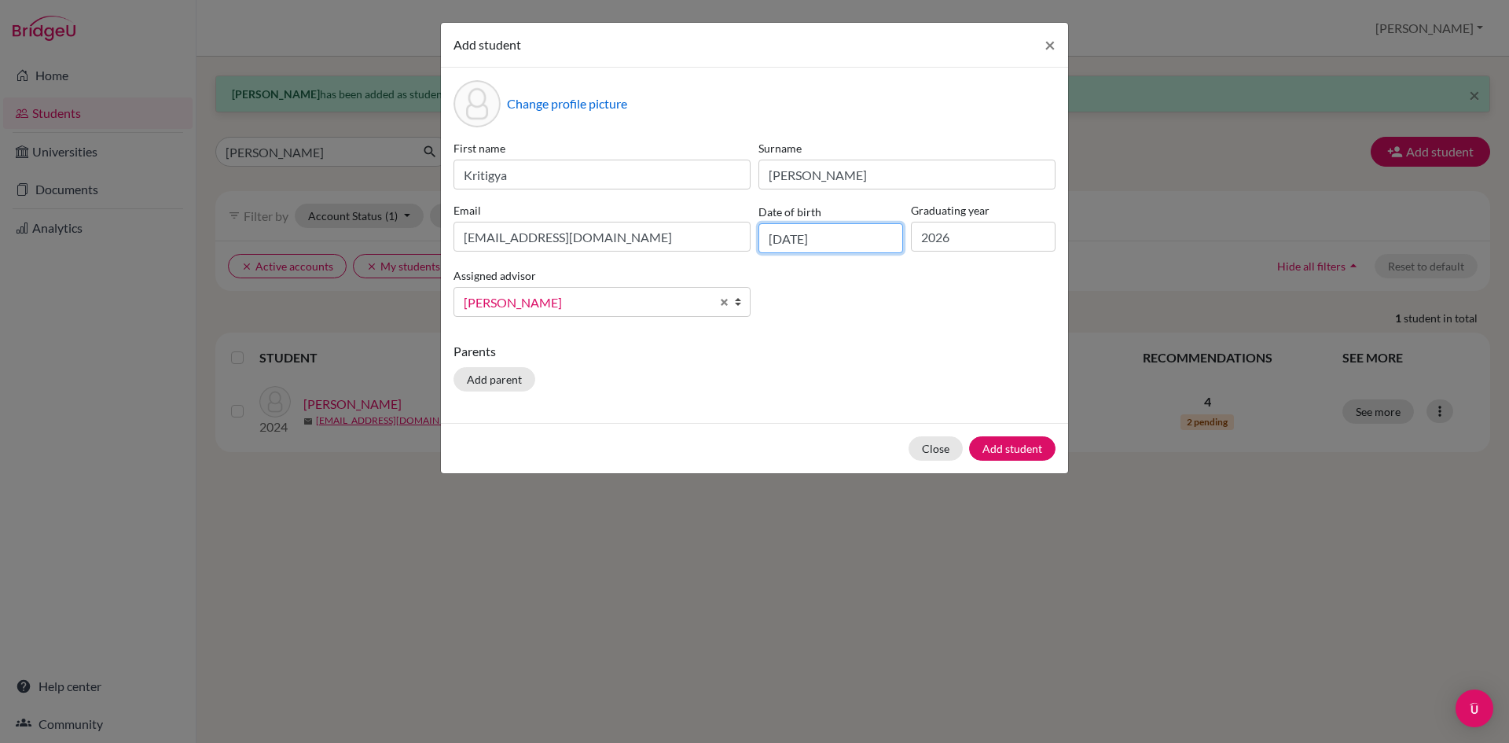
click at [840, 241] on input "[DATE]" at bounding box center [831, 238] width 145 height 30
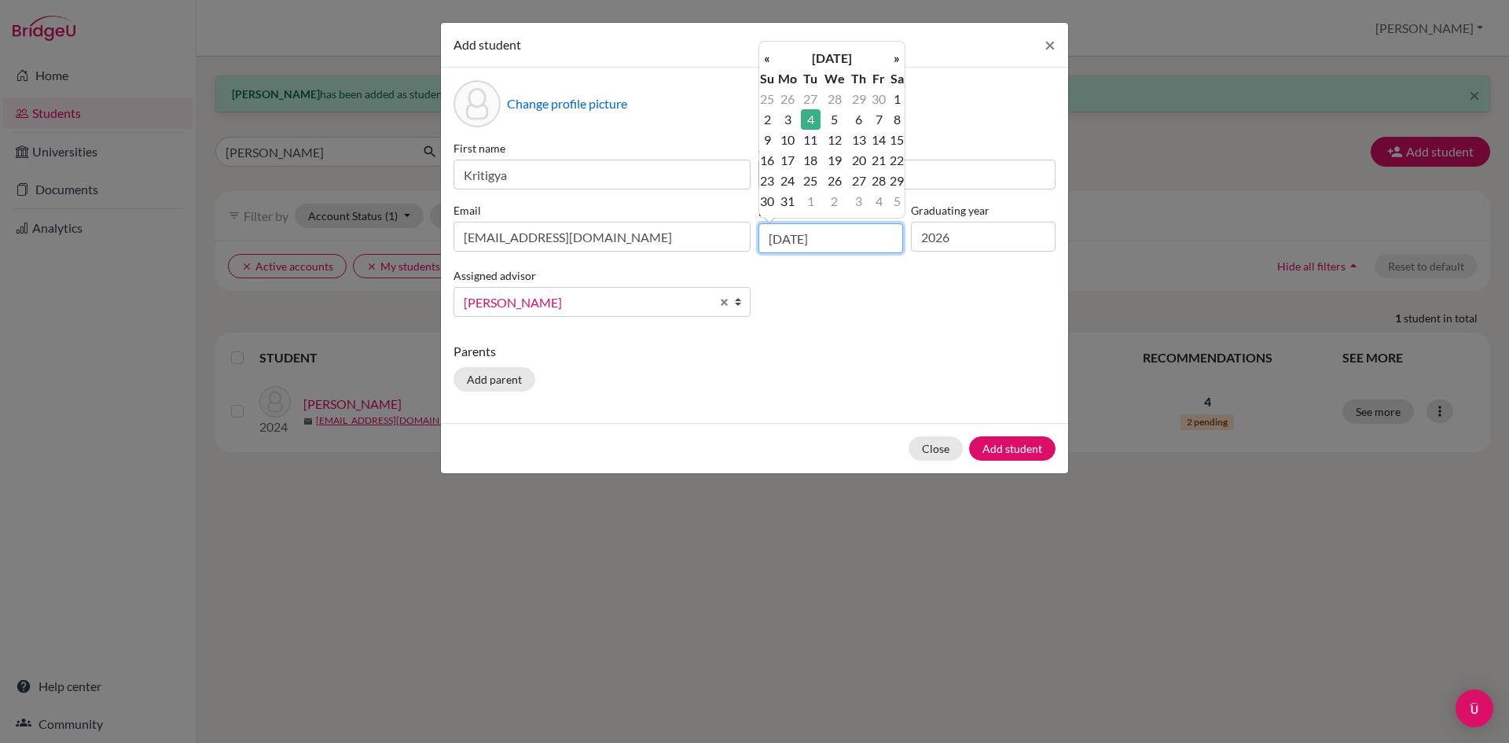
type input "[DATE]"
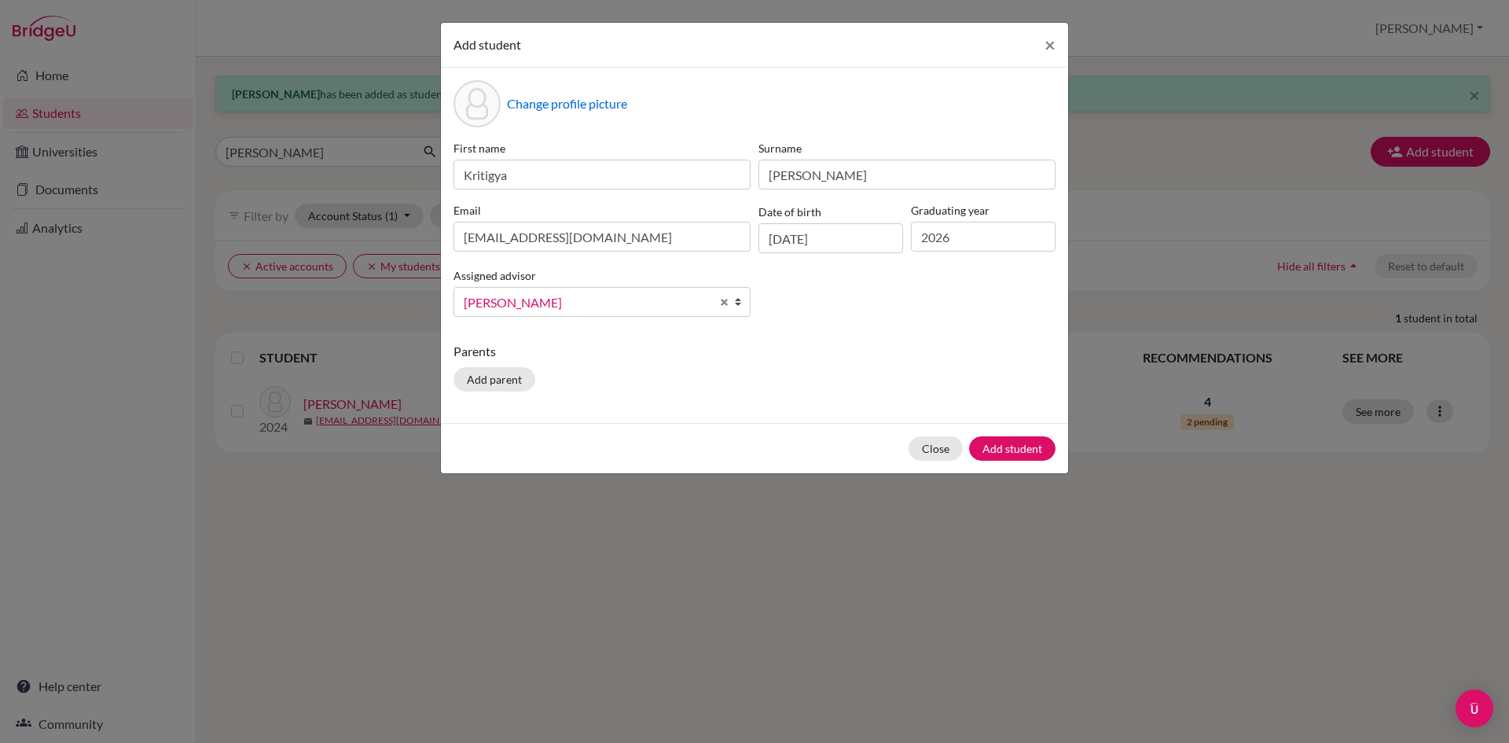
click at [969, 300] on div "First name [PERSON_NAME] Surname [PERSON_NAME] Email [EMAIL_ADDRESS][DOMAIN_NAM…" at bounding box center [755, 234] width 610 height 189
click at [1026, 453] on button "Add student" at bounding box center [1012, 448] width 86 height 24
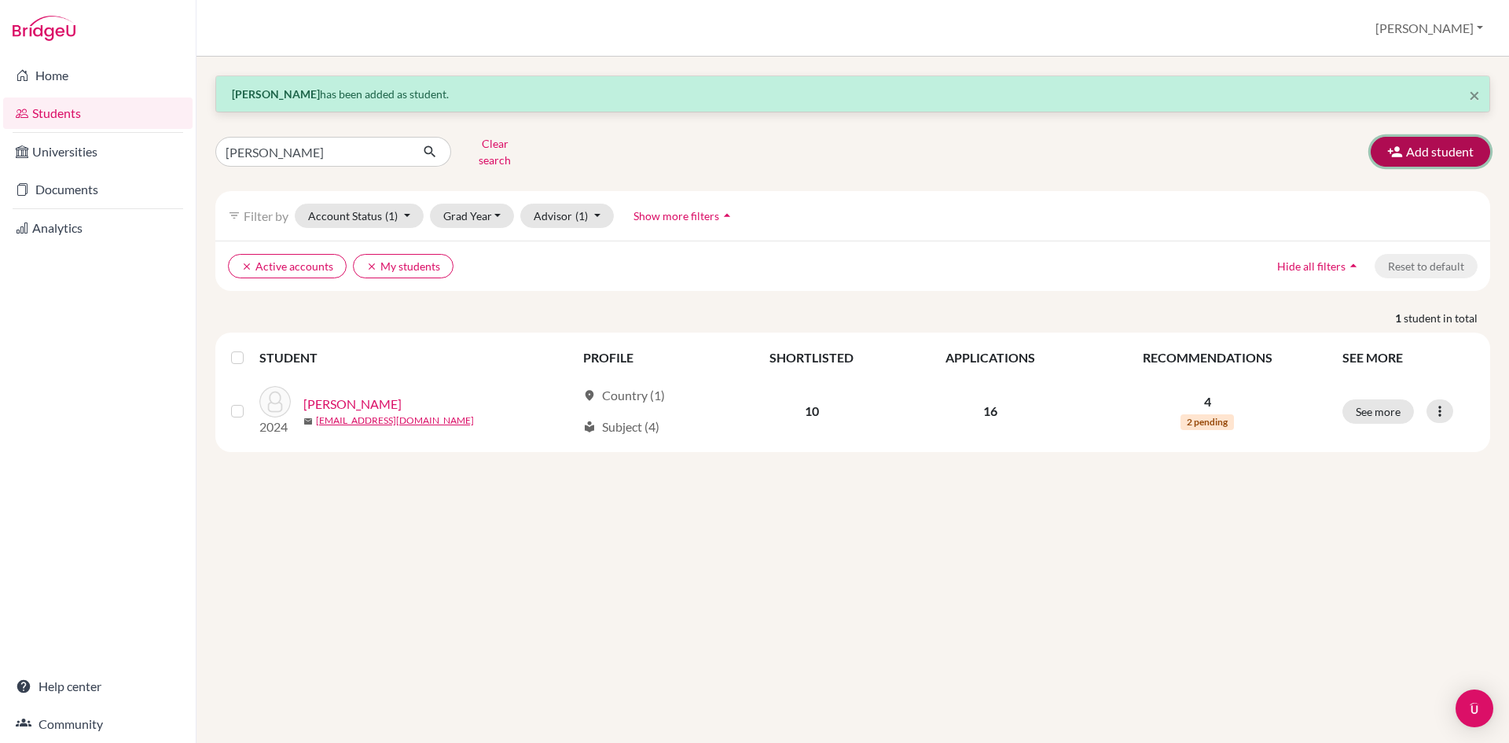
click at [1421, 146] on button "Add student" at bounding box center [1430, 152] width 119 height 30
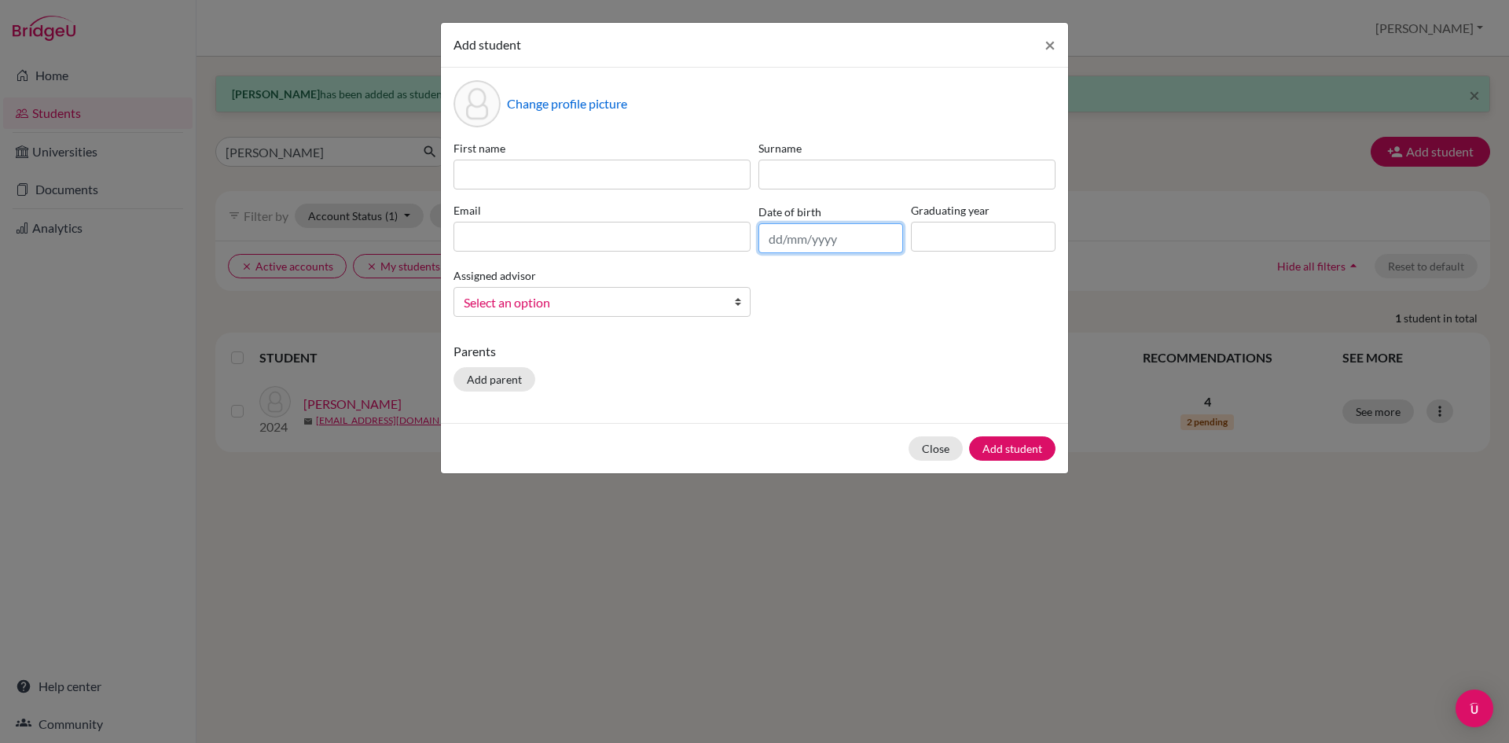
click at [797, 244] on input "text" at bounding box center [831, 238] width 145 height 30
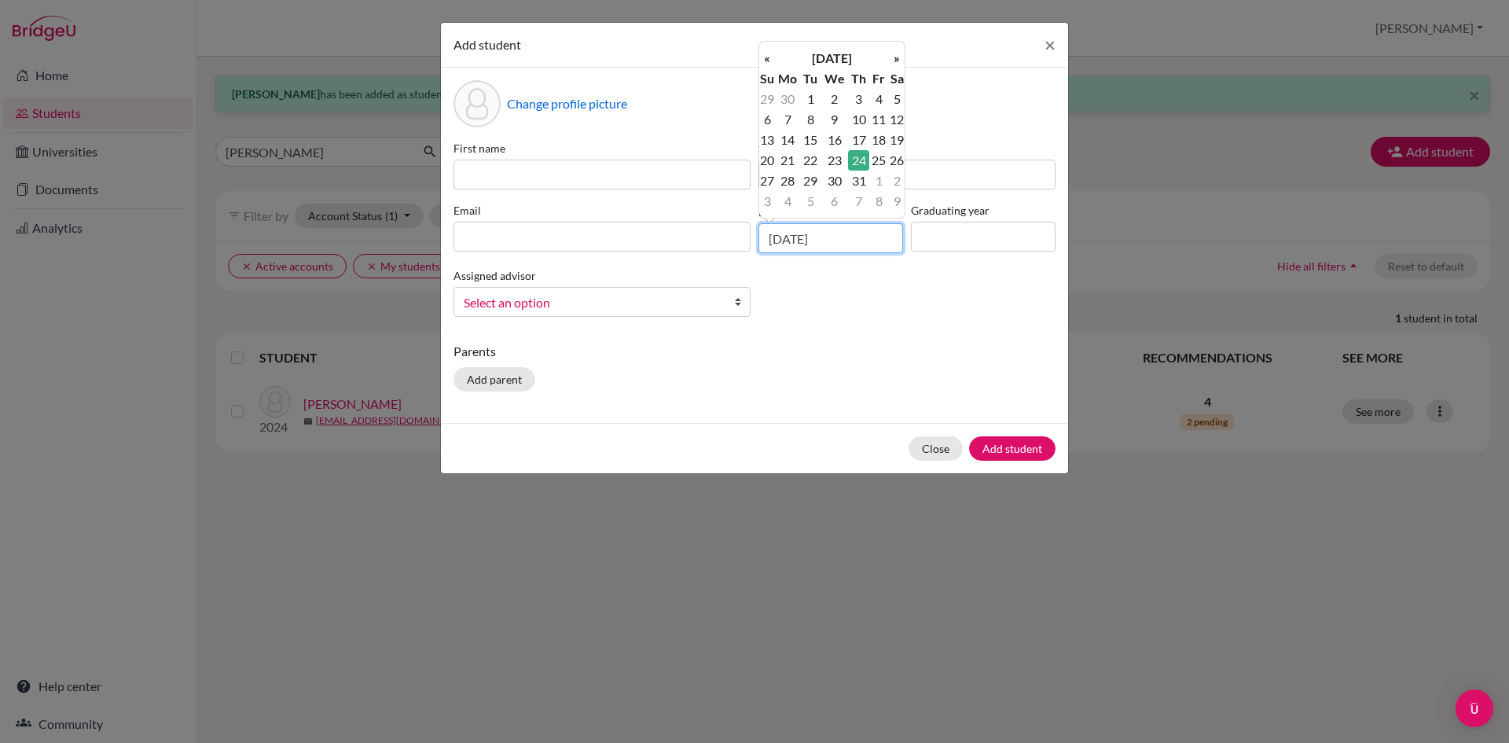
type input "[DATE]"
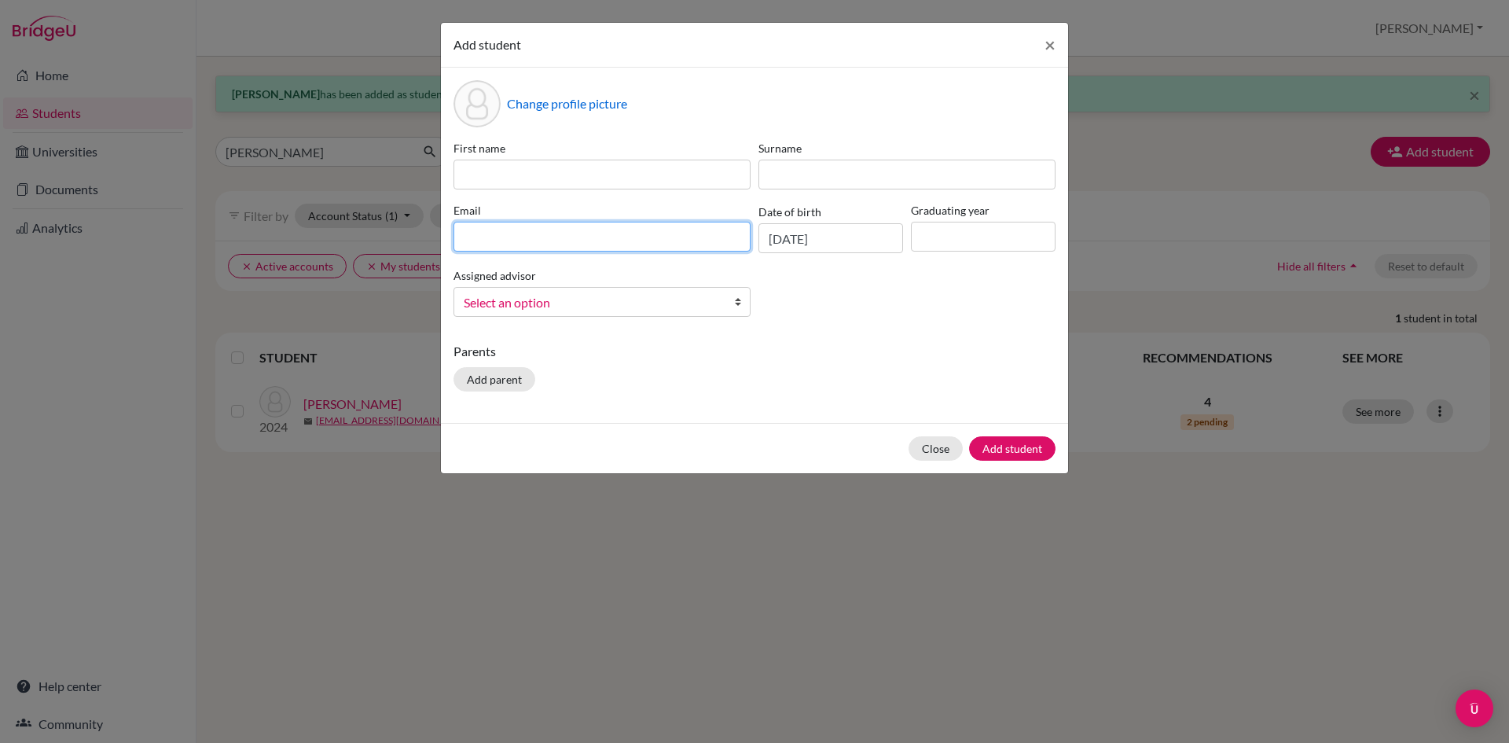
click at [636, 237] on input at bounding box center [602, 237] width 297 height 30
paste input "[EMAIL_ADDRESS][DOMAIN_NAME]"
type input "[EMAIL_ADDRESS][DOMAIN_NAME]"
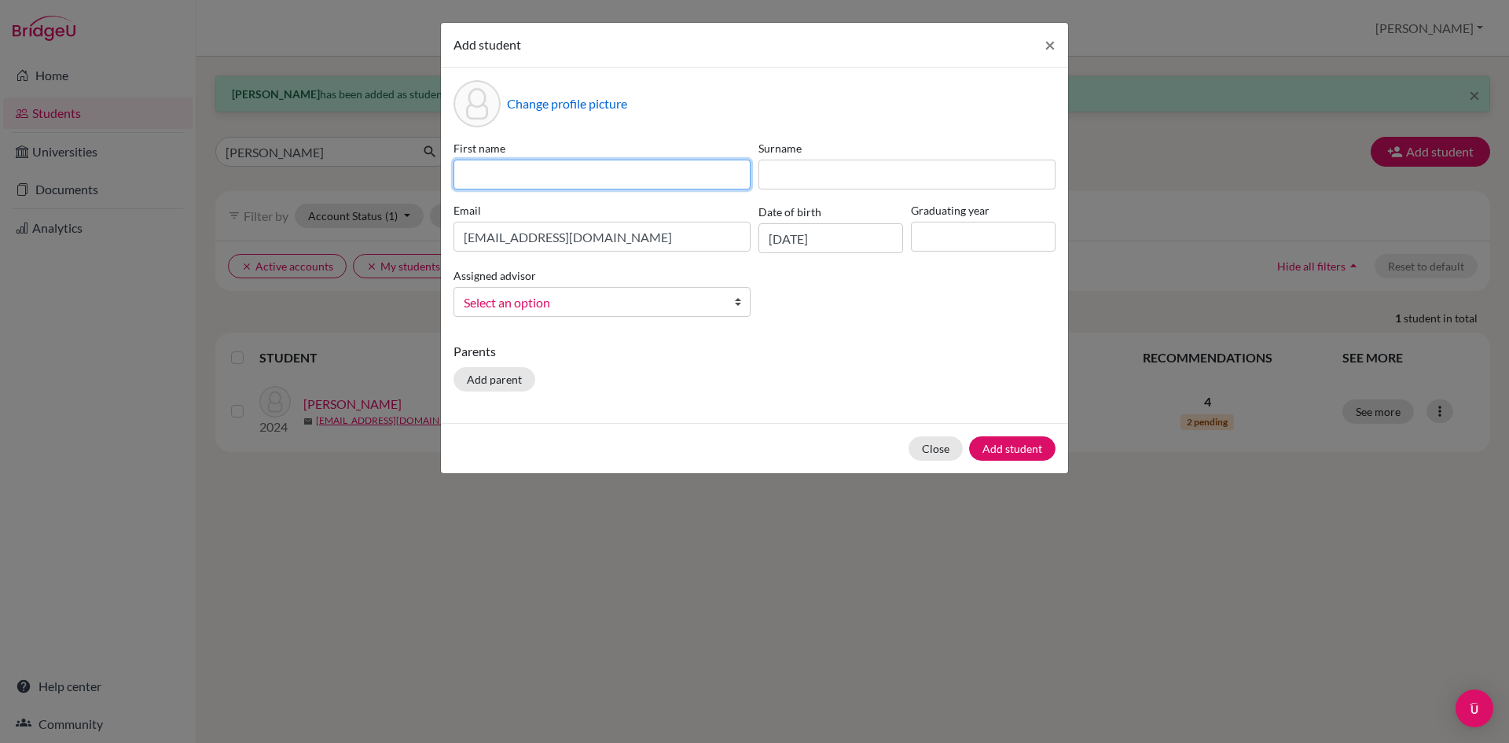
click at [605, 183] on input at bounding box center [602, 175] width 297 height 30
type input "Prasha"
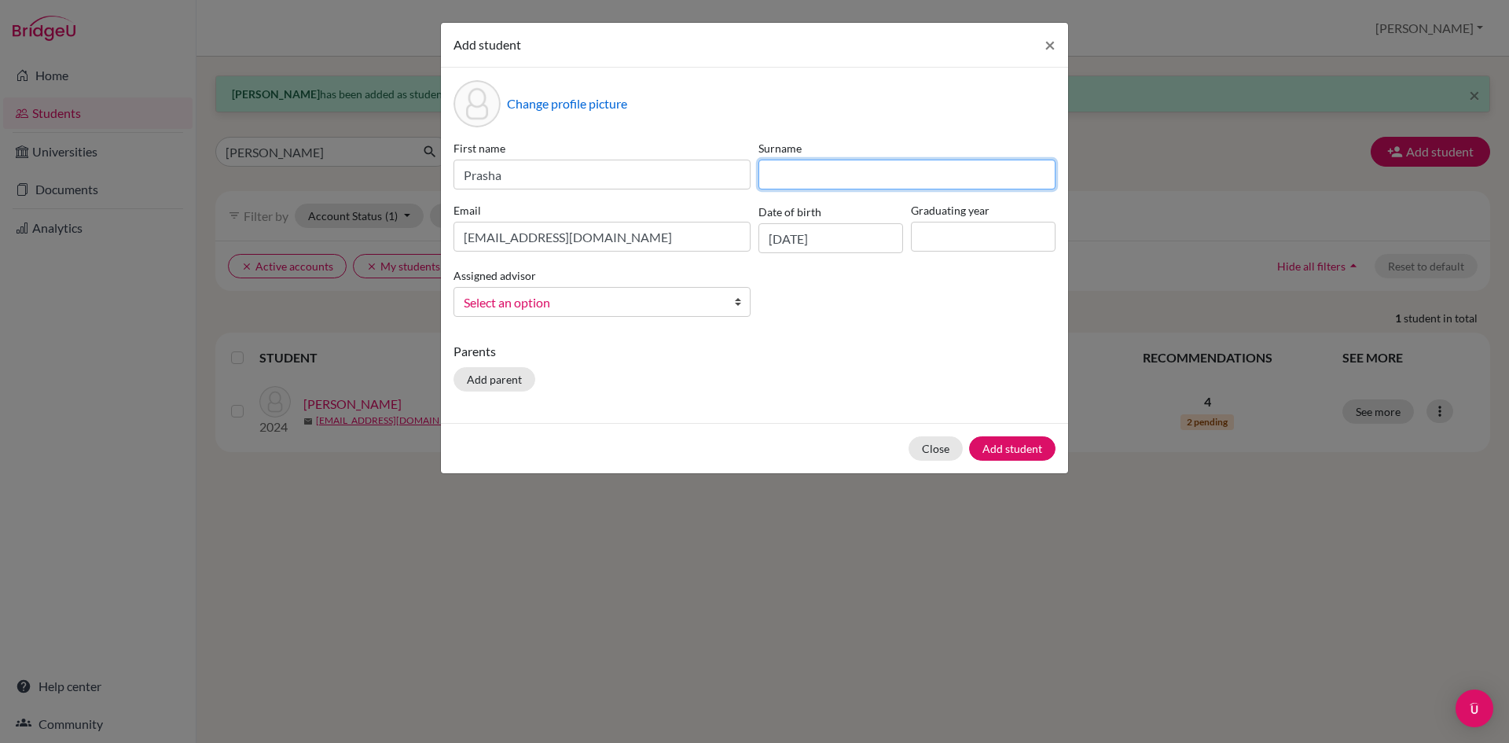
click at [842, 167] on input at bounding box center [907, 175] width 297 height 30
type input "[PERSON_NAME]"
click at [975, 244] on input at bounding box center [983, 237] width 145 height 30
type input "2026"
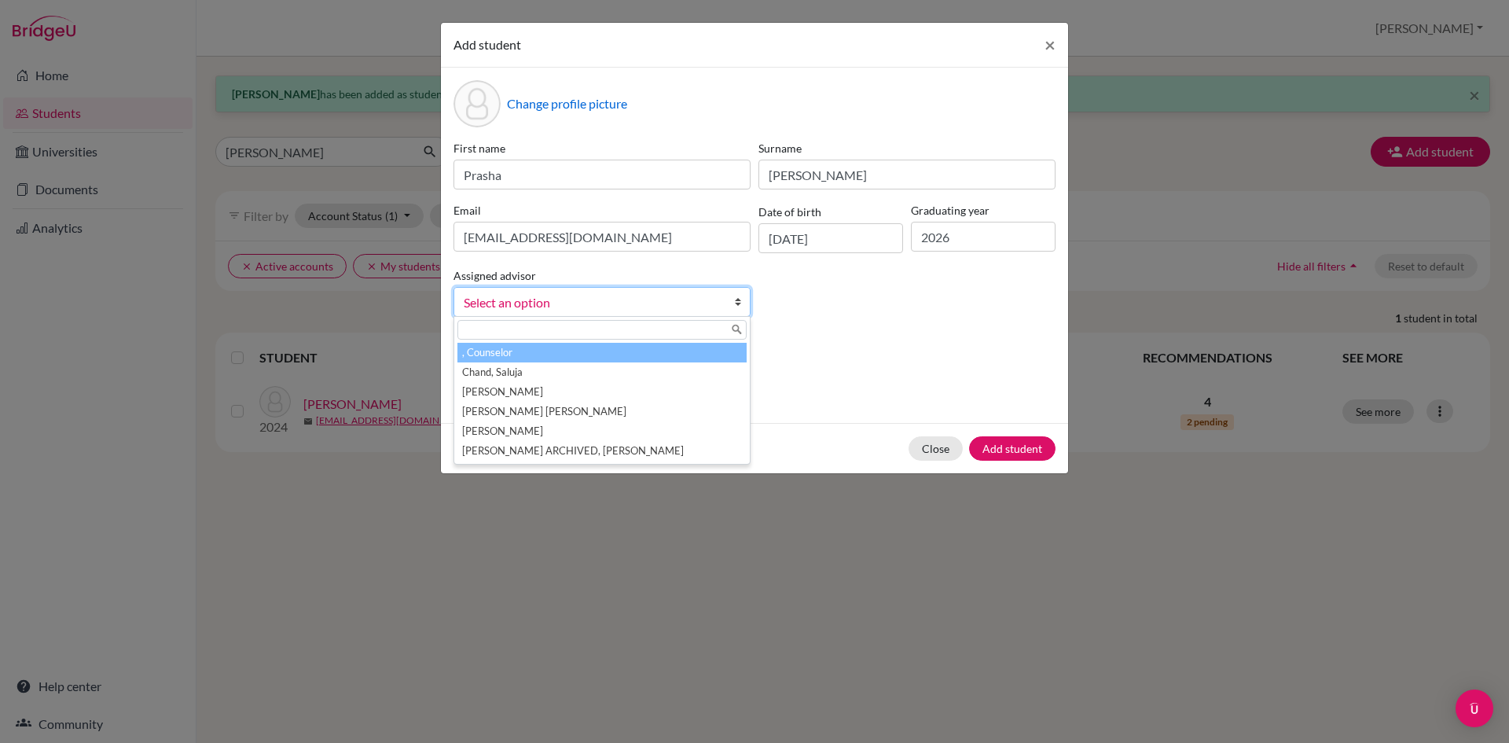
click at [584, 293] on span "Select an option" at bounding box center [592, 302] width 256 height 20
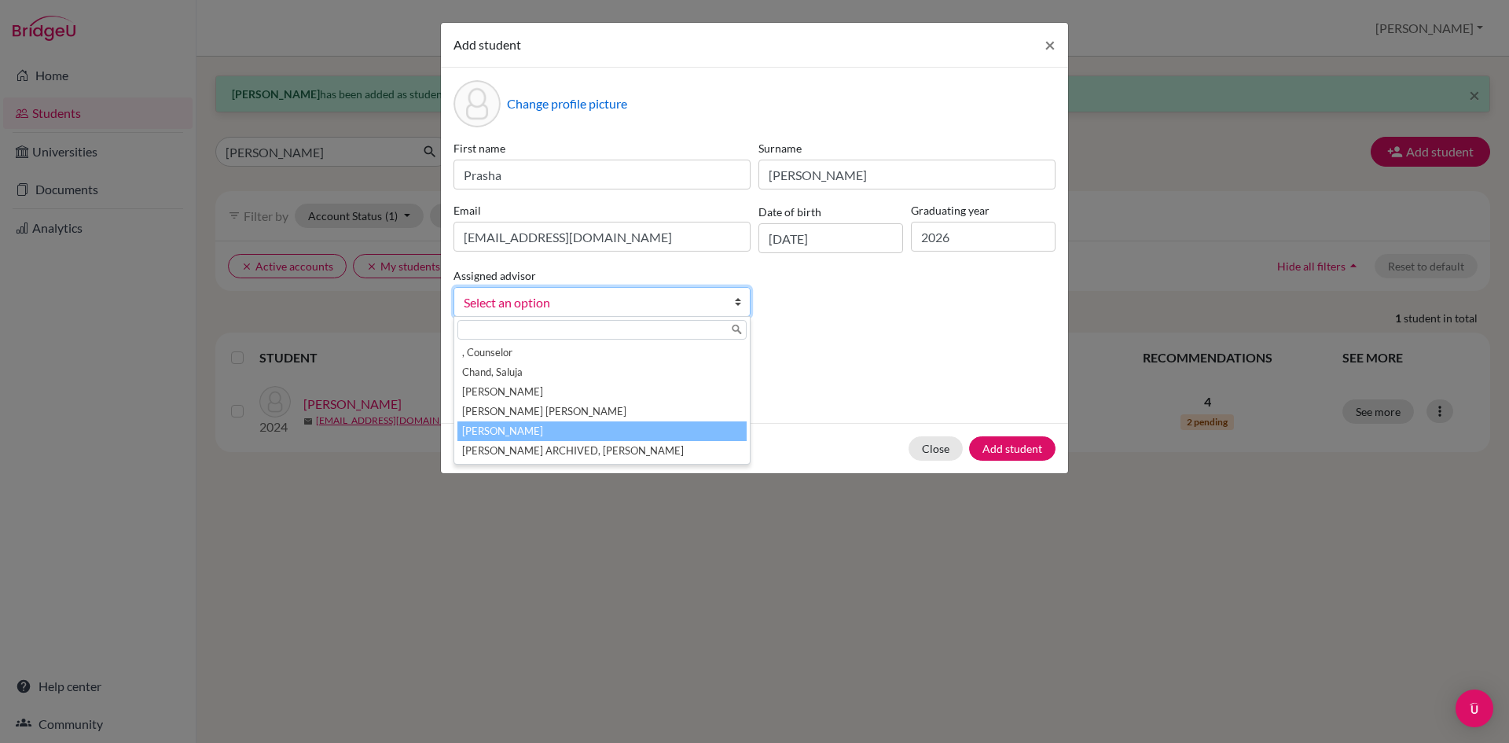
click at [527, 427] on li "[PERSON_NAME]" at bounding box center [602, 431] width 289 height 20
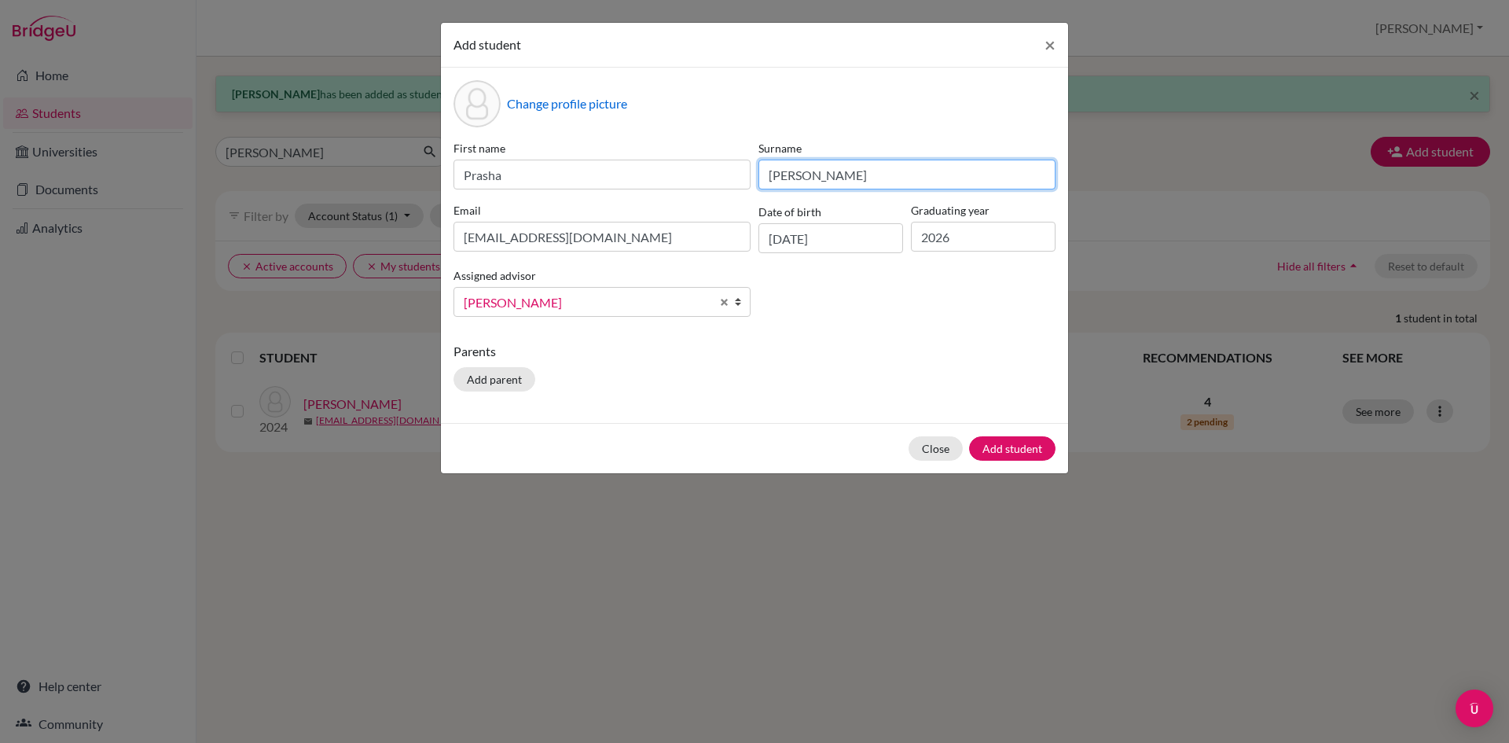
drag, startPoint x: 820, startPoint y: 177, endPoint x: 750, endPoint y: 177, distance: 70.0
click at [750, 177] on div "First name Prasha Surname [PERSON_NAME] Email [EMAIL_ADDRESS][DOMAIN_NAME] Date…" at bounding box center [755, 234] width 610 height 189
type input "[PERSON_NAME]"
click at [1029, 449] on button "Add student" at bounding box center [1012, 448] width 86 height 24
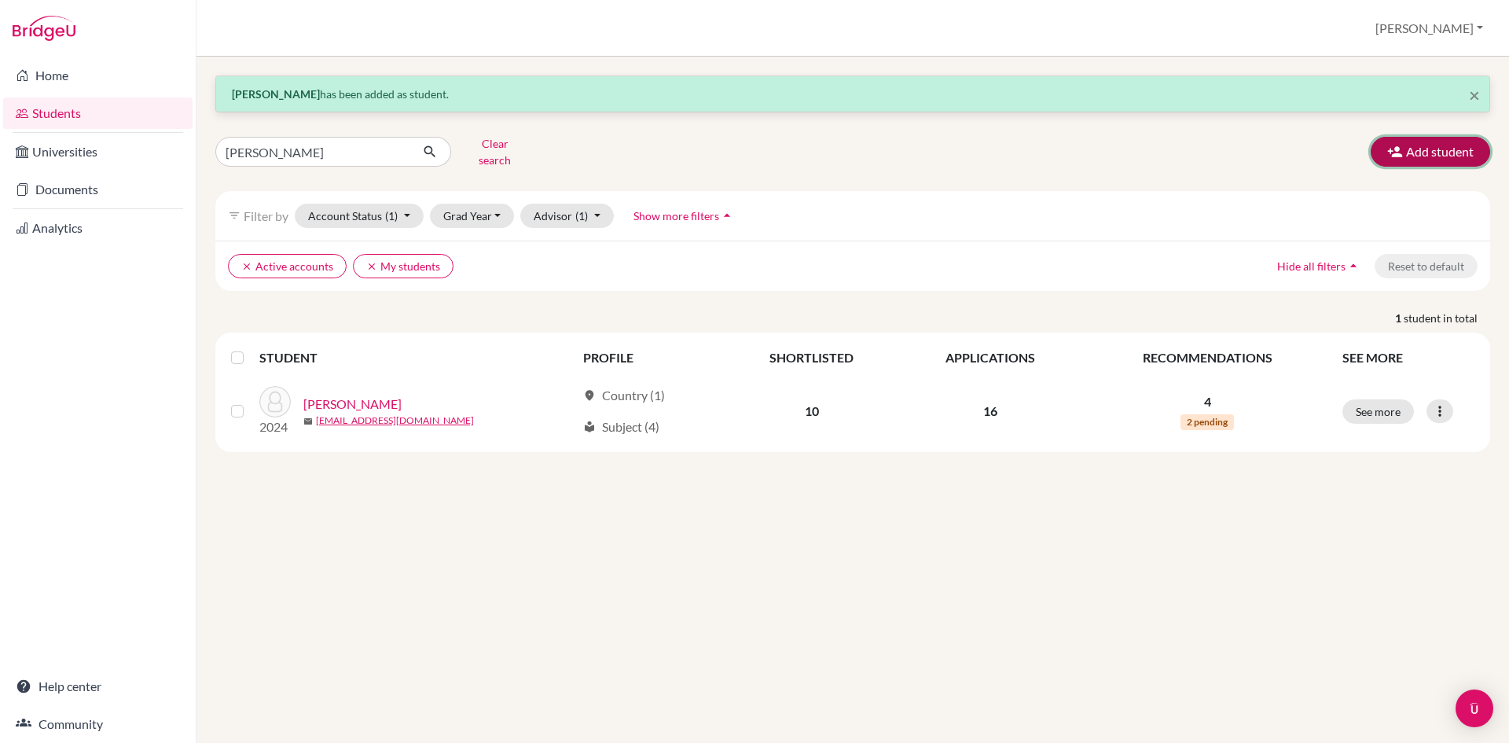
click at [1449, 142] on button "Add student" at bounding box center [1430, 152] width 119 height 30
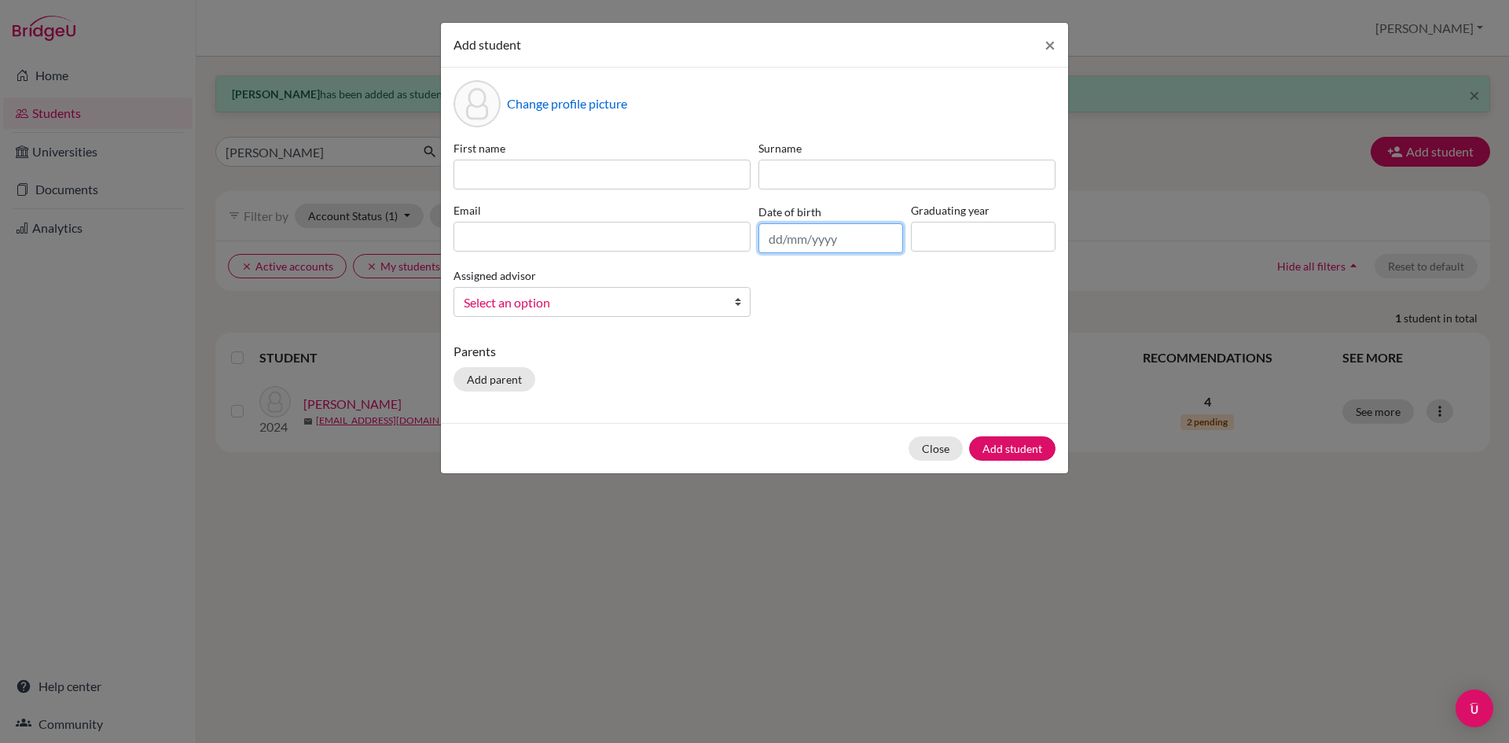
click at [822, 242] on input "text" at bounding box center [831, 238] width 145 height 30
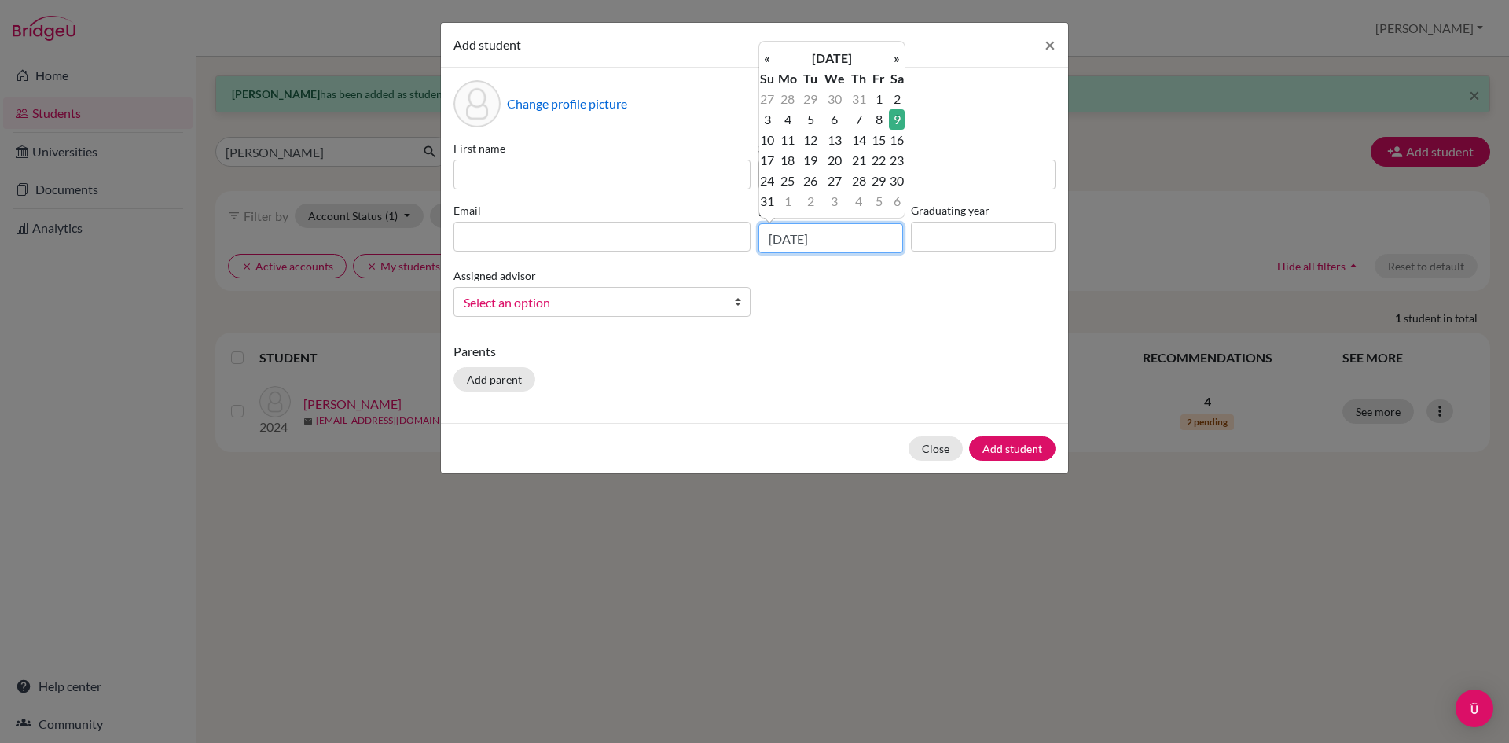
type input "[DATE]"
click at [1009, 237] on input at bounding box center [983, 237] width 145 height 30
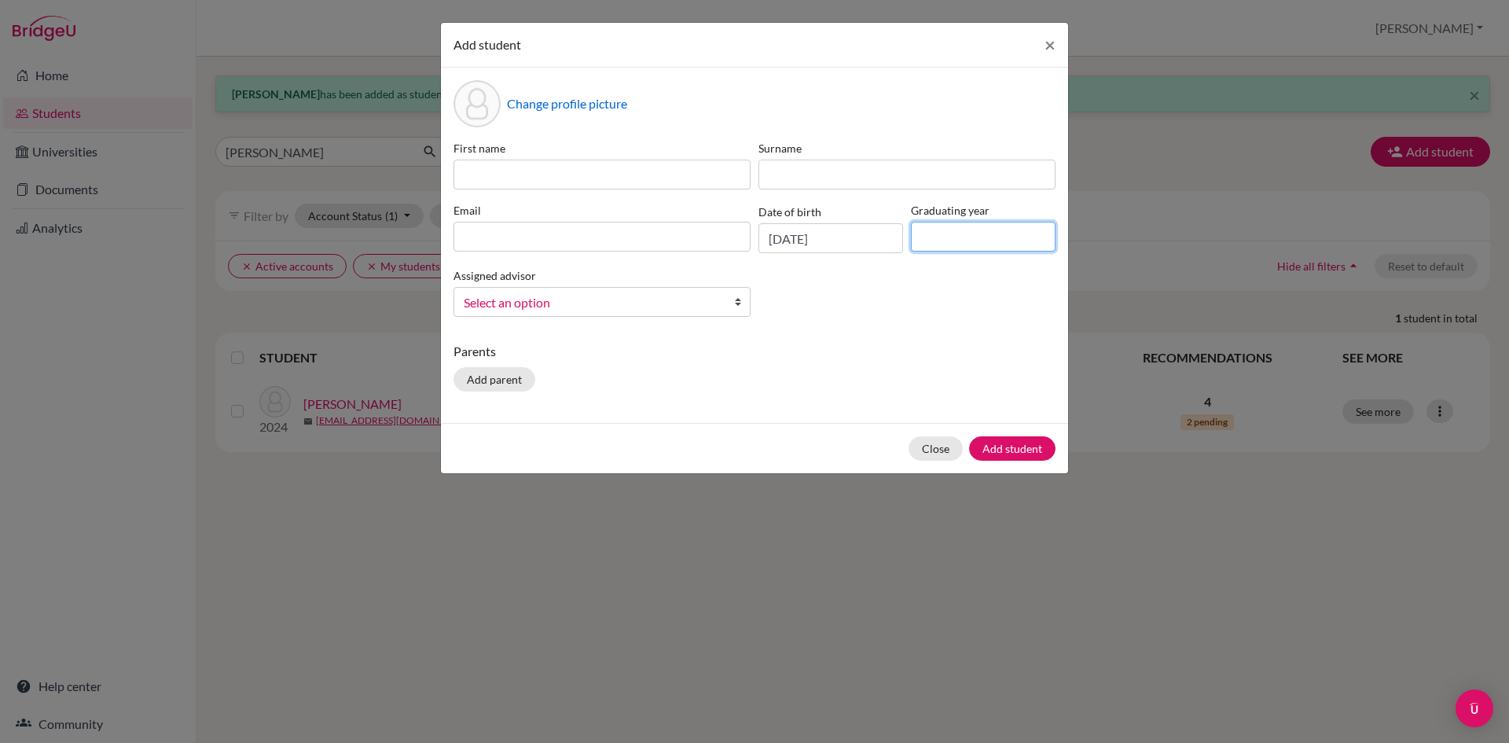
type input "2026"
paste input "[EMAIL_ADDRESS][DOMAIN_NAME]"
type input "[EMAIL_ADDRESS][DOMAIN_NAME]"
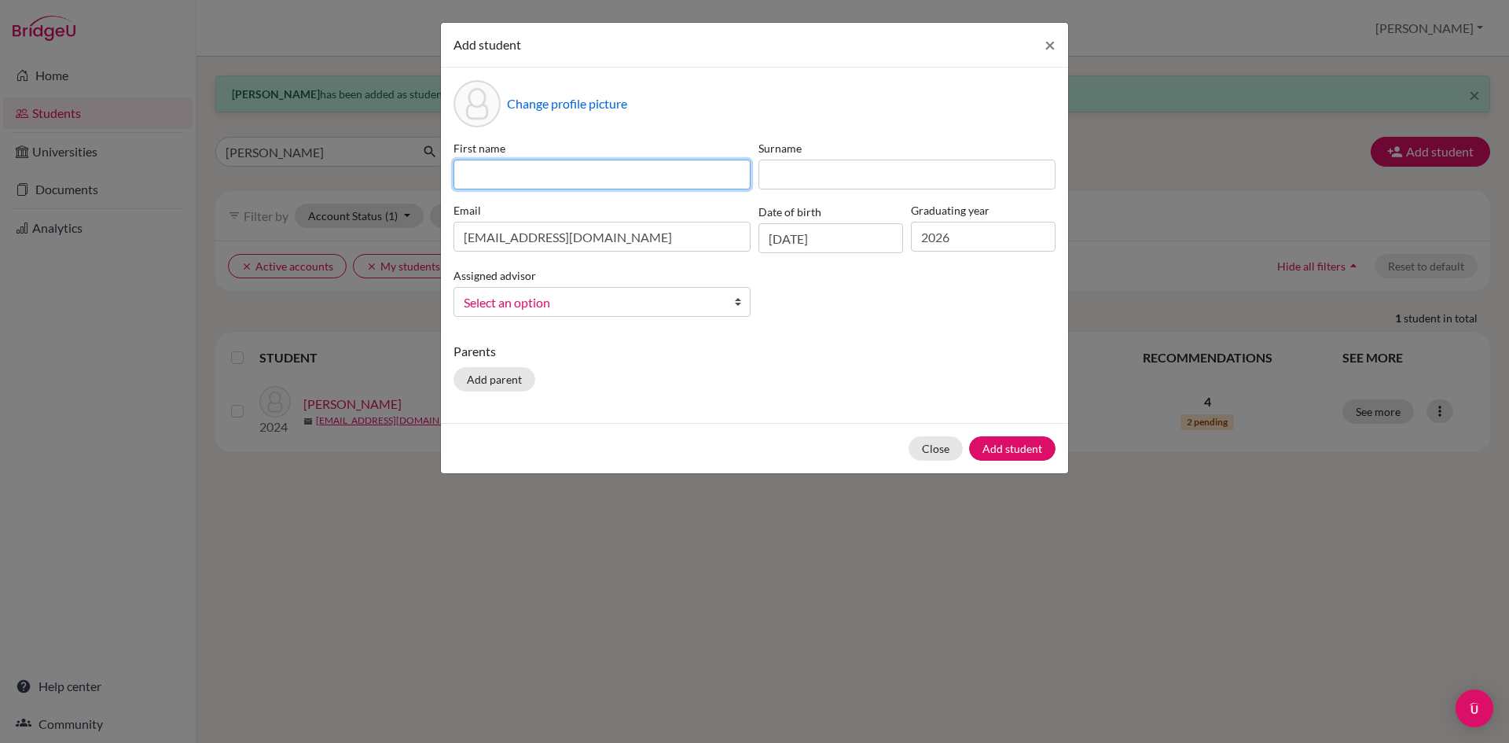
click at [587, 175] on input at bounding box center [602, 175] width 297 height 30
type input "Manabi"
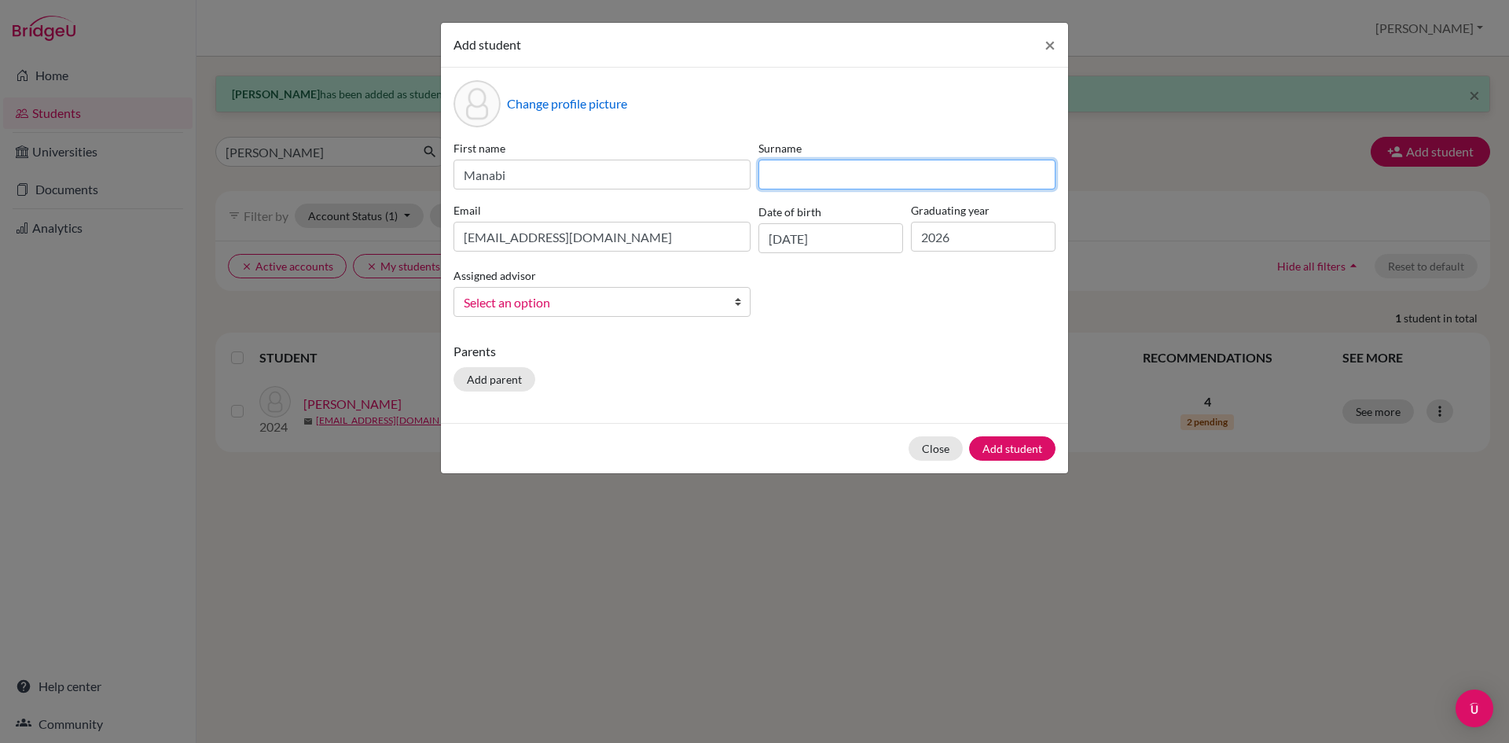
click at [910, 176] on input at bounding box center [907, 175] width 297 height 30
type input "[PERSON_NAME]"
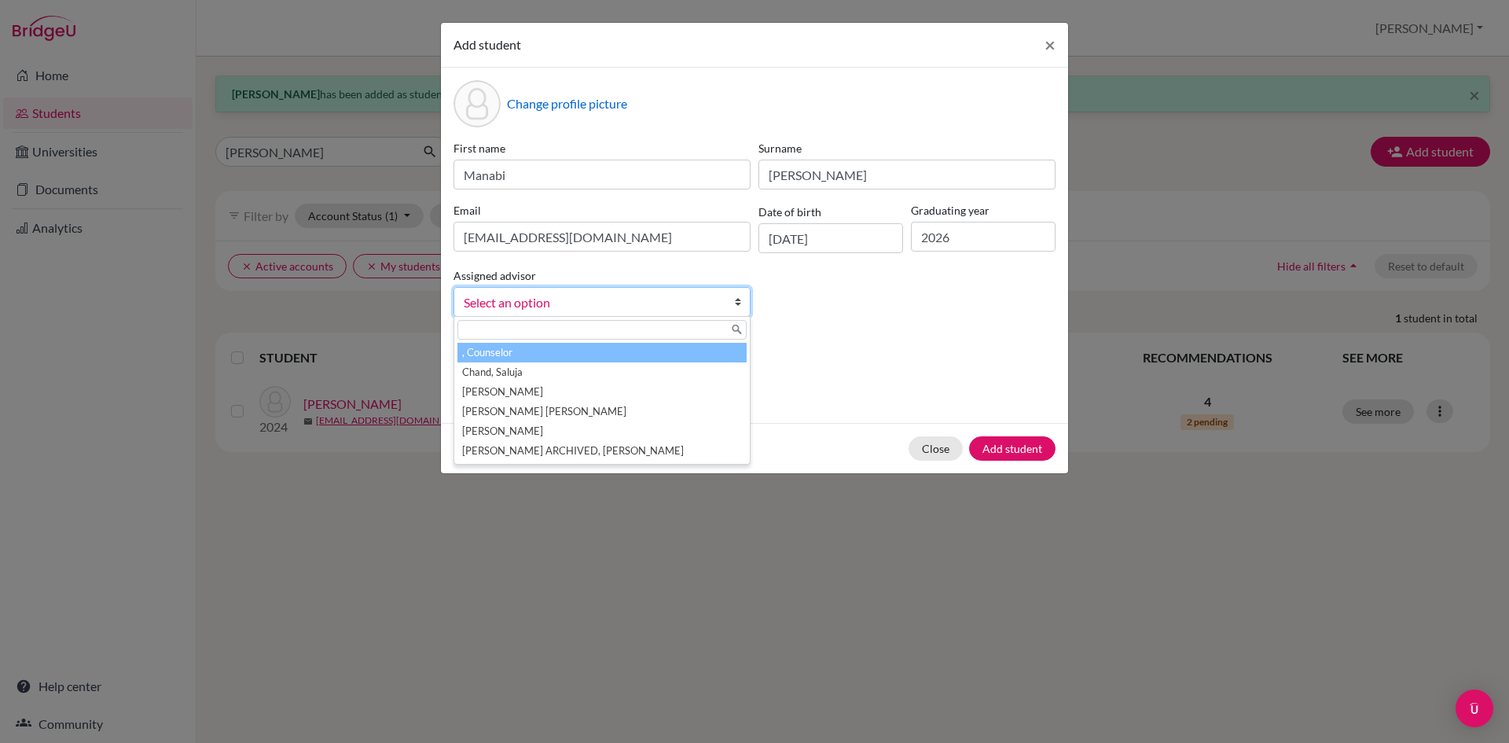
click at [686, 301] on span "Select an option" at bounding box center [592, 302] width 256 height 20
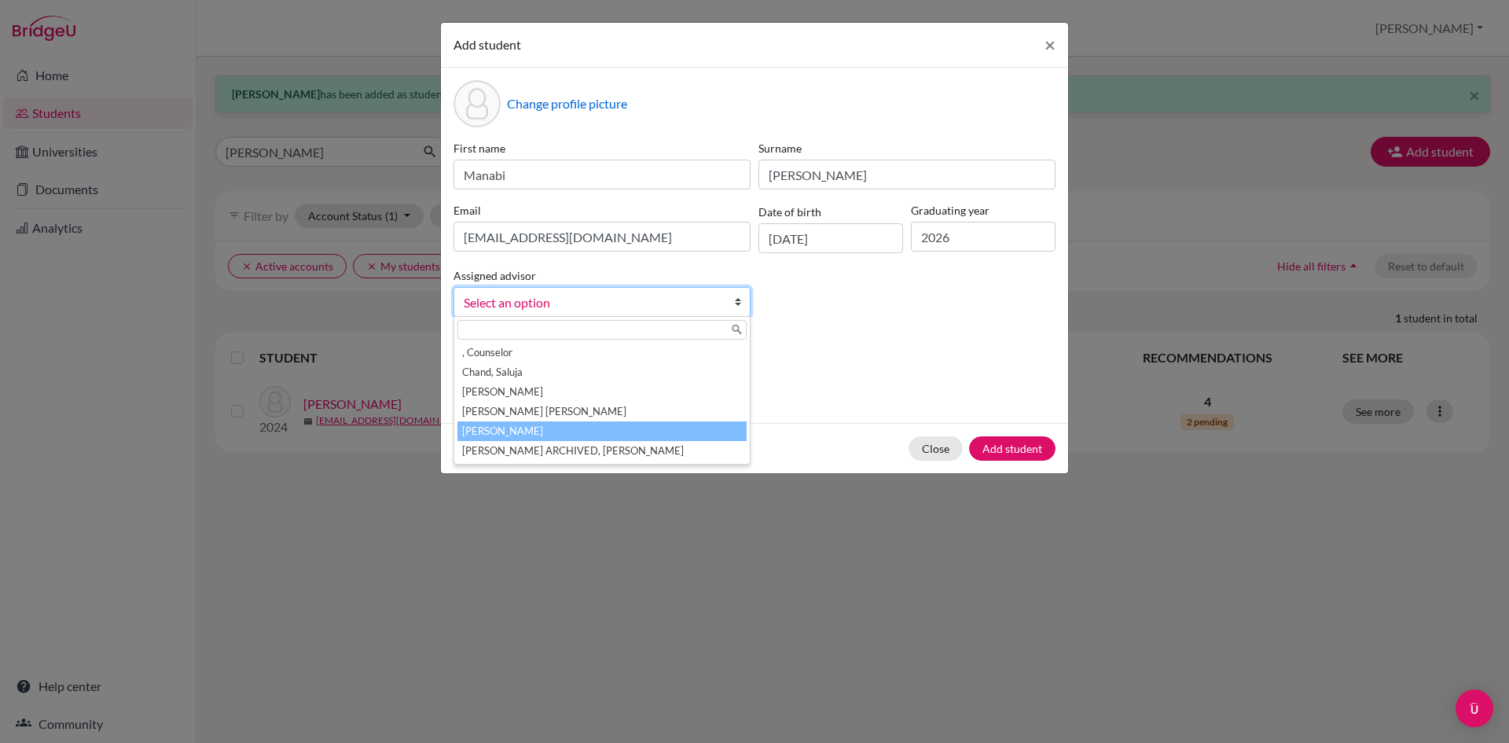
click at [545, 434] on li "[PERSON_NAME]" at bounding box center [602, 431] width 289 height 20
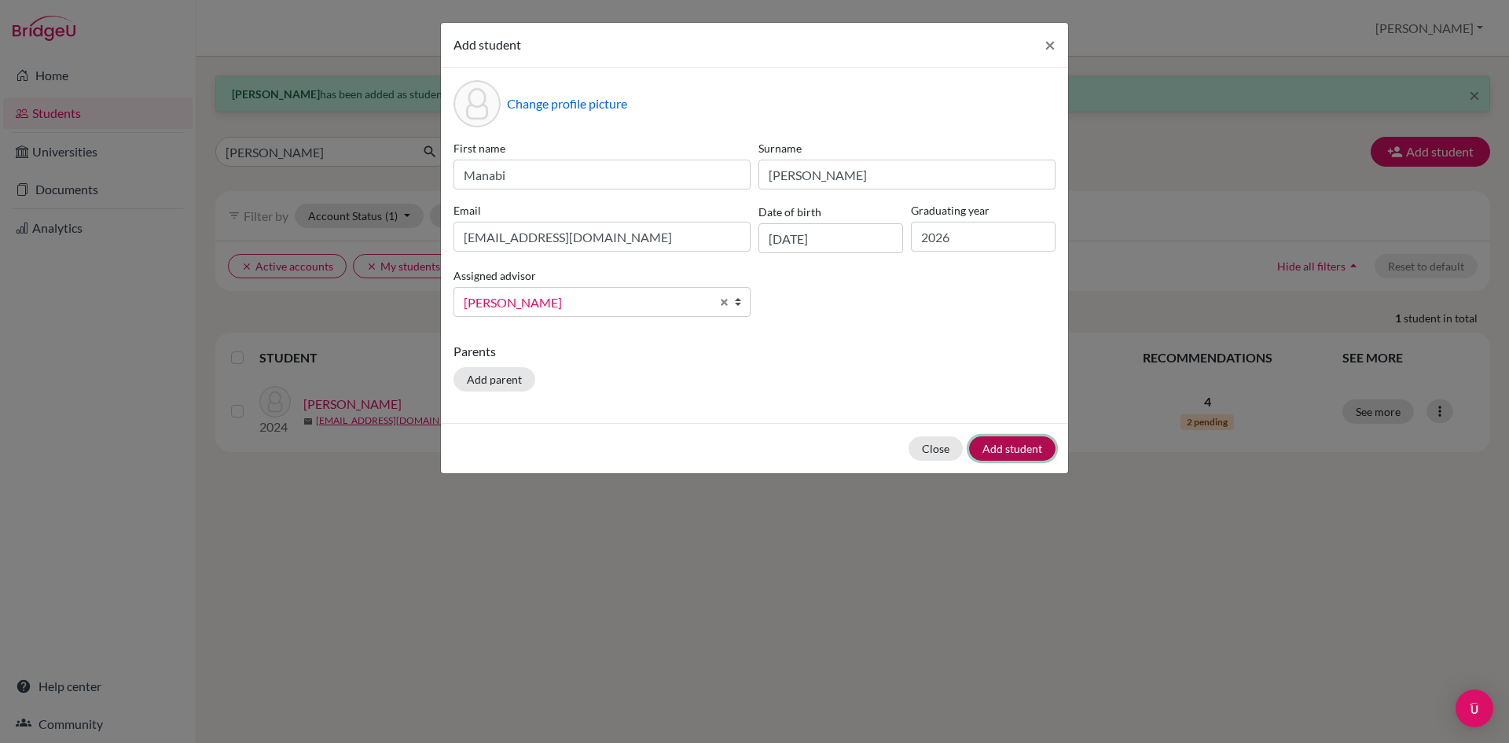
click at [1026, 452] on button "Add student" at bounding box center [1012, 448] width 86 height 24
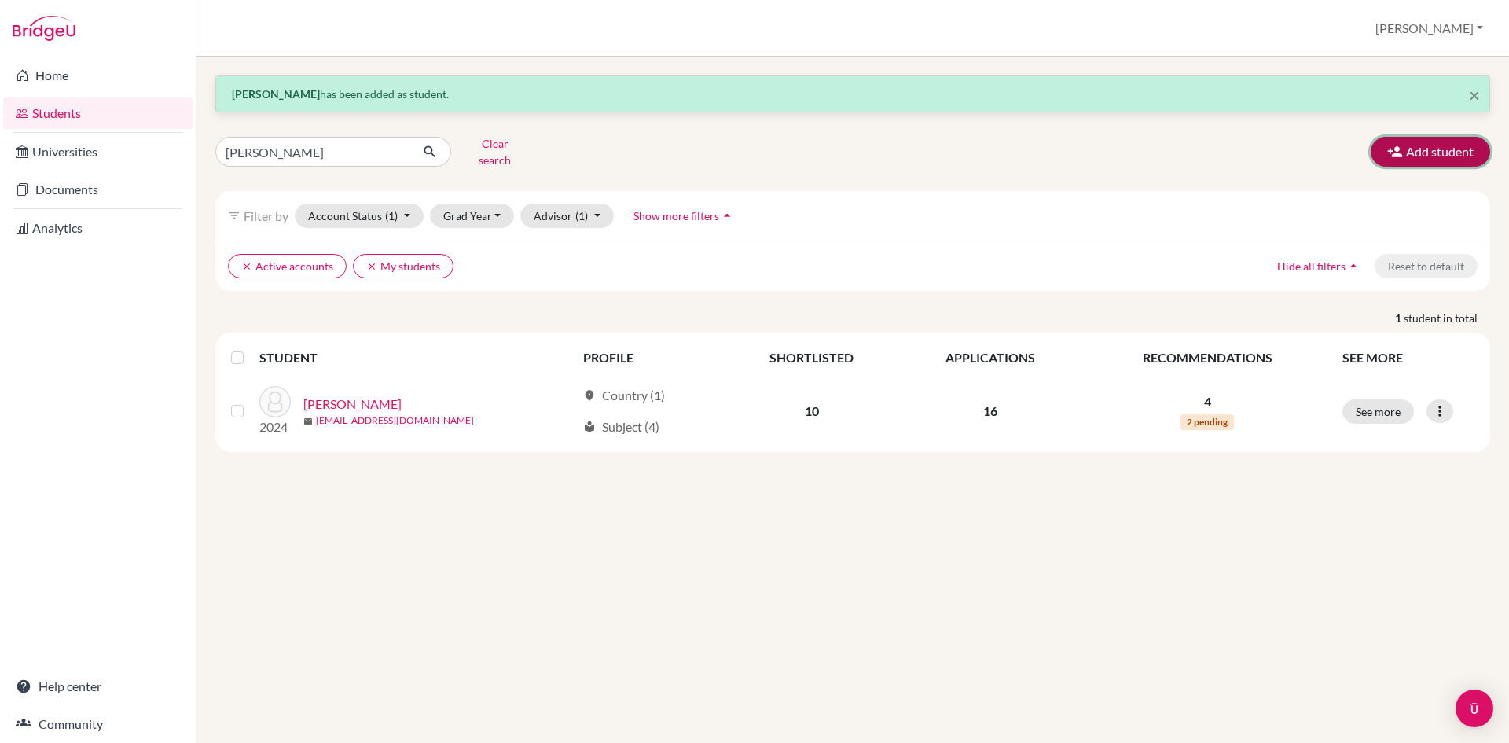
click at [1396, 150] on icon "button" at bounding box center [1396, 152] width 16 height 16
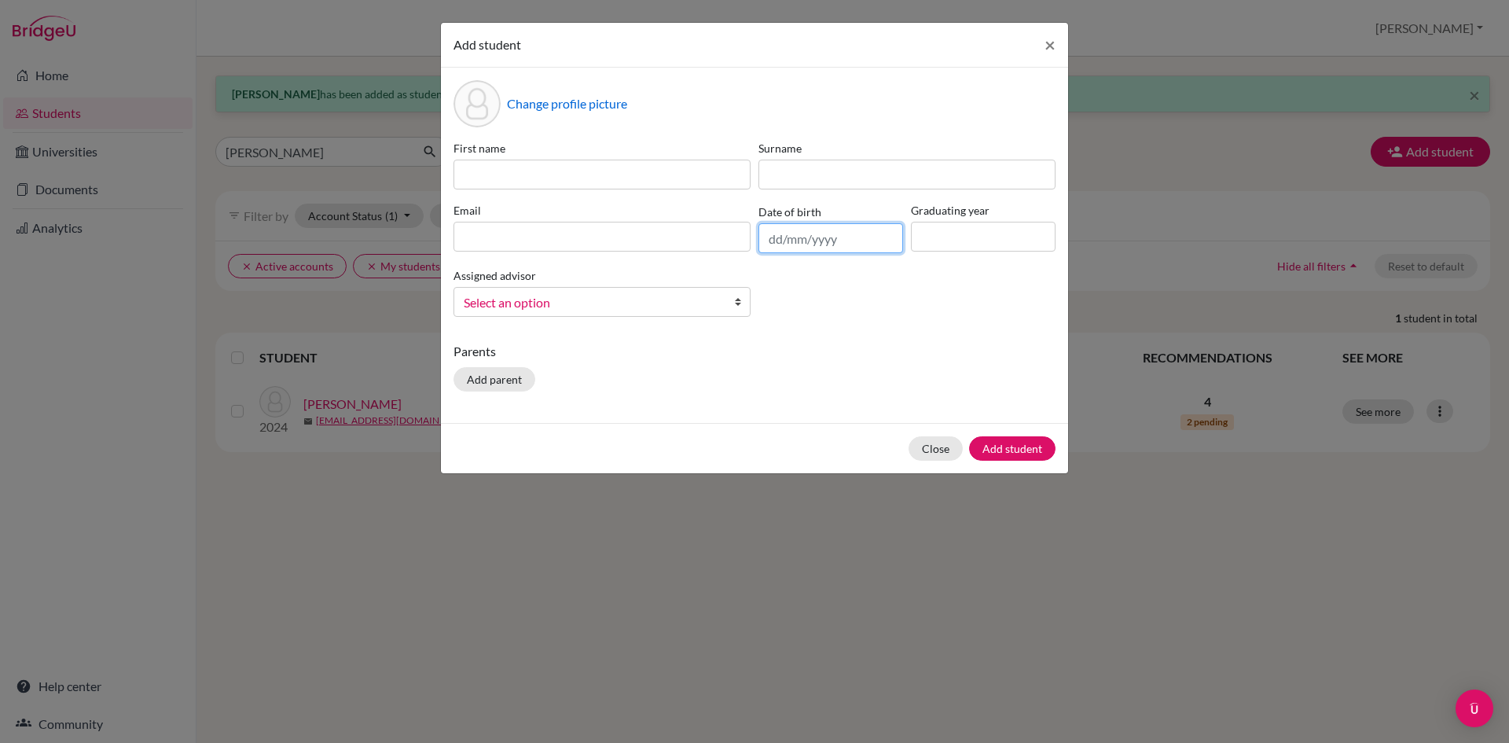
click at [790, 245] on input "text" at bounding box center [831, 238] width 145 height 30
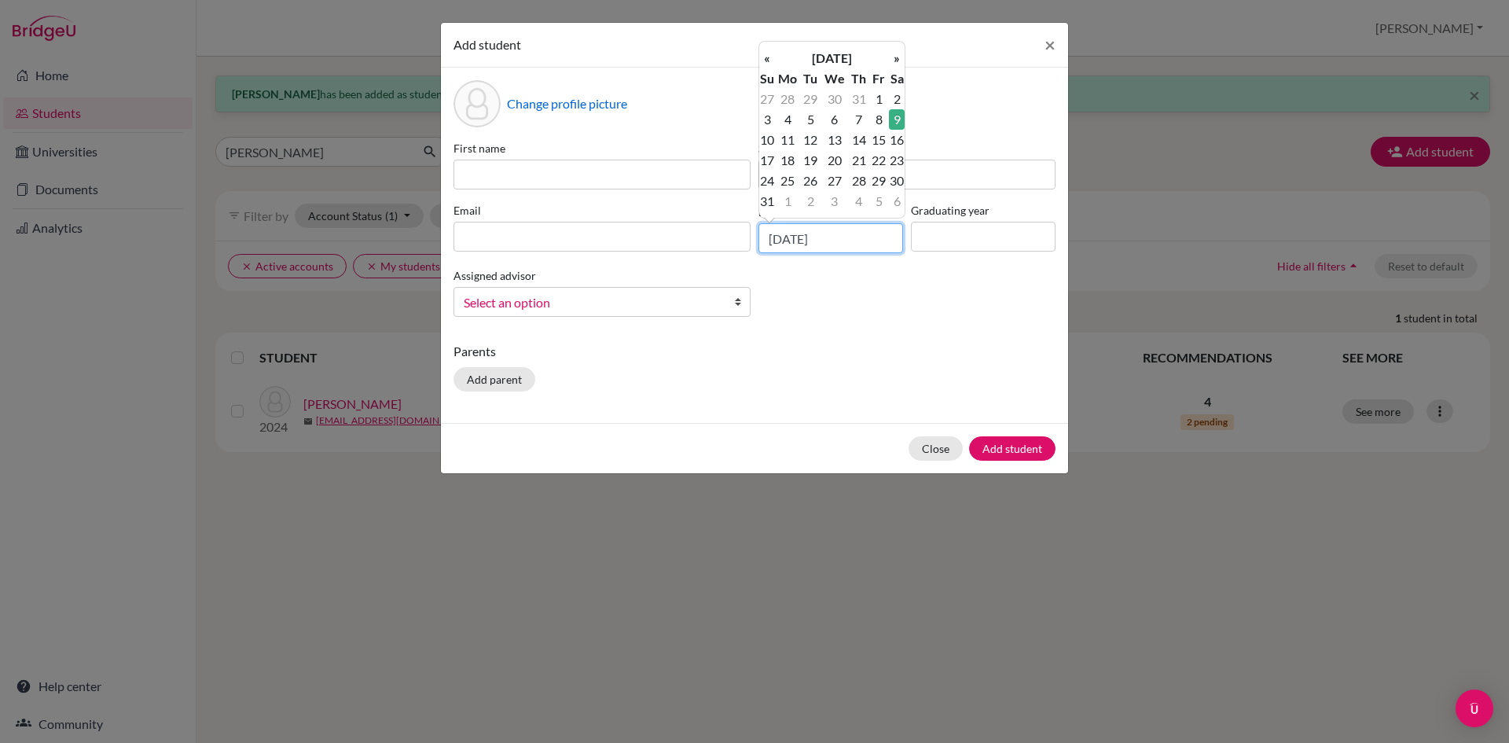
type input "[DATE]"
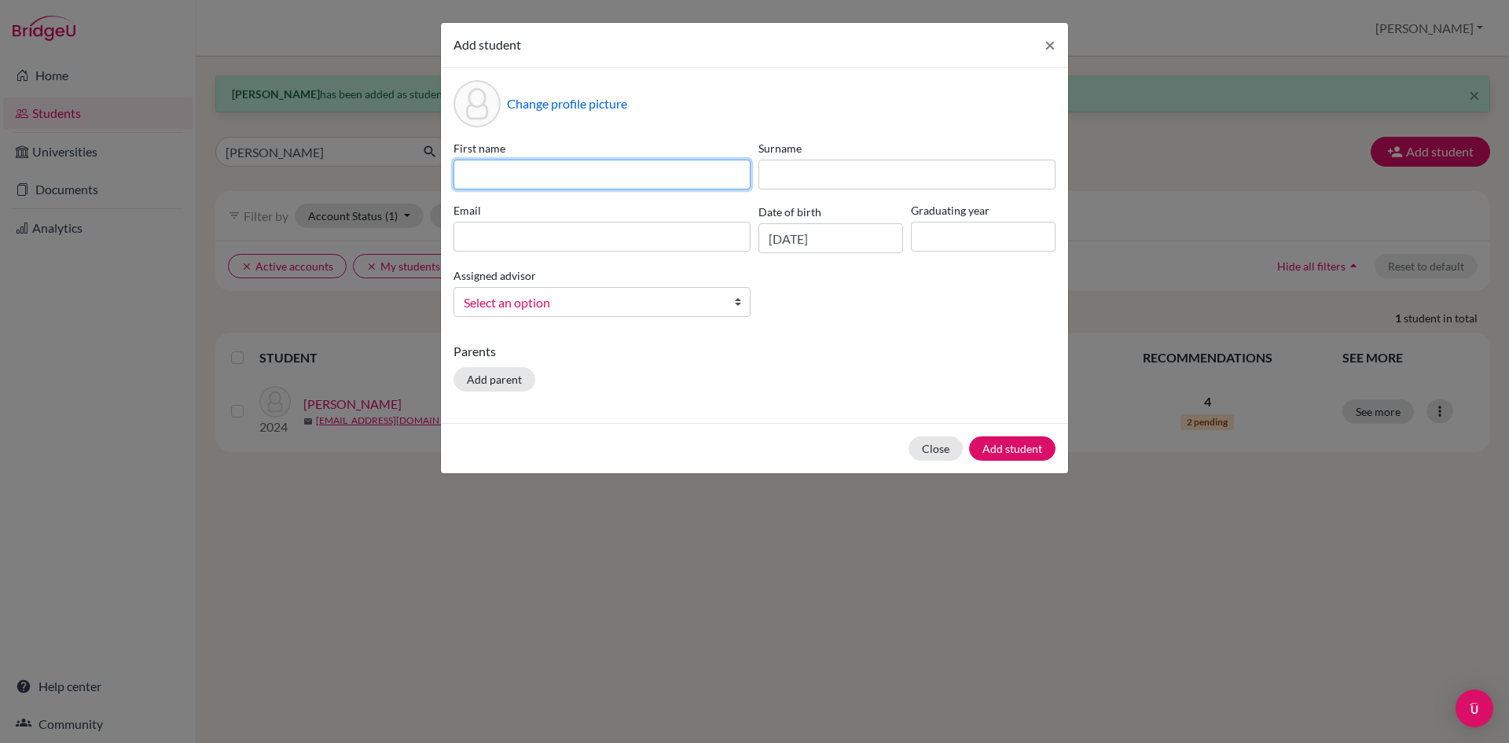
click at [672, 164] on input at bounding box center [602, 175] width 297 height 30
type input "[PERSON_NAME]"
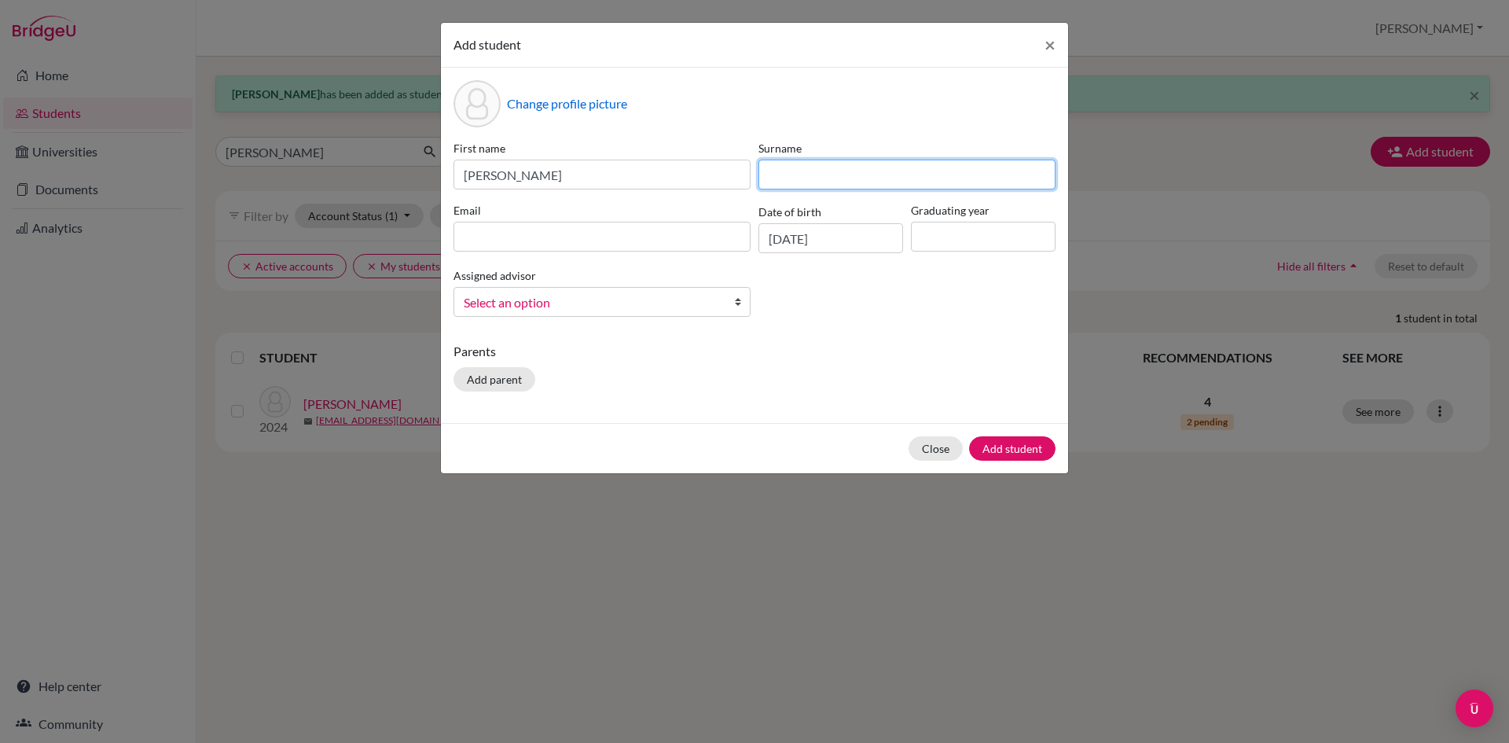
click at [880, 183] on input at bounding box center [907, 175] width 297 height 30
type input "[PERSON_NAME]"
click at [692, 241] on input at bounding box center [602, 237] width 297 height 30
paste input "[EMAIL_ADDRESS][DOMAIN_NAME]"
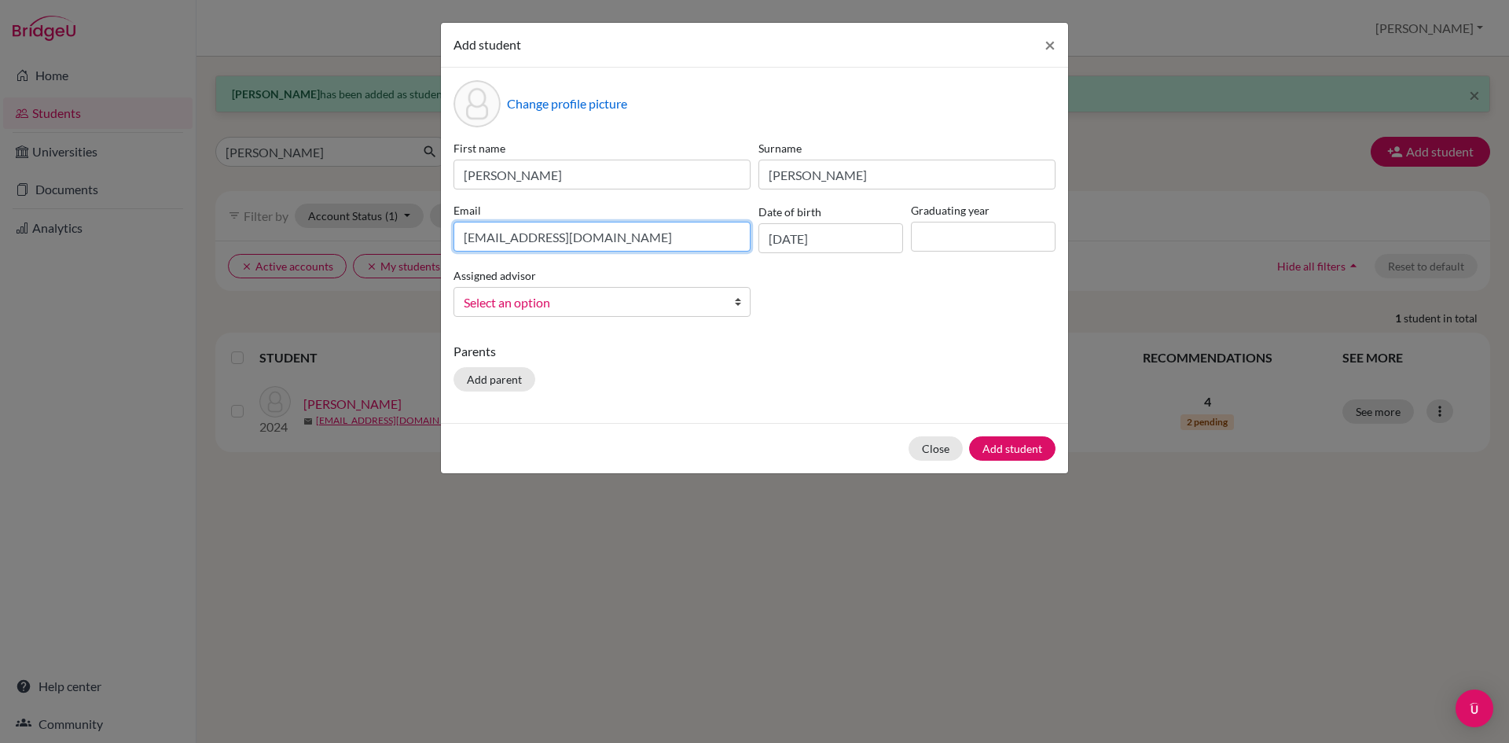
type input "[EMAIL_ADDRESS][DOMAIN_NAME]"
click at [972, 245] on input at bounding box center [983, 237] width 145 height 30
type input "2026"
click at [583, 300] on span "Select an option" at bounding box center [592, 302] width 256 height 20
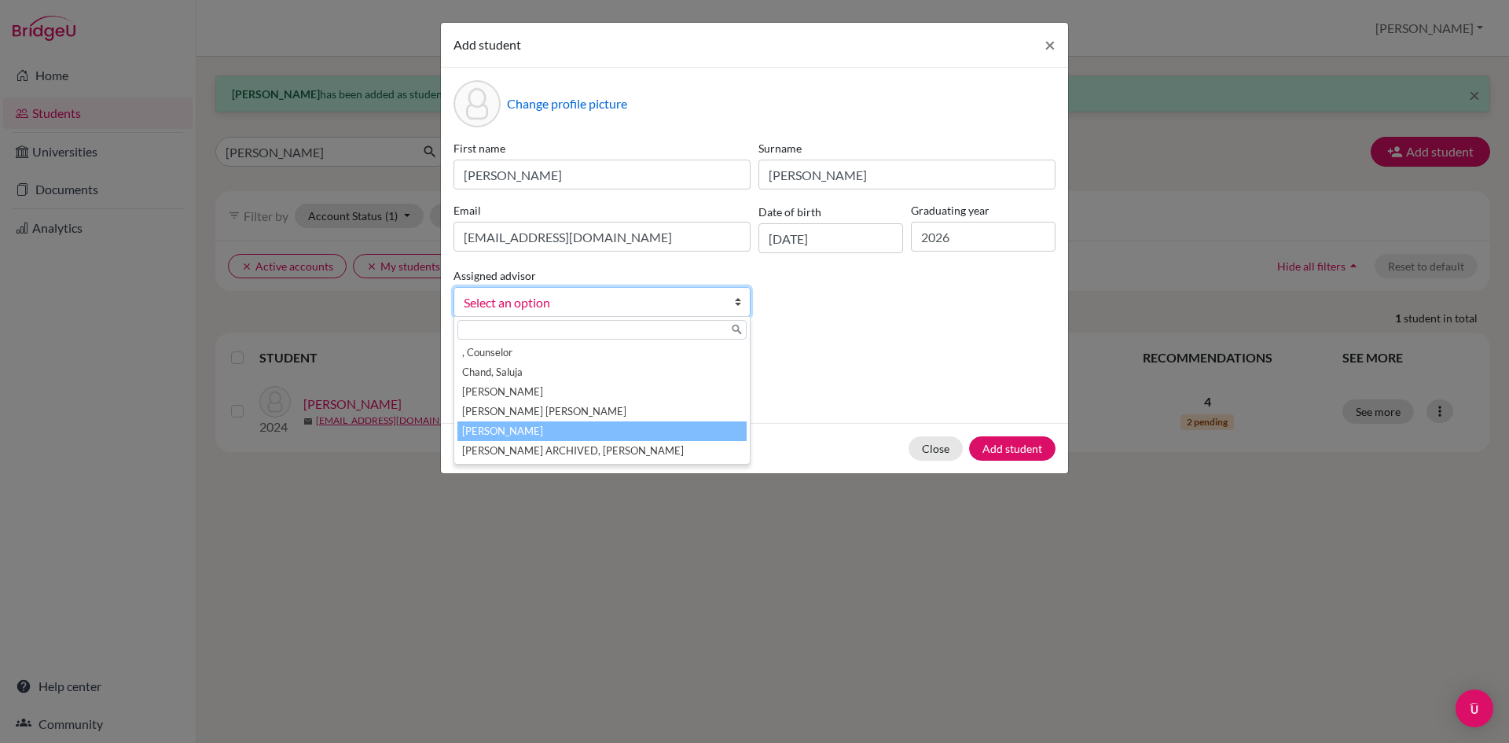
click at [535, 434] on li "[PERSON_NAME]" at bounding box center [602, 431] width 289 height 20
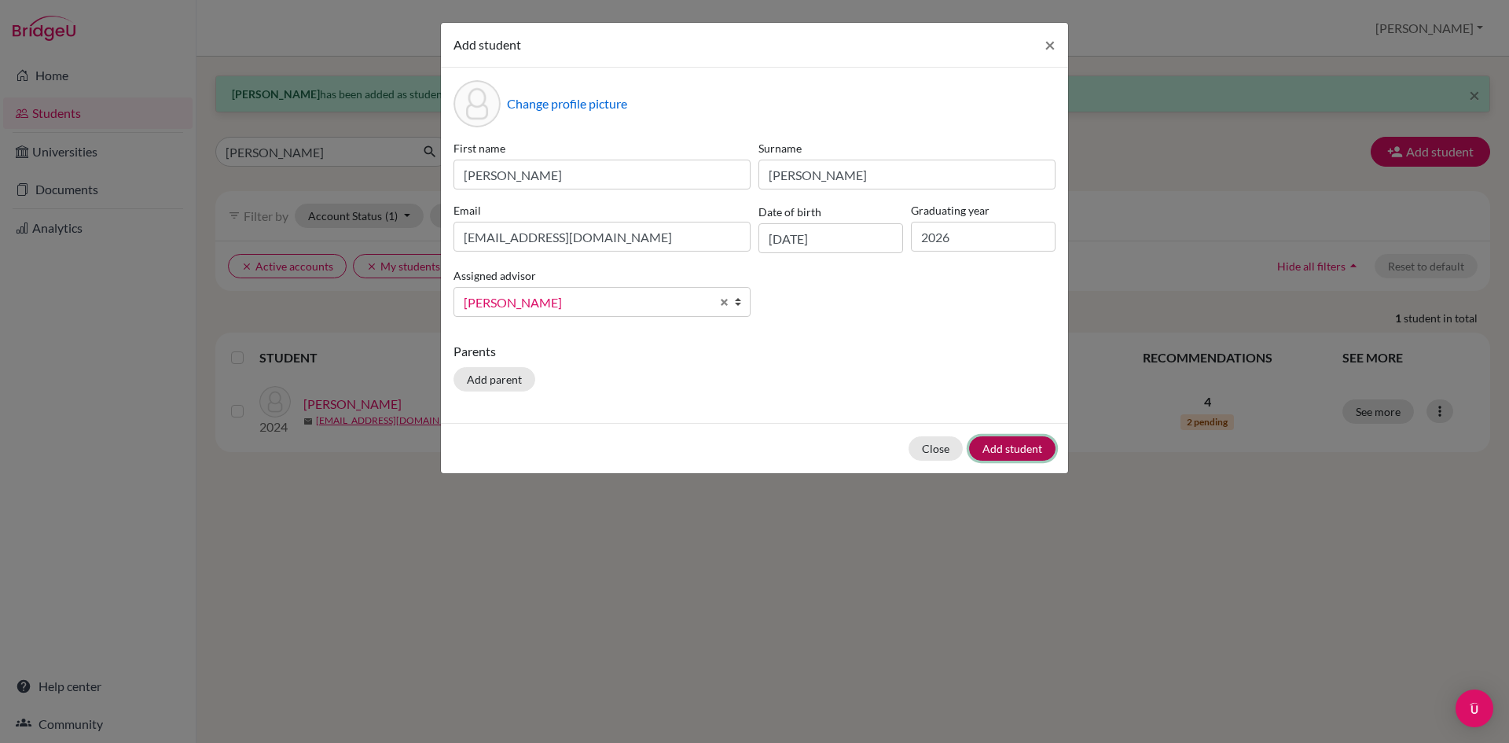
click at [1018, 453] on button "Add student" at bounding box center [1012, 448] width 86 height 24
